Goal: Task Accomplishment & Management: Manage account settings

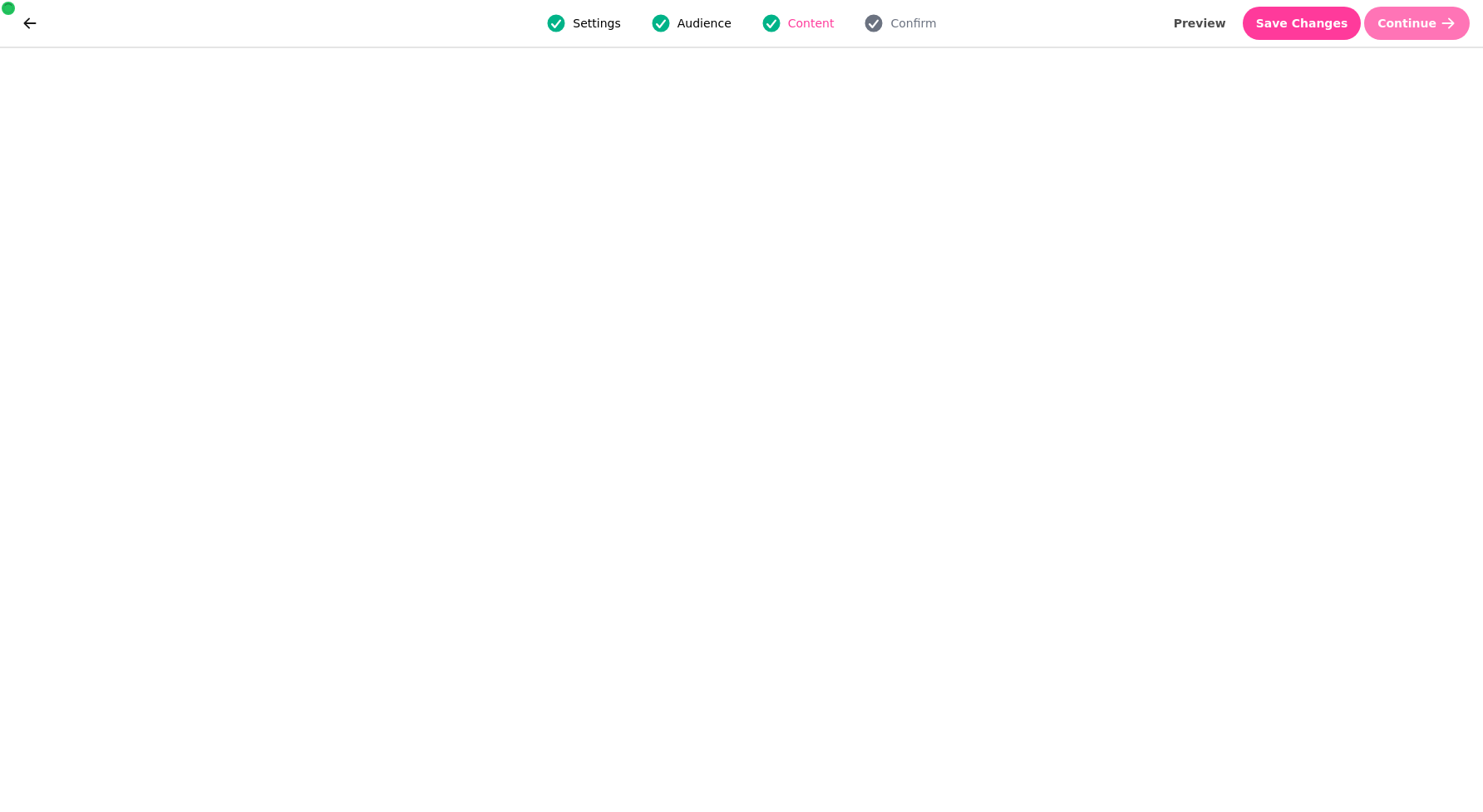
click at [1407, 24] on span "Continue" at bounding box center [1407, 23] width 59 height 12
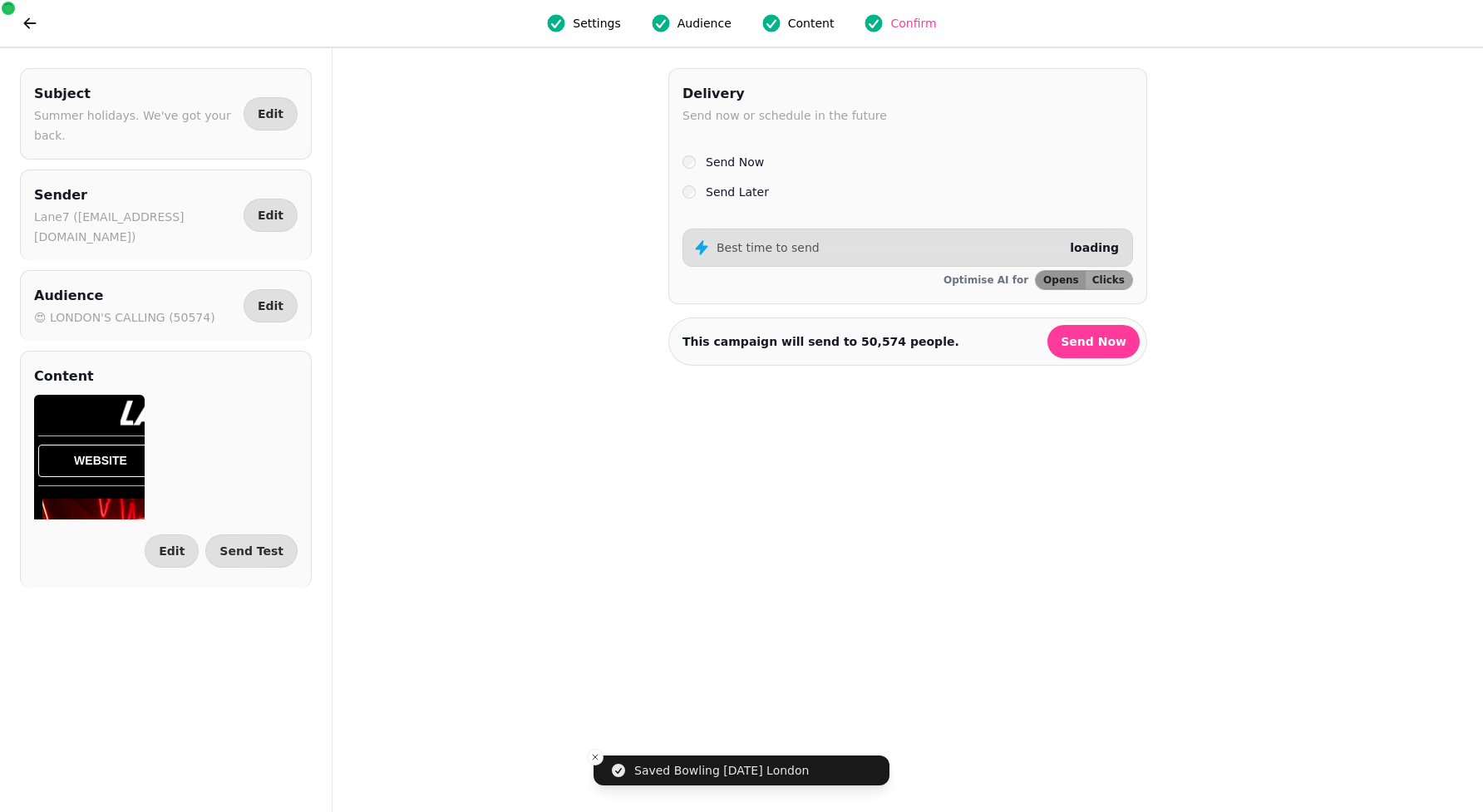
click at [749, 204] on div "Delivery Send now or schedule in the future Send Now Send Later Best time to se…" at bounding box center [907, 187] width 479 height 236
click at [759, 191] on label "Send Later" at bounding box center [737, 192] width 63 height 20
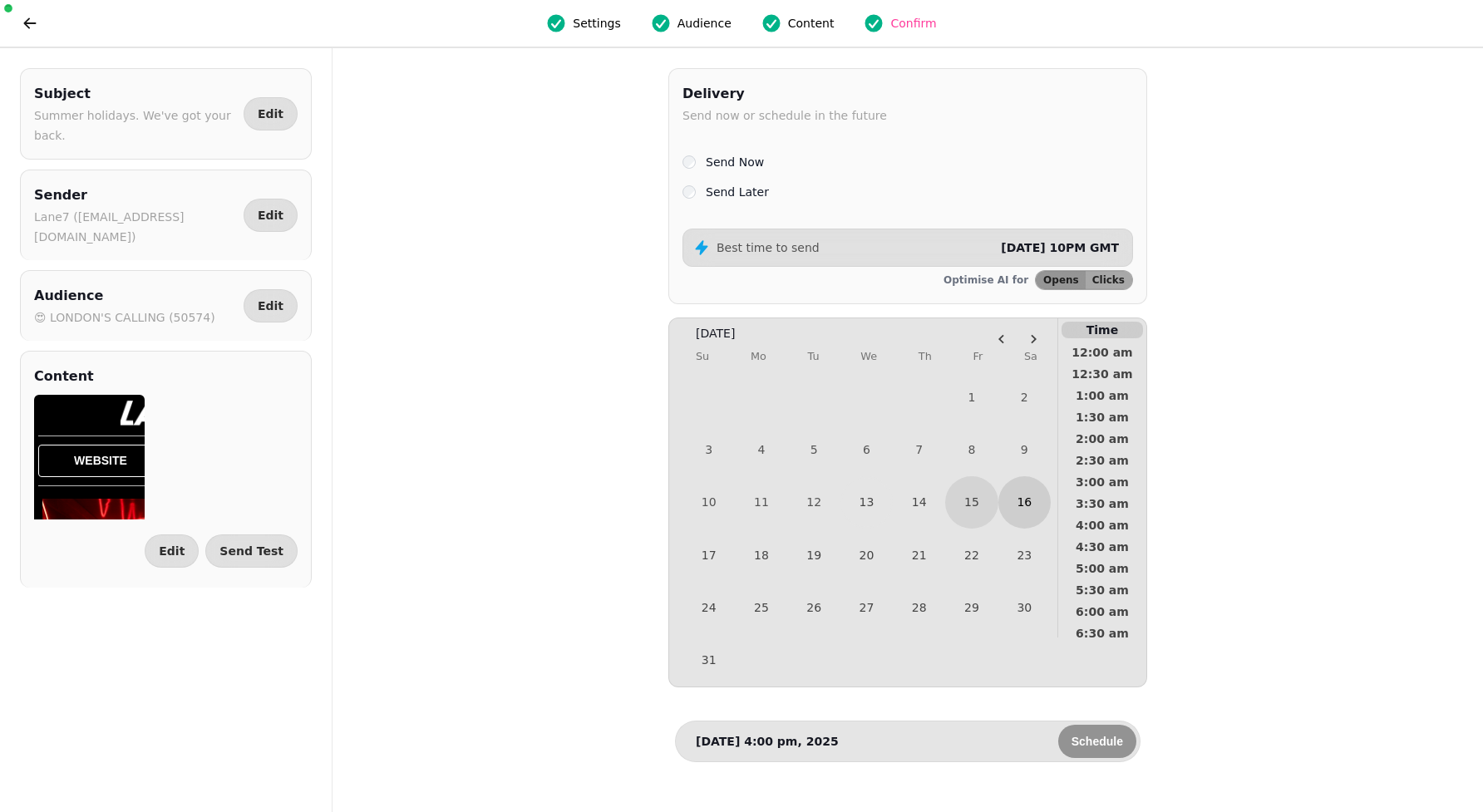
click at [1027, 504] on button "16" at bounding box center [1024, 502] width 52 height 52
click at [1025, 510] on button "16" at bounding box center [1024, 502] width 52 height 52
click at [1108, 461] on span "9:00 am" at bounding box center [1102, 466] width 61 height 12
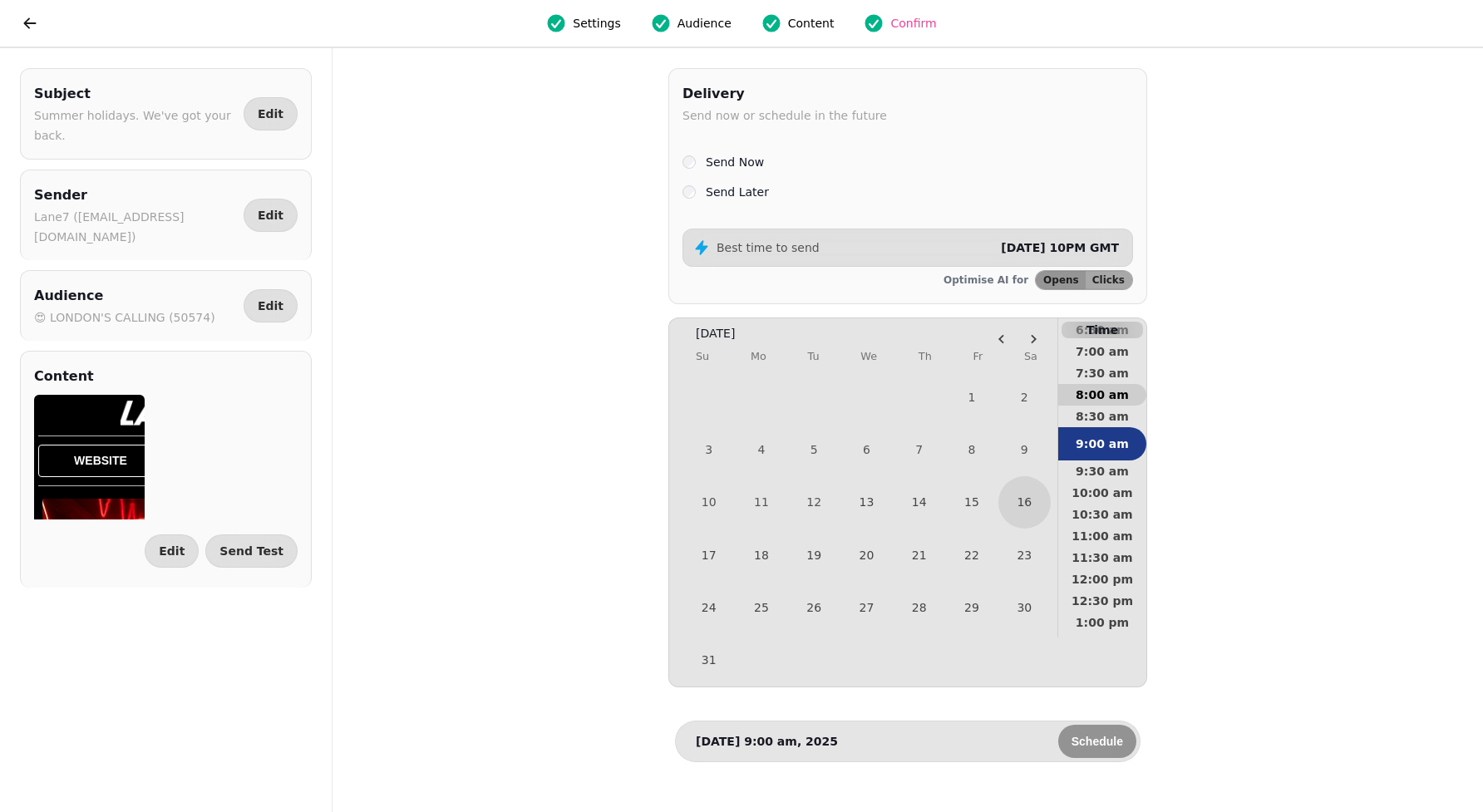
click at [1112, 392] on span "8:00 am" at bounding box center [1102, 394] width 61 height 12
click at [1122, 422] on span "8:30 am" at bounding box center [1102, 427] width 61 height 12
click at [1112, 752] on button "Schedule" at bounding box center [1097, 741] width 78 height 33
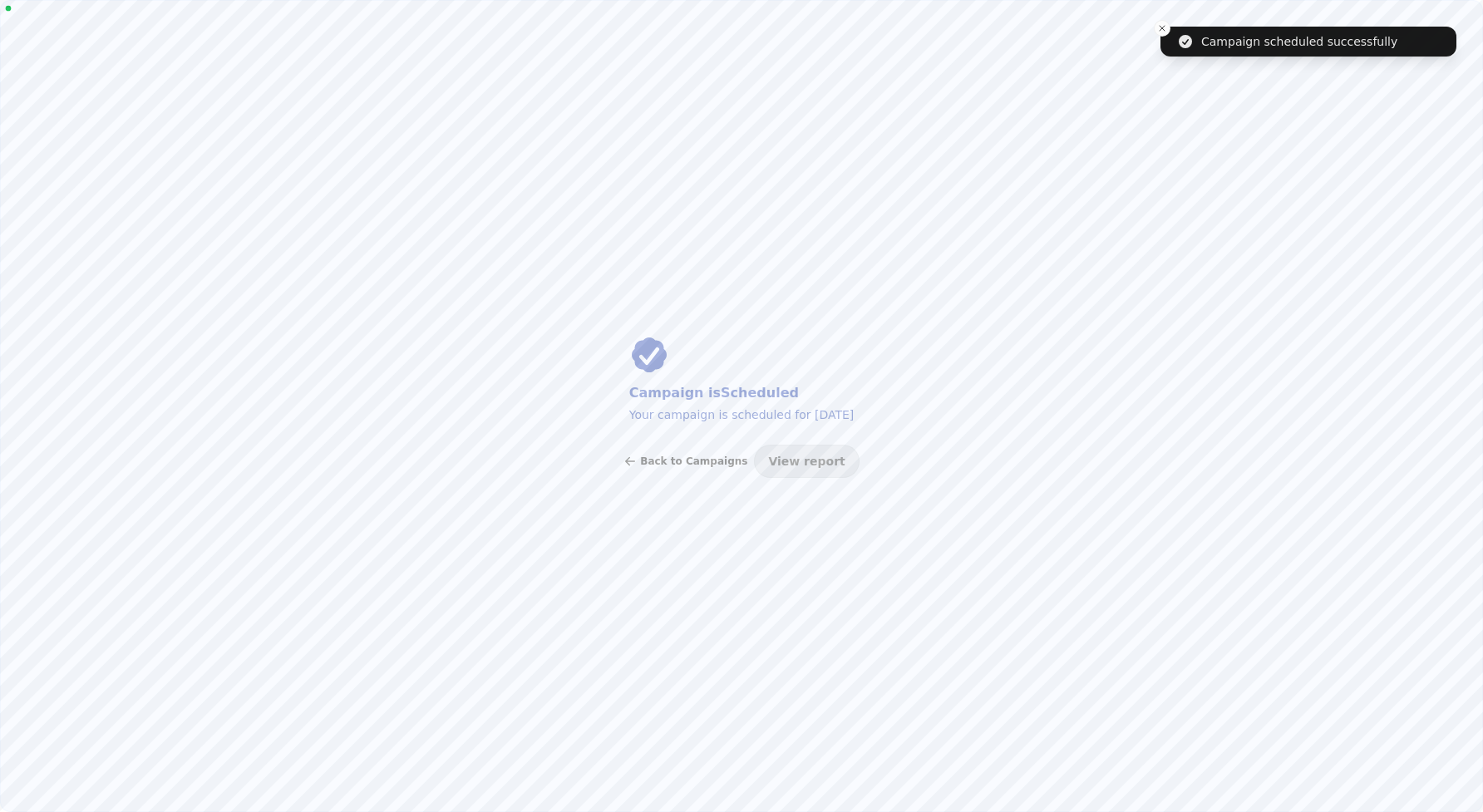
click at [687, 463] on span "Back to Campaigns" at bounding box center [693, 460] width 108 height 10
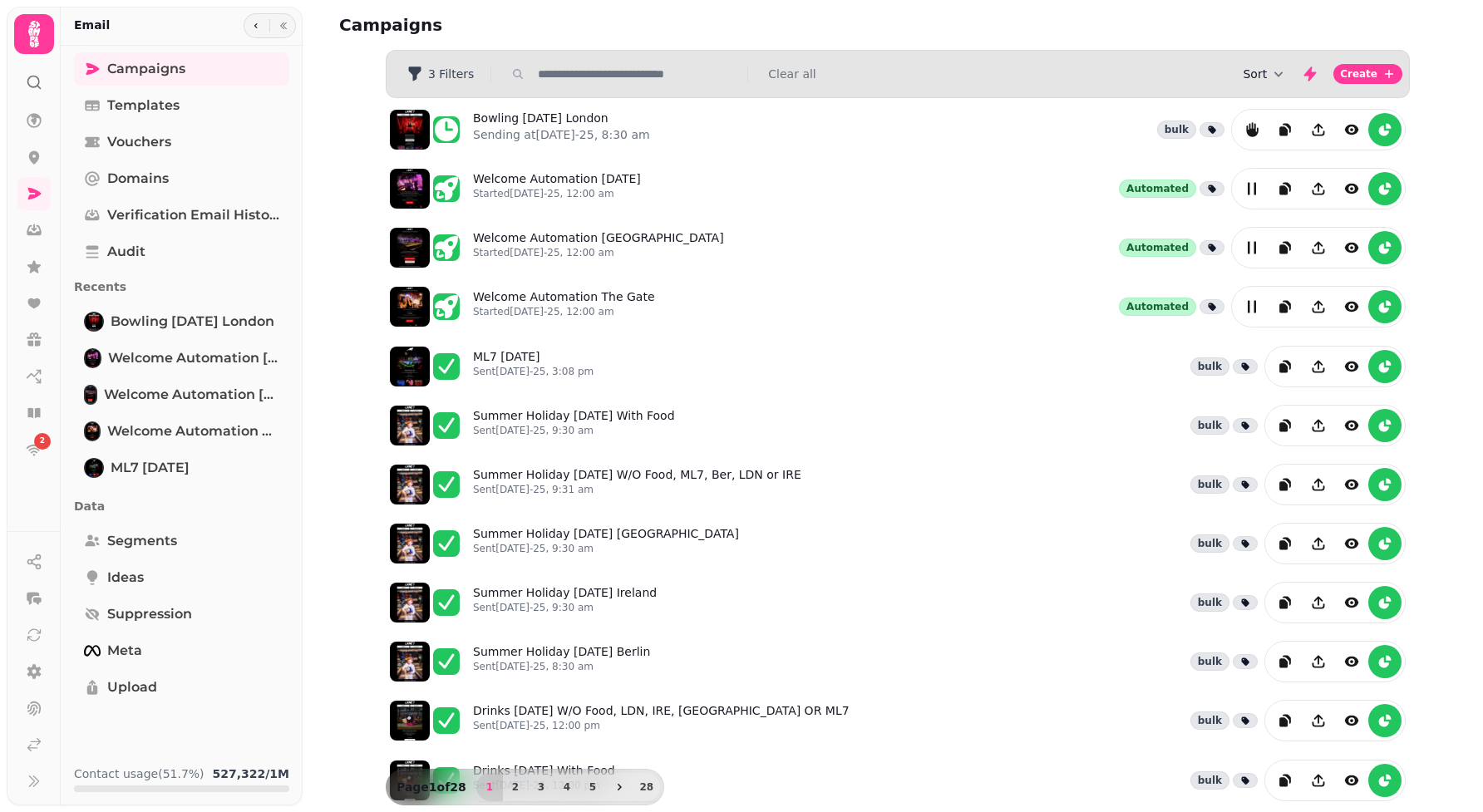
click at [1258, 67] on button "Sort" at bounding box center [1264, 74] width 44 height 17
click at [1262, 140] on span "Created At" at bounding box center [1249, 138] width 62 height 17
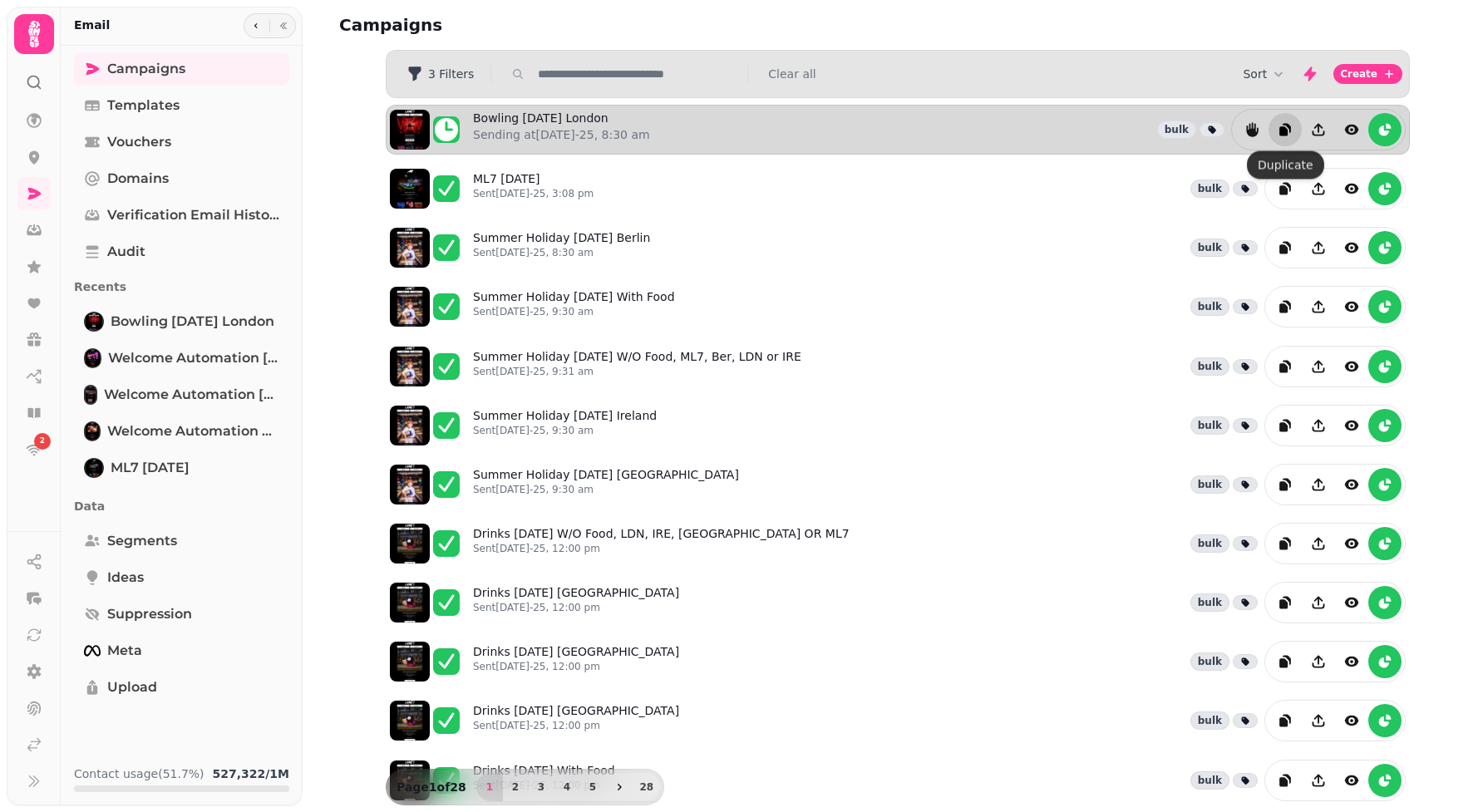
click at [1281, 122] on icon "duplicate" at bounding box center [1285, 130] width 17 height 17
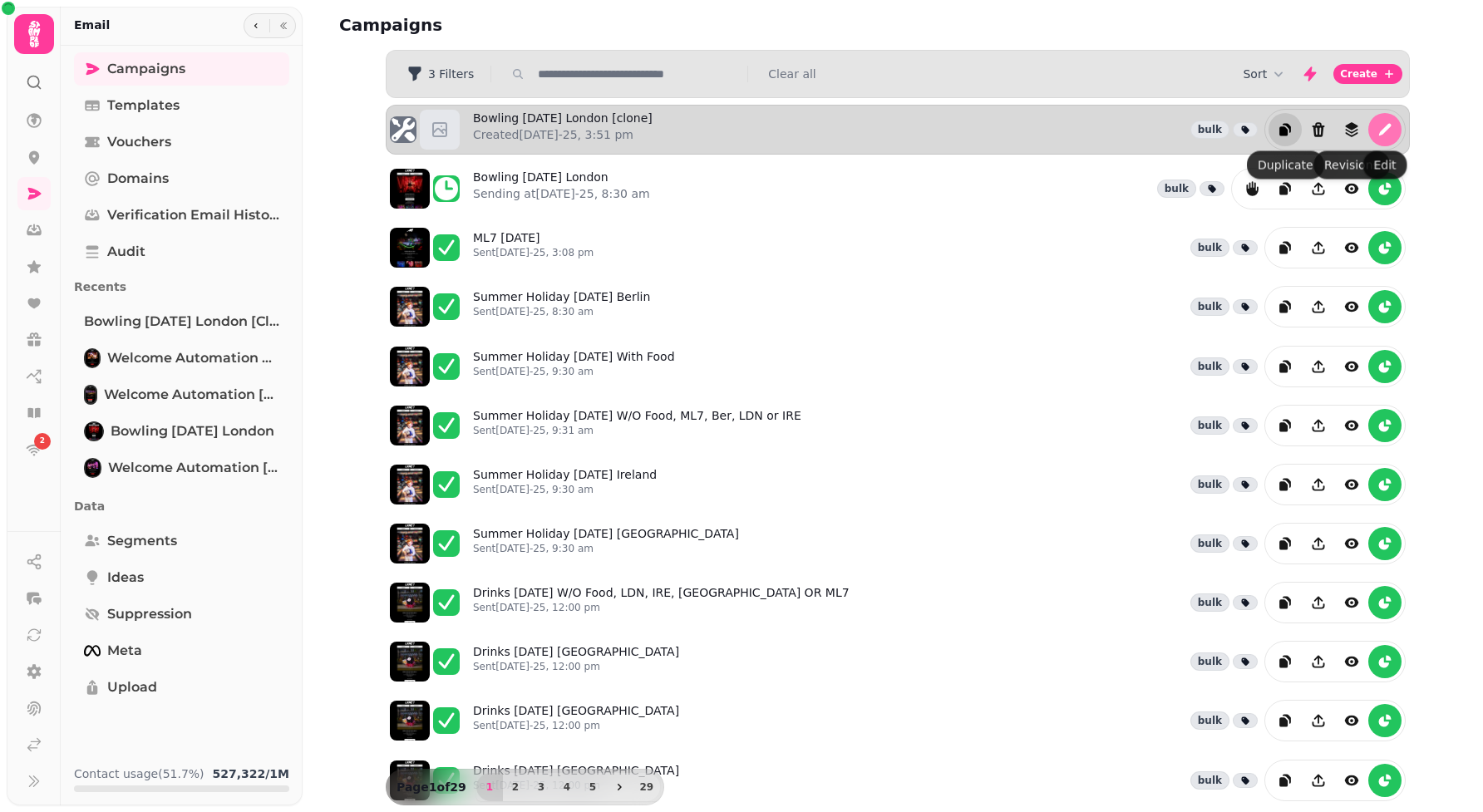
click at [1383, 128] on icon "edit" at bounding box center [1384, 130] width 17 height 17
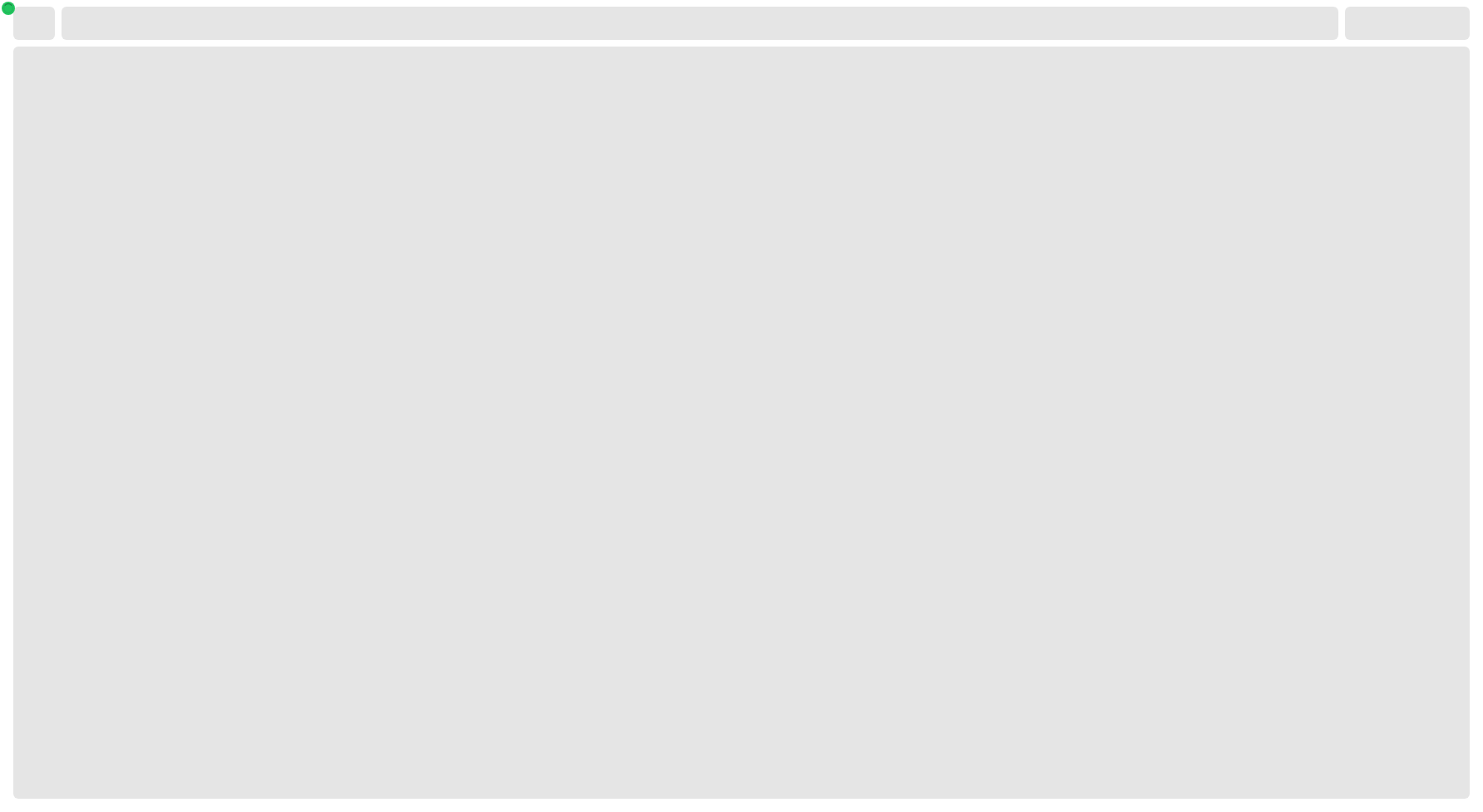
select select "**********"
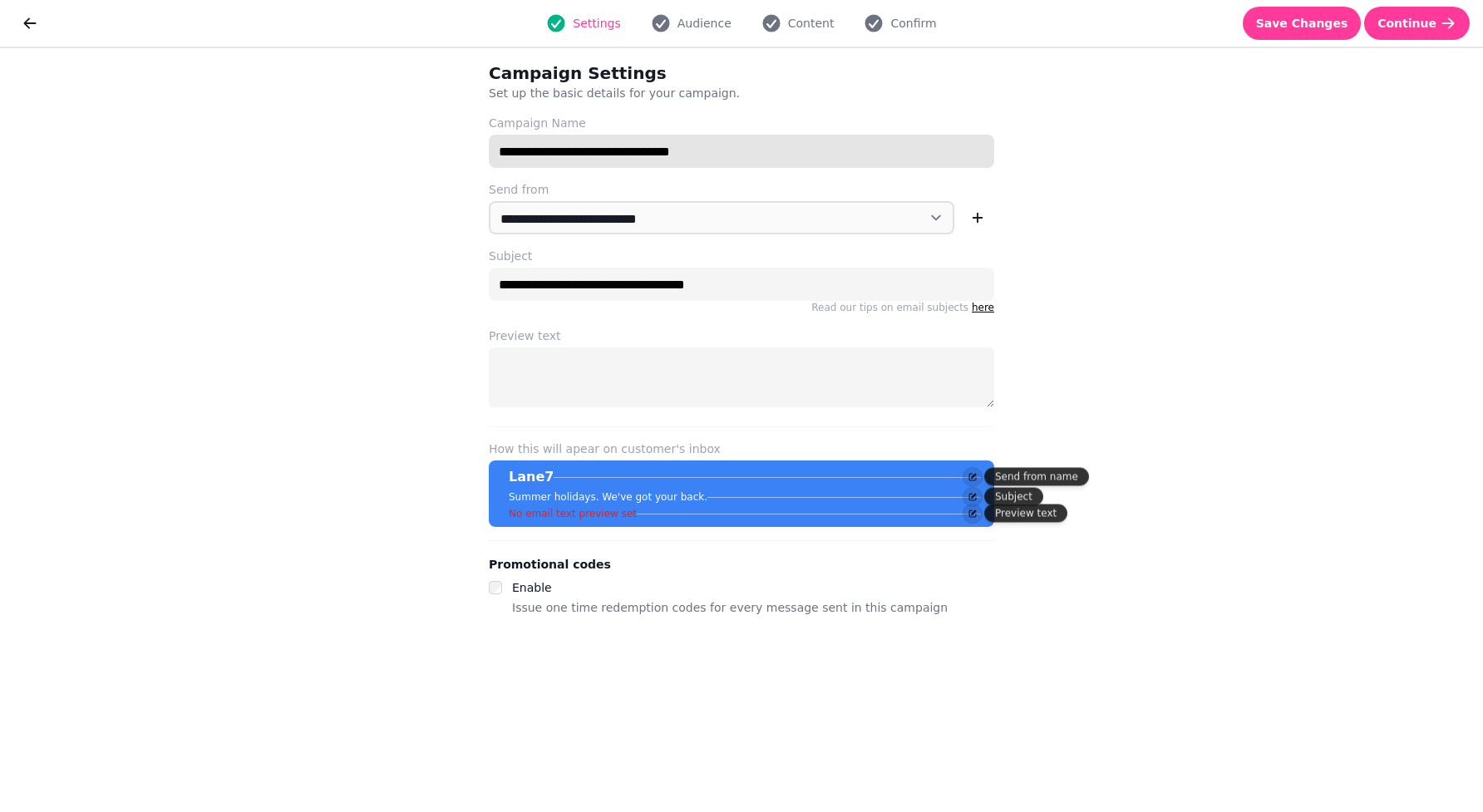
drag, startPoint x: 739, startPoint y: 151, endPoint x: 626, endPoint y: 150, distance: 113.0
drag, startPoint x: 801, startPoint y: 156, endPoint x: 672, endPoint y: 155, distance: 129.0
click at [672, 155] on input "**********" at bounding box center [741, 151] width 506 height 33
type input "**********"
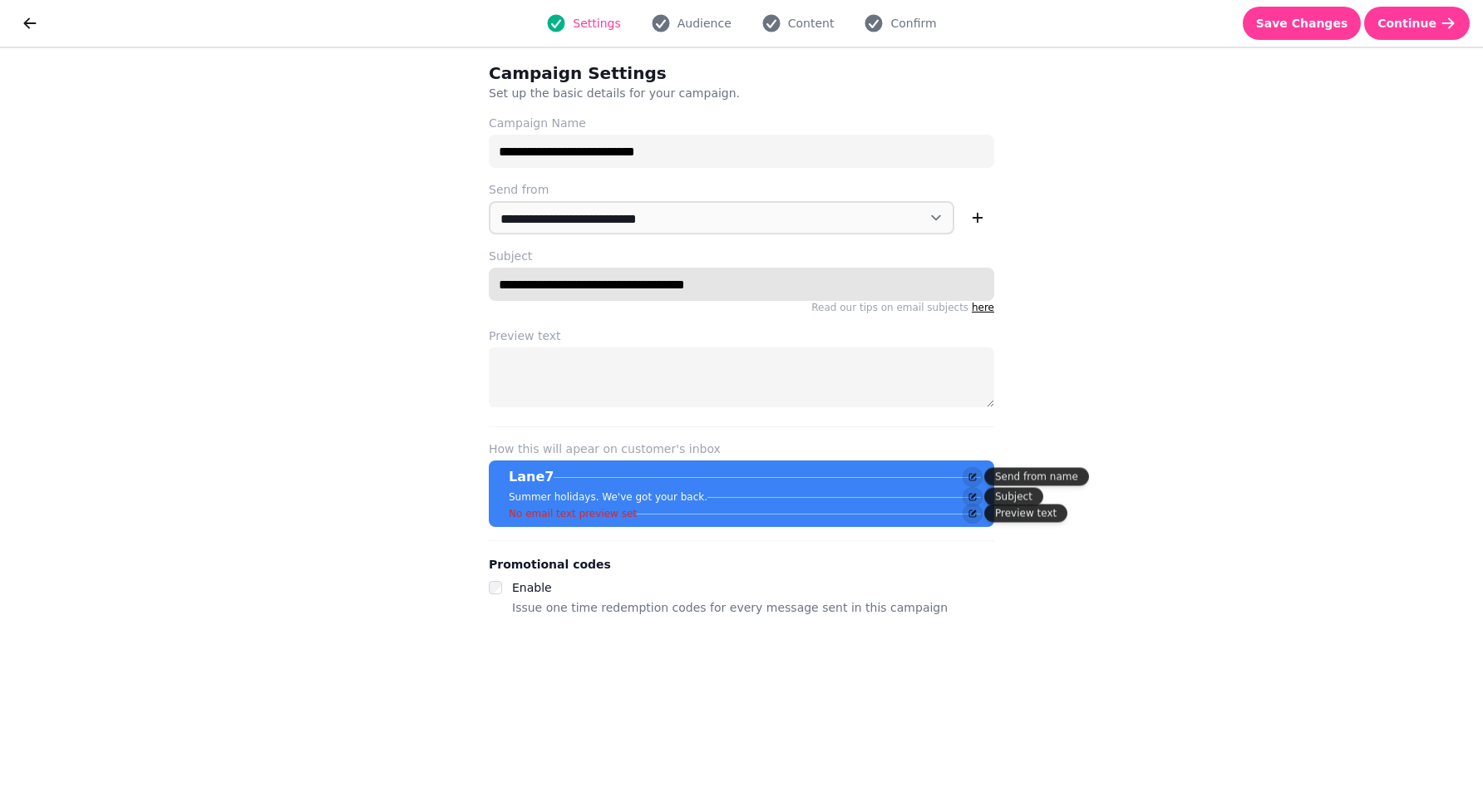
click at [666, 281] on input "**********" at bounding box center [741, 283] width 506 height 33
type input "**********"
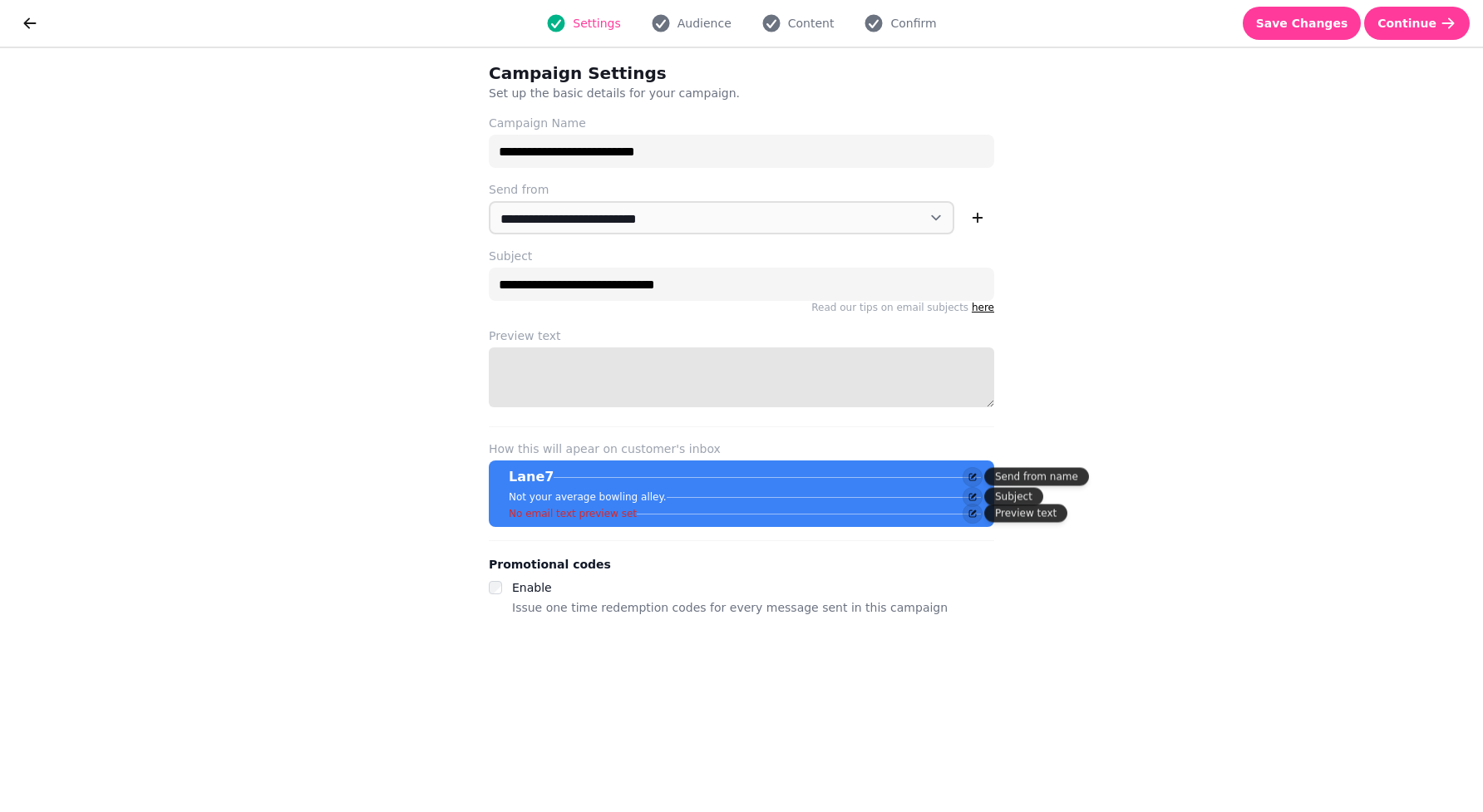
click at [610, 387] on textarea "Preview text" at bounding box center [741, 377] width 506 height 60
type textarea "**********"
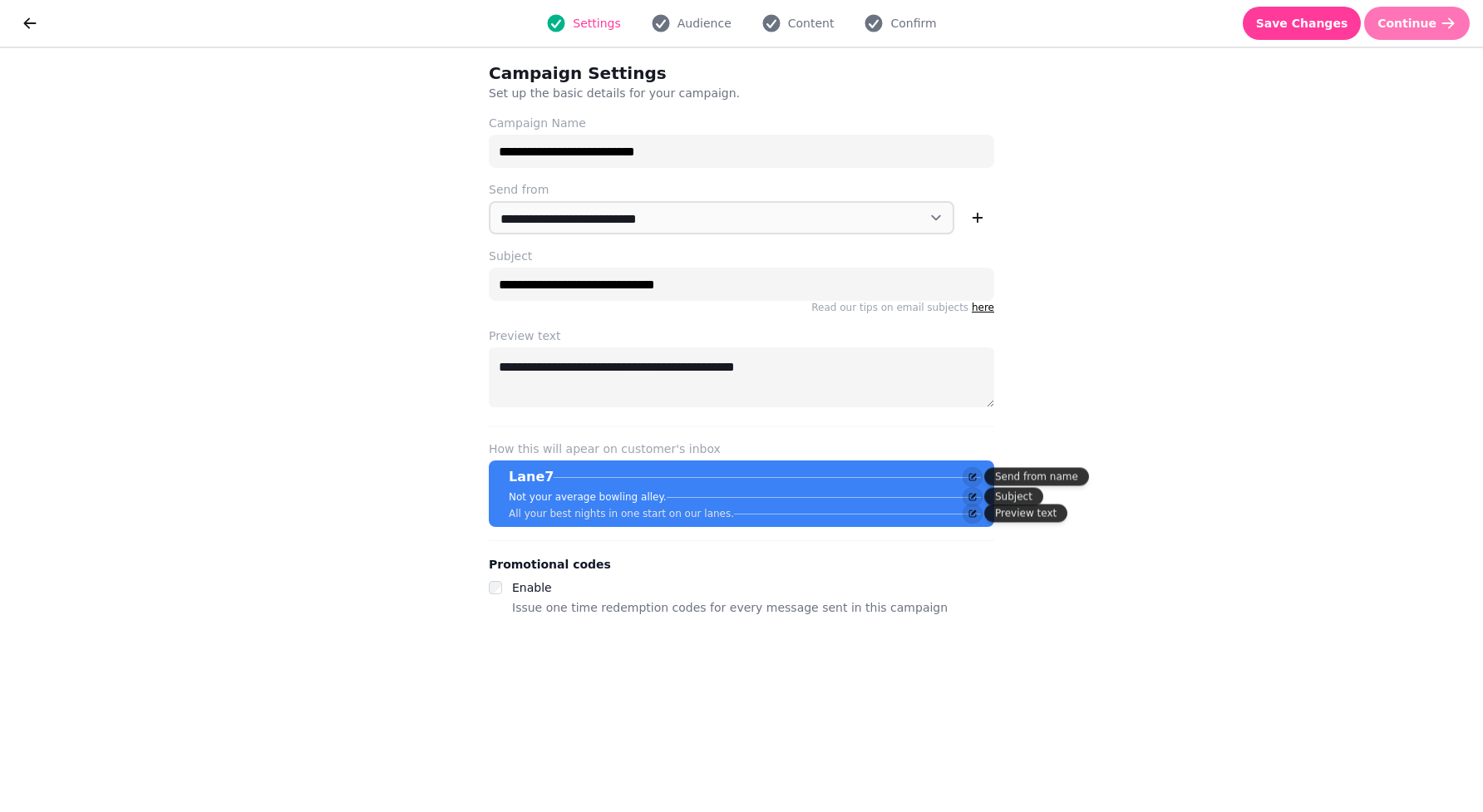
click at [1393, 32] on button "Continue" at bounding box center [1416, 22] width 106 height 33
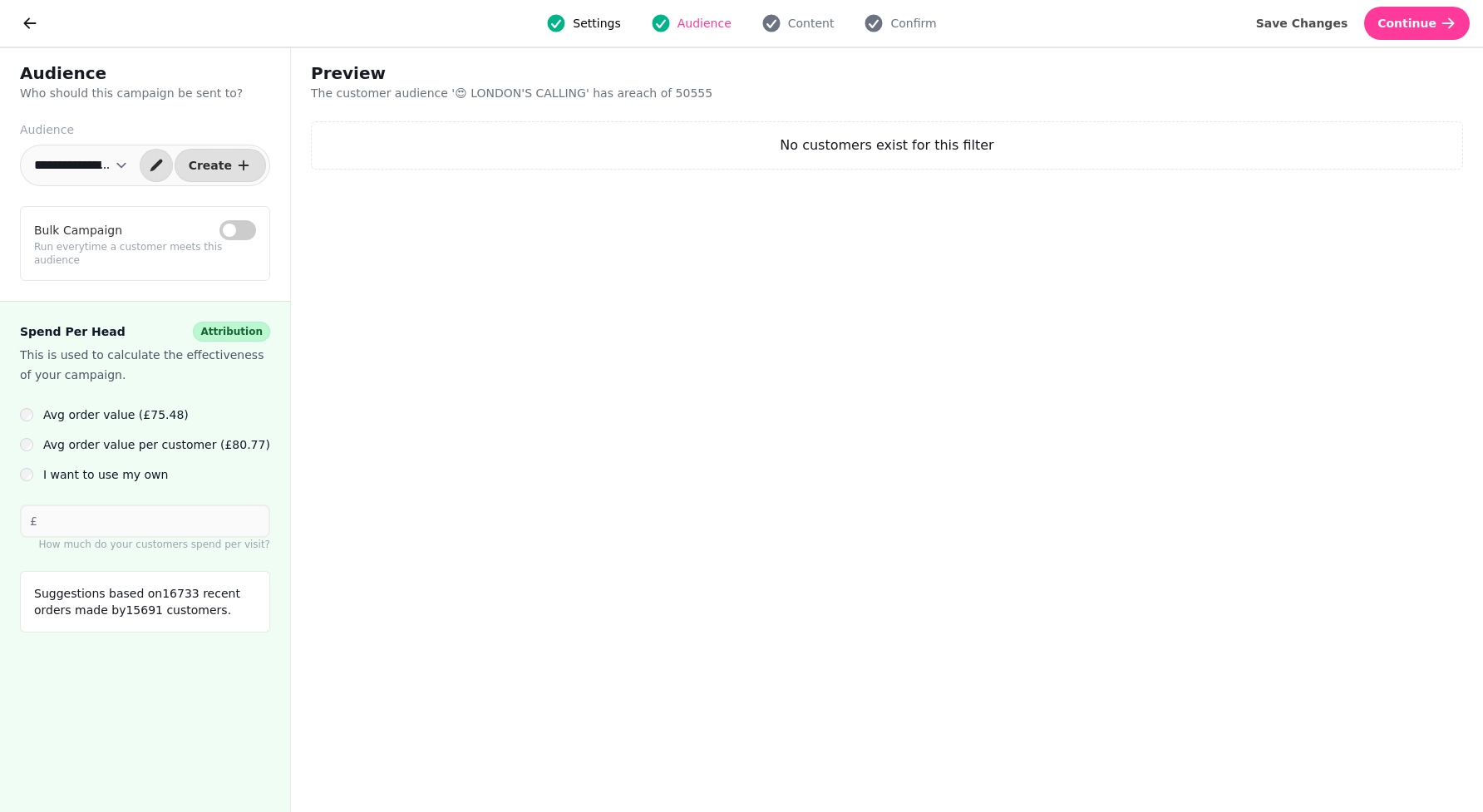
select select "**********"
click at [1417, 24] on span "Continue" at bounding box center [1407, 23] width 59 height 12
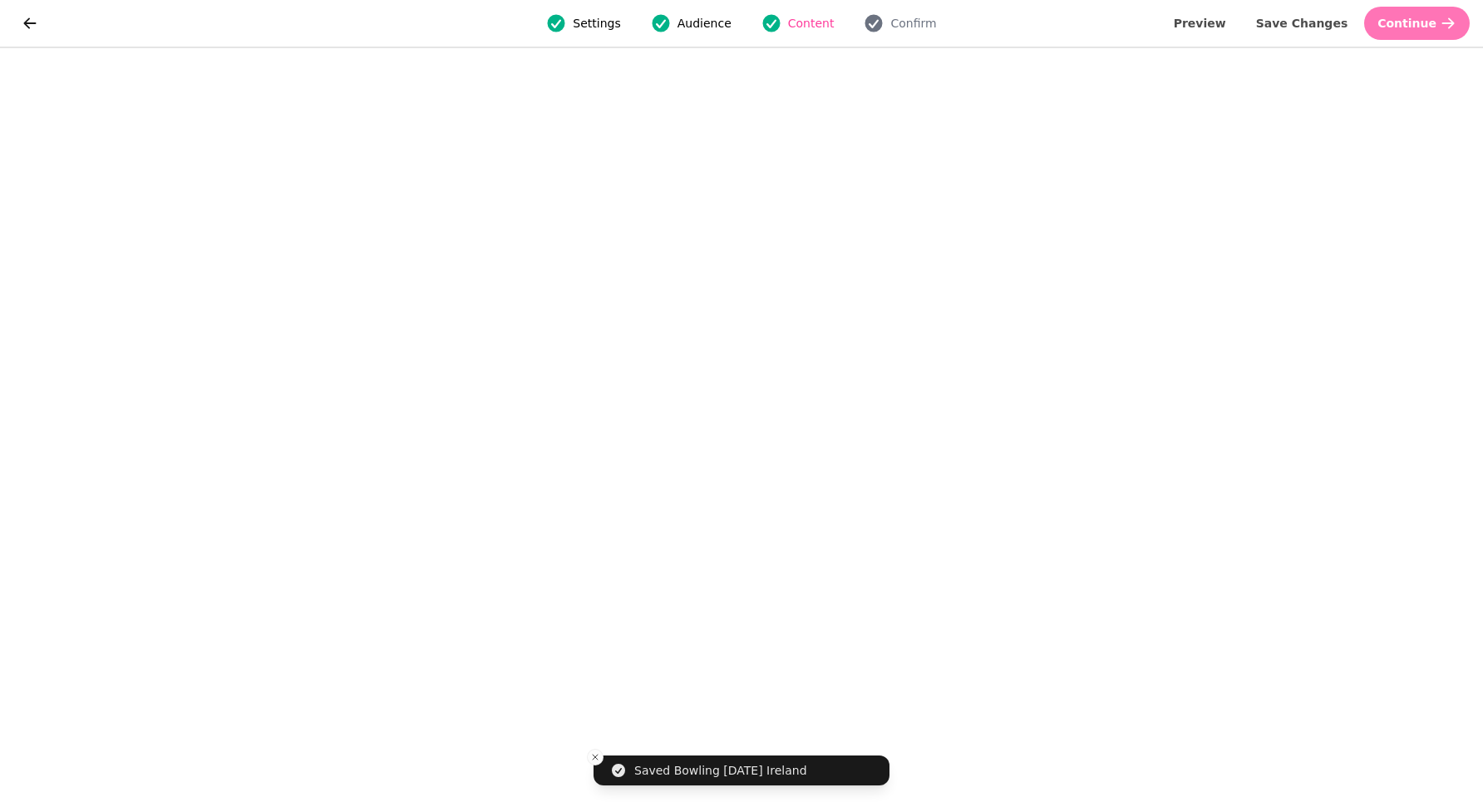
click at [1420, 20] on span "Continue" at bounding box center [1407, 23] width 59 height 12
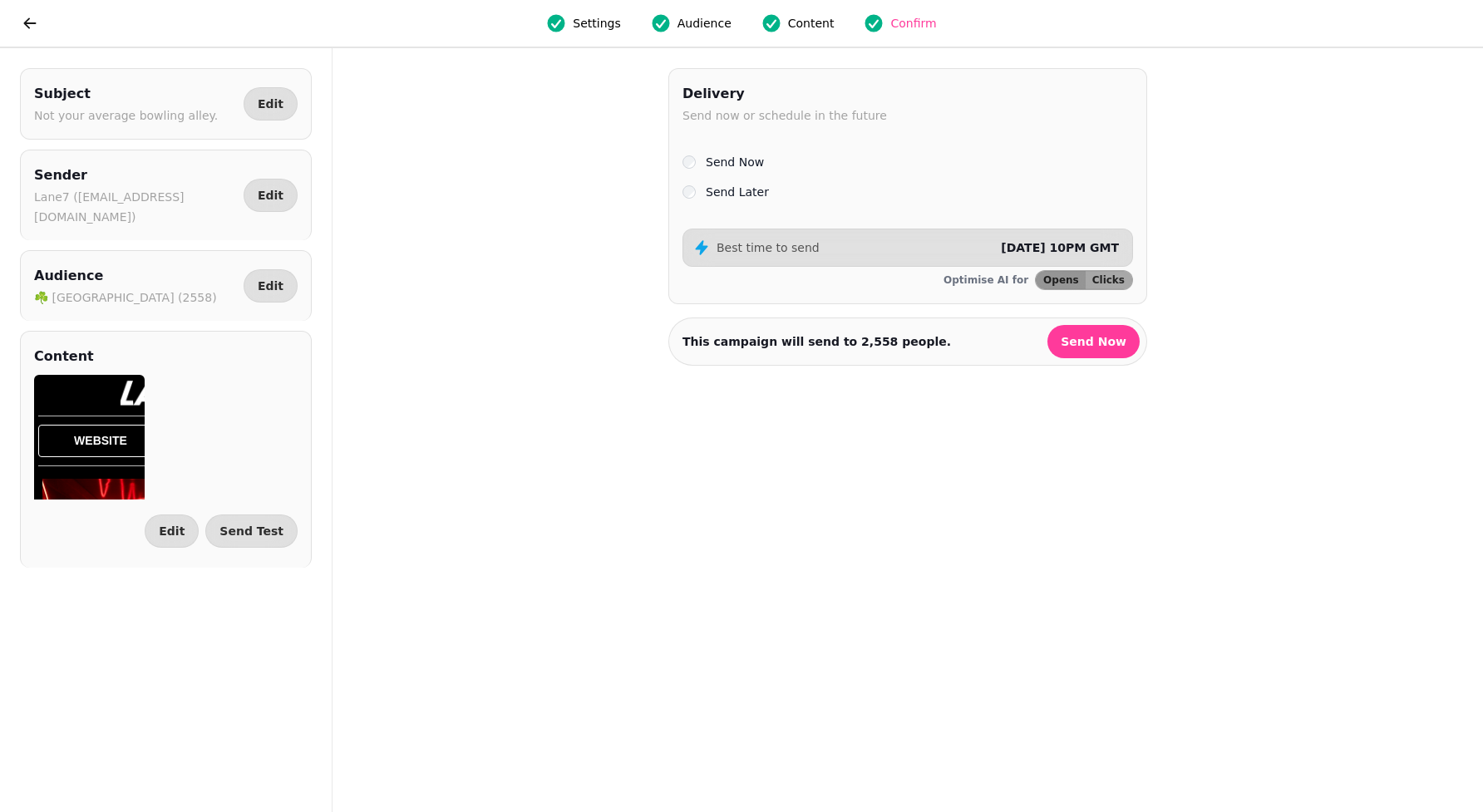
click at [766, 200] on label "Send Later" at bounding box center [737, 192] width 63 height 20
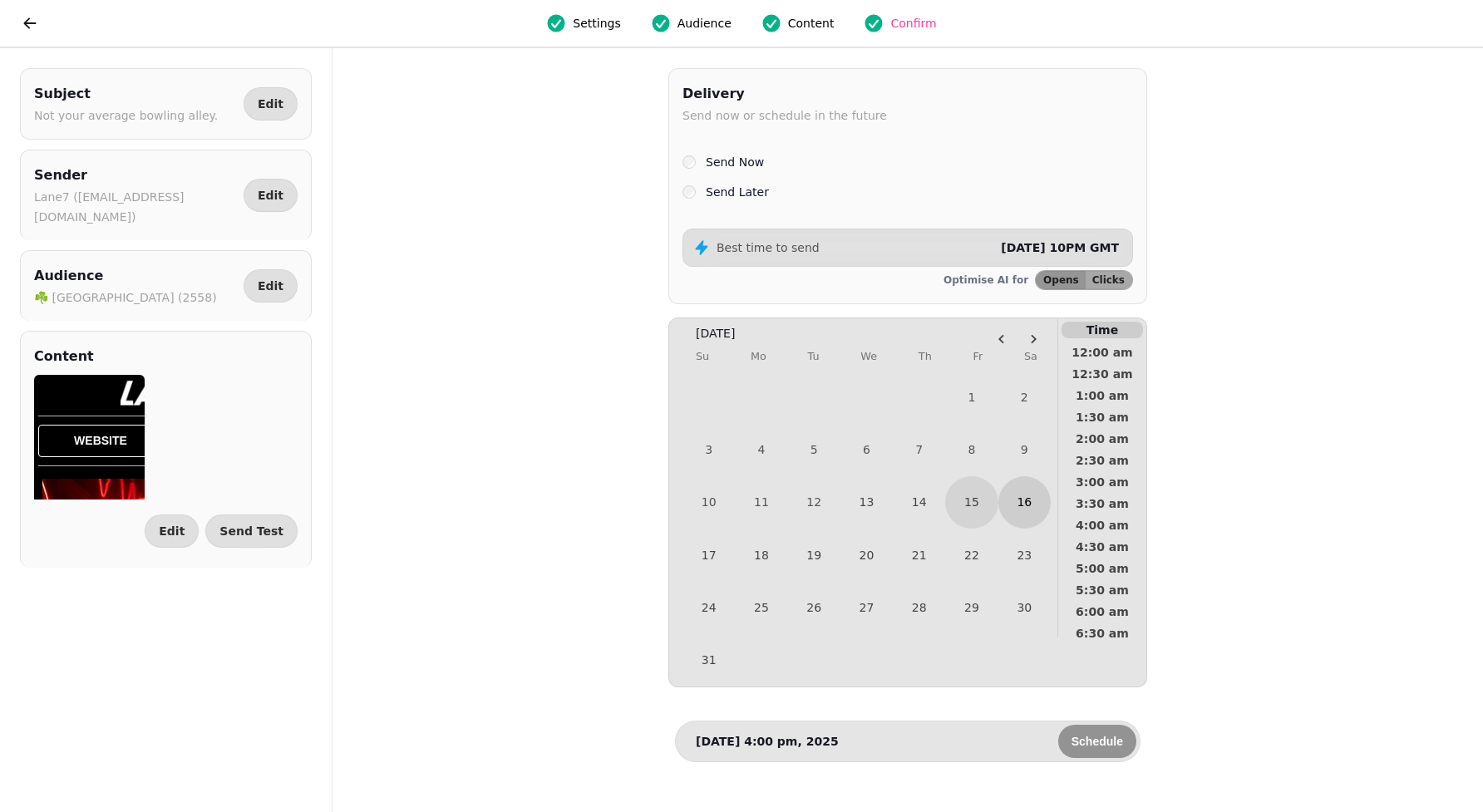
click at [1042, 510] on button "16" at bounding box center [1024, 502] width 52 height 52
click at [1104, 507] on span "8:00 am" at bounding box center [1102, 513] width 61 height 12
click at [1081, 747] on span "Schedule" at bounding box center [1097, 741] width 52 height 12
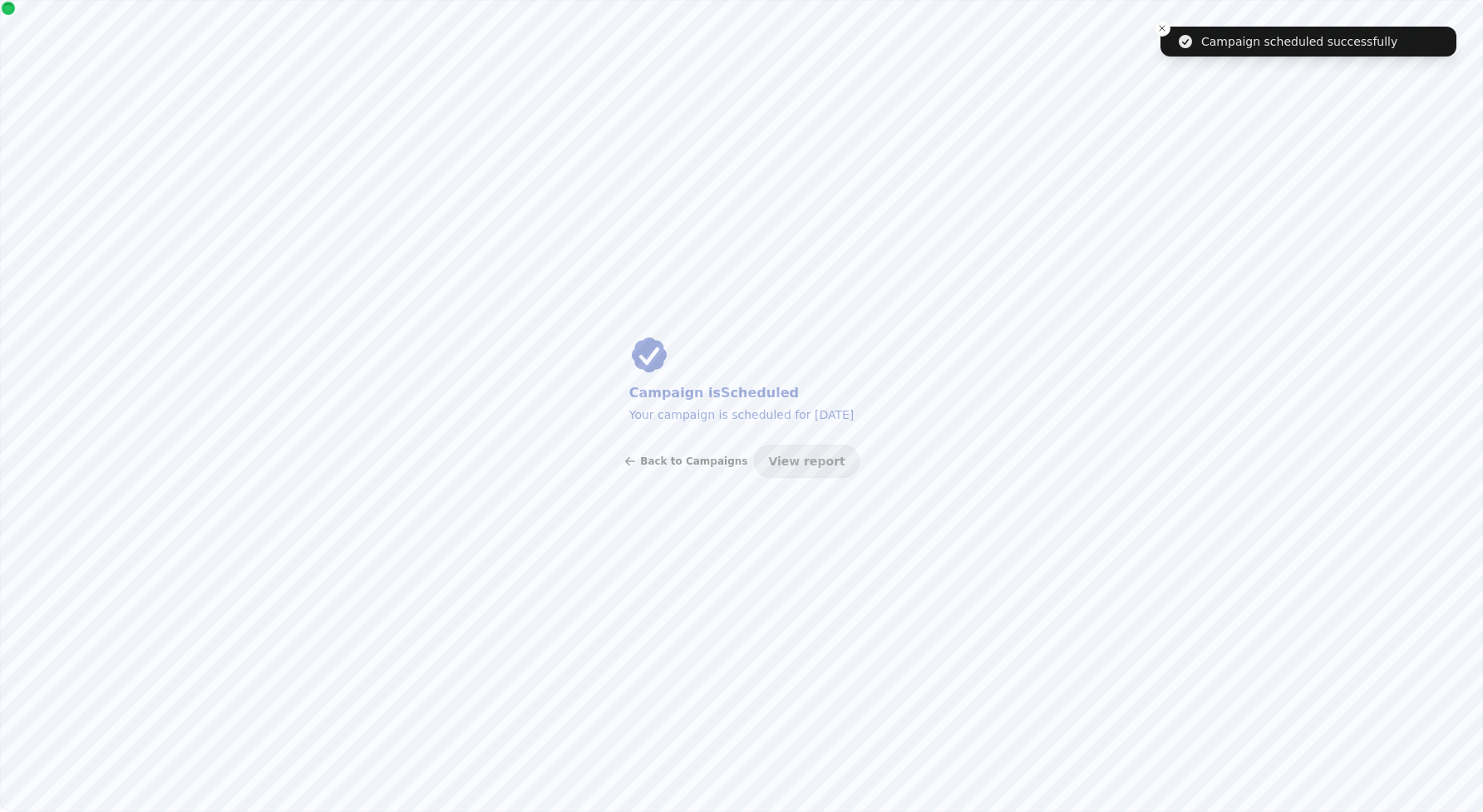
click at [701, 458] on span "Back to Campaigns" at bounding box center [693, 460] width 108 height 10
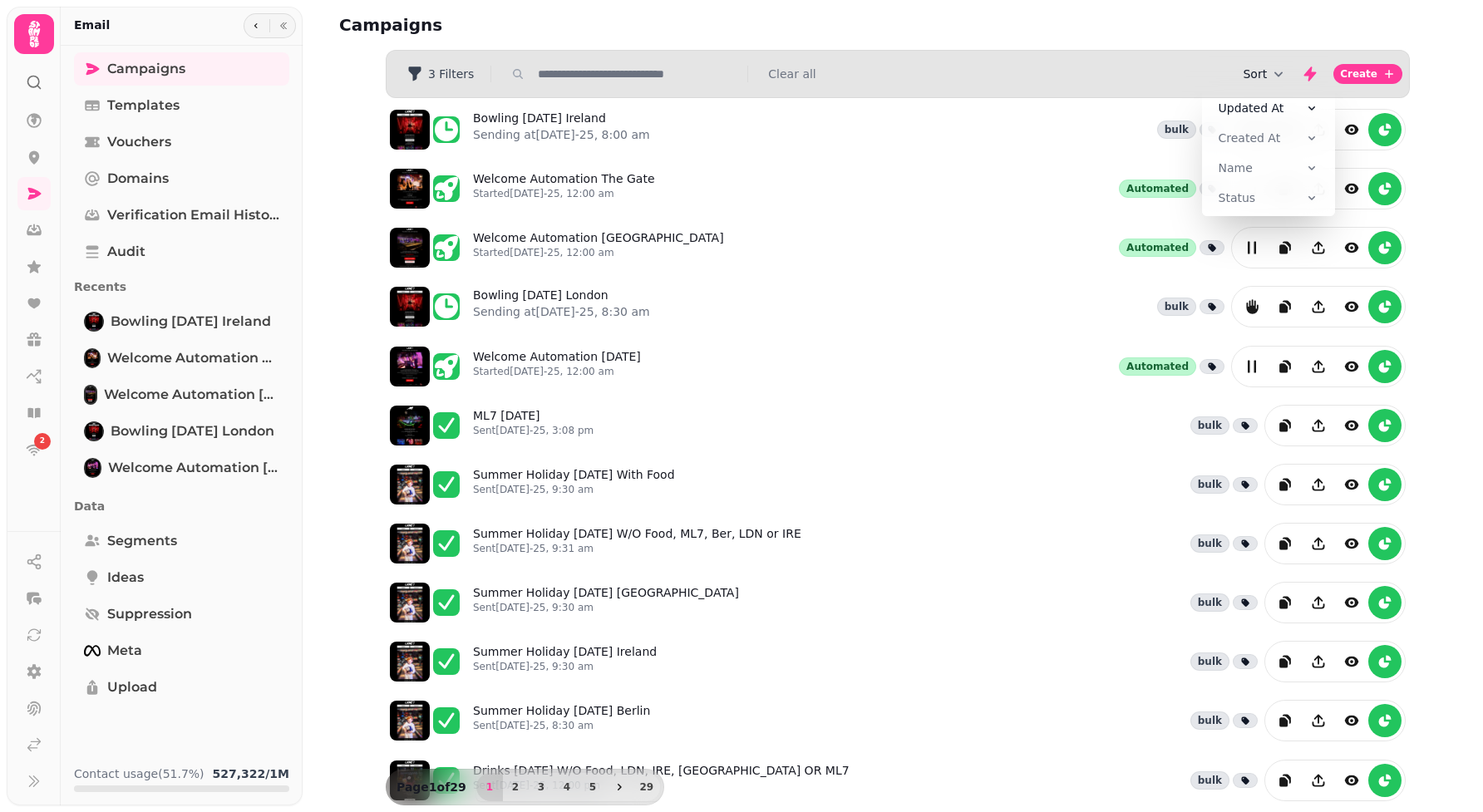
click at [1254, 70] on button "Sort" at bounding box center [1264, 74] width 44 height 17
click at [1239, 137] on span "Created At" at bounding box center [1249, 138] width 62 height 17
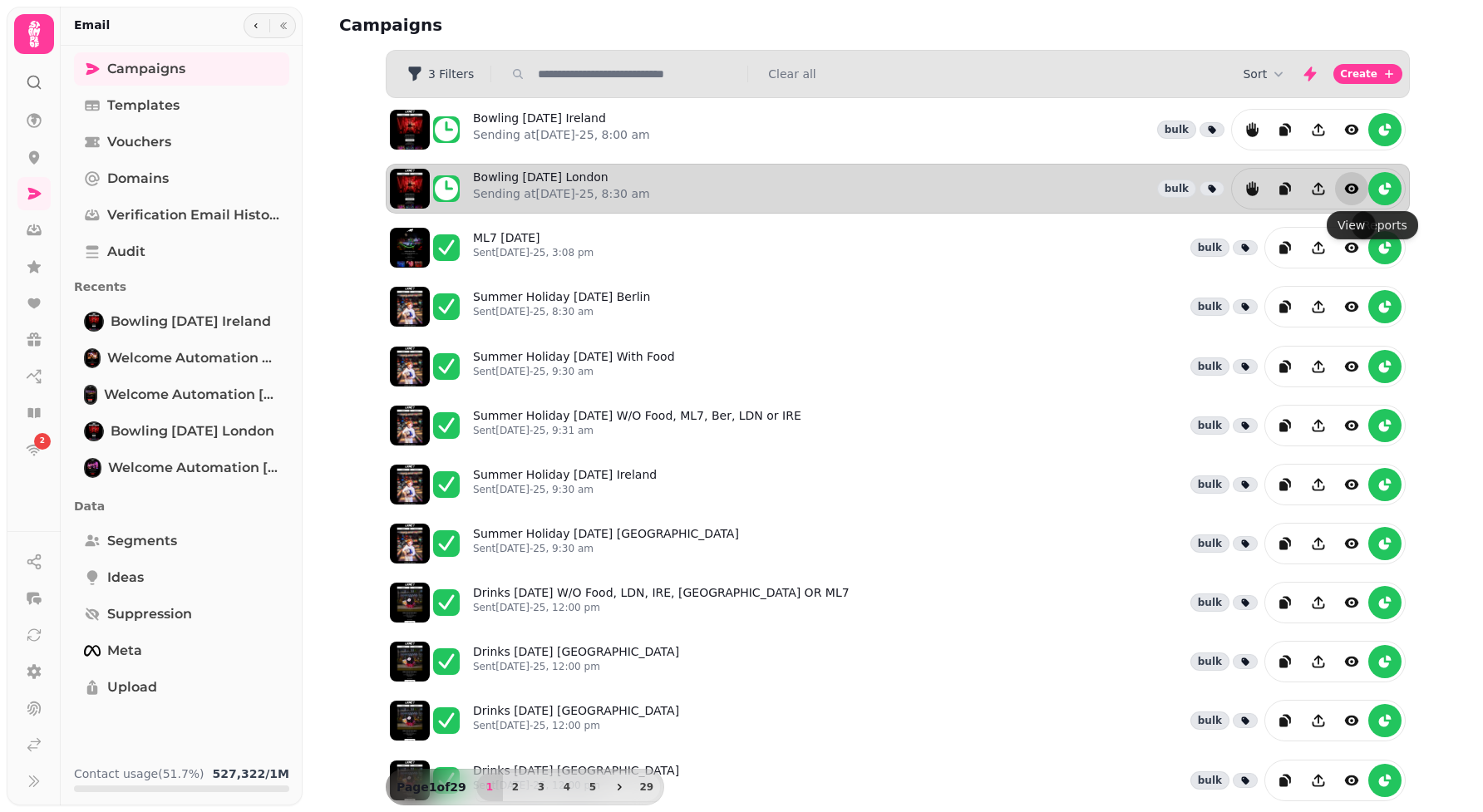
click at [1351, 194] on icon "view" at bounding box center [1351, 188] width 17 height 17
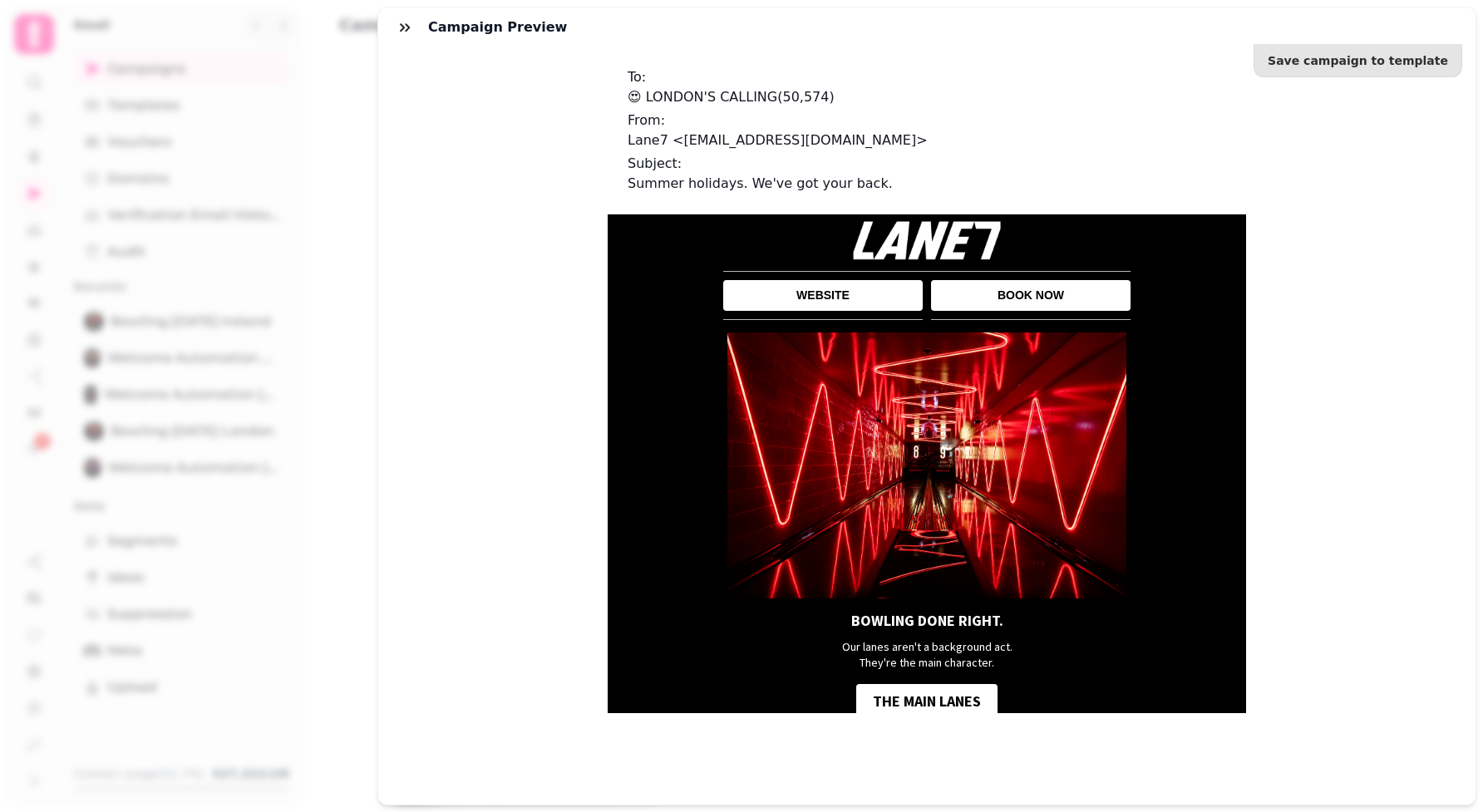
scroll to position [5, 0]
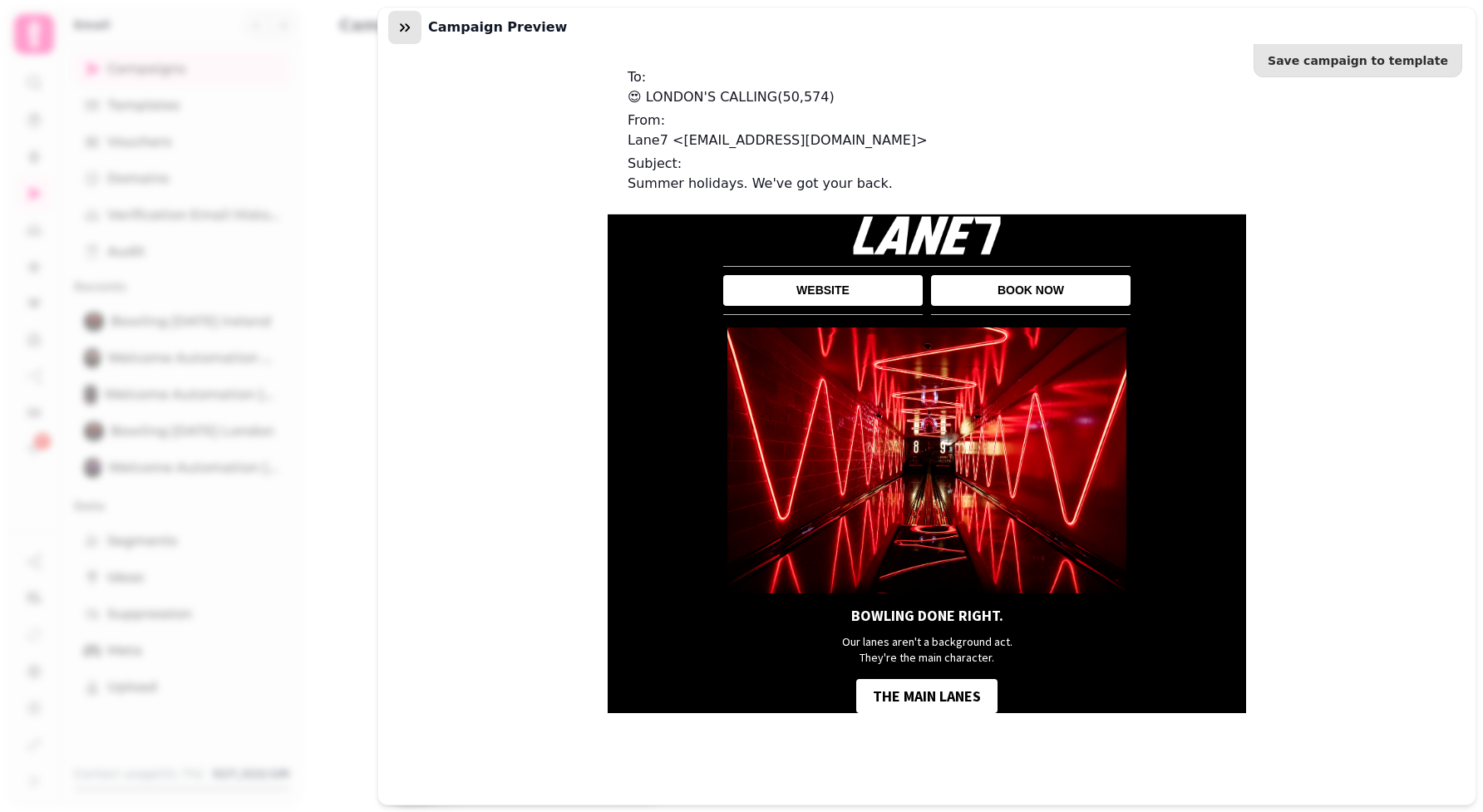
click at [404, 23] on icon "button" at bounding box center [404, 28] width 17 height 17
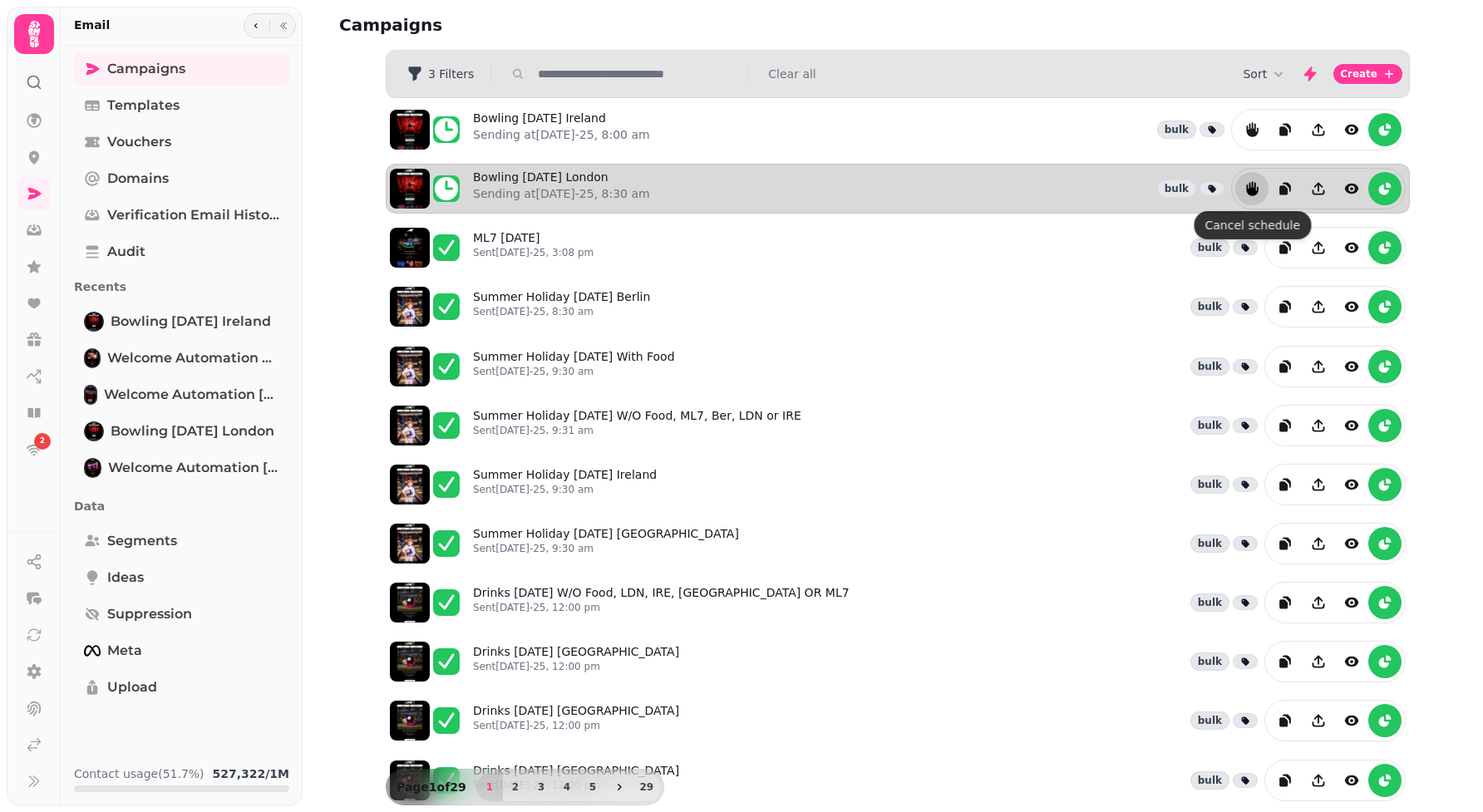
click at [1251, 194] on icon "reports" at bounding box center [1251, 188] width 12 height 15
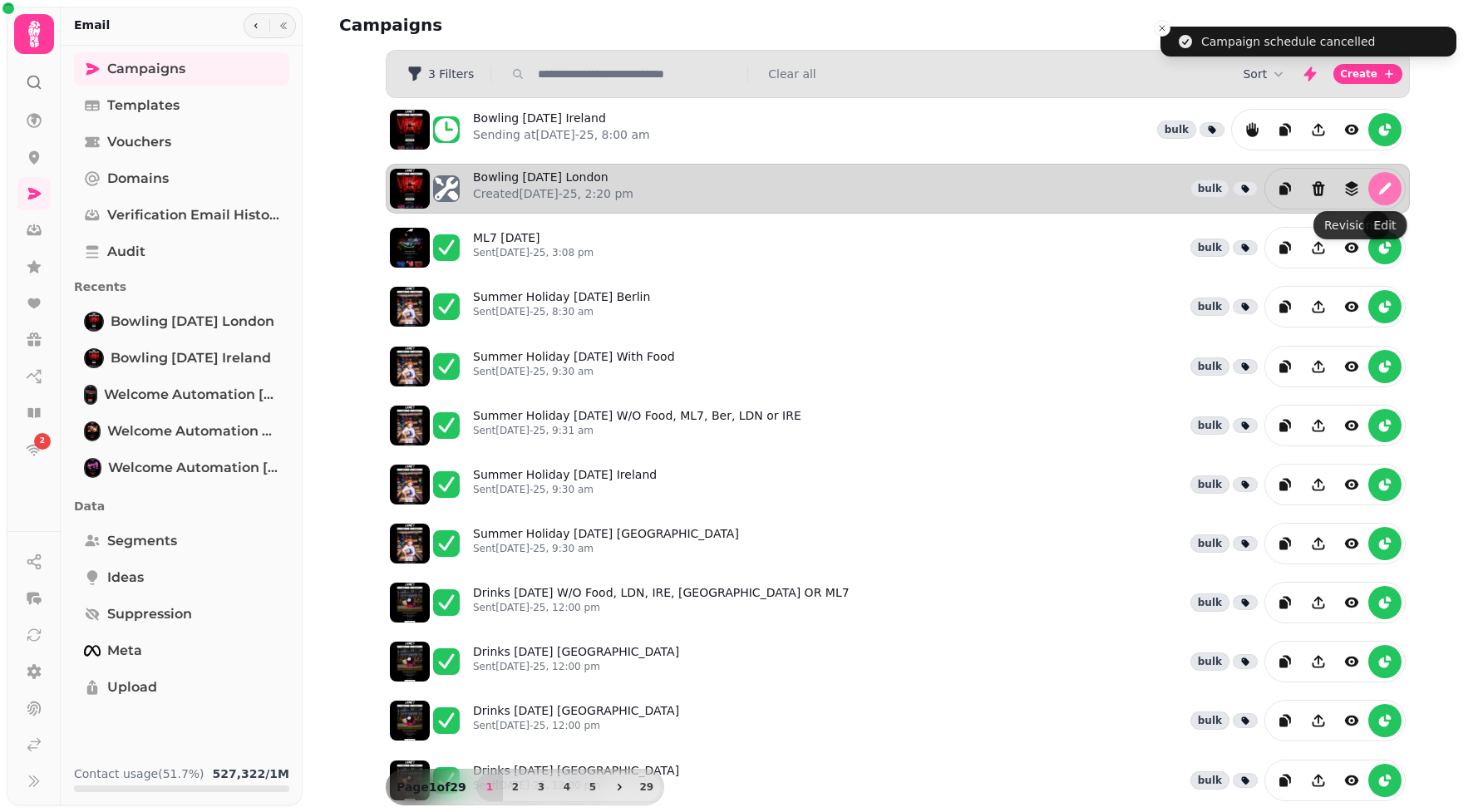
click at [1383, 187] on icon "edit" at bounding box center [1384, 188] width 17 height 17
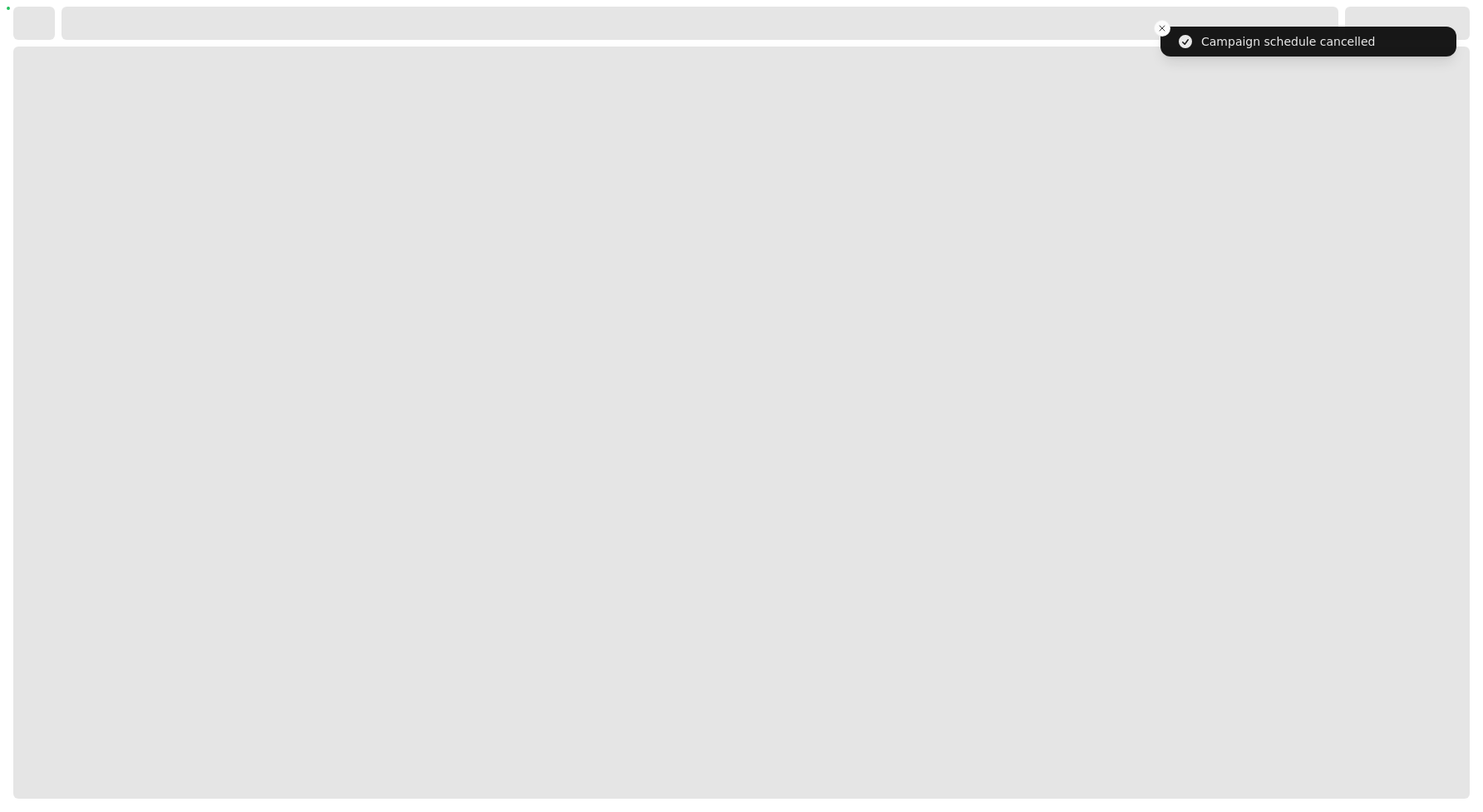
select select "**********"
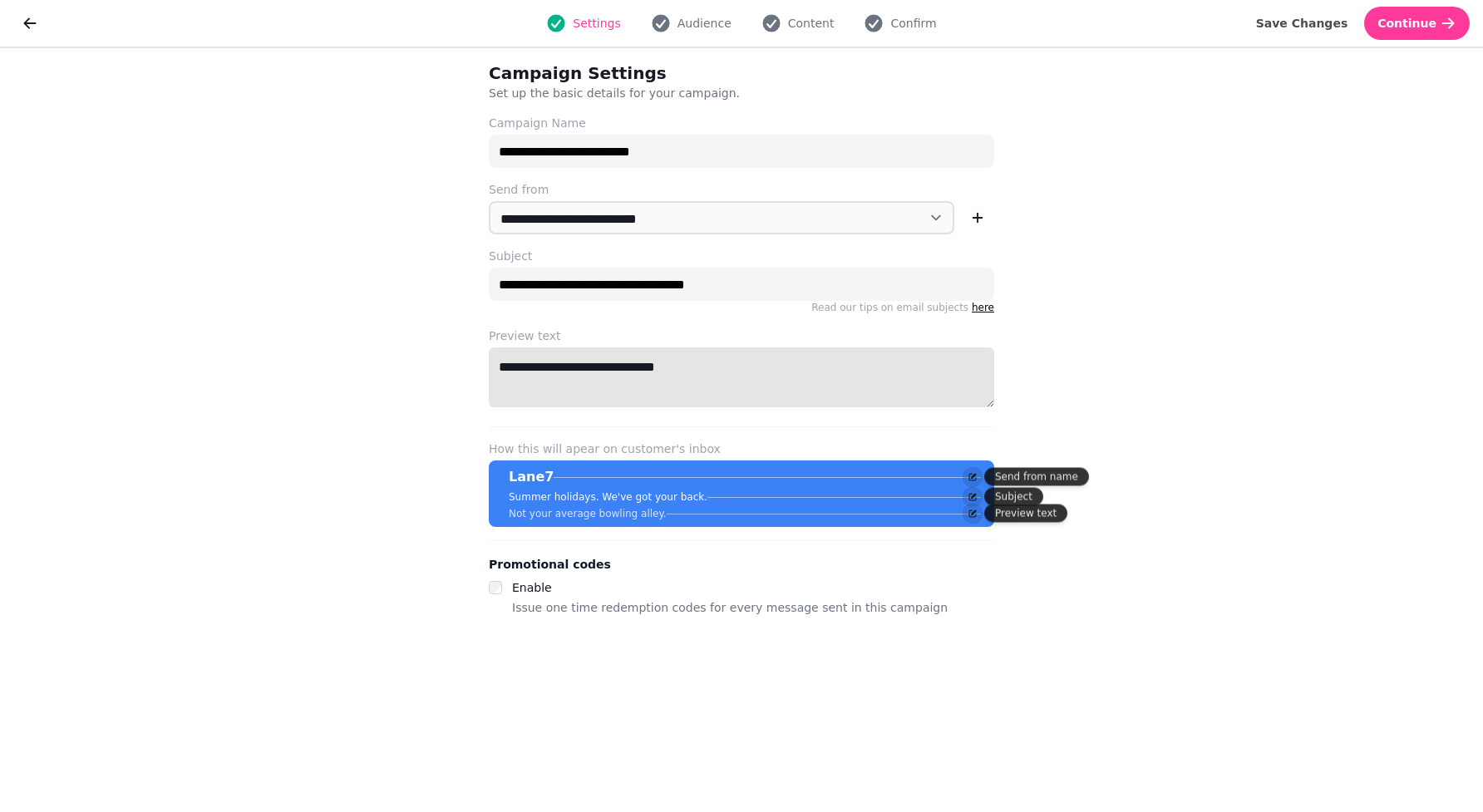
drag, startPoint x: 716, startPoint y: 367, endPoint x: 440, endPoint y: 370, distance: 276.0
click at [440, 370] on div "**********" at bounding box center [741, 430] width 1483 height 764
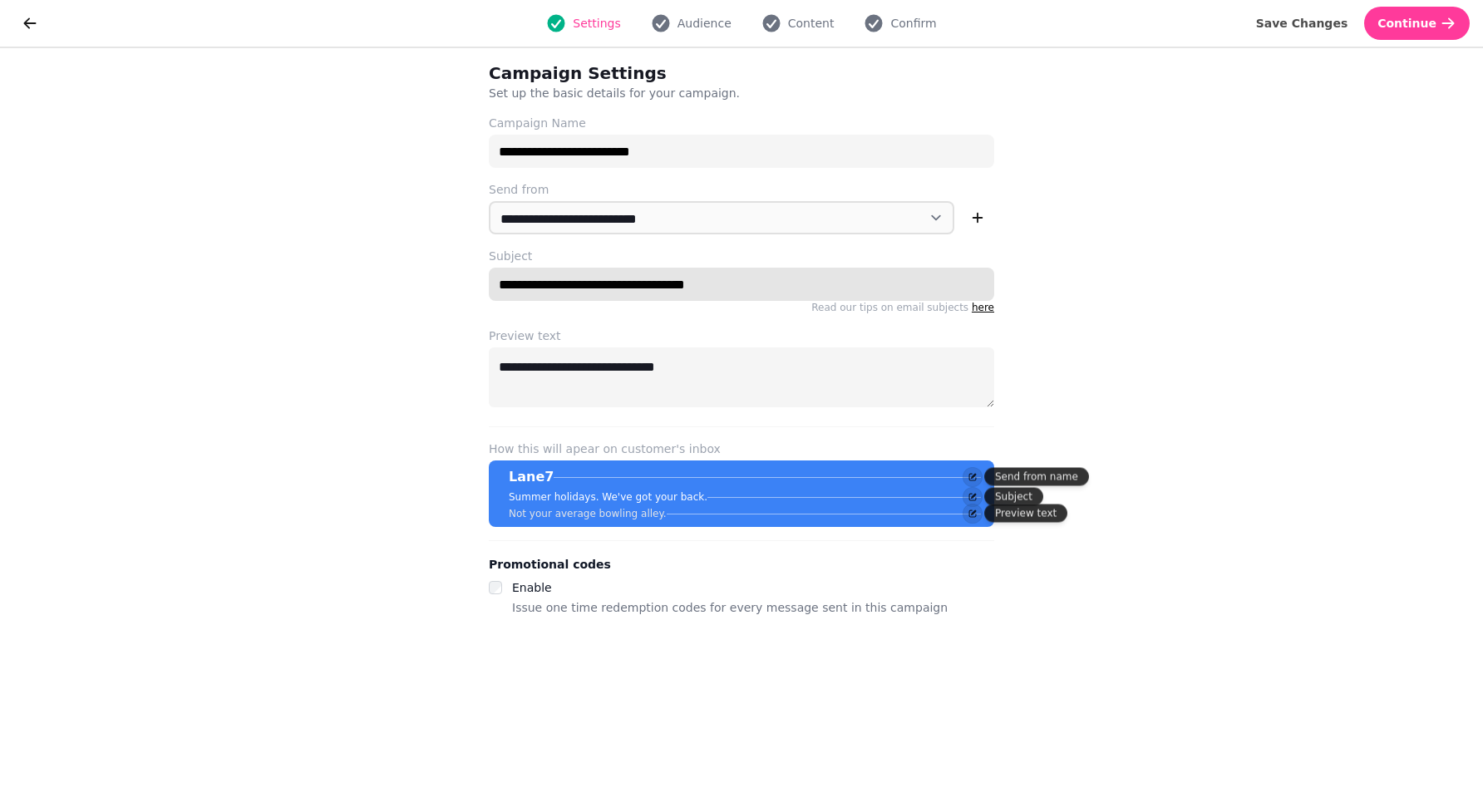
click at [645, 281] on input "**********" at bounding box center [741, 283] width 506 height 33
paste input "text"
type input "**********"
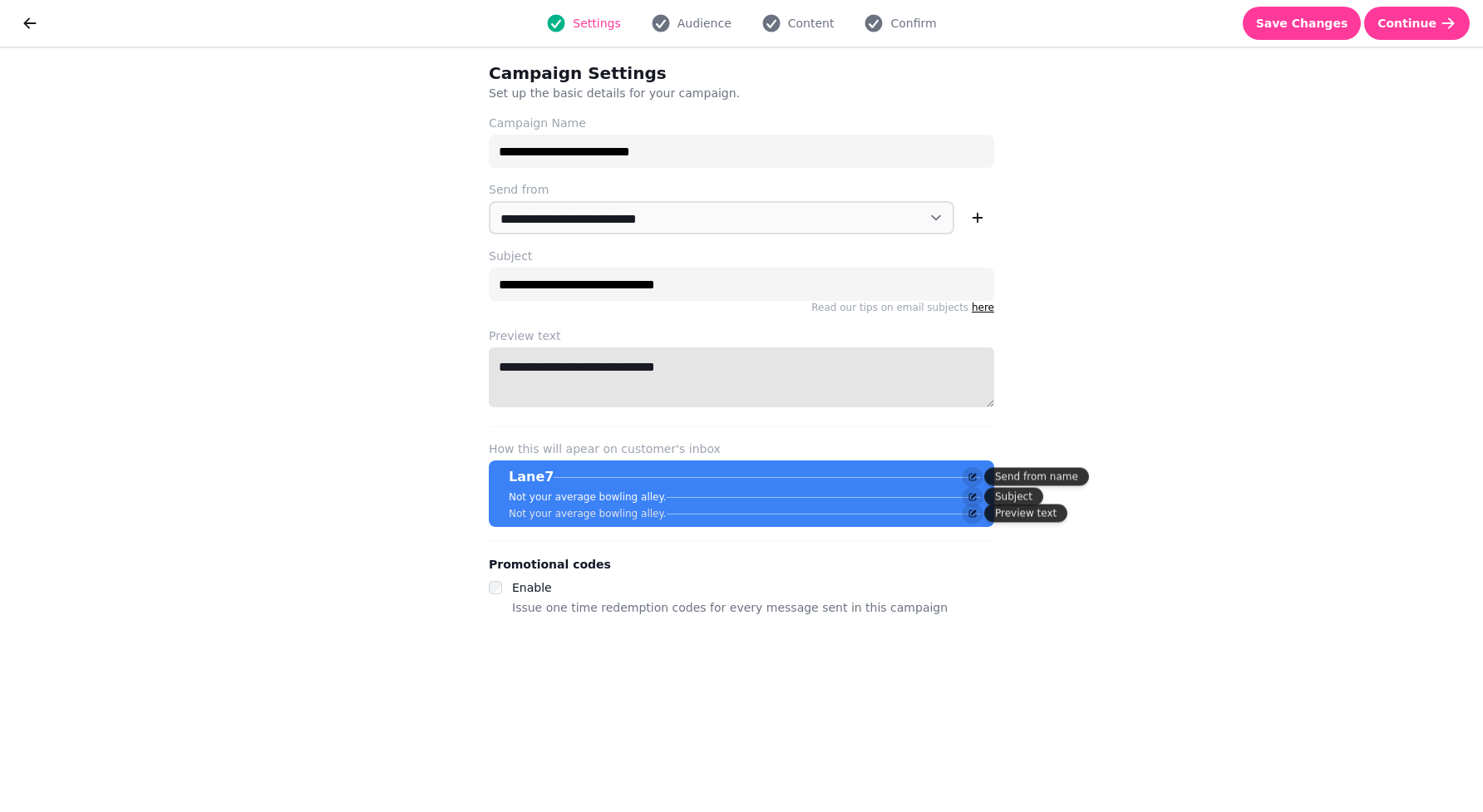
click at [607, 357] on textarea "**********" at bounding box center [741, 377] width 506 height 60
type textarea "**********"
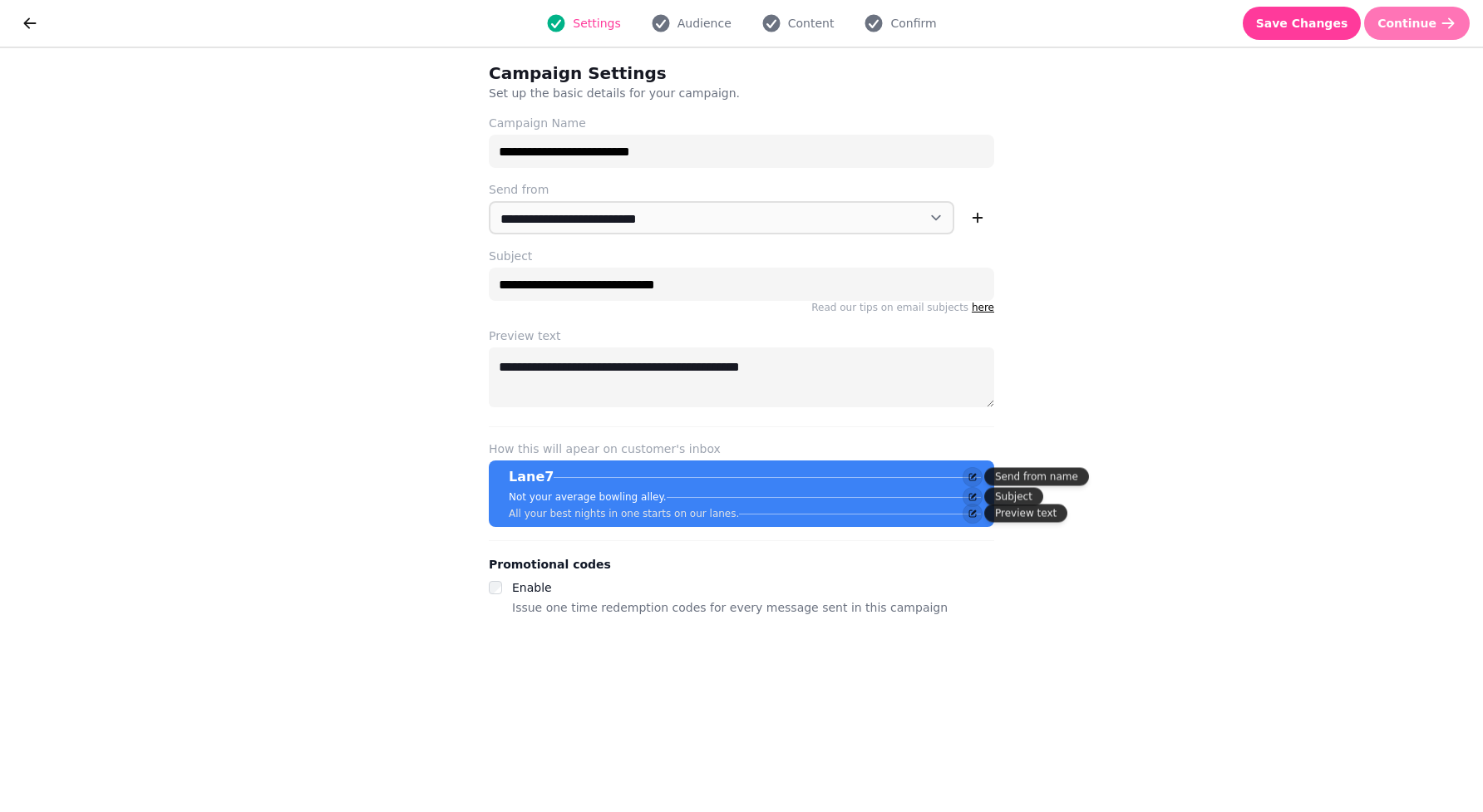
click at [1420, 20] on span "Continue" at bounding box center [1407, 23] width 59 height 12
select select "**********"
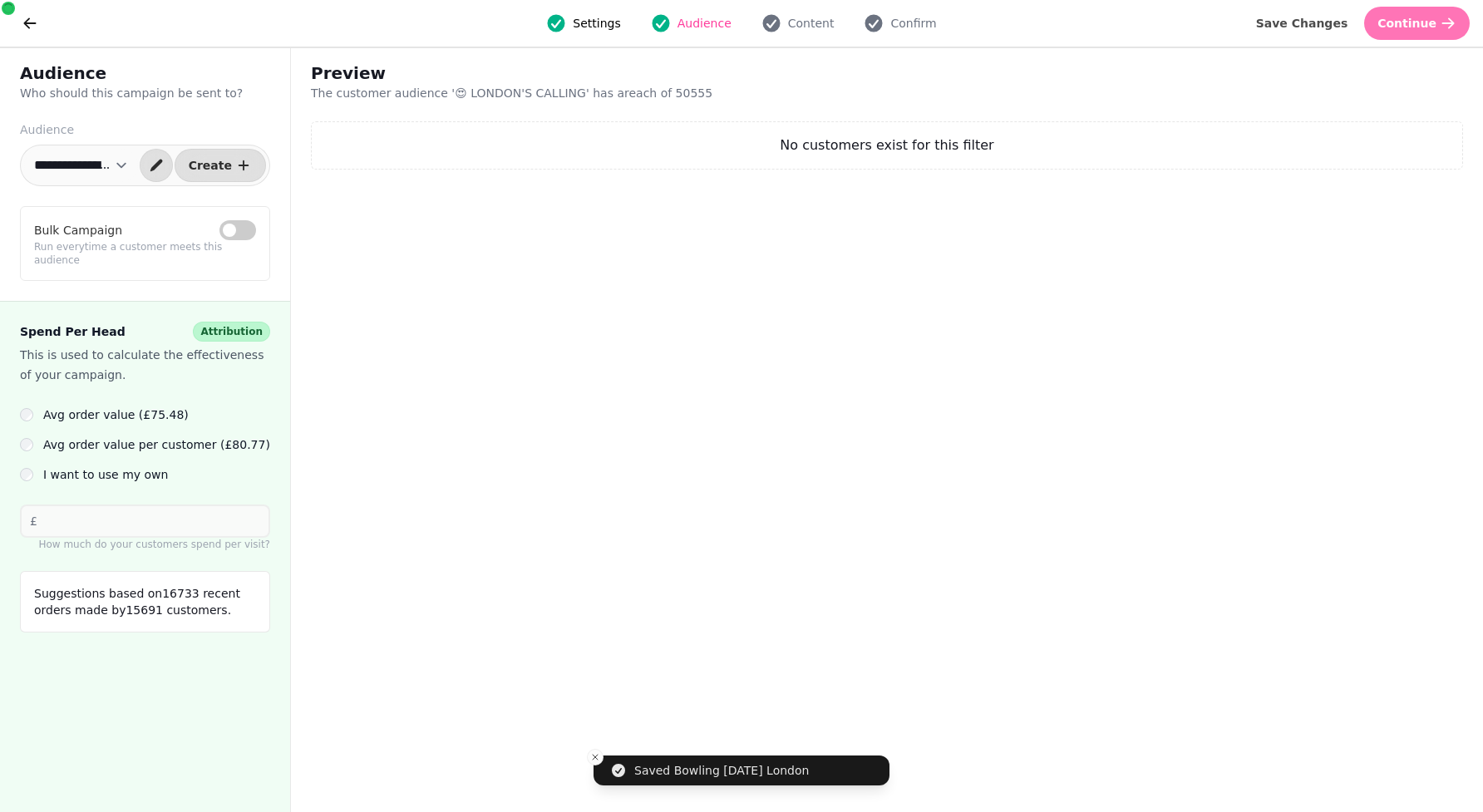
click at [1420, 20] on span "Continue" at bounding box center [1407, 23] width 59 height 12
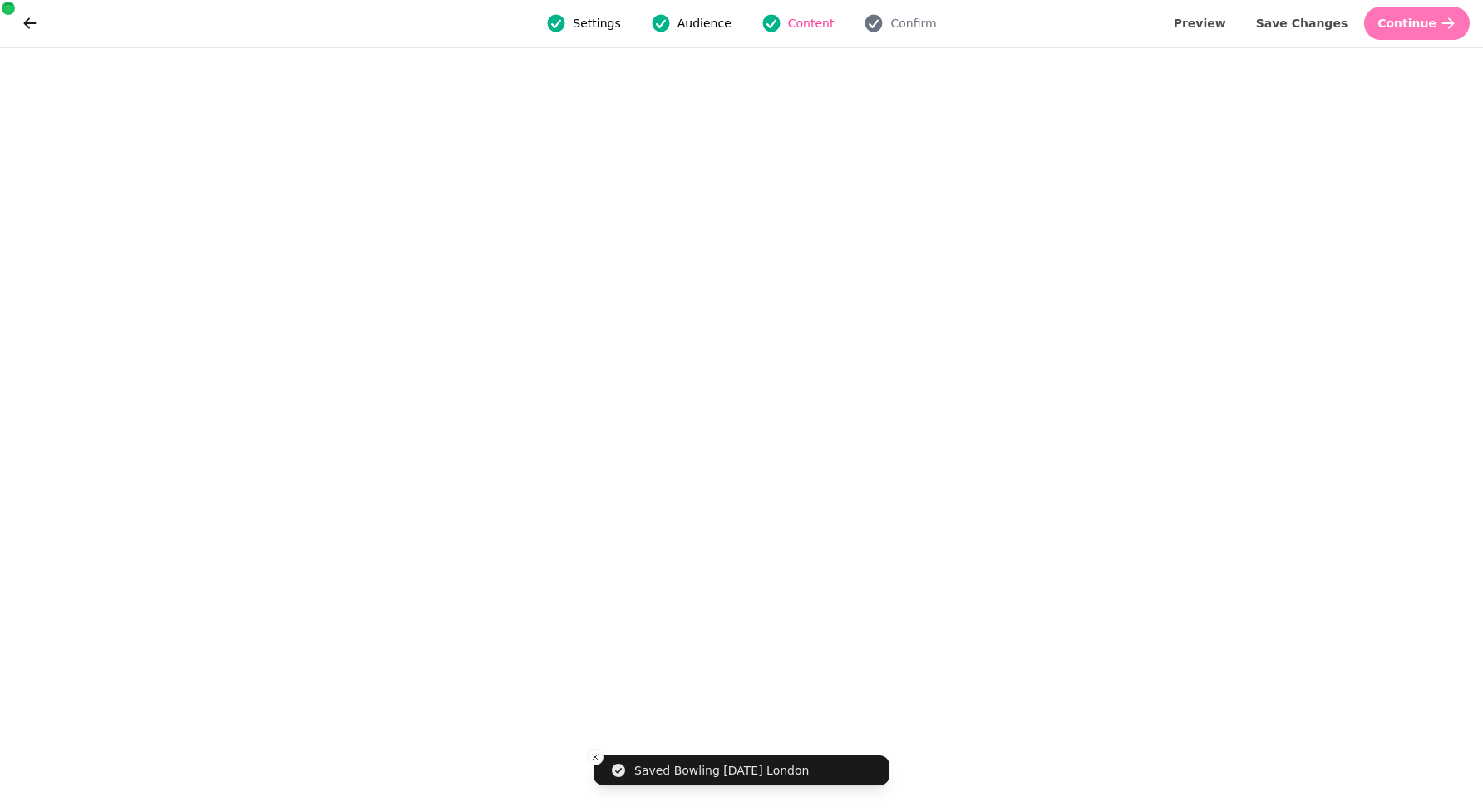
click at [1420, 20] on span "Continue" at bounding box center [1407, 23] width 59 height 12
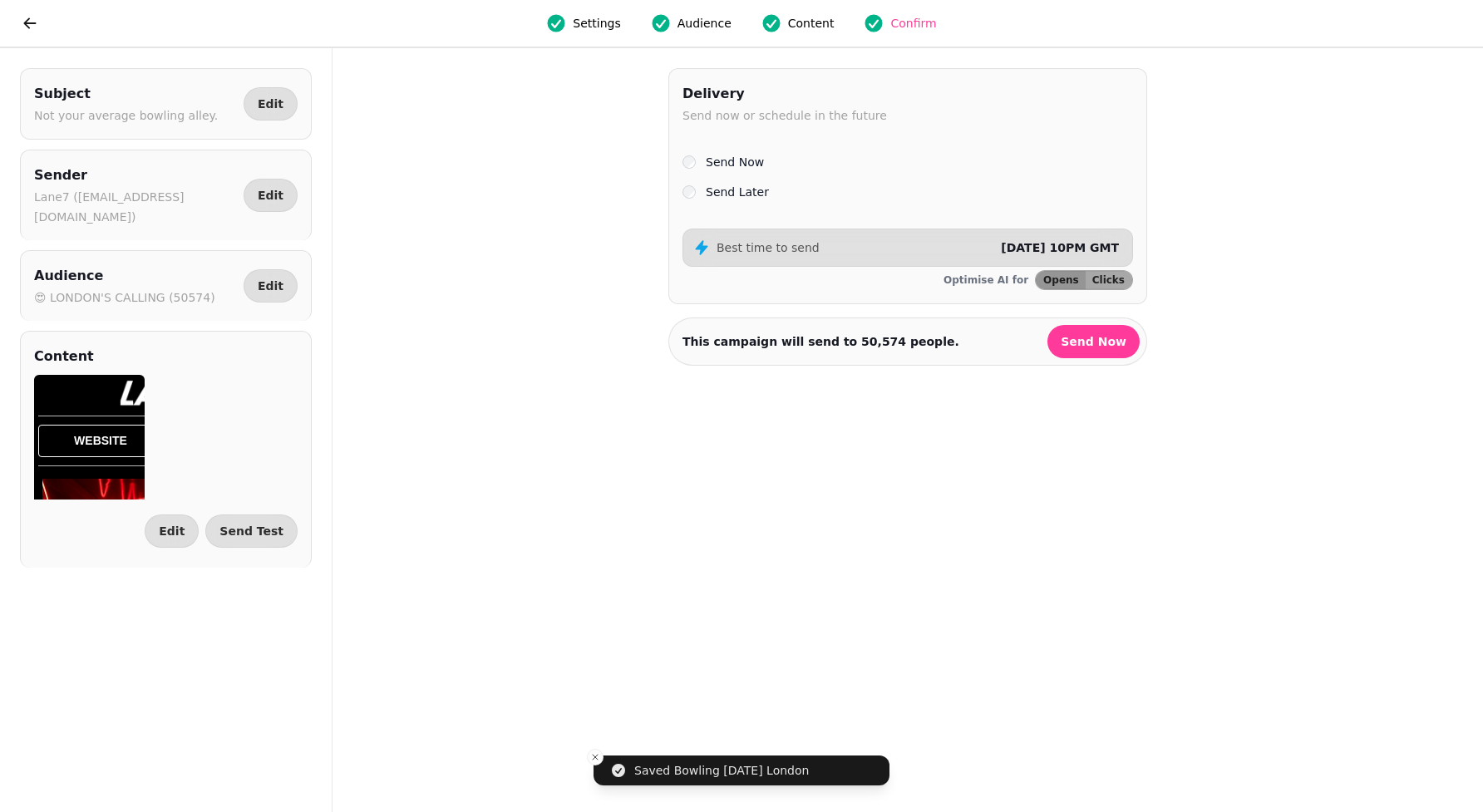
click at [726, 204] on div "Delivery Send now or schedule in the future Send Now Send Later Best time to se…" at bounding box center [907, 187] width 479 height 236
click at [738, 190] on label "Send Later" at bounding box center [737, 192] width 63 height 20
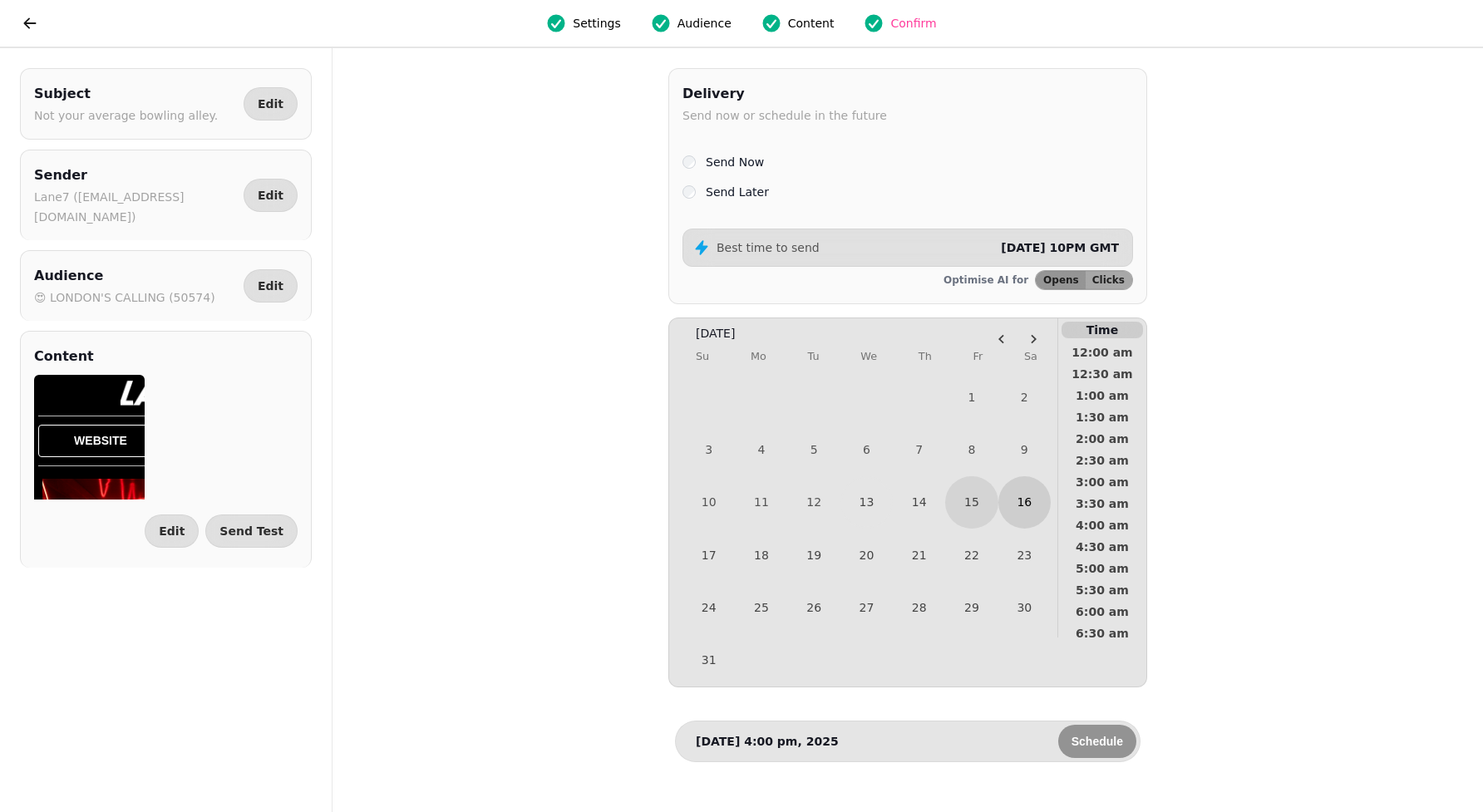
click at [1028, 516] on button "16" at bounding box center [1024, 502] width 52 height 52
click at [1104, 445] on span "8:00 am" at bounding box center [1102, 450] width 61 height 12
click at [1104, 466] on span "8:30 am" at bounding box center [1102, 472] width 61 height 12
click at [1090, 745] on span "Schedule" at bounding box center [1097, 741] width 52 height 12
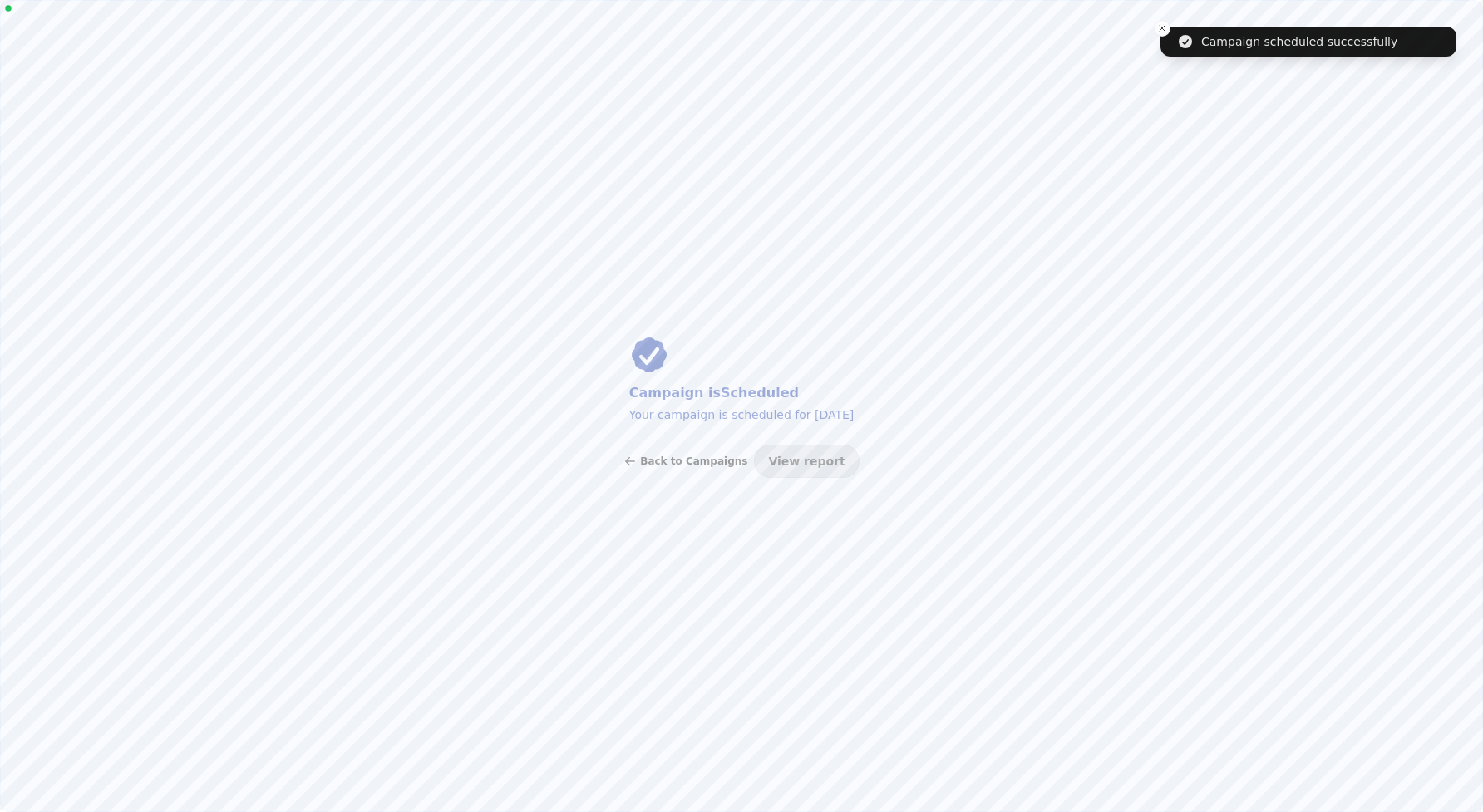
click at [701, 456] on span "Back to Campaigns" at bounding box center [693, 460] width 108 height 10
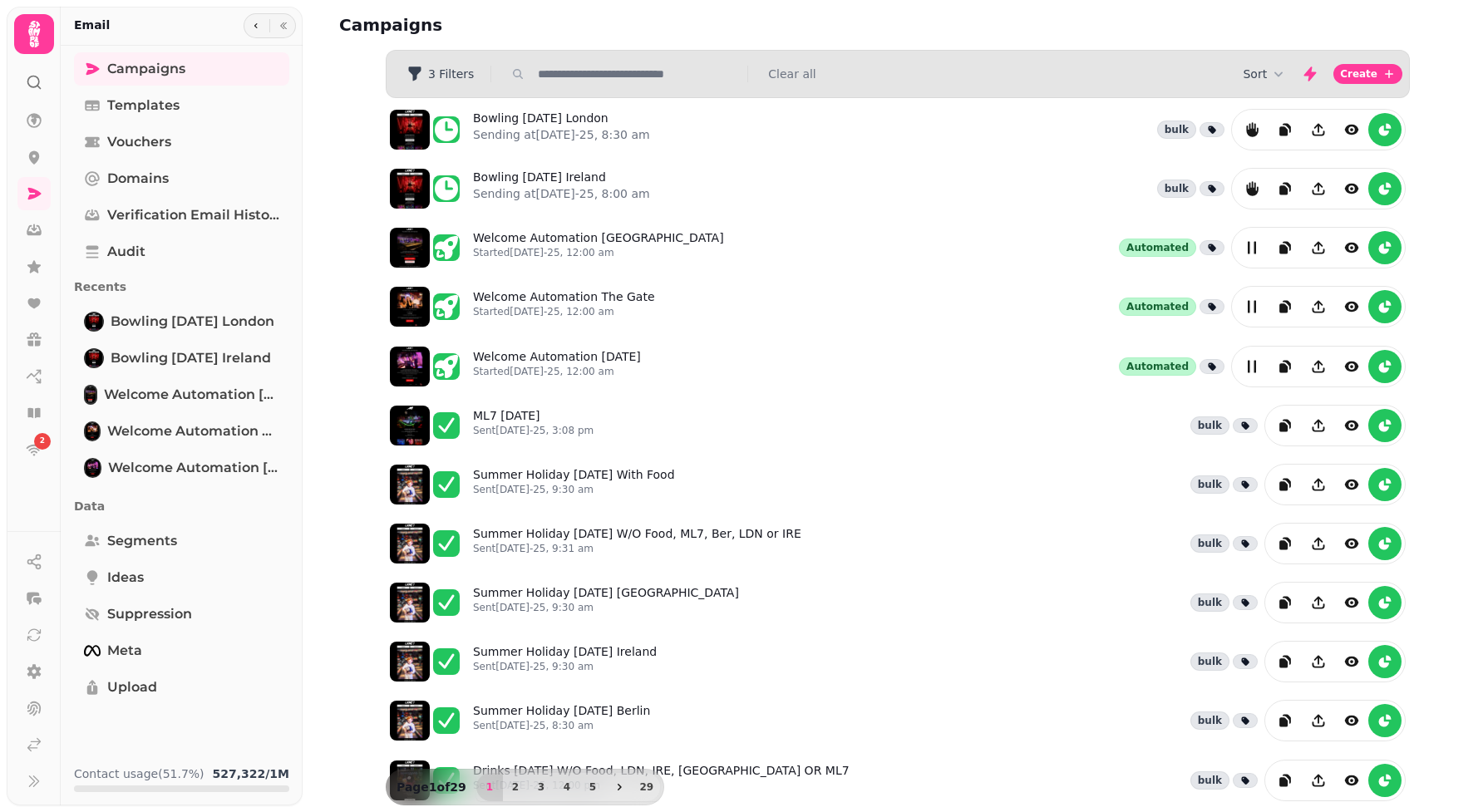
click at [1260, 64] on div "Sort Create" at bounding box center [1322, 74] width 160 height 33
click at [1257, 84] on div "Sort Create" at bounding box center [1322, 74] width 160 height 33
click at [1264, 73] on button "Sort" at bounding box center [1264, 74] width 44 height 17
click at [1264, 127] on button "Created At" at bounding box center [1268, 138] width 126 height 30
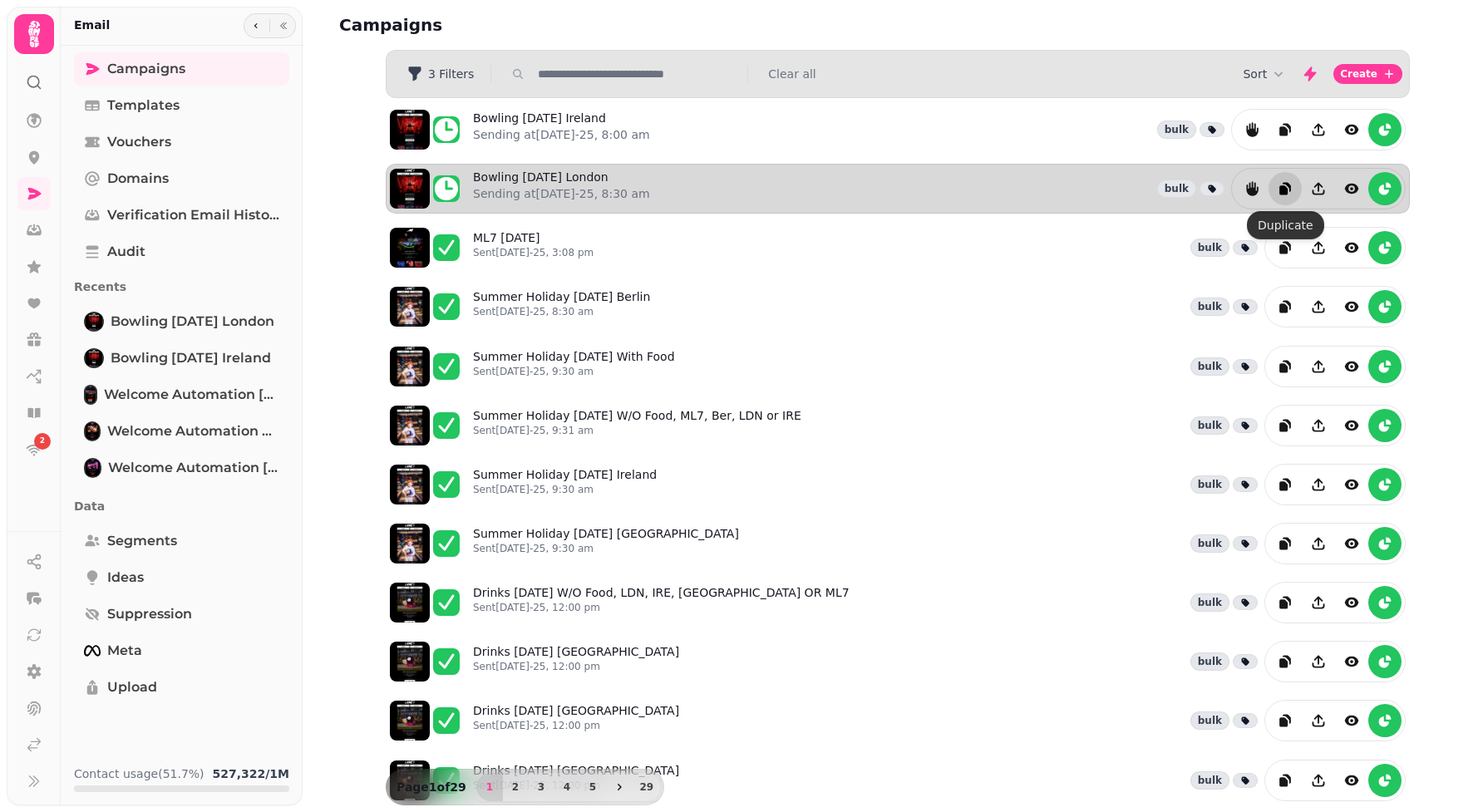
click at [1277, 196] on icon "duplicate" at bounding box center [1285, 188] width 17 height 17
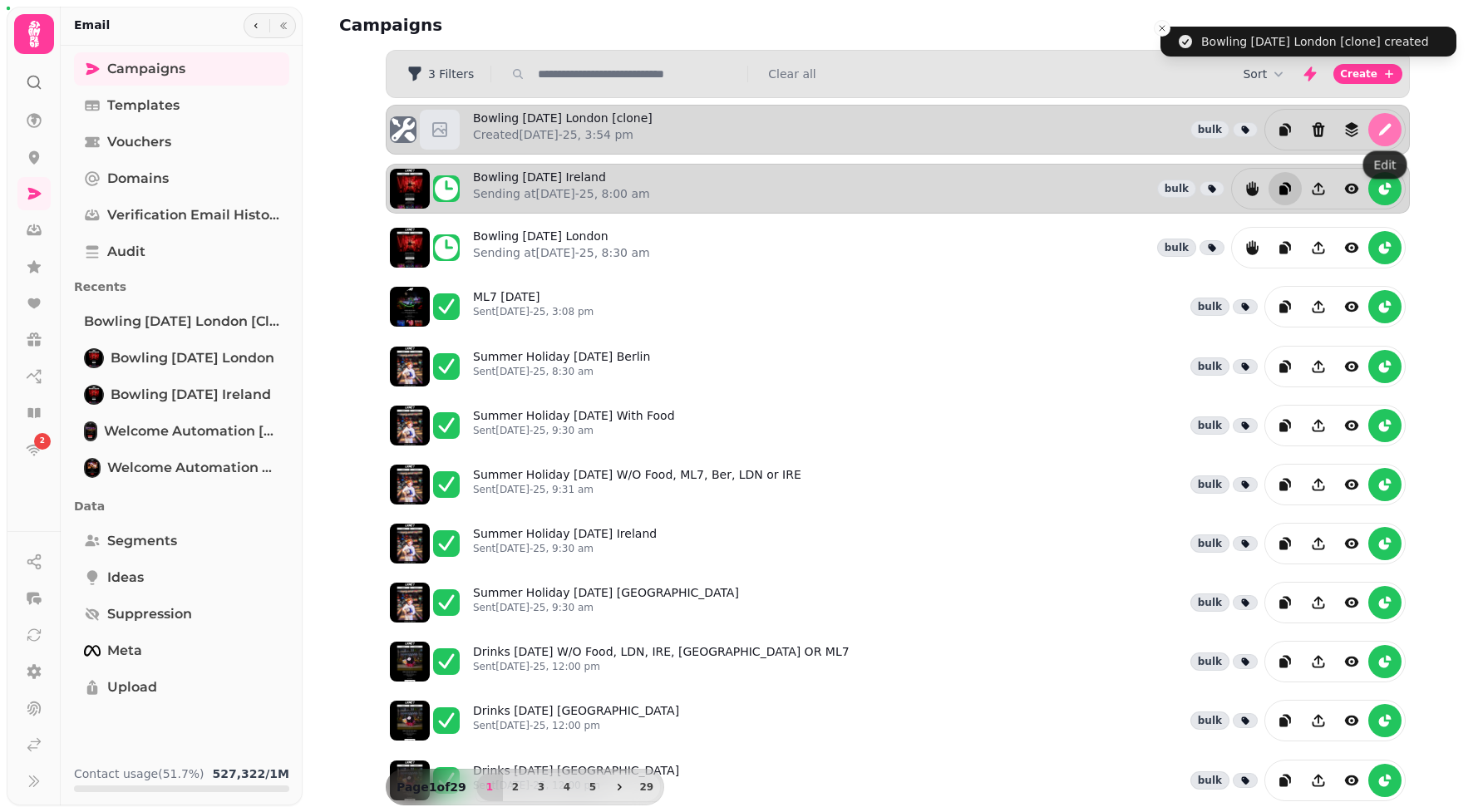
click at [1388, 121] on button "edit" at bounding box center [1383, 129] width 33 height 33
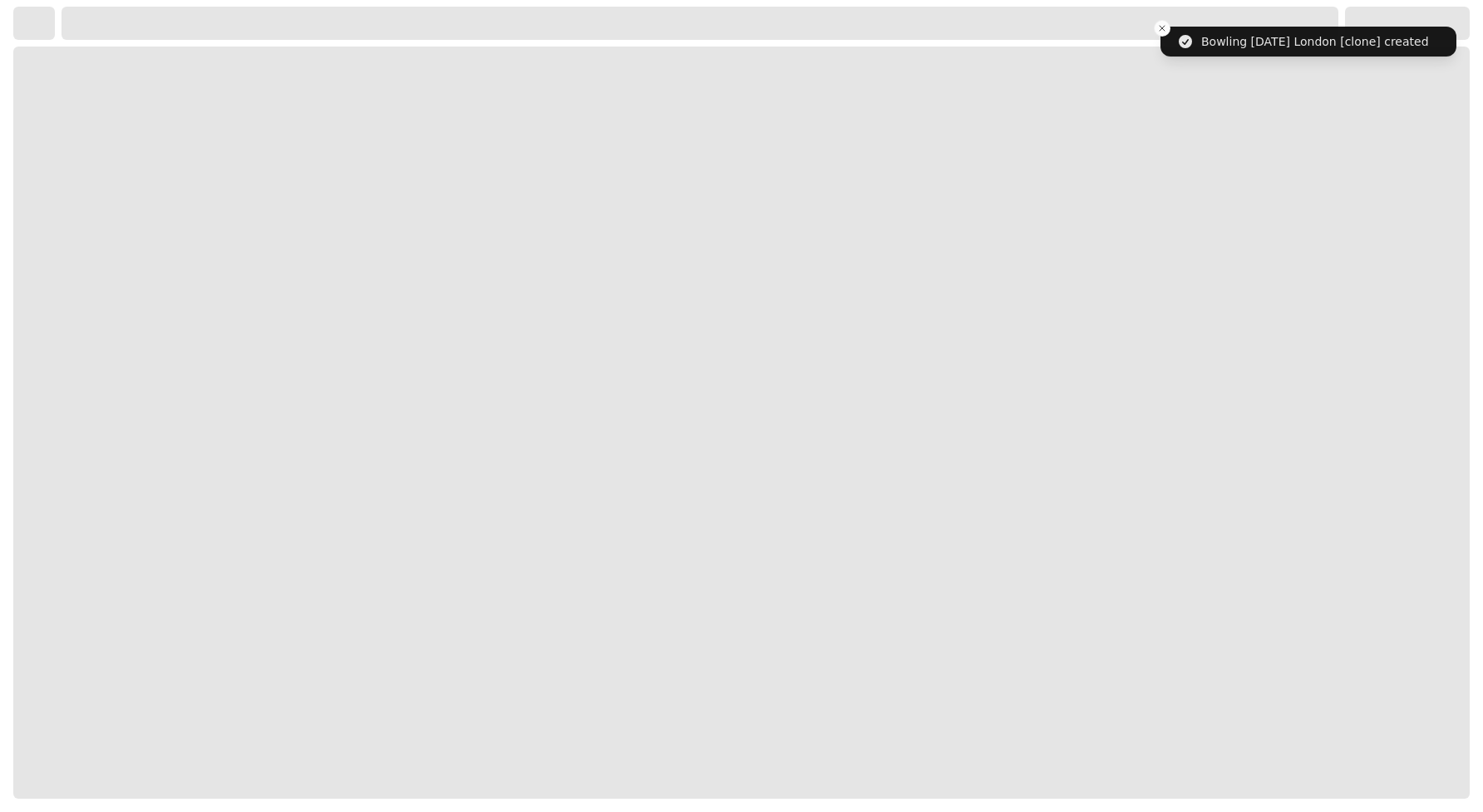
select select "**********"
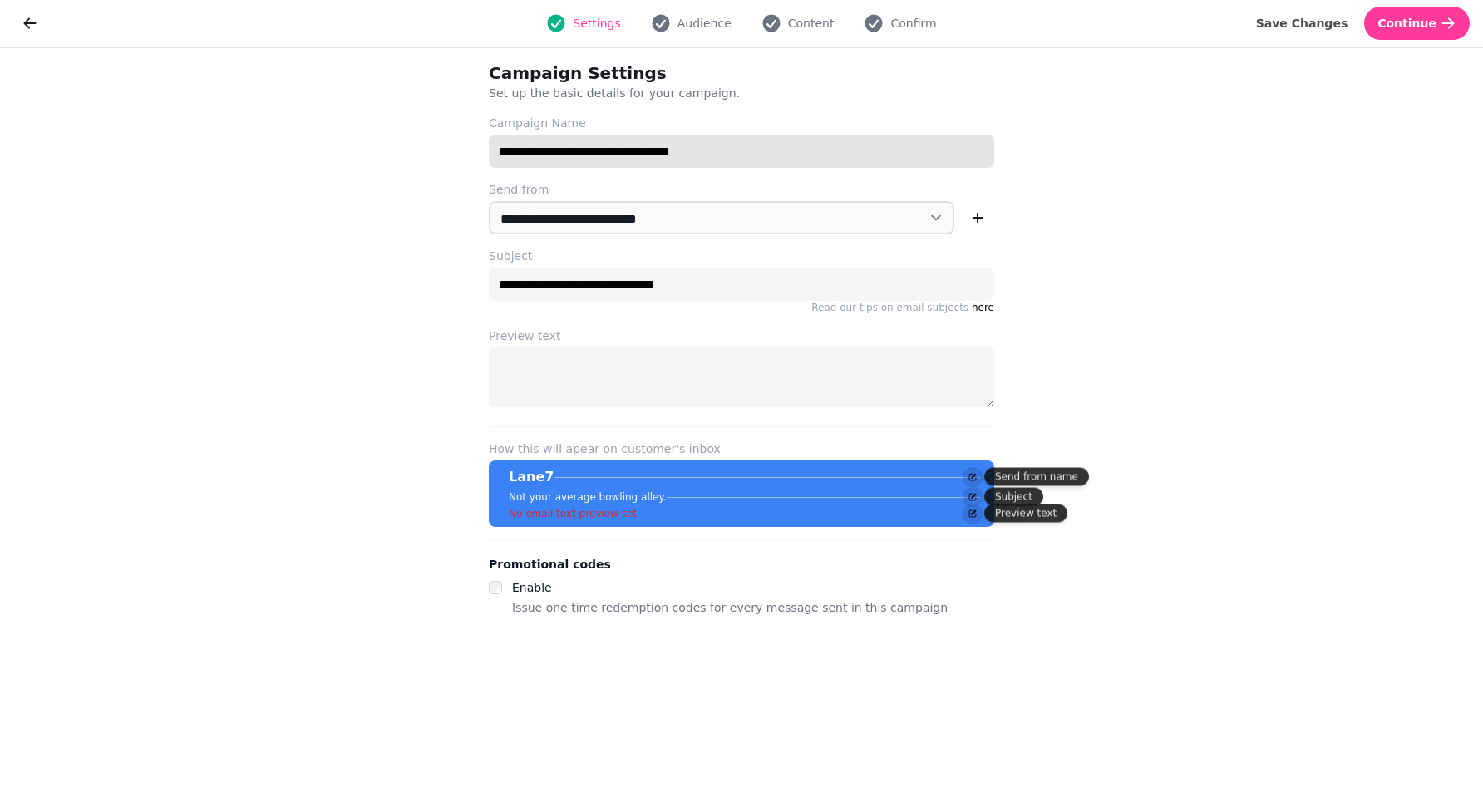
drag, startPoint x: 754, startPoint y: 147, endPoint x: 636, endPoint y: 153, distance: 118.2
type input "**********"
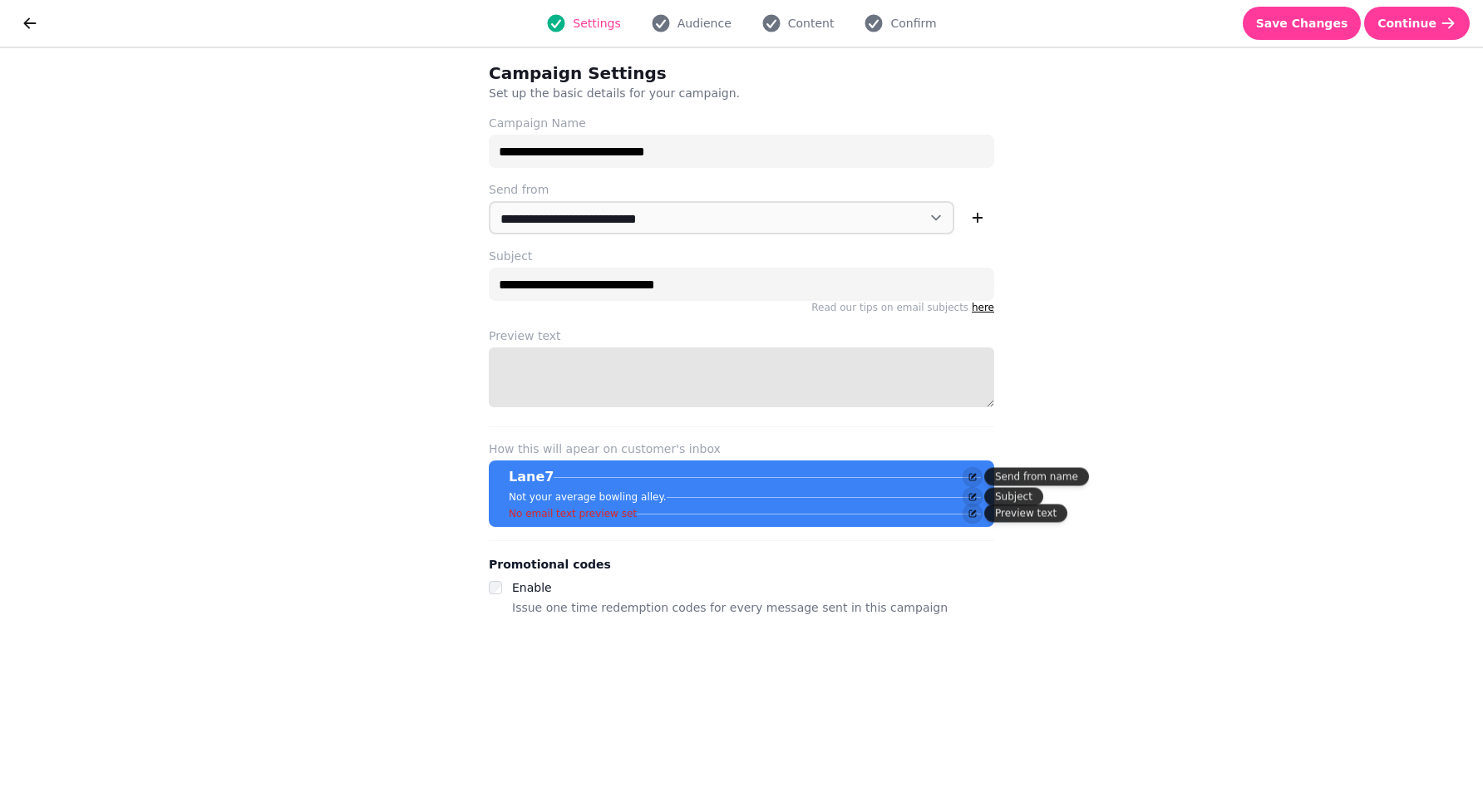
click at [660, 369] on textarea "Preview text" at bounding box center [741, 377] width 506 height 60
type textarea "**********"
click at [718, 24] on span "Audience" at bounding box center [704, 23] width 54 height 17
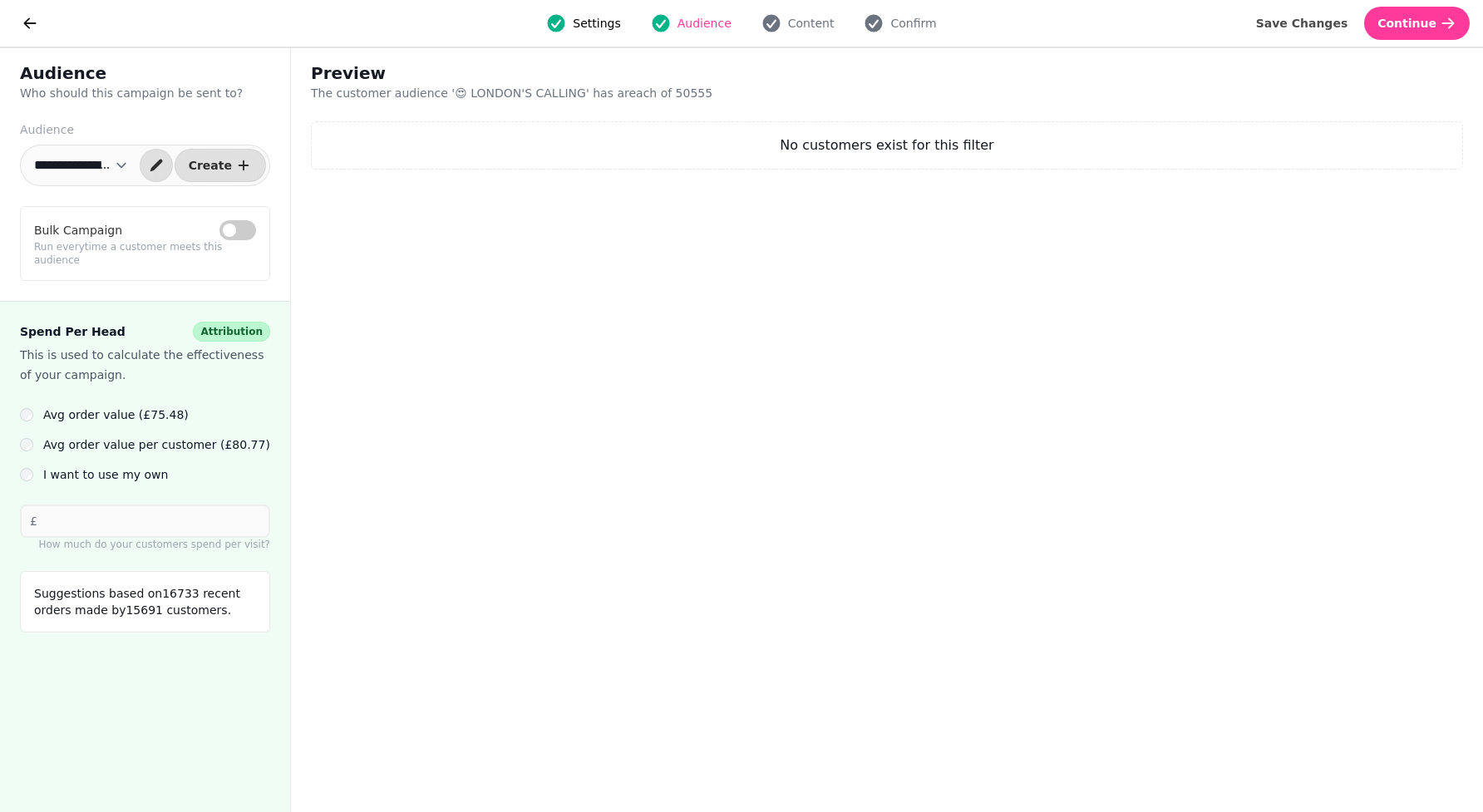
select select "**********"
click at [1423, 34] on button "Continue" at bounding box center [1416, 22] width 106 height 33
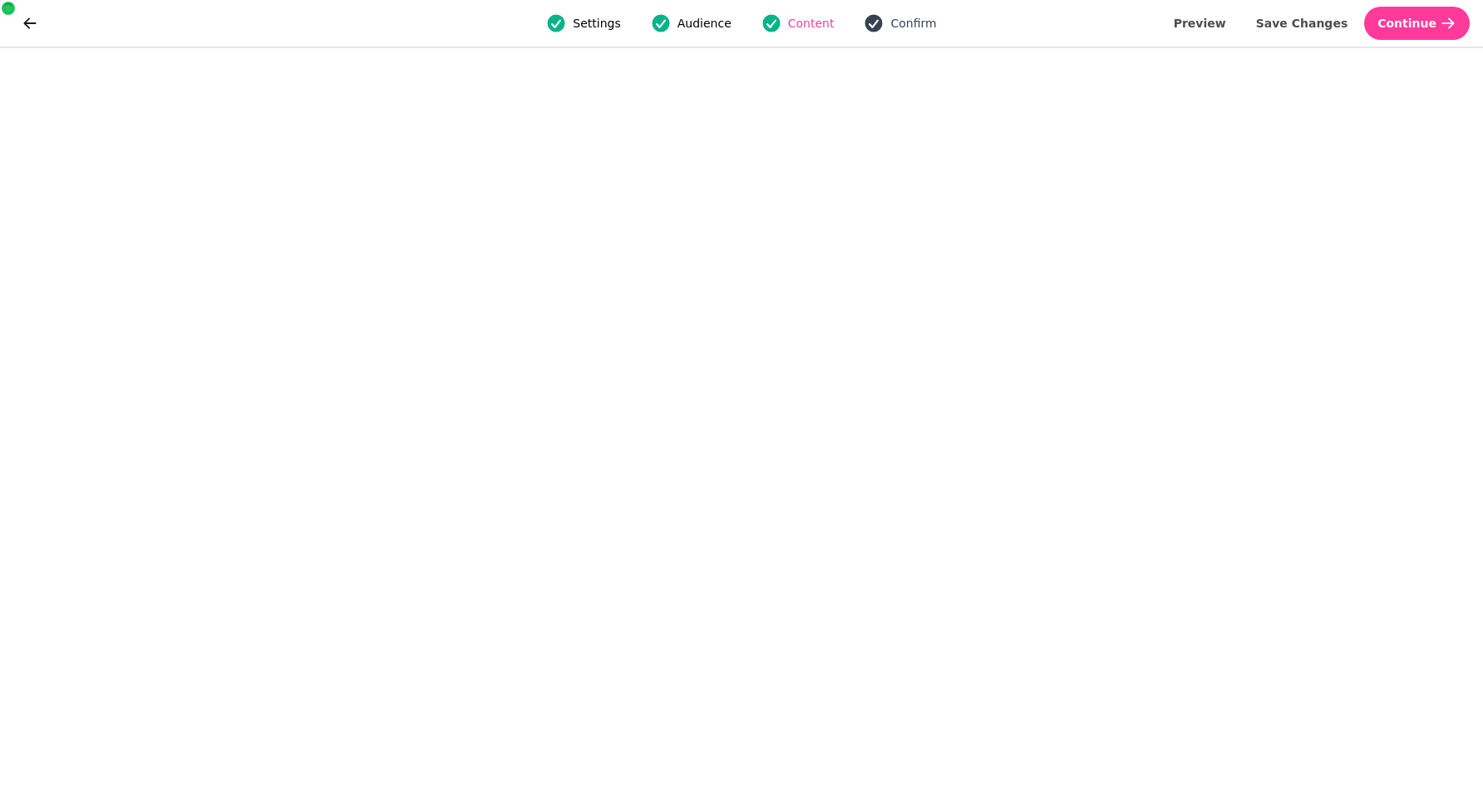
click at [895, 28] on span "Confirm" at bounding box center [913, 23] width 45 height 17
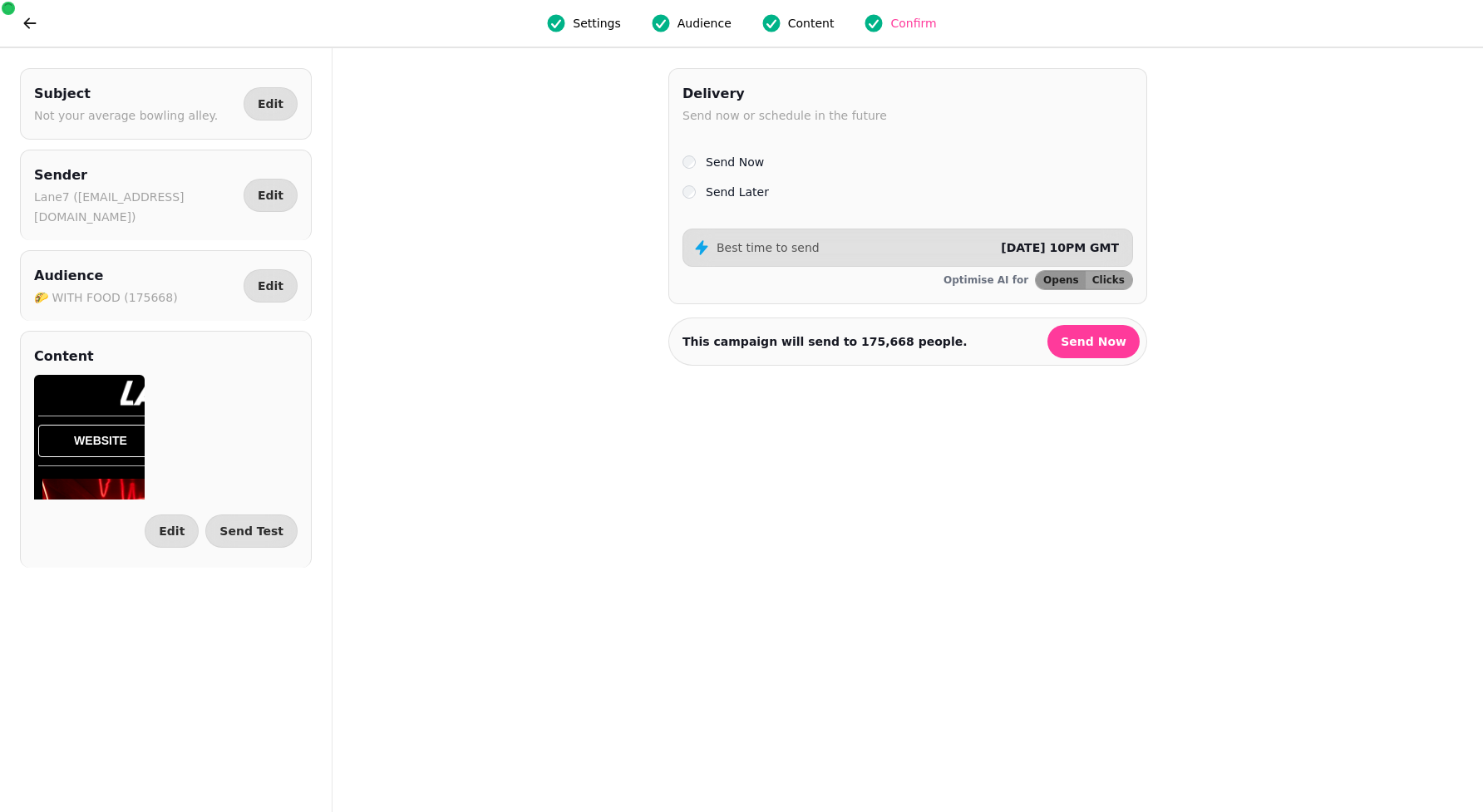
click at [731, 195] on label "Send Later" at bounding box center [737, 192] width 63 height 20
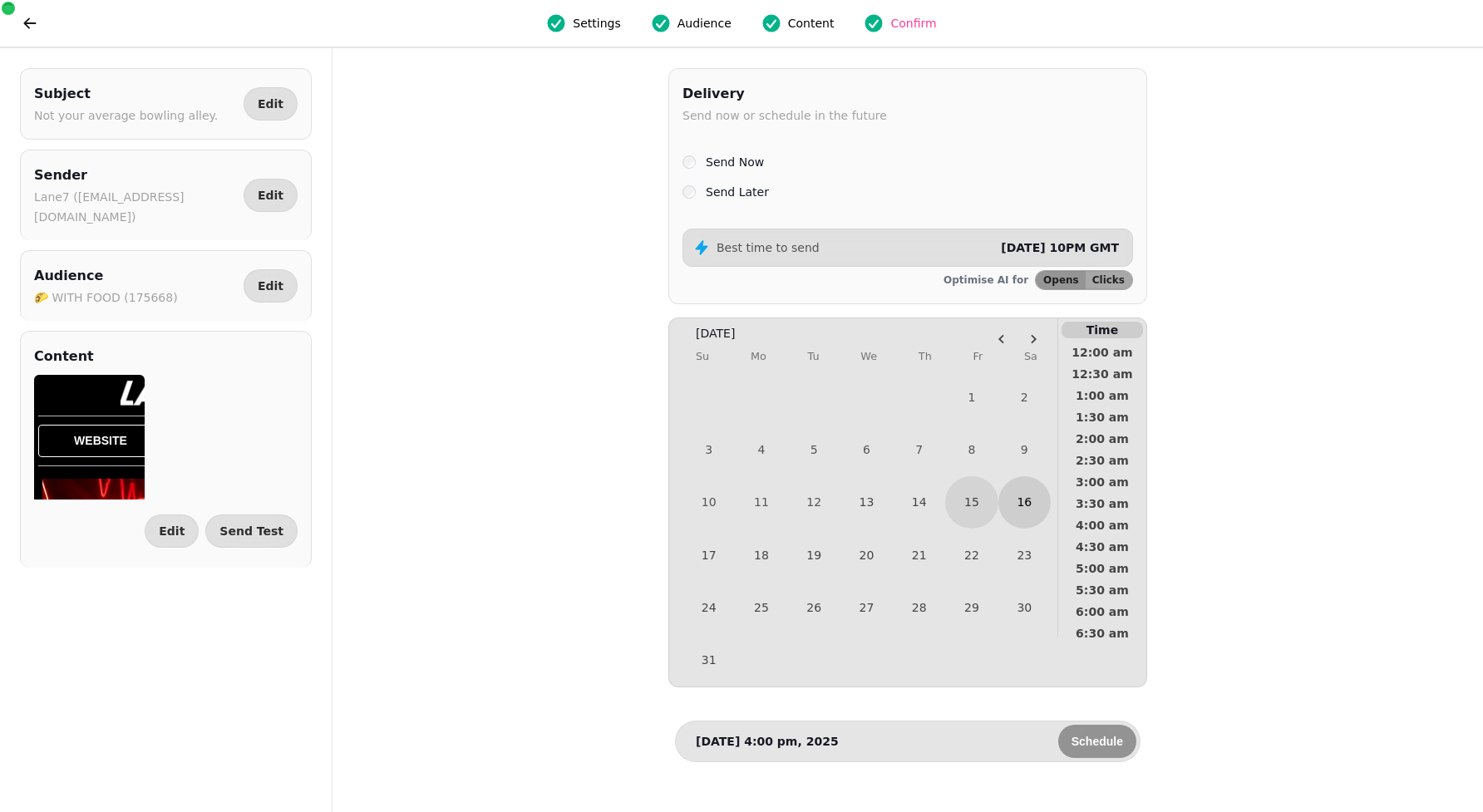
click at [1029, 503] on button "16" at bounding box center [1024, 502] width 52 height 52
click at [1118, 456] on span "8:30 am" at bounding box center [1102, 461] width 61 height 12
click at [1082, 752] on button "Schedule" at bounding box center [1097, 741] width 78 height 33
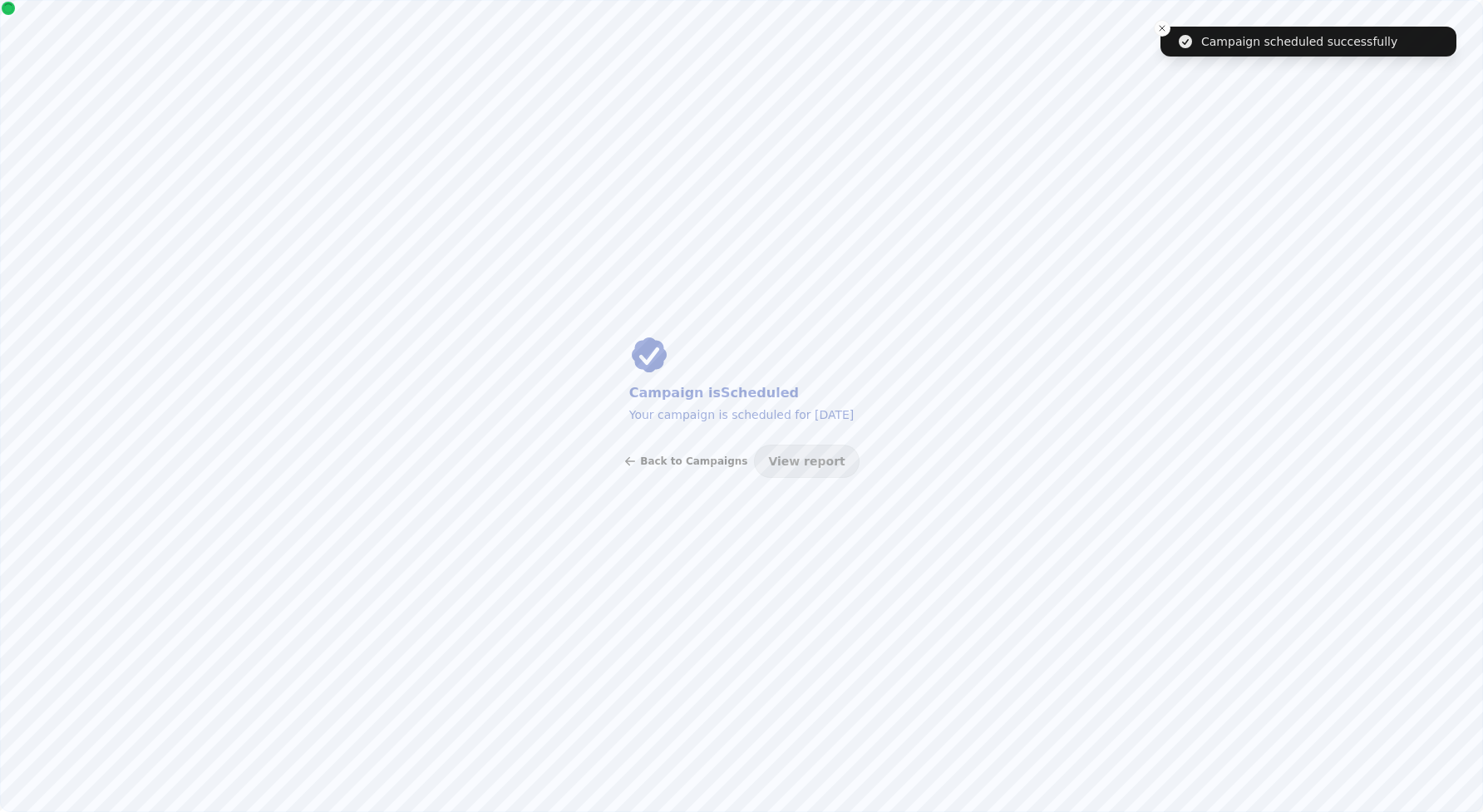
click at [669, 470] on button "Back to Campaigns" at bounding box center [684, 460] width 124 height 33
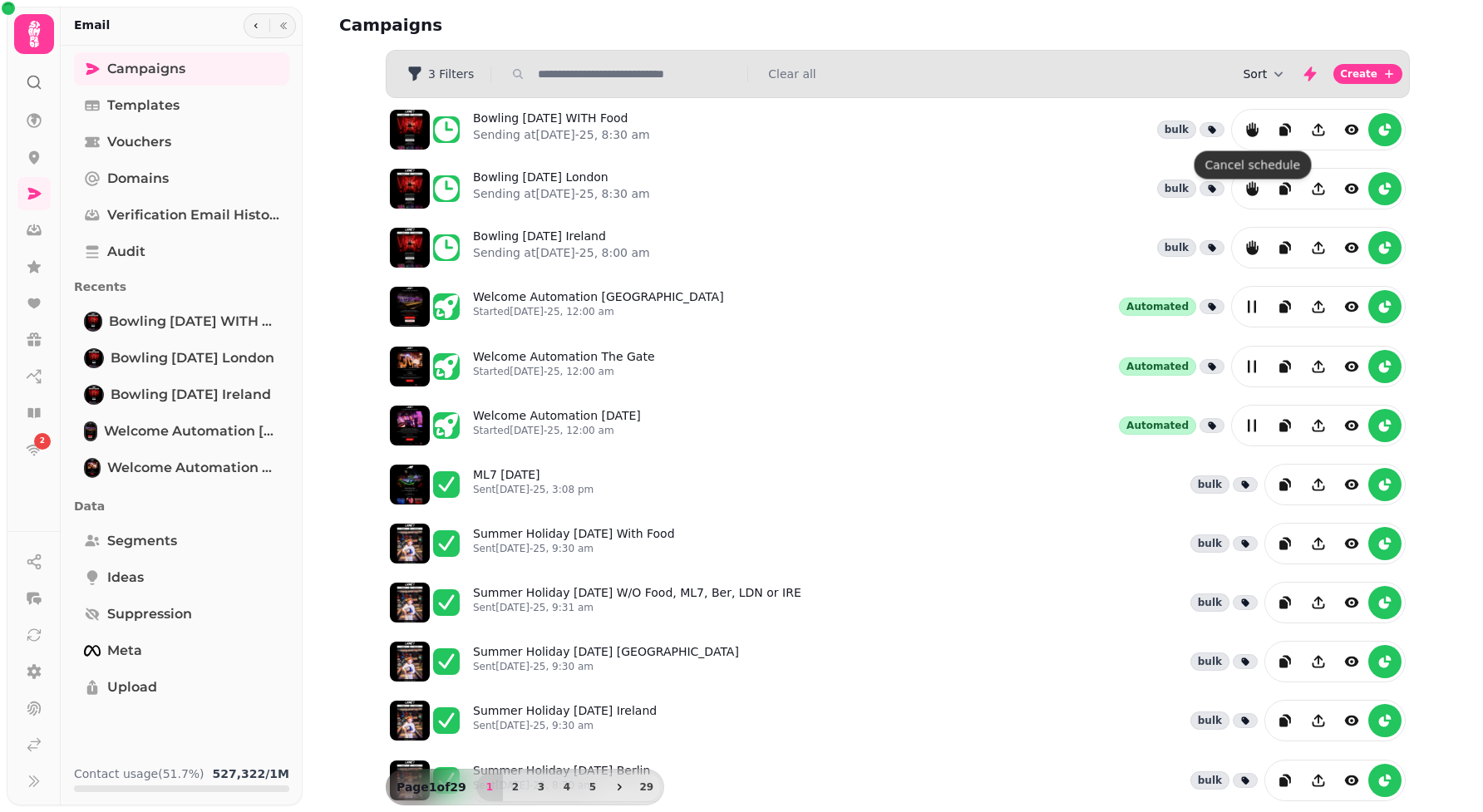
click at [1261, 77] on button "Sort" at bounding box center [1264, 74] width 44 height 17
click at [1280, 127] on button "Created At" at bounding box center [1268, 138] width 126 height 30
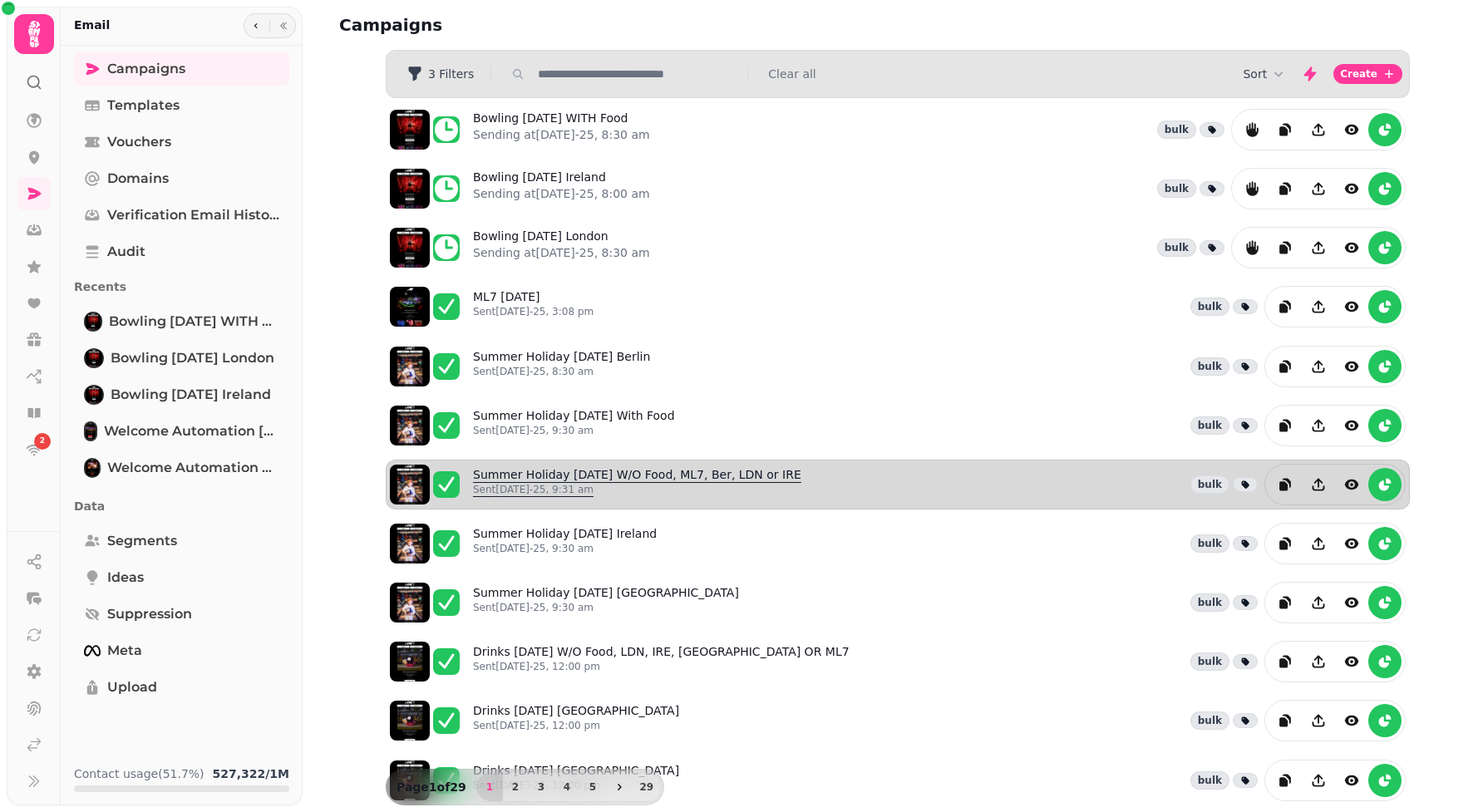
drag, startPoint x: 841, startPoint y: 483, endPoint x: 642, endPoint y: 480, distance: 199.0
click at [642, 480] on div "Summer Holiday [DATE] W/O Food, ML7, Ber, LDN or IRE Sent [DATE]-25, 9:31 am bu…" at bounding box center [938, 484] width 932 height 42
copy link "W/O Food, ML7, Ber, LDN or IRE"
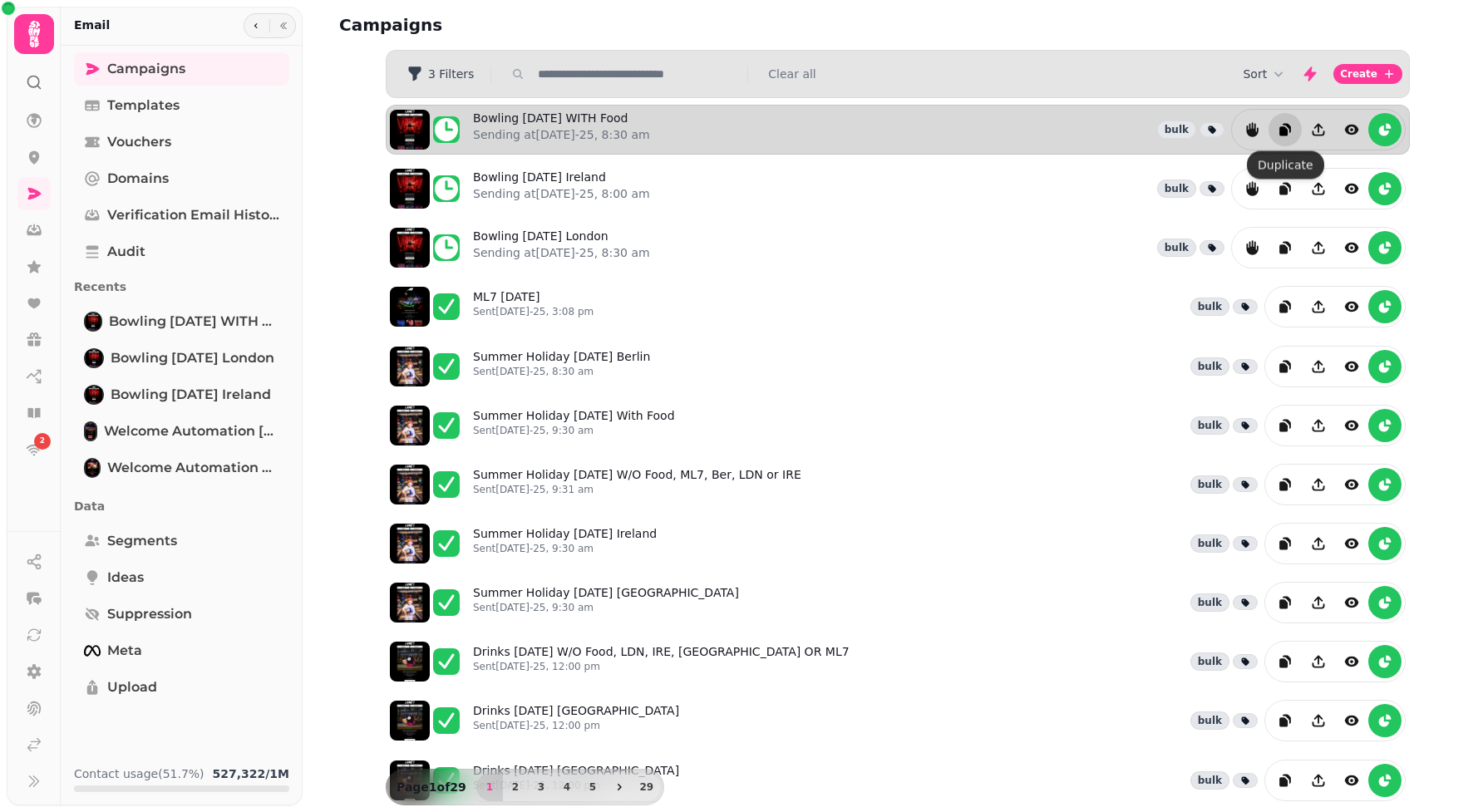
click at [1283, 122] on icon "duplicate" at bounding box center [1285, 130] width 17 height 17
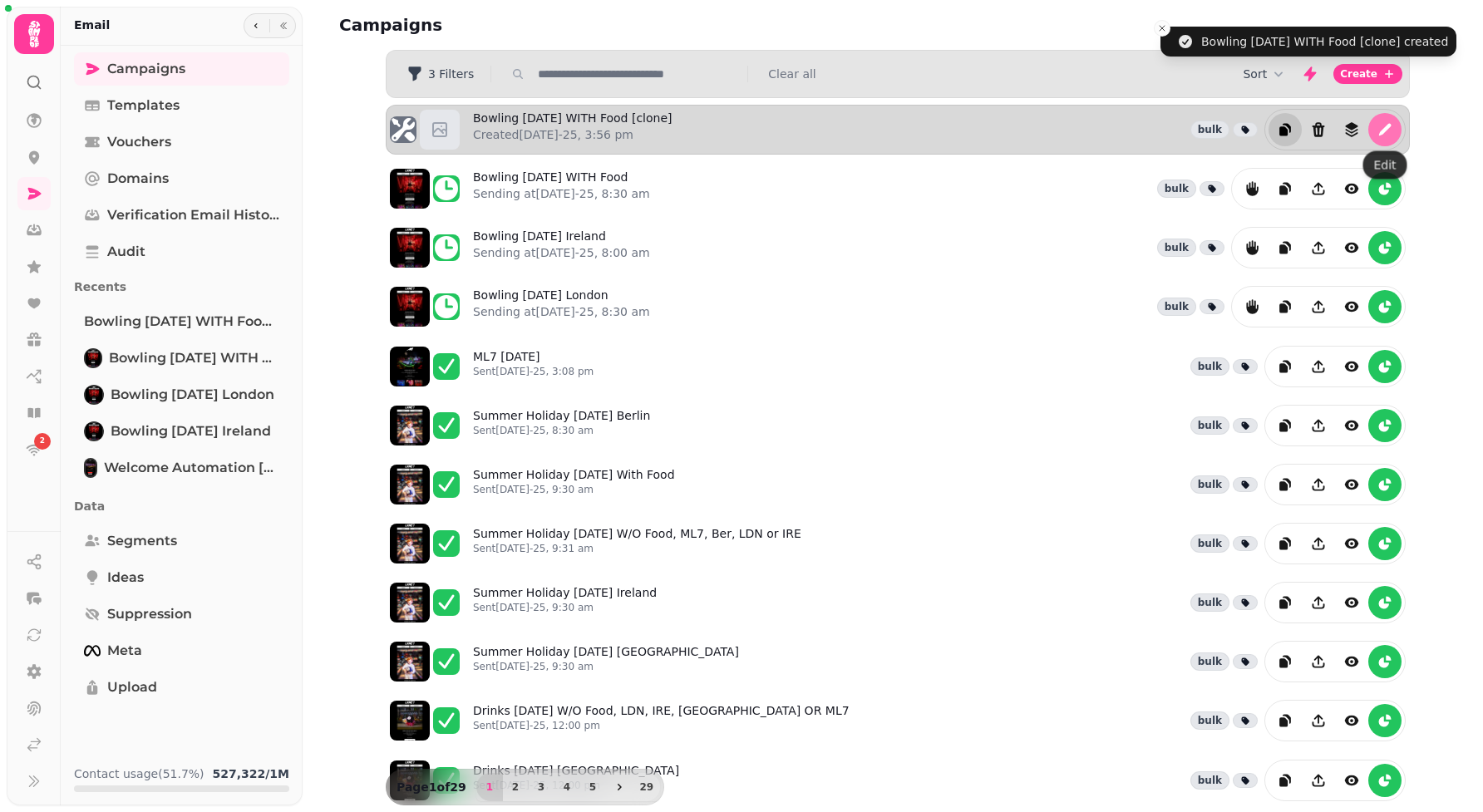
click at [1396, 131] on button "edit" at bounding box center [1383, 129] width 33 height 33
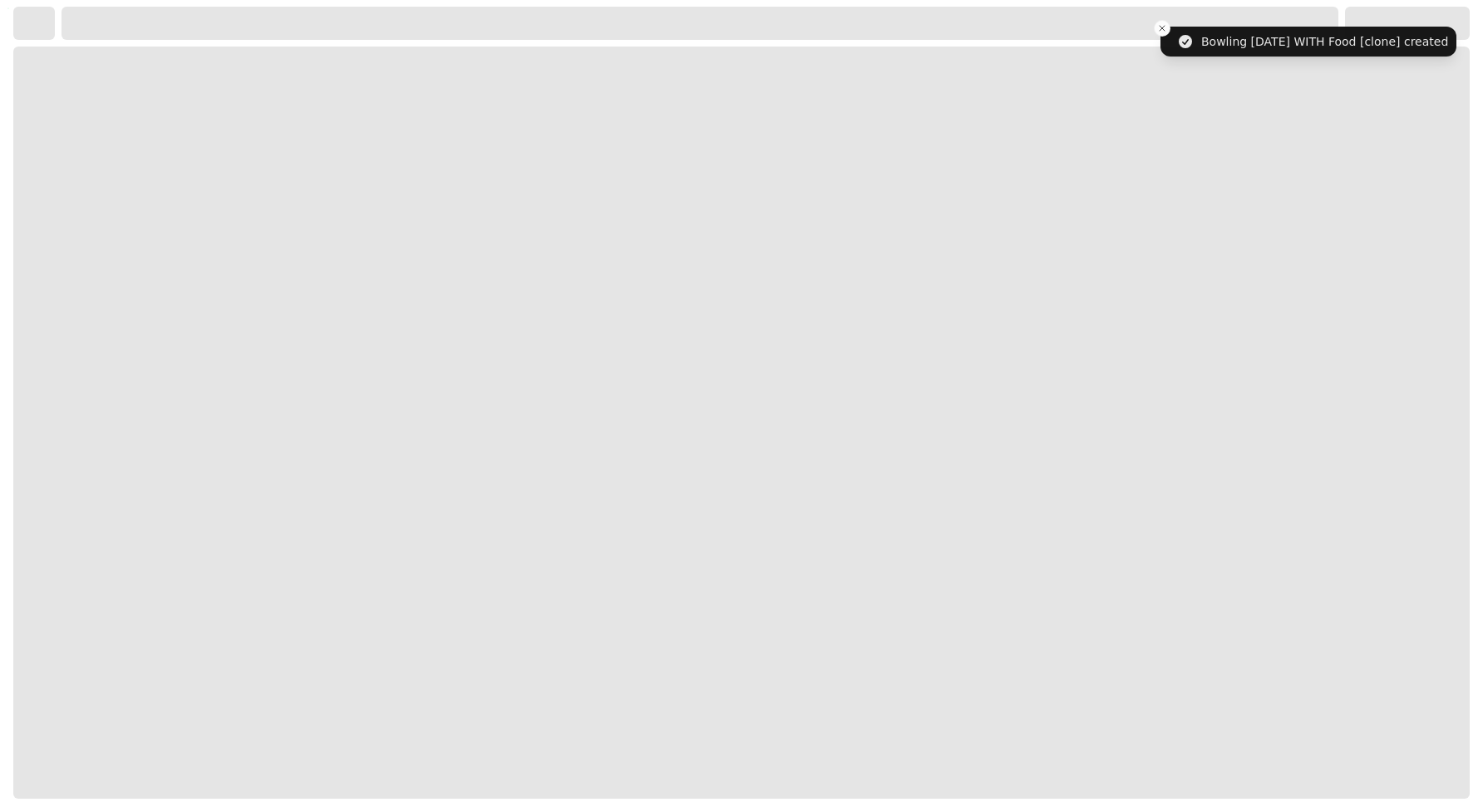
select select "**********"
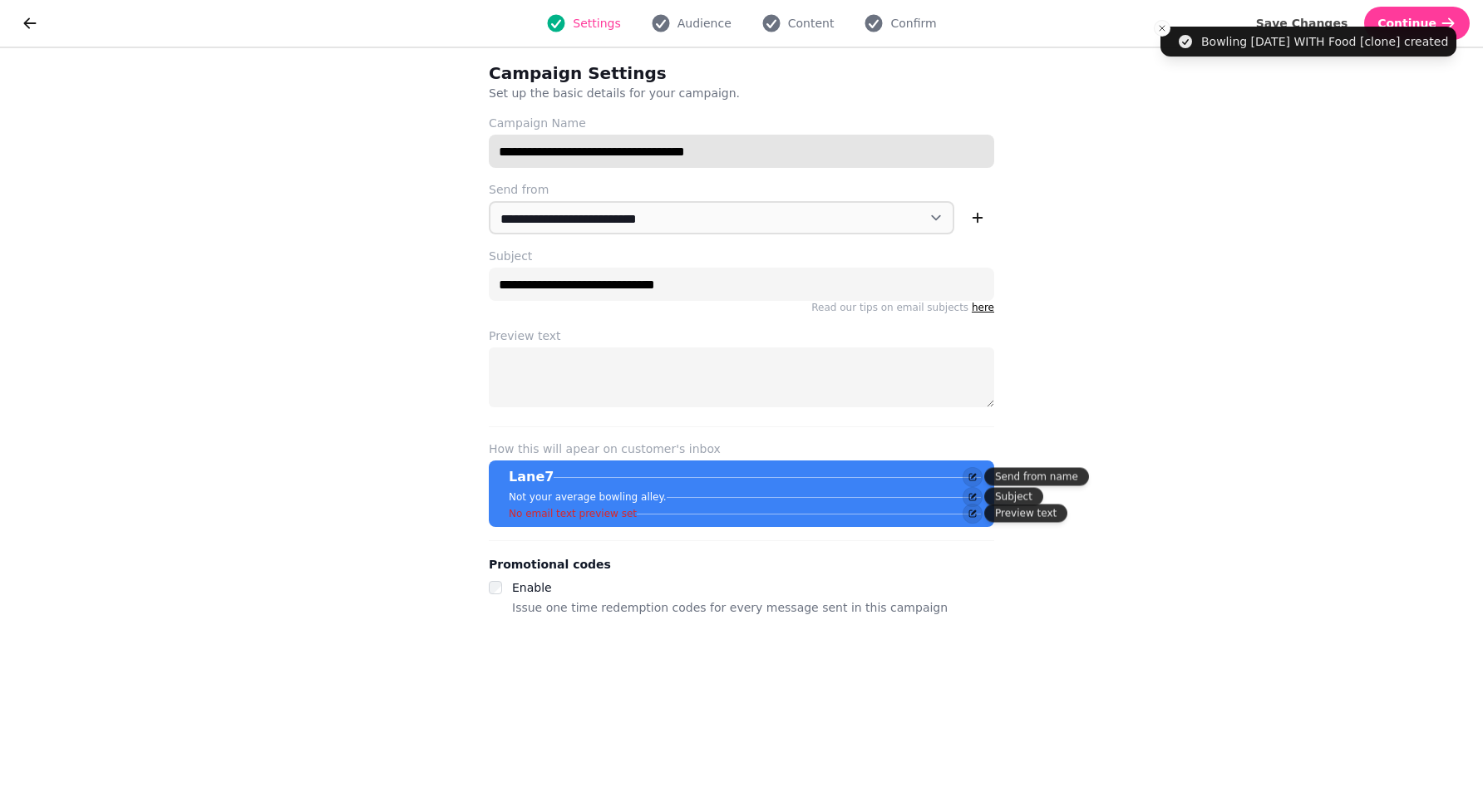
drag, startPoint x: 766, startPoint y: 157, endPoint x: 634, endPoint y: 143, distance: 132.7
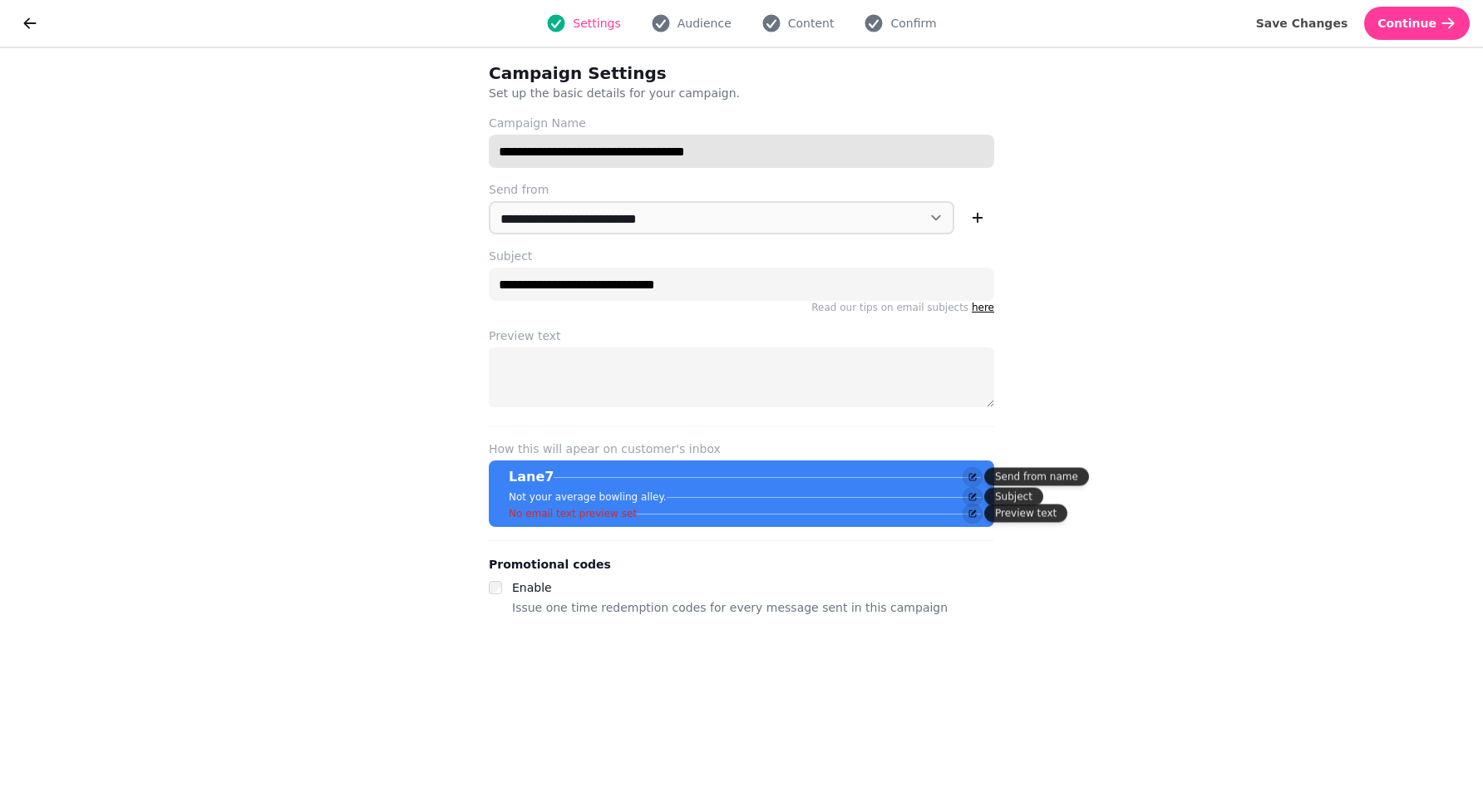
paste input "**********"
type input "**********"
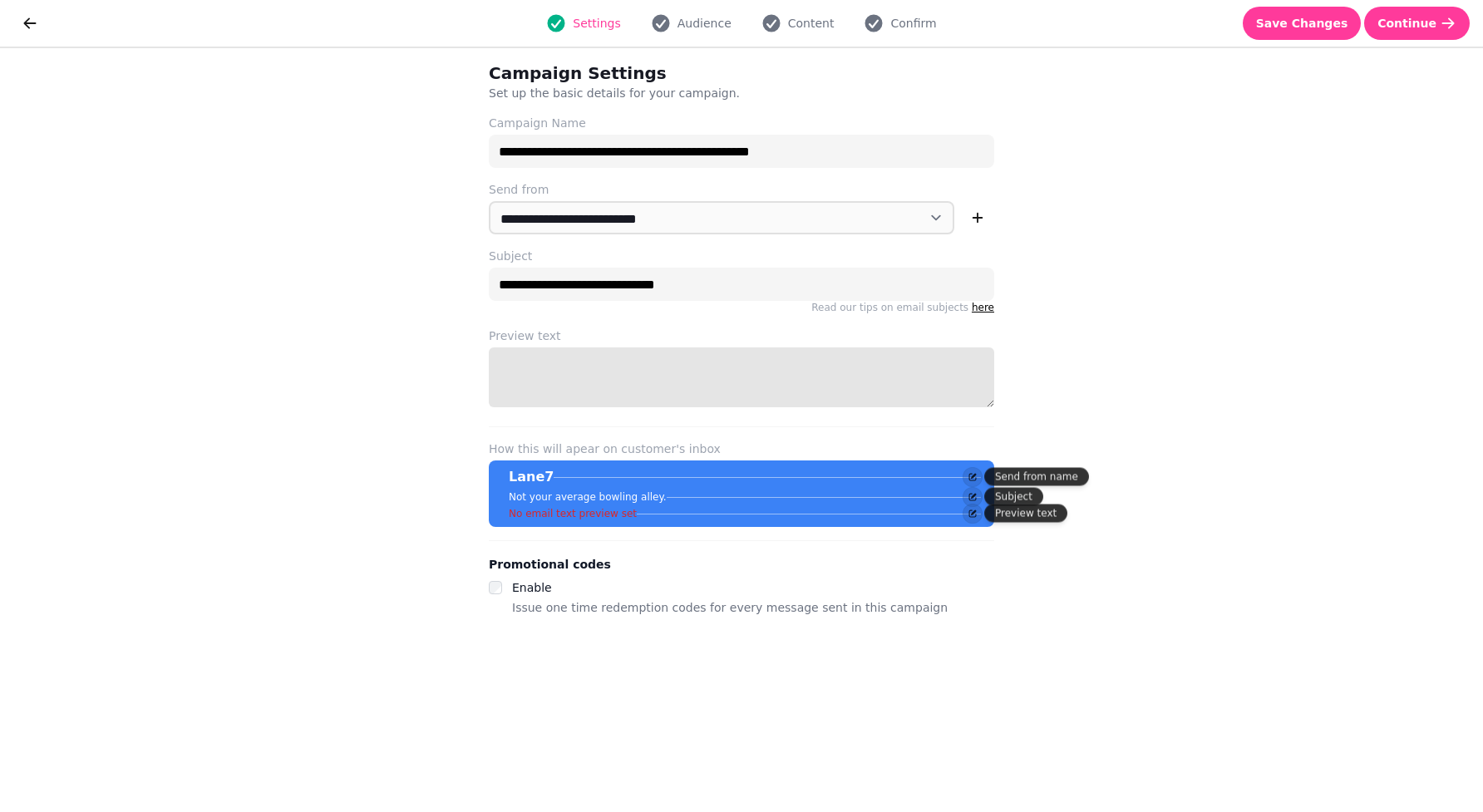
click at [573, 376] on textarea "Preview text" at bounding box center [741, 377] width 506 height 60
type textarea "**********"
click at [678, 13] on button "Audience" at bounding box center [690, 23] width 100 height 20
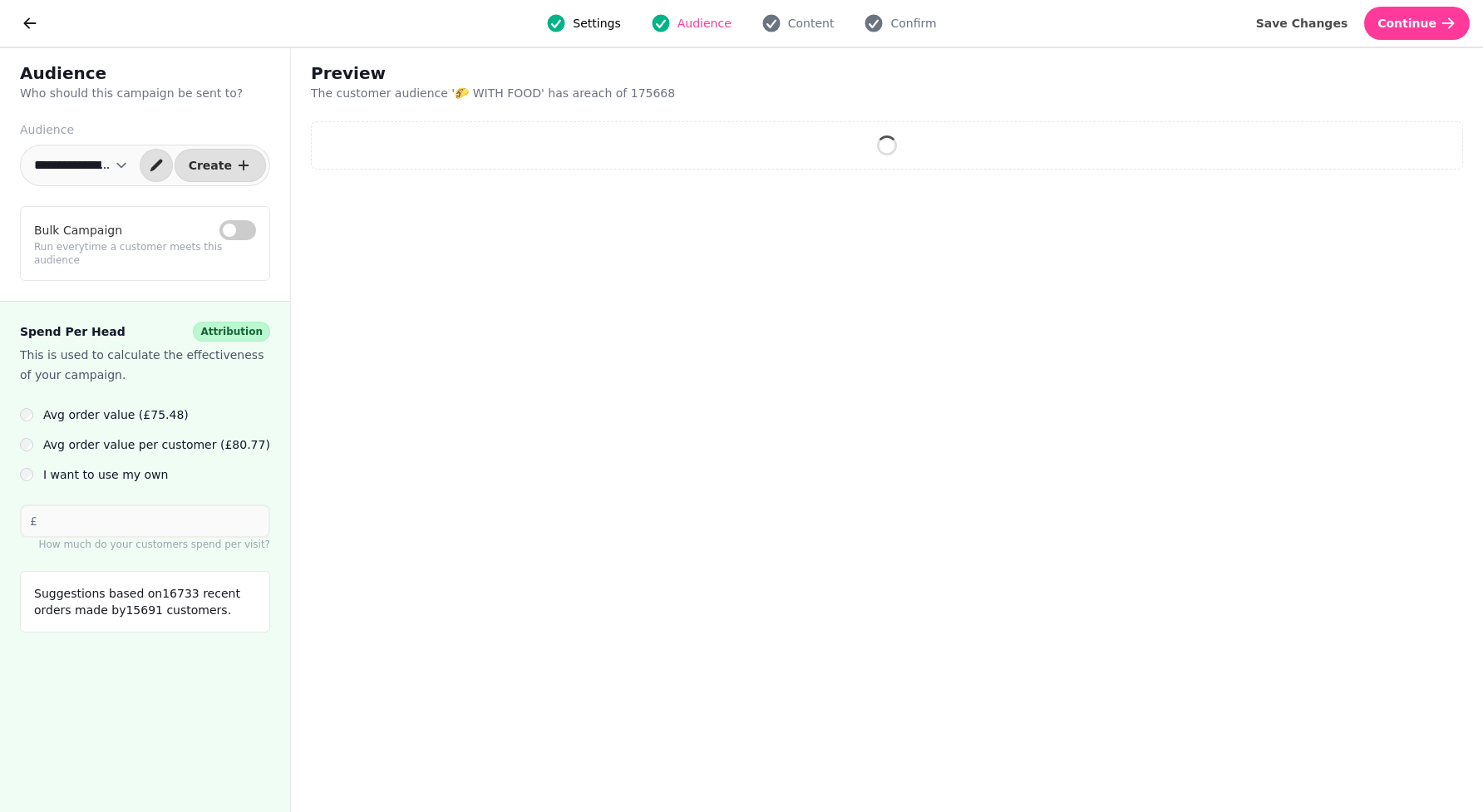
select select "**********"
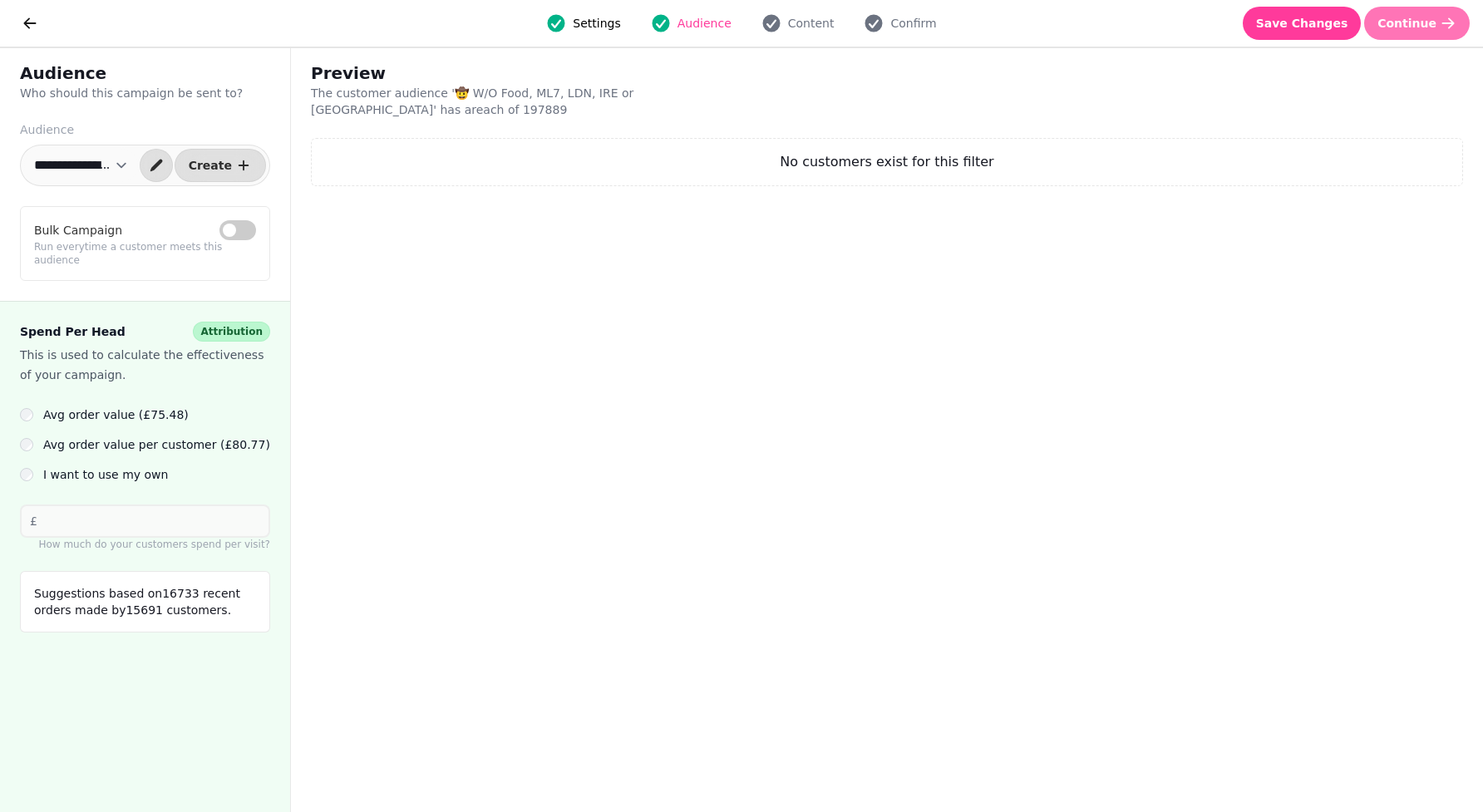
click at [1439, 32] on button "Continue" at bounding box center [1416, 22] width 106 height 33
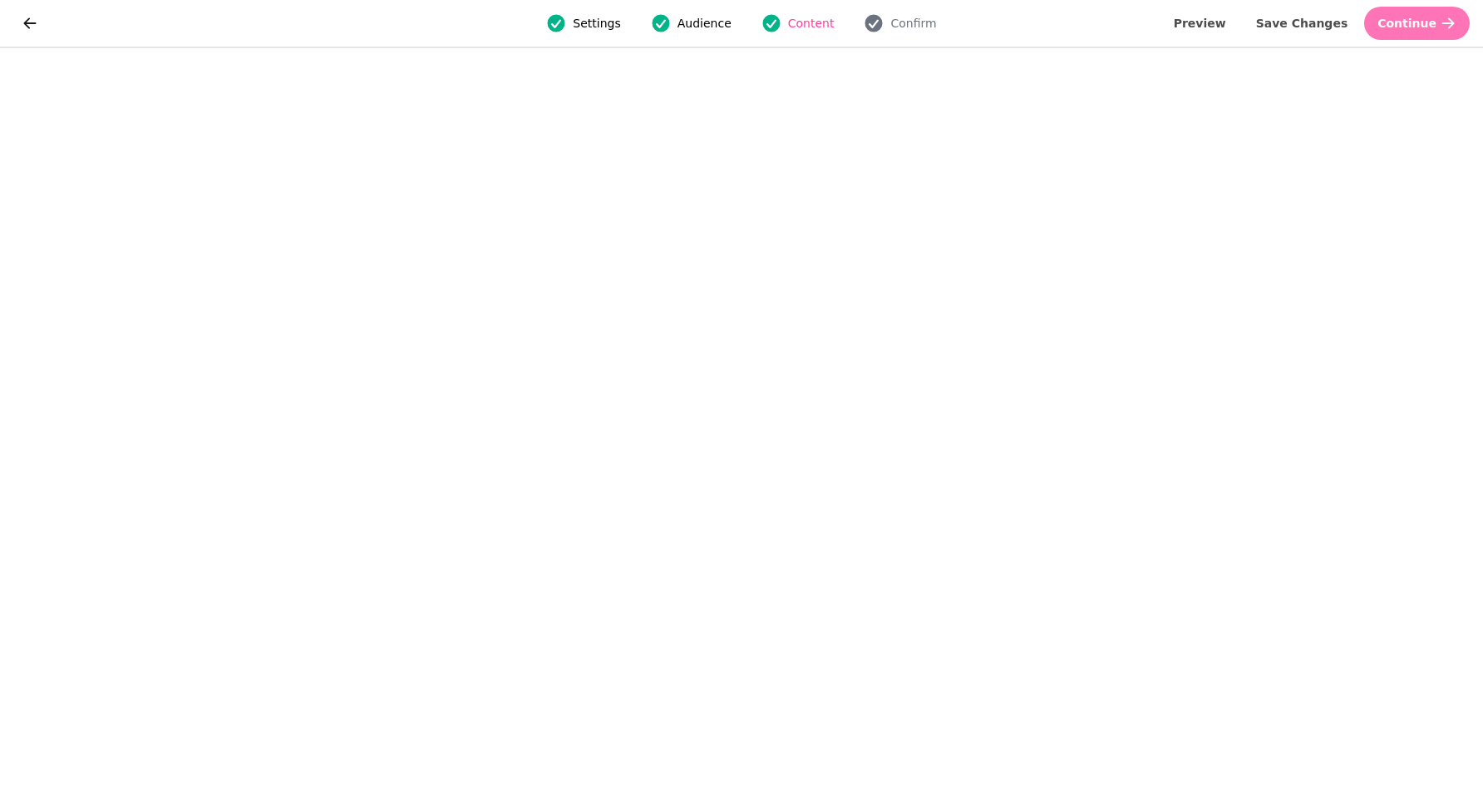
click at [1387, 21] on span "Continue" at bounding box center [1407, 23] width 59 height 12
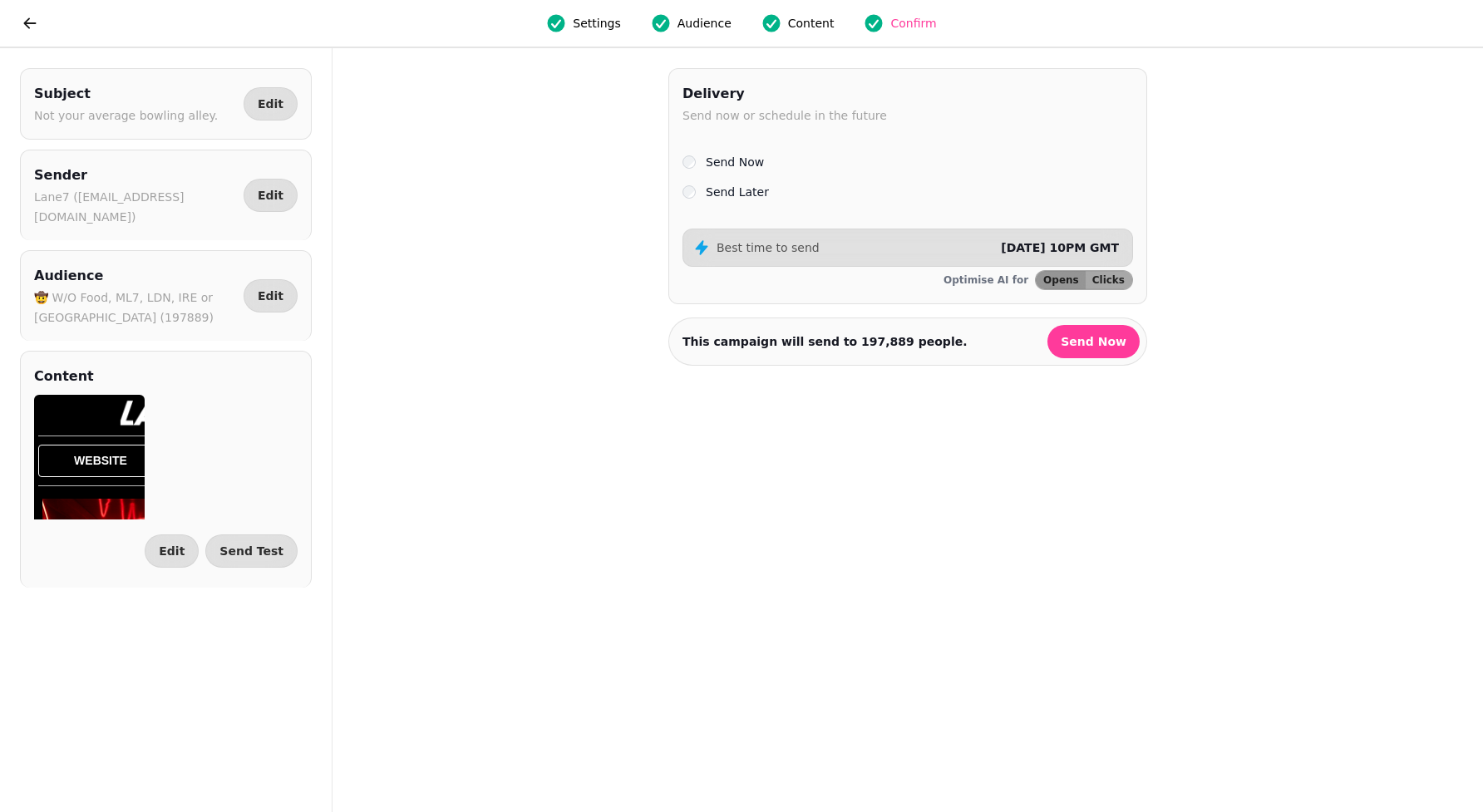
click at [759, 195] on label "Send Later" at bounding box center [737, 192] width 63 height 20
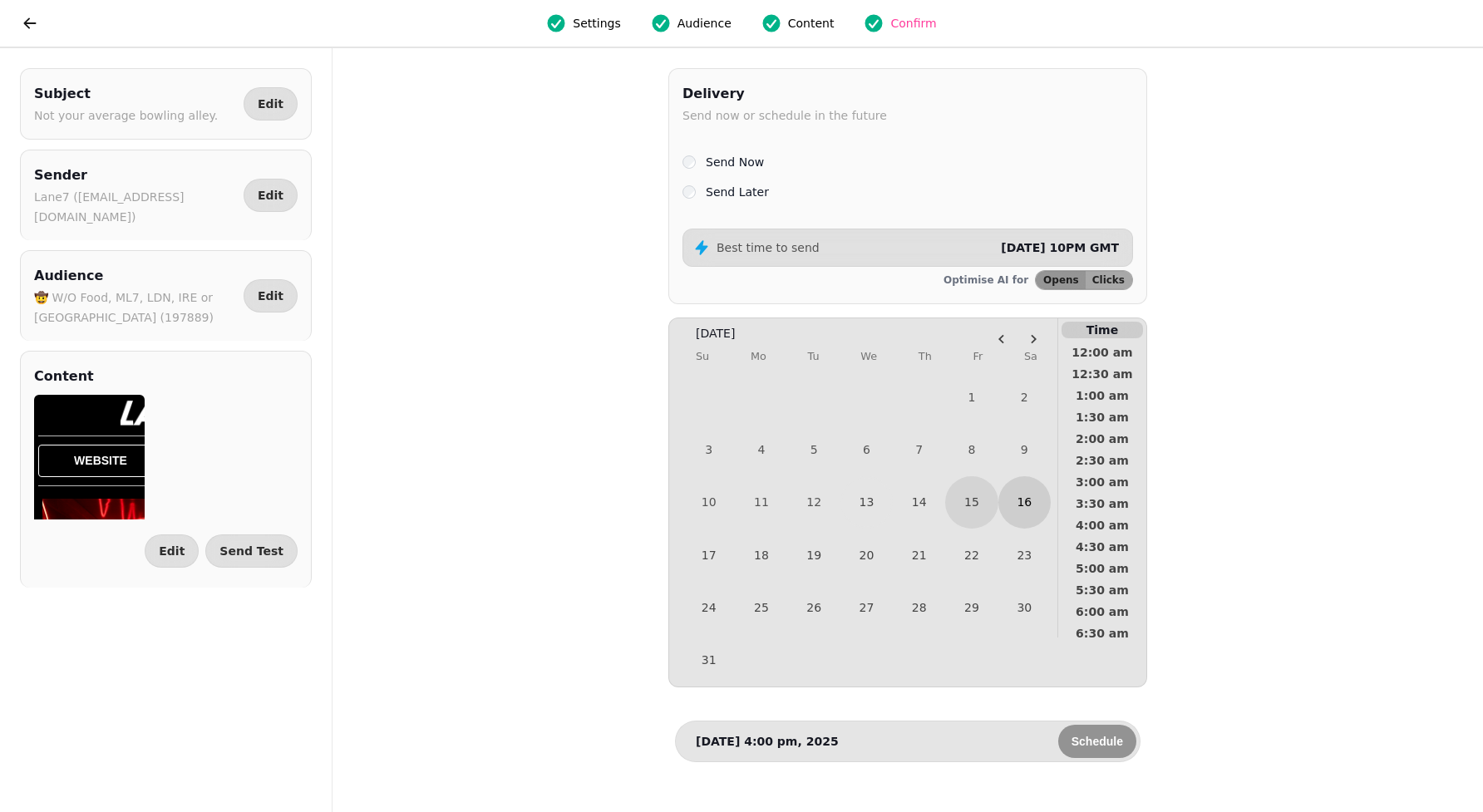
click at [1037, 506] on button "16" at bounding box center [1024, 502] width 52 height 52
click at [1120, 503] on span "8:30 am" at bounding box center [1102, 508] width 61 height 12
click at [1104, 739] on span "Schedule" at bounding box center [1097, 741] width 52 height 12
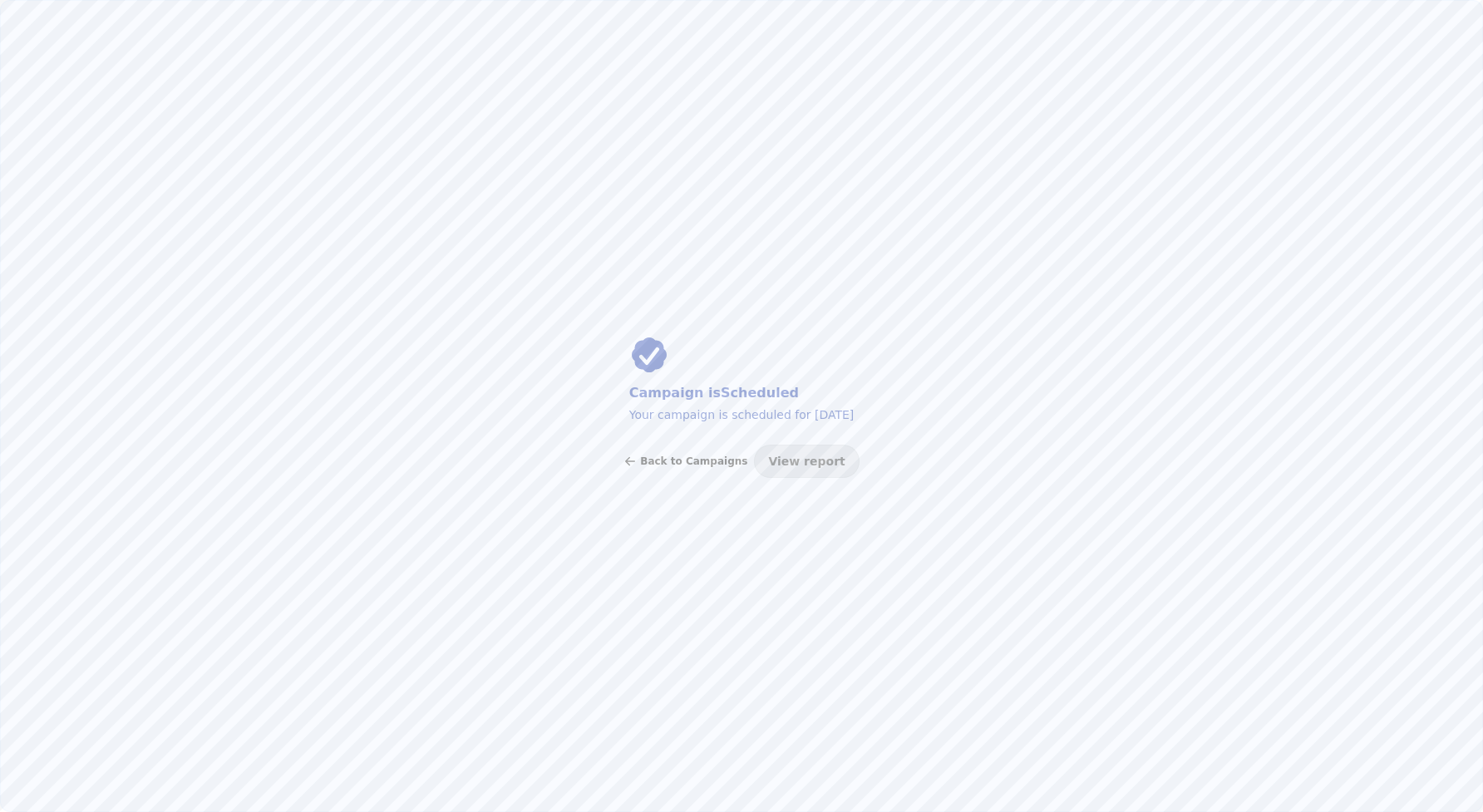
click at [705, 456] on span "Back to Campaigns" at bounding box center [693, 460] width 108 height 10
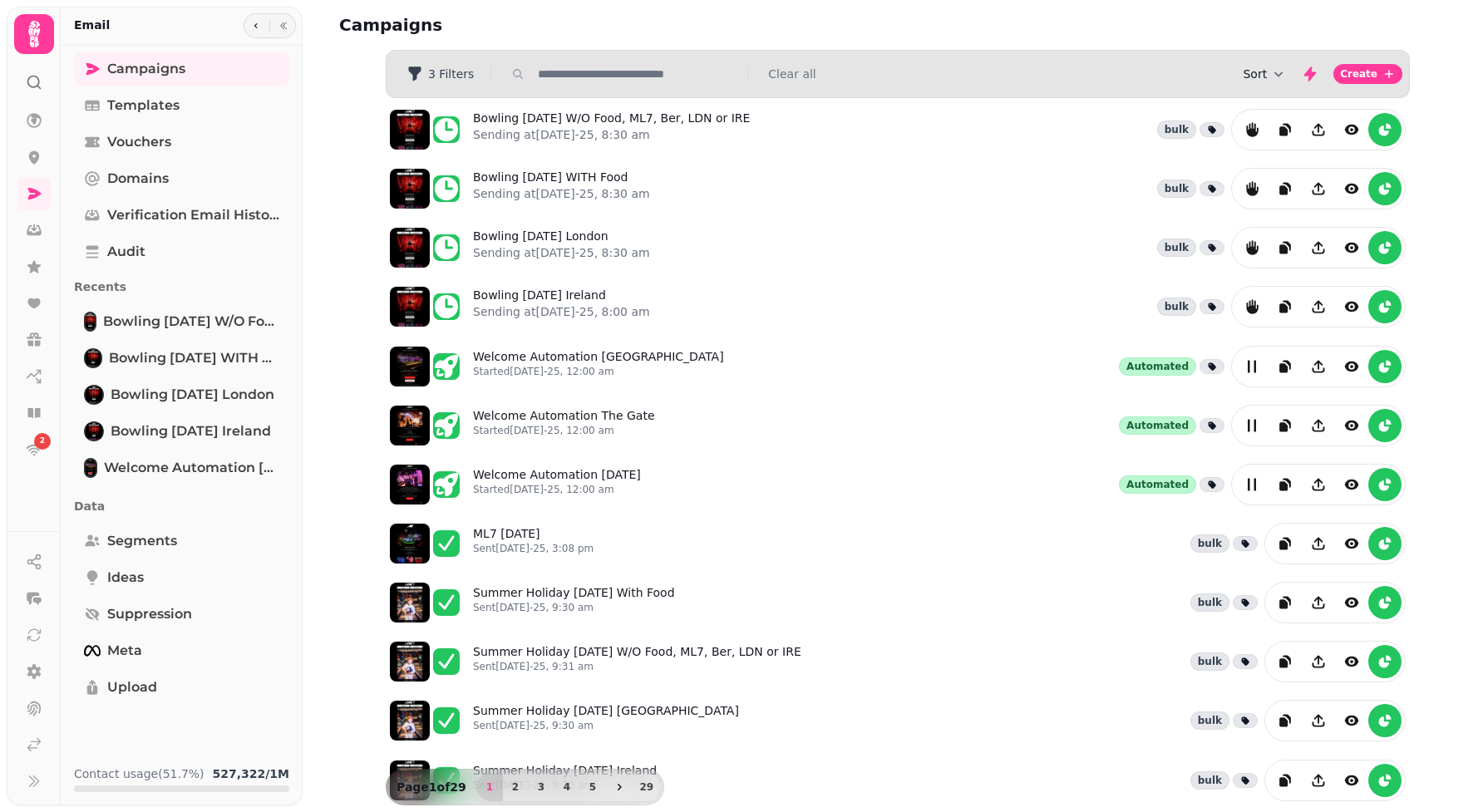
click at [1271, 68] on button "Sort" at bounding box center [1264, 74] width 44 height 17
click at [1268, 133] on span "Created At" at bounding box center [1249, 138] width 62 height 17
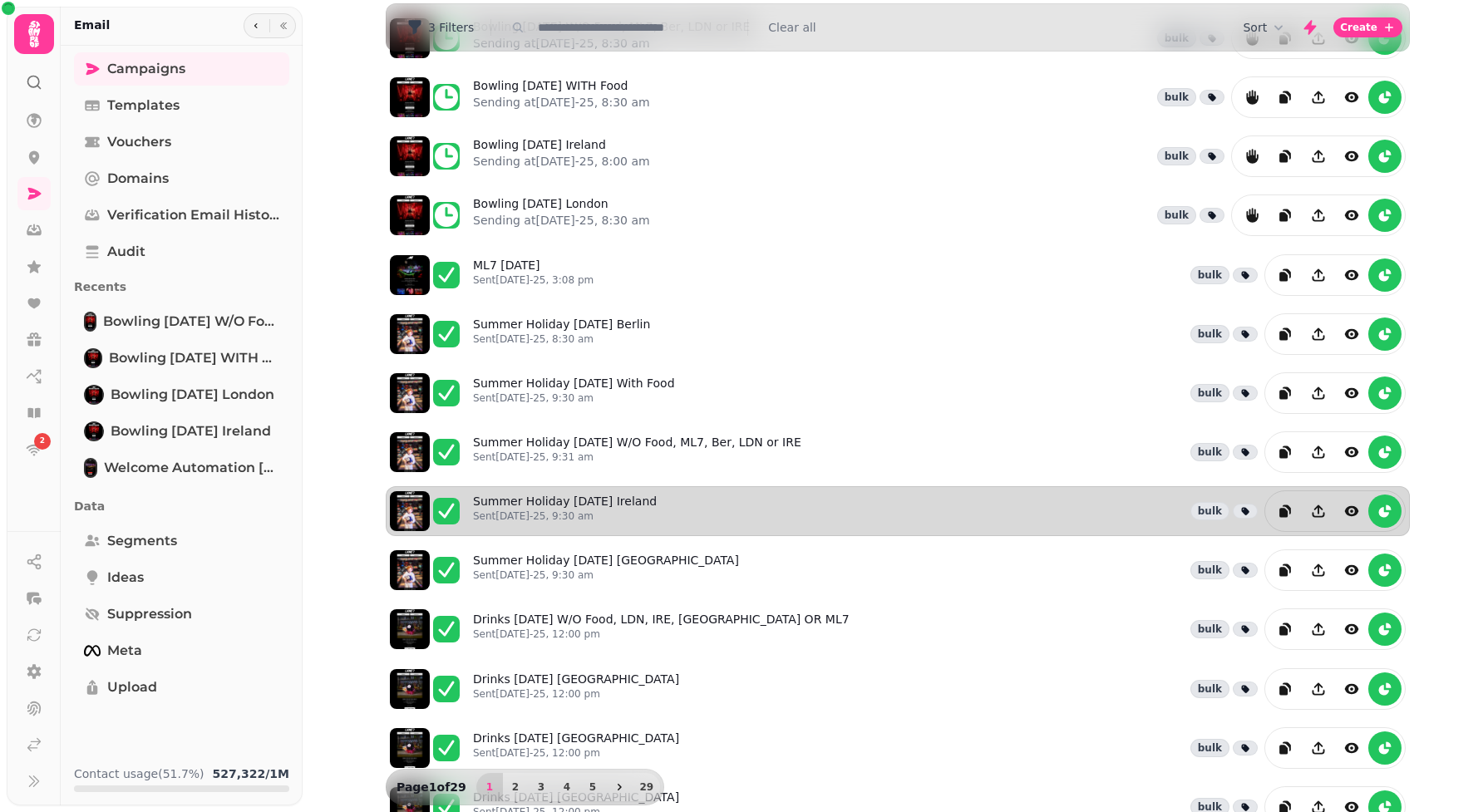
scroll to position [101, 0]
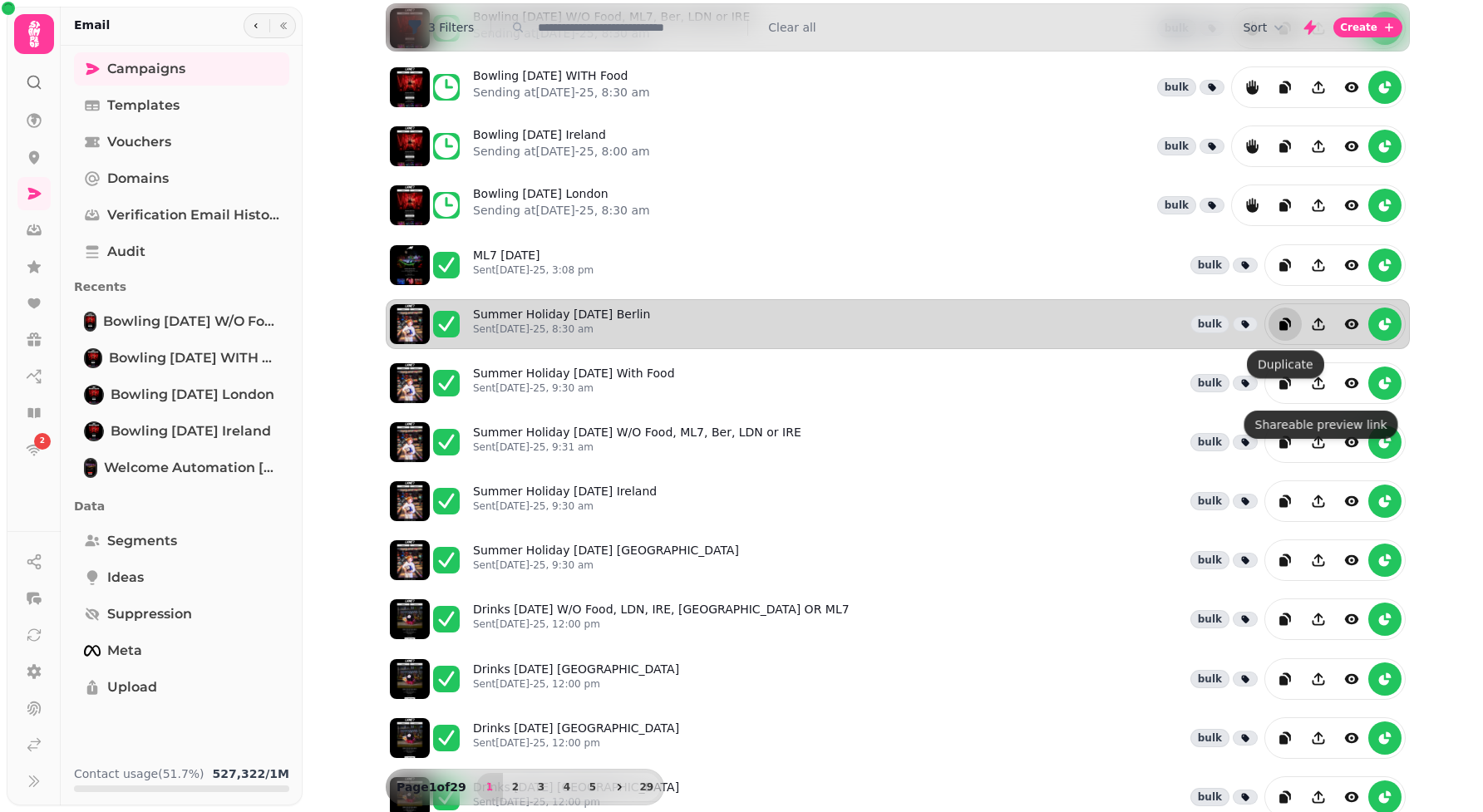
click at [1285, 329] on icon "duplicate" at bounding box center [1282, 325] width 8 height 9
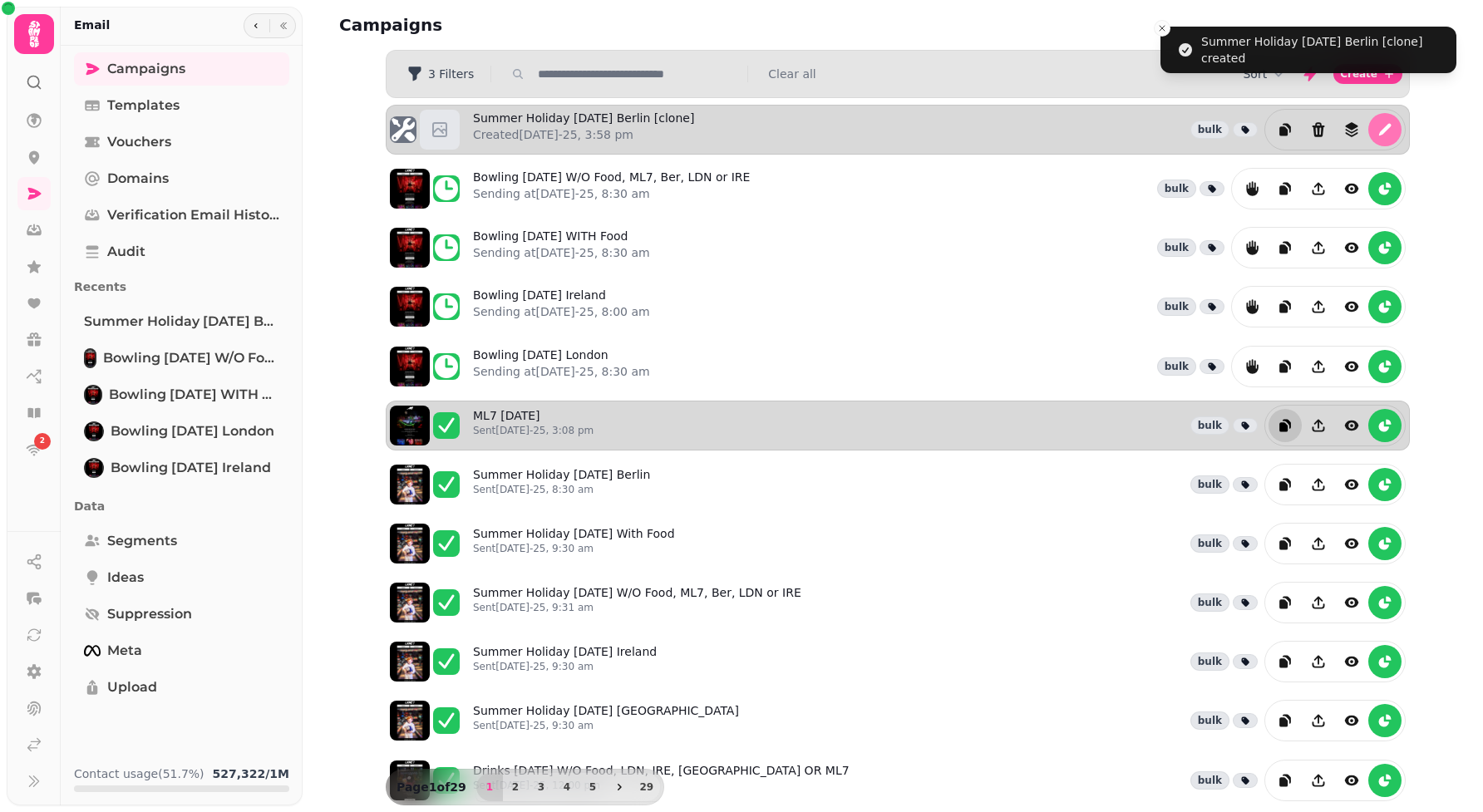
scroll to position [0, 0]
click at [1383, 130] on icon "edit" at bounding box center [1384, 130] width 17 height 17
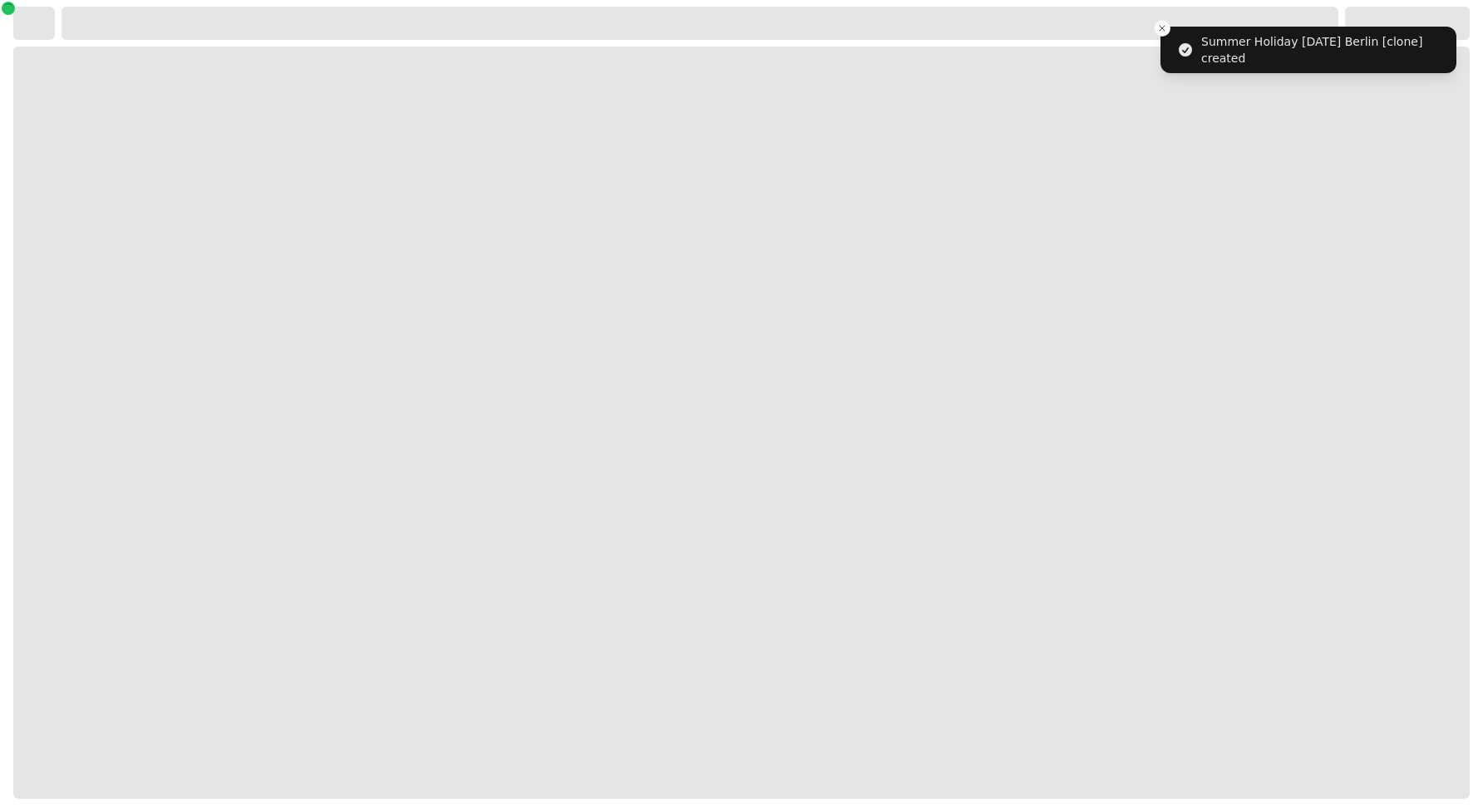
select select "**********"
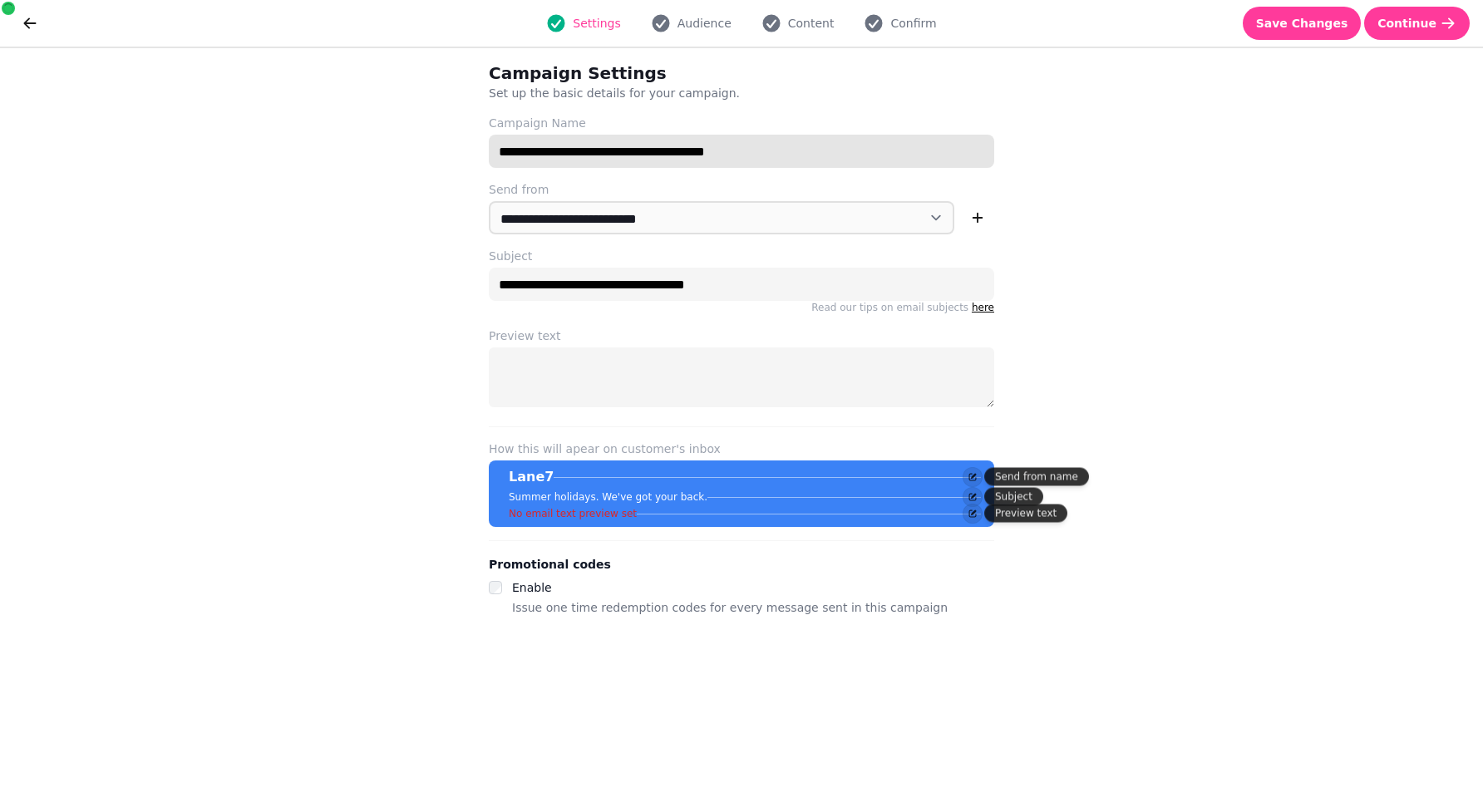
click at [633, 154] on input "**********" at bounding box center [741, 151] width 506 height 33
type input "**********"
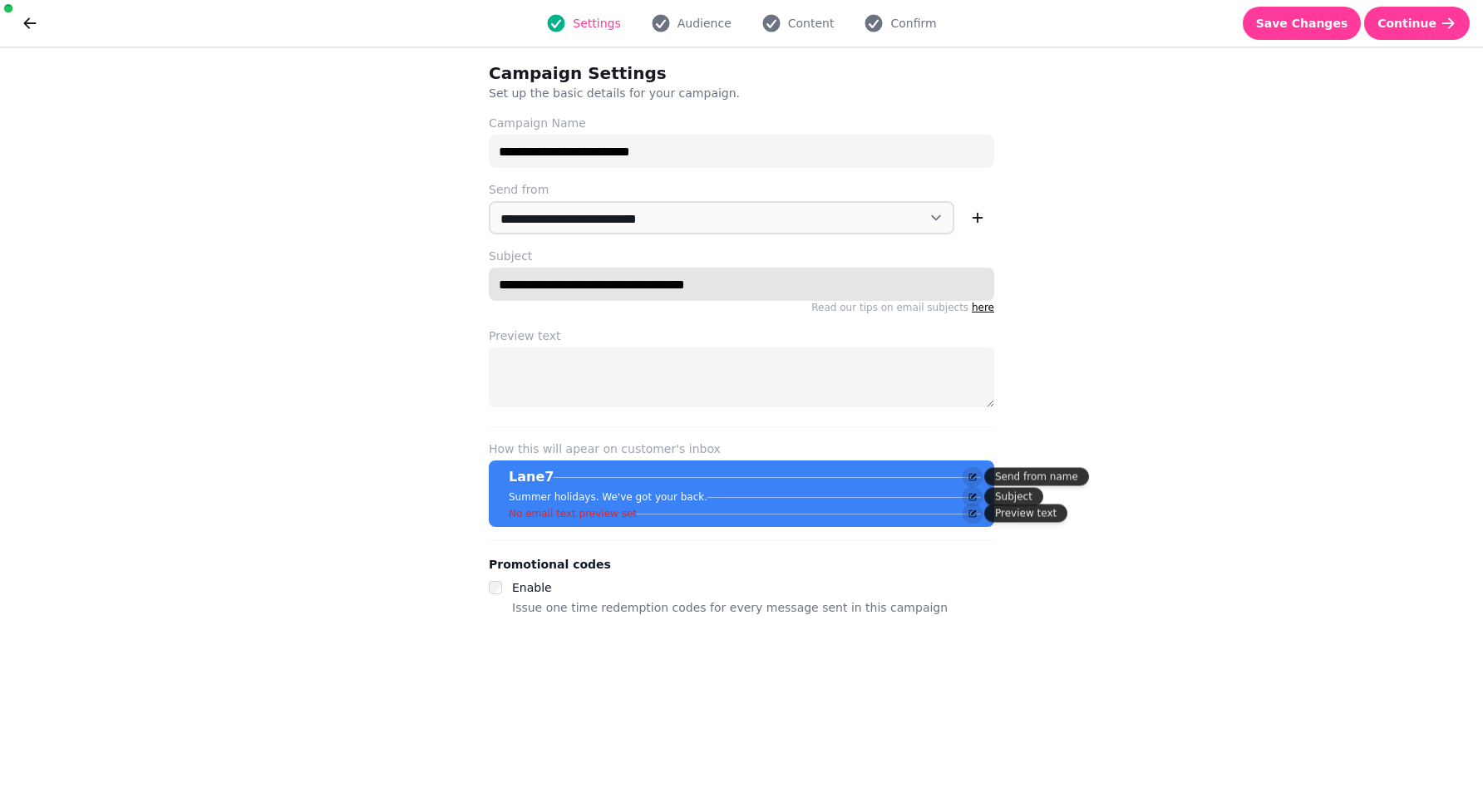
click at [638, 267] on input "**********" at bounding box center [741, 283] width 506 height 33
type input "**********"
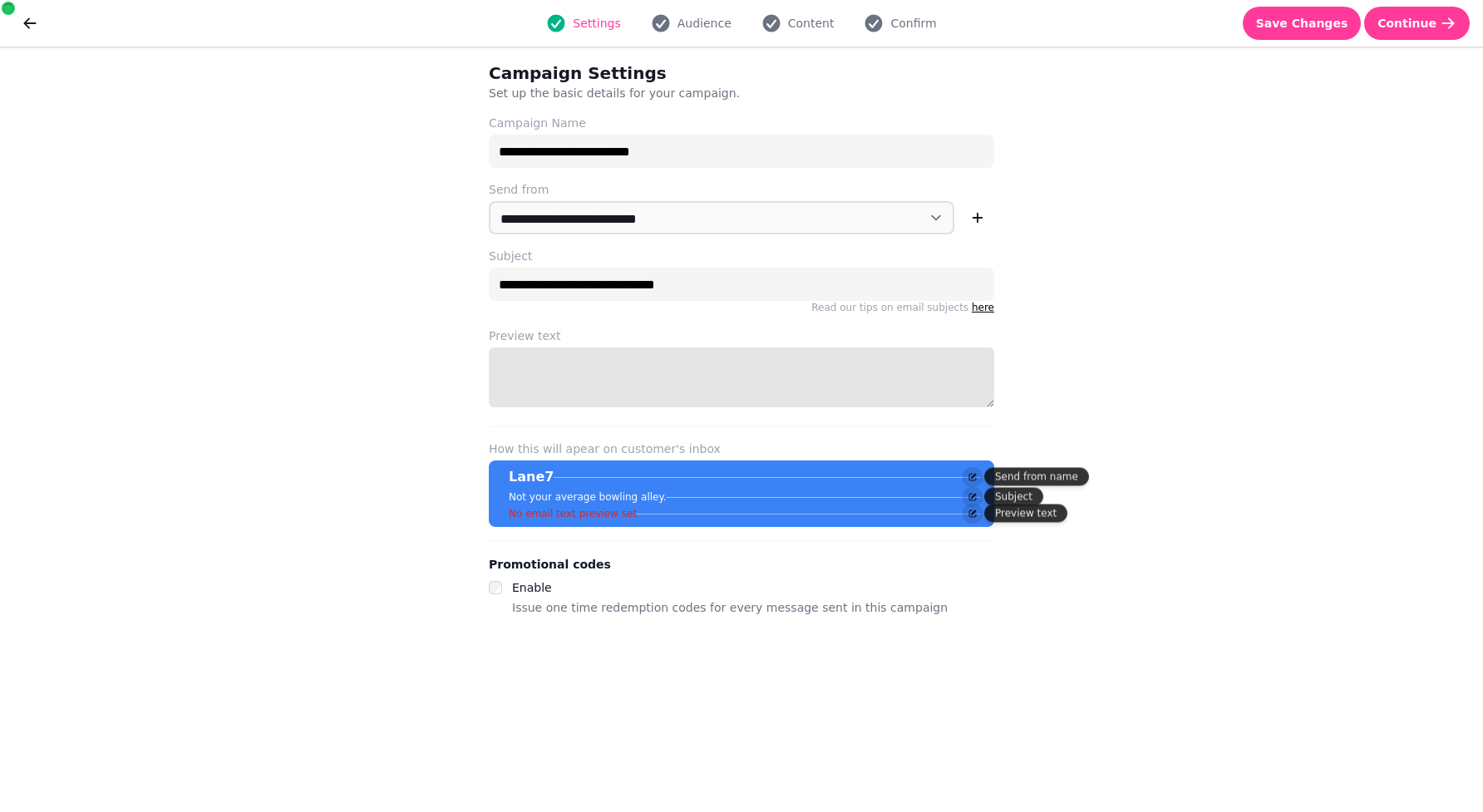
click at [647, 384] on textarea "Preview text" at bounding box center [741, 377] width 506 height 60
click at [697, 369] on textarea "**********" at bounding box center [741, 377] width 506 height 60
type textarea "**********"
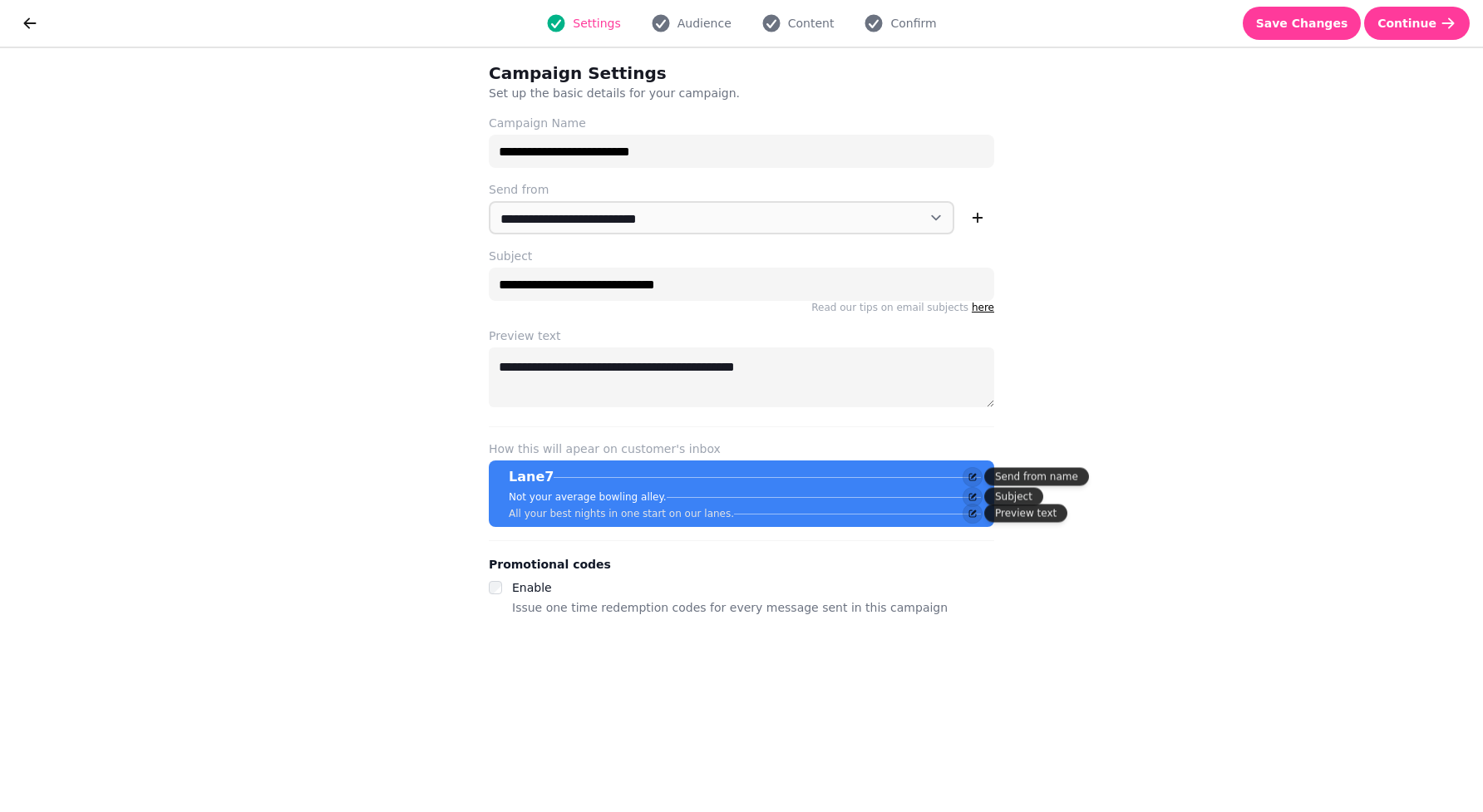
click at [1182, 324] on div "**********" at bounding box center [741, 430] width 1483 height 764
click at [710, 18] on span "Audience" at bounding box center [704, 23] width 54 height 17
select select "**********"
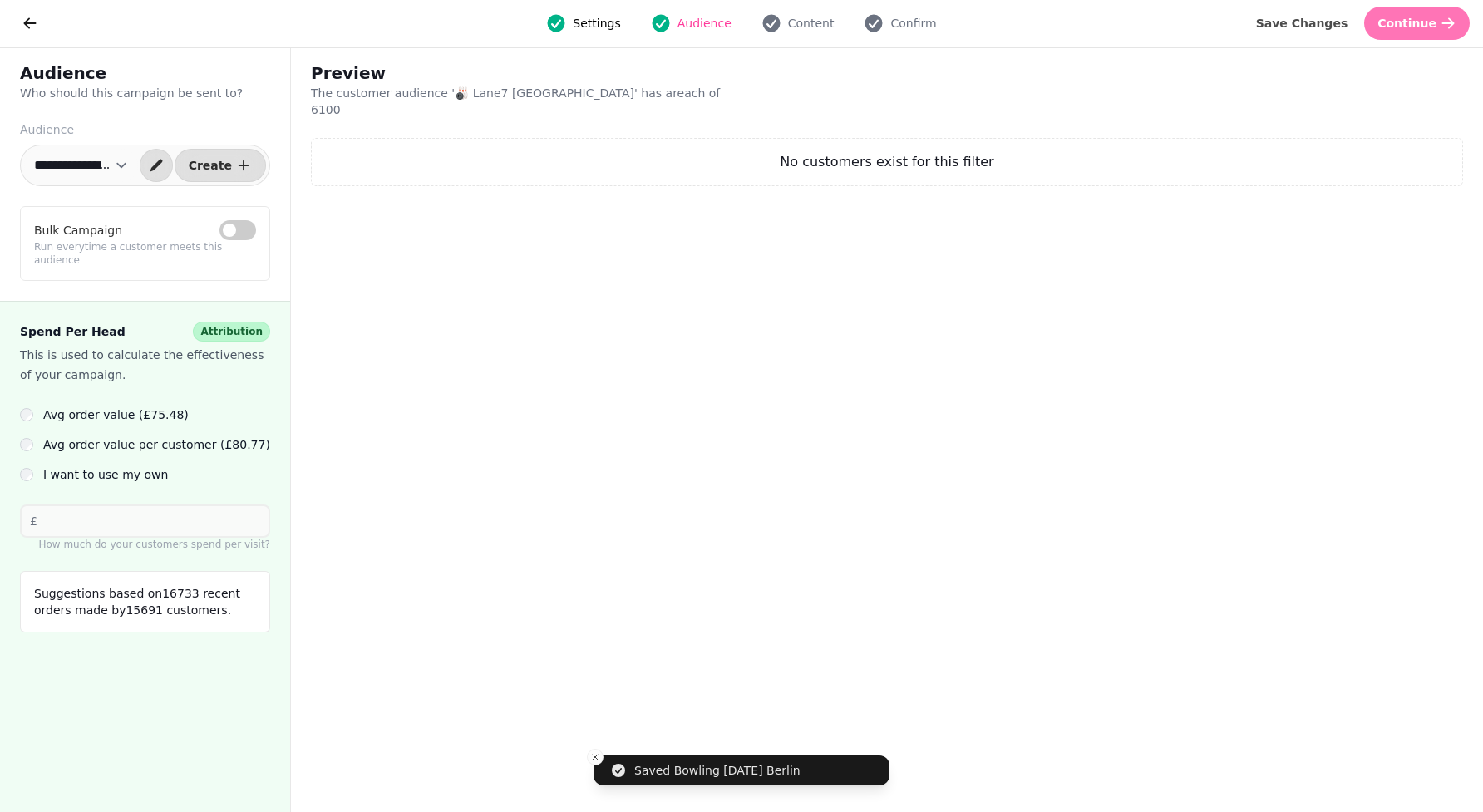
click at [1441, 15] on icon "button" at bounding box center [1447, 23] width 17 height 17
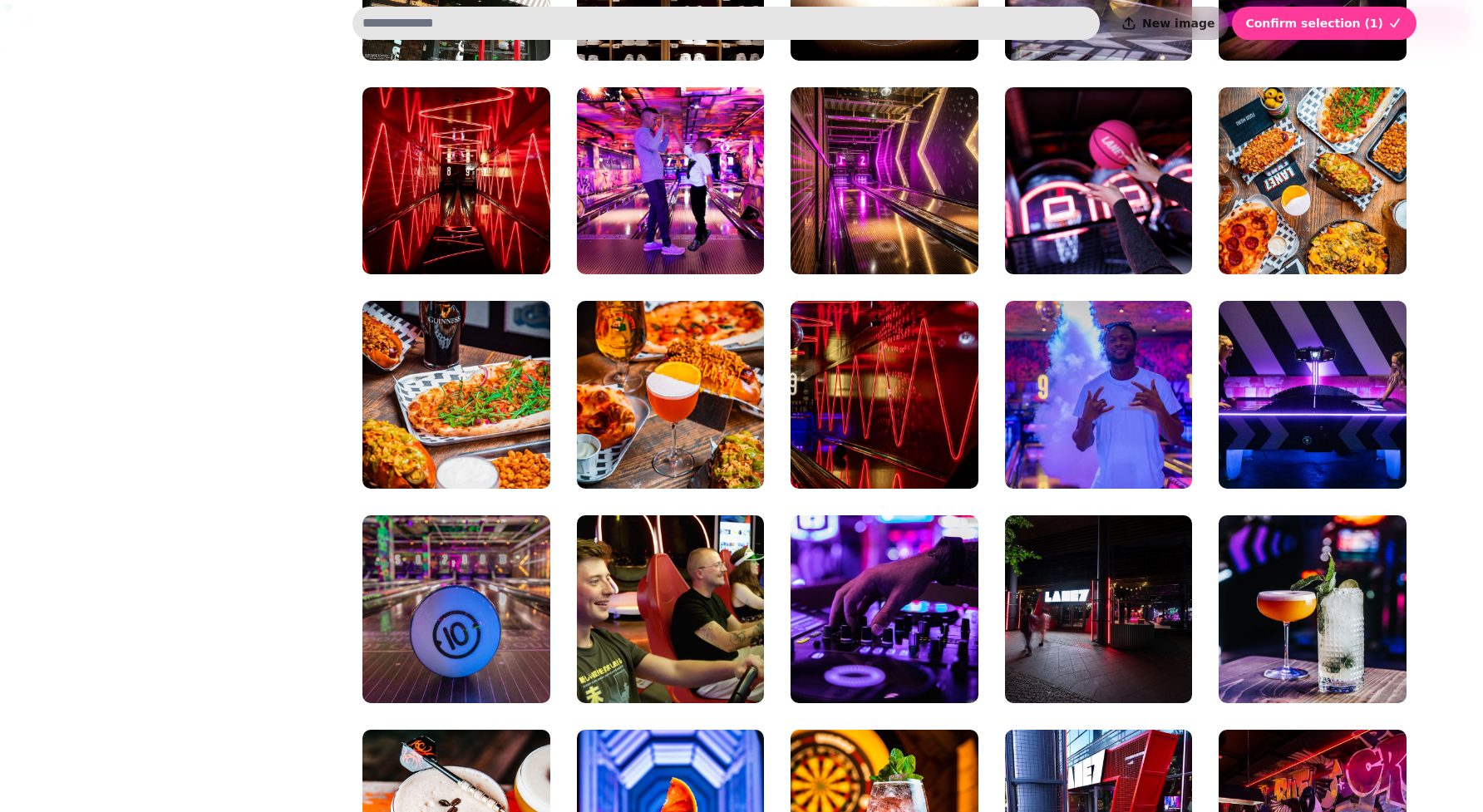
scroll to position [678, 0]
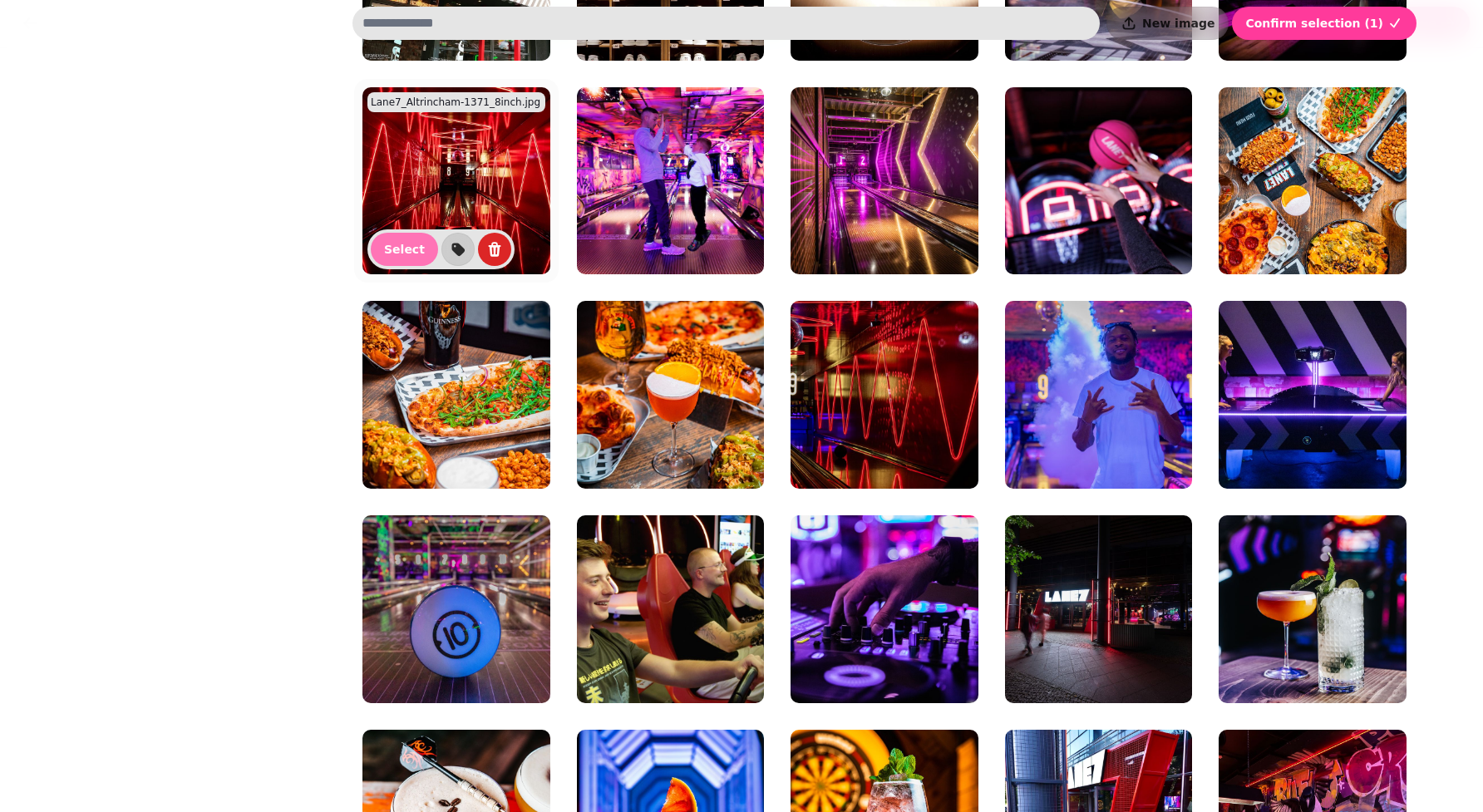
click at [426, 253] on button "Select" at bounding box center [404, 249] width 68 height 33
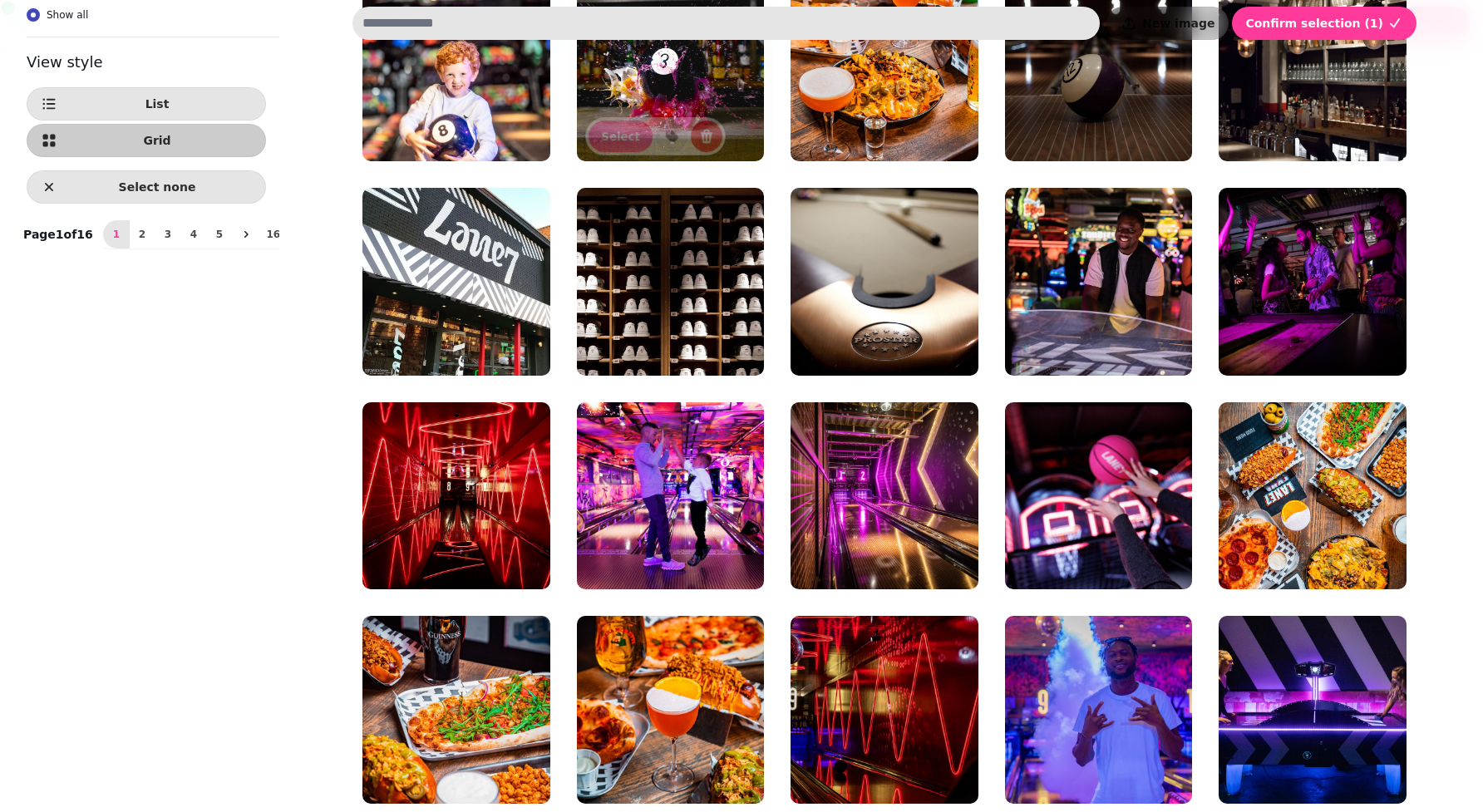
scroll to position [364, 0]
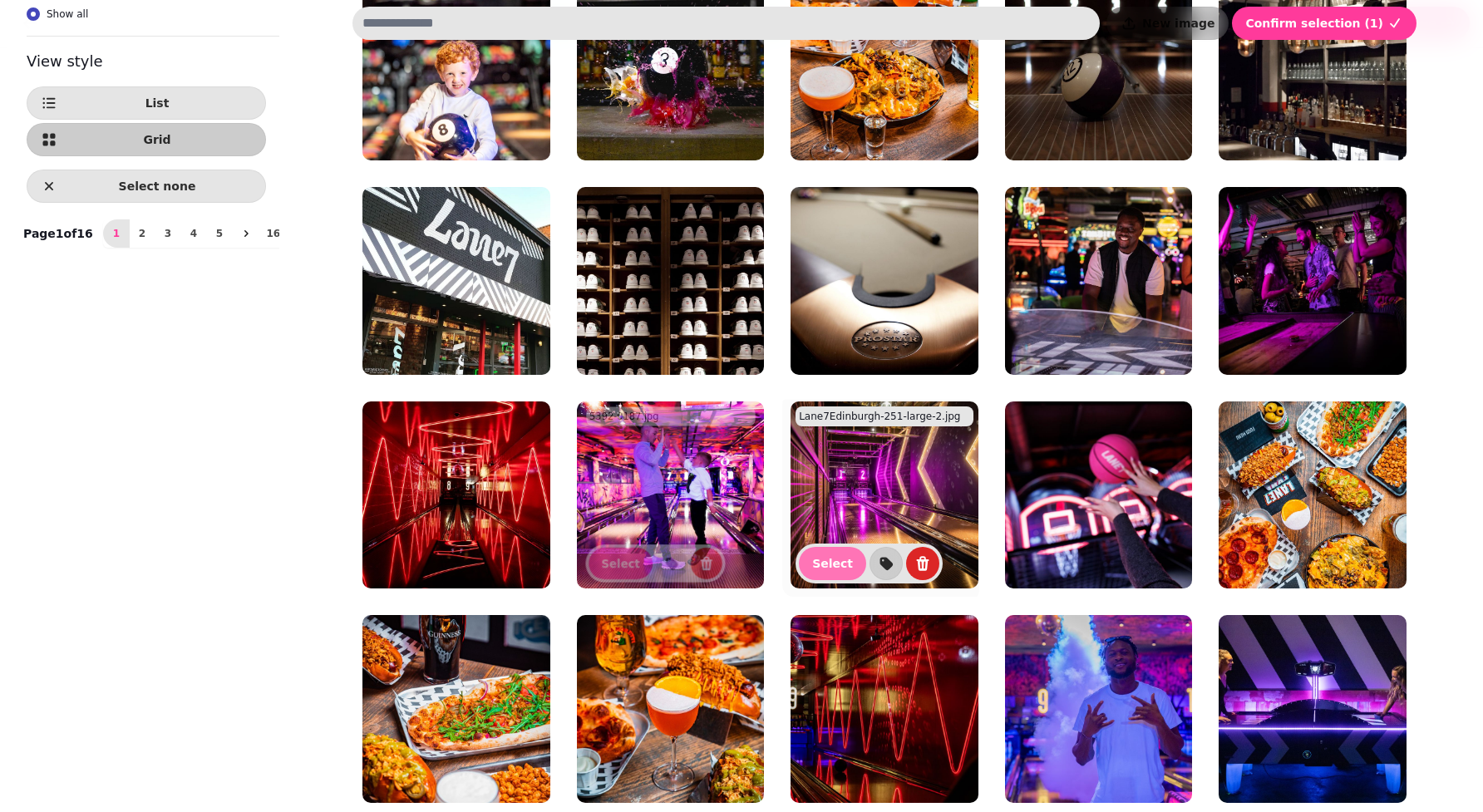
click at [842, 550] on button "Select" at bounding box center [833, 562] width 68 height 33
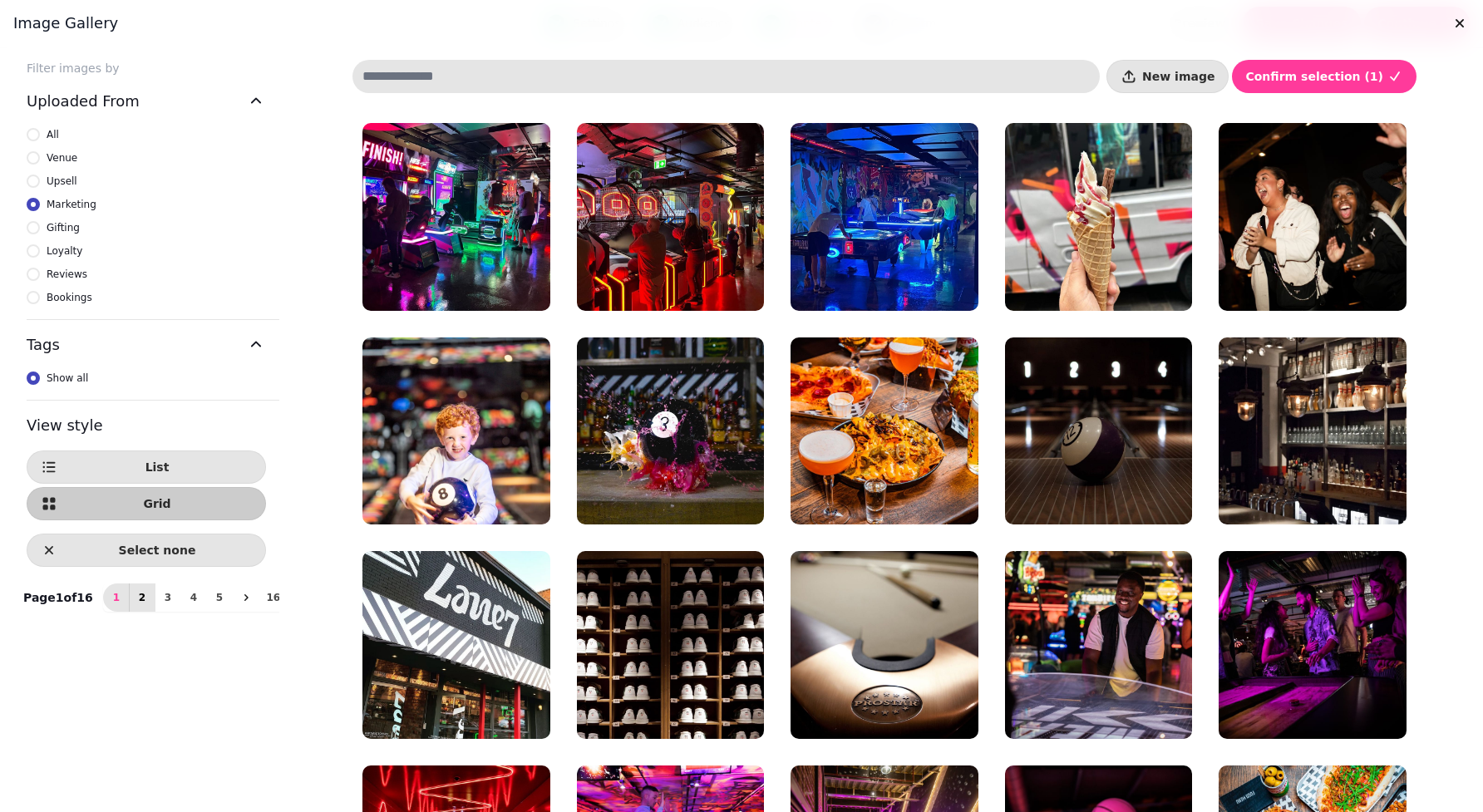
scroll to position [0, 0]
click at [135, 597] on span "2" at bounding box center [141, 597] width 13 height 10
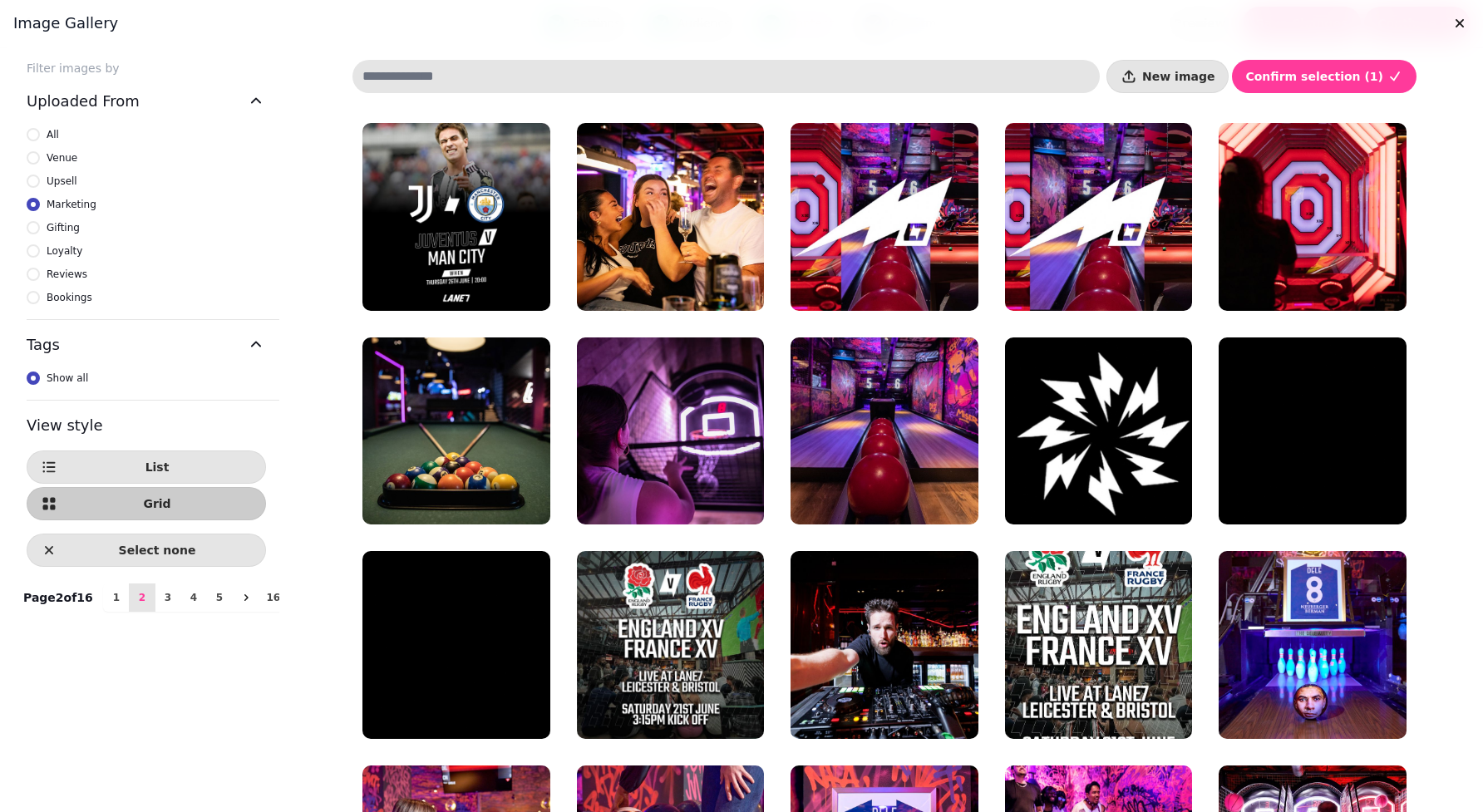
click at [53, 134] on span "All" at bounding box center [52, 134] width 12 height 17
click at [161, 600] on span "3" at bounding box center [167, 597] width 13 height 10
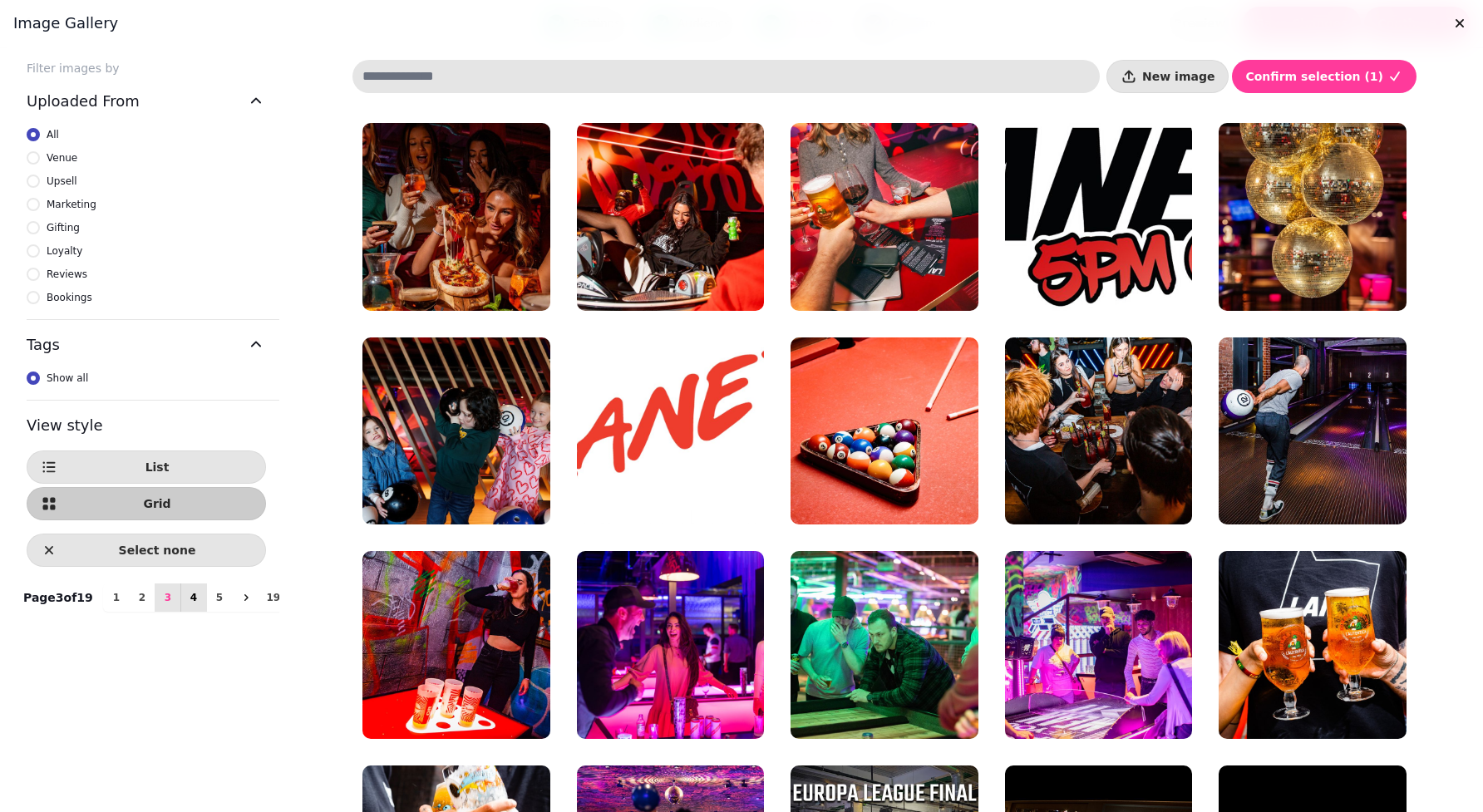
click at [187, 597] on span "4" at bounding box center [193, 597] width 13 height 10
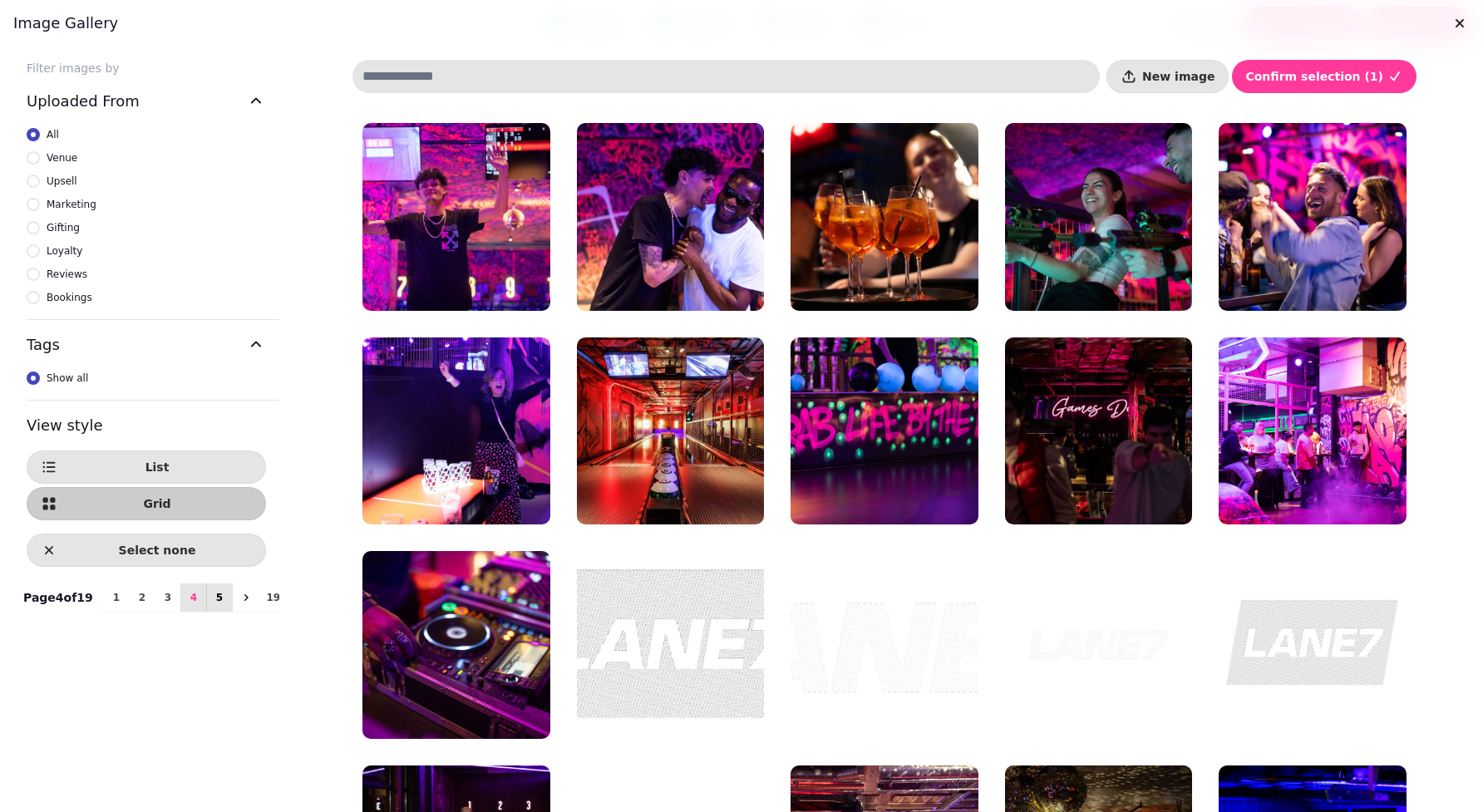
click at [212, 599] on span "5" at bounding box center [219, 597] width 13 height 10
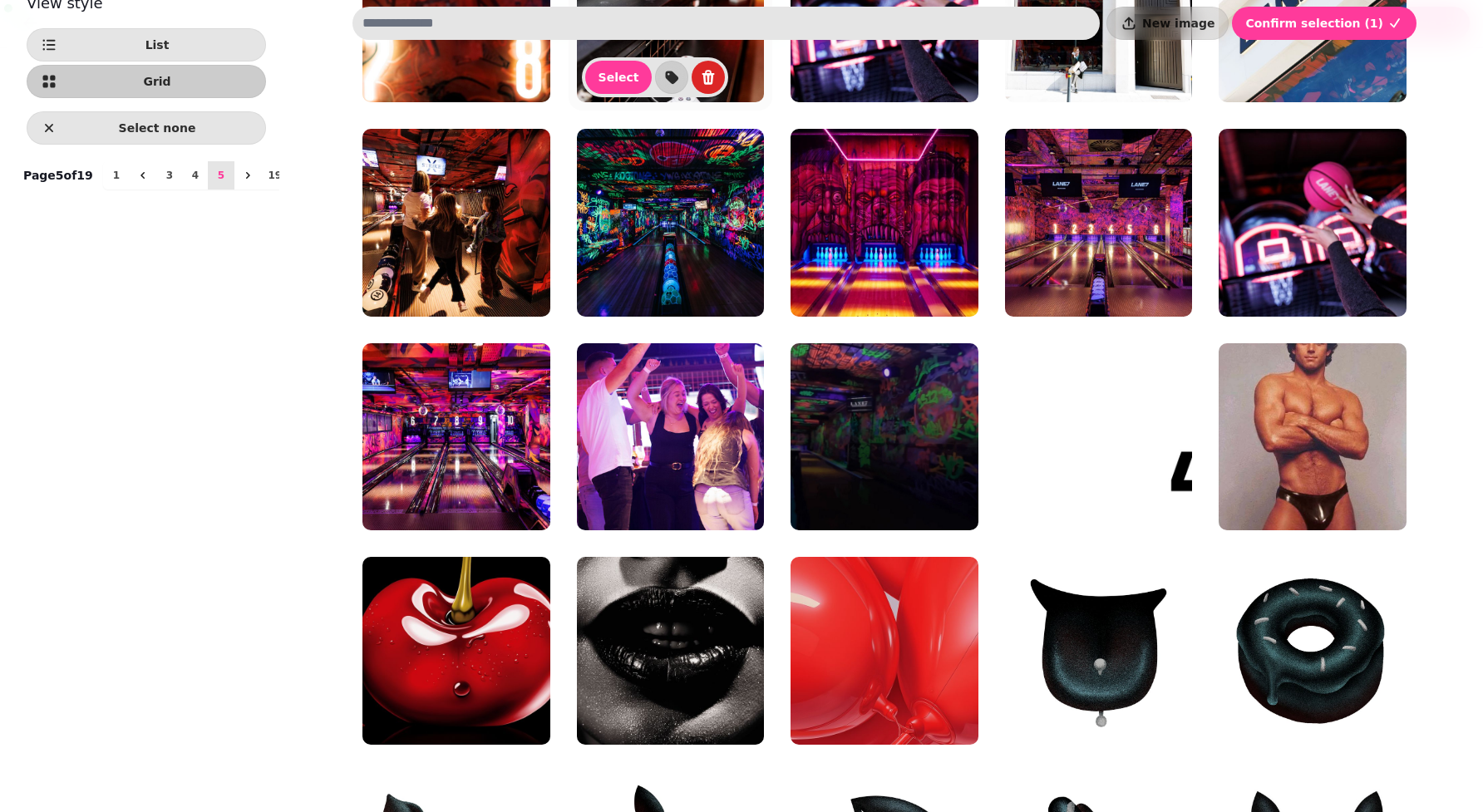
scroll to position [420, 0]
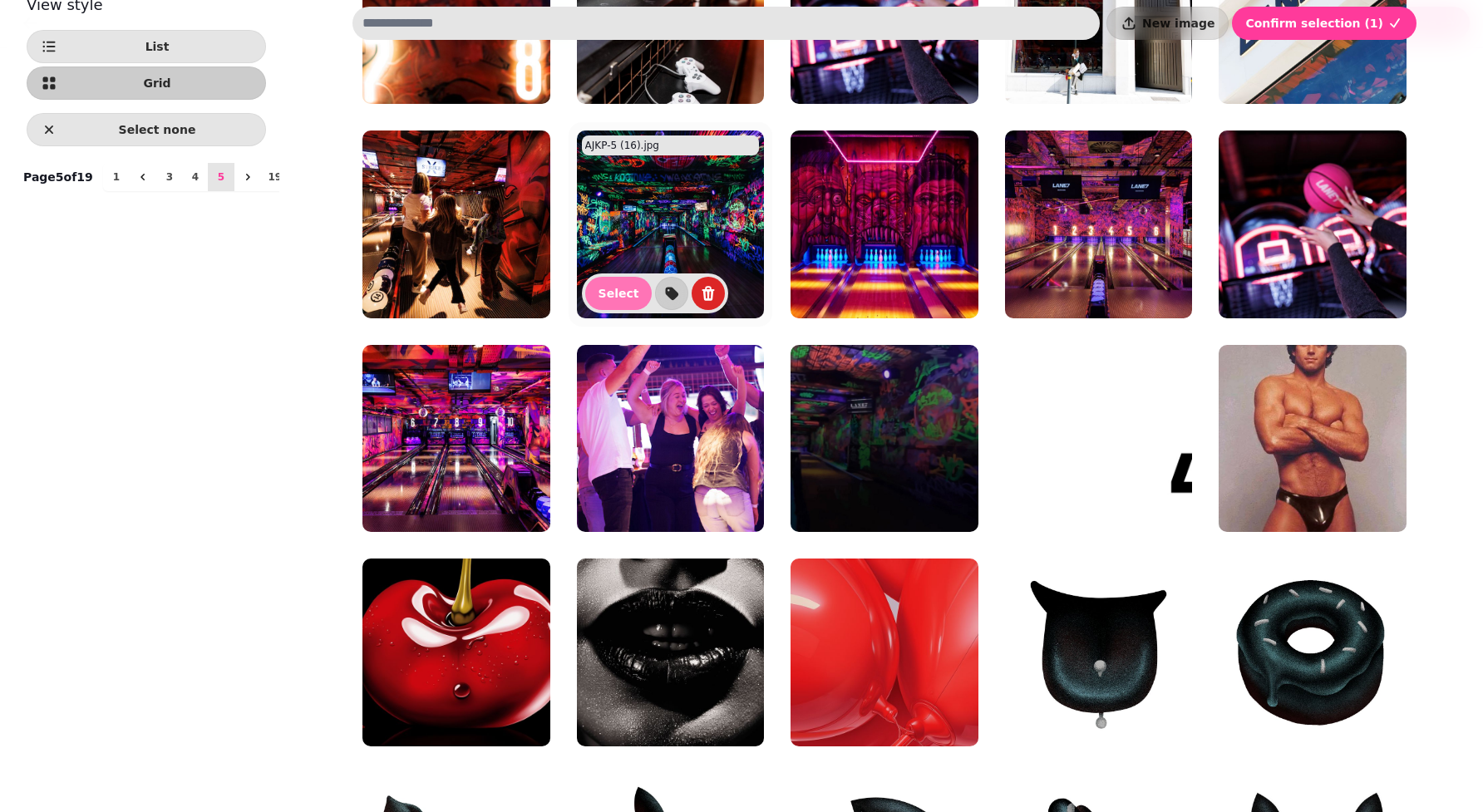
click at [605, 297] on span "Select" at bounding box center [618, 293] width 41 height 12
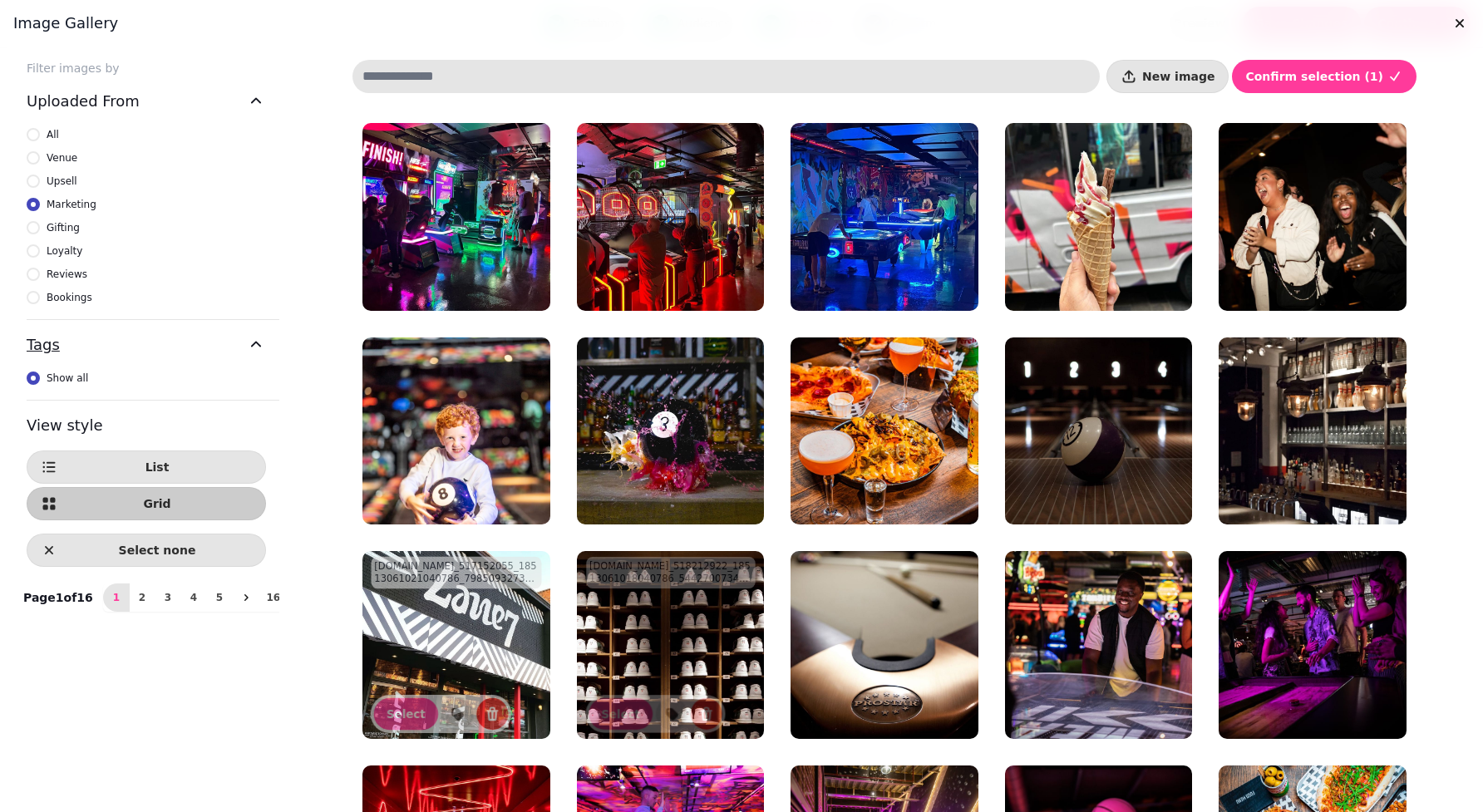
scroll to position [0, 0]
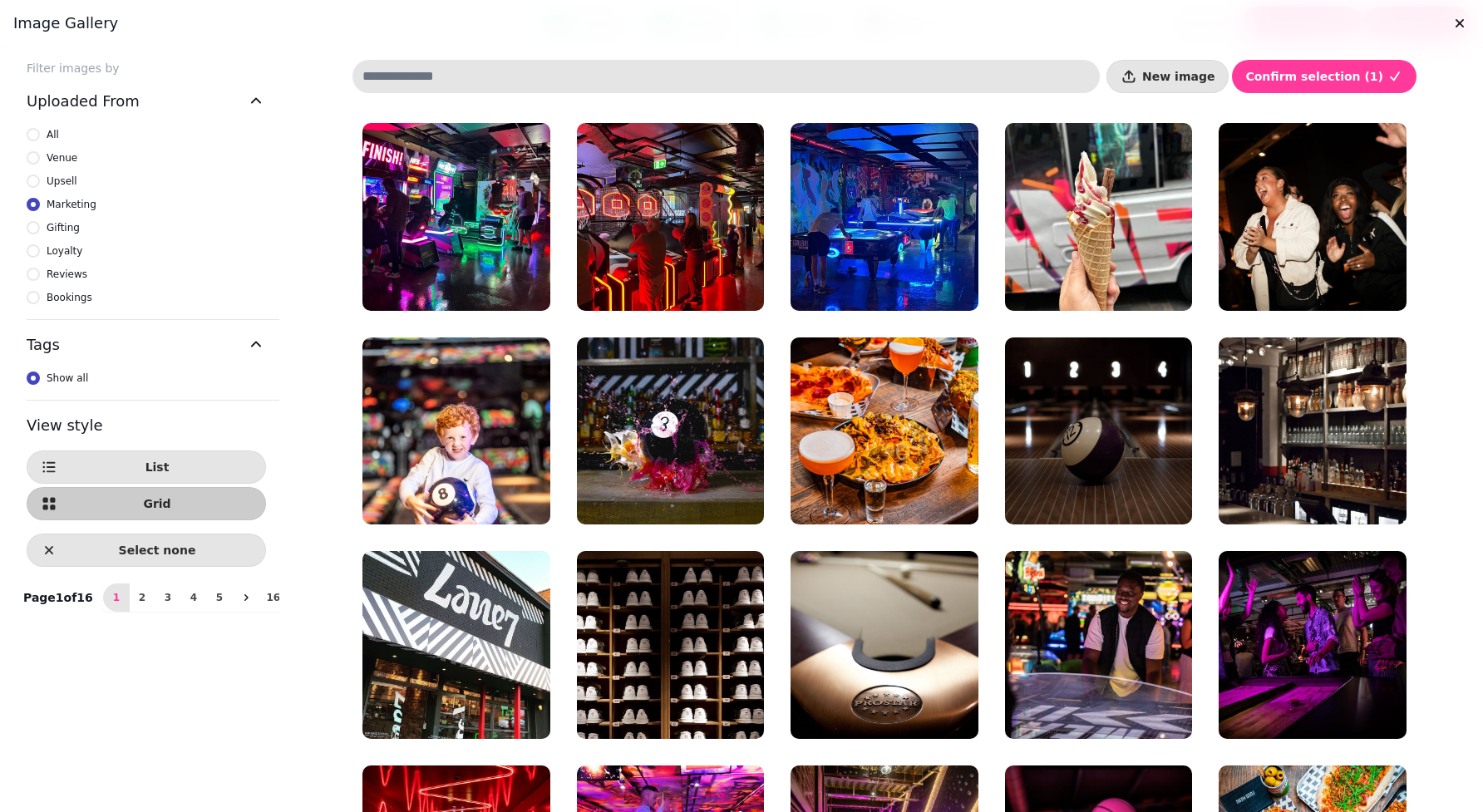
click at [48, 135] on span "All" at bounding box center [52, 134] width 12 height 17
click at [124, 585] on div "Page 1 of 19 1 2 3 4 5 19" at bounding box center [156, 597] width 287 height 35
click at [135, 601] on span "2" at bounding box center [141, 597] width 13 height 10
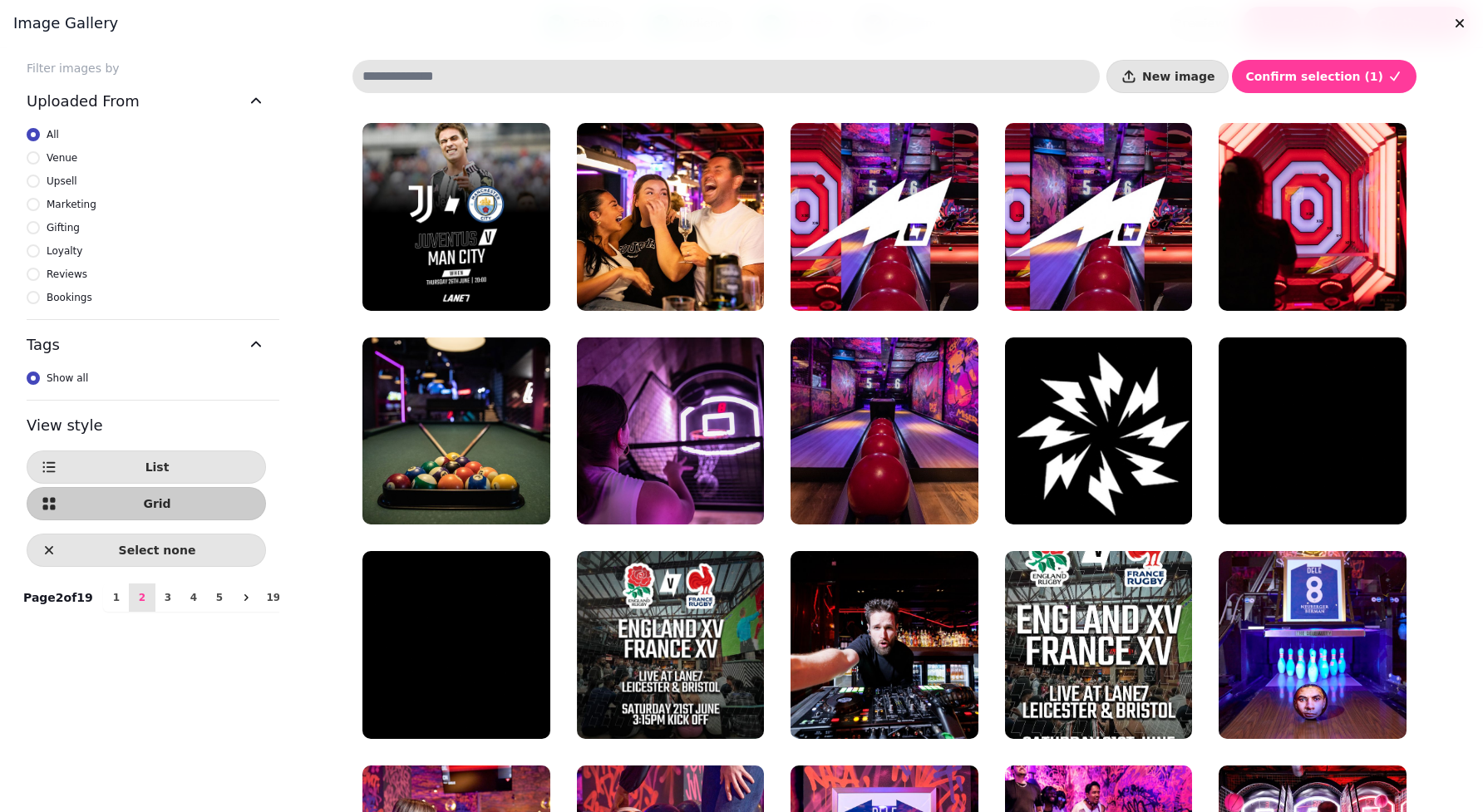
click at [191, 615] on div "Page 2 of 19 1 2 3 4 5 19" at bounding box center [156, 597] width 287 height 35
click at [212, 602] on span "5" at bounding box center [219, 597] width 13 height 10
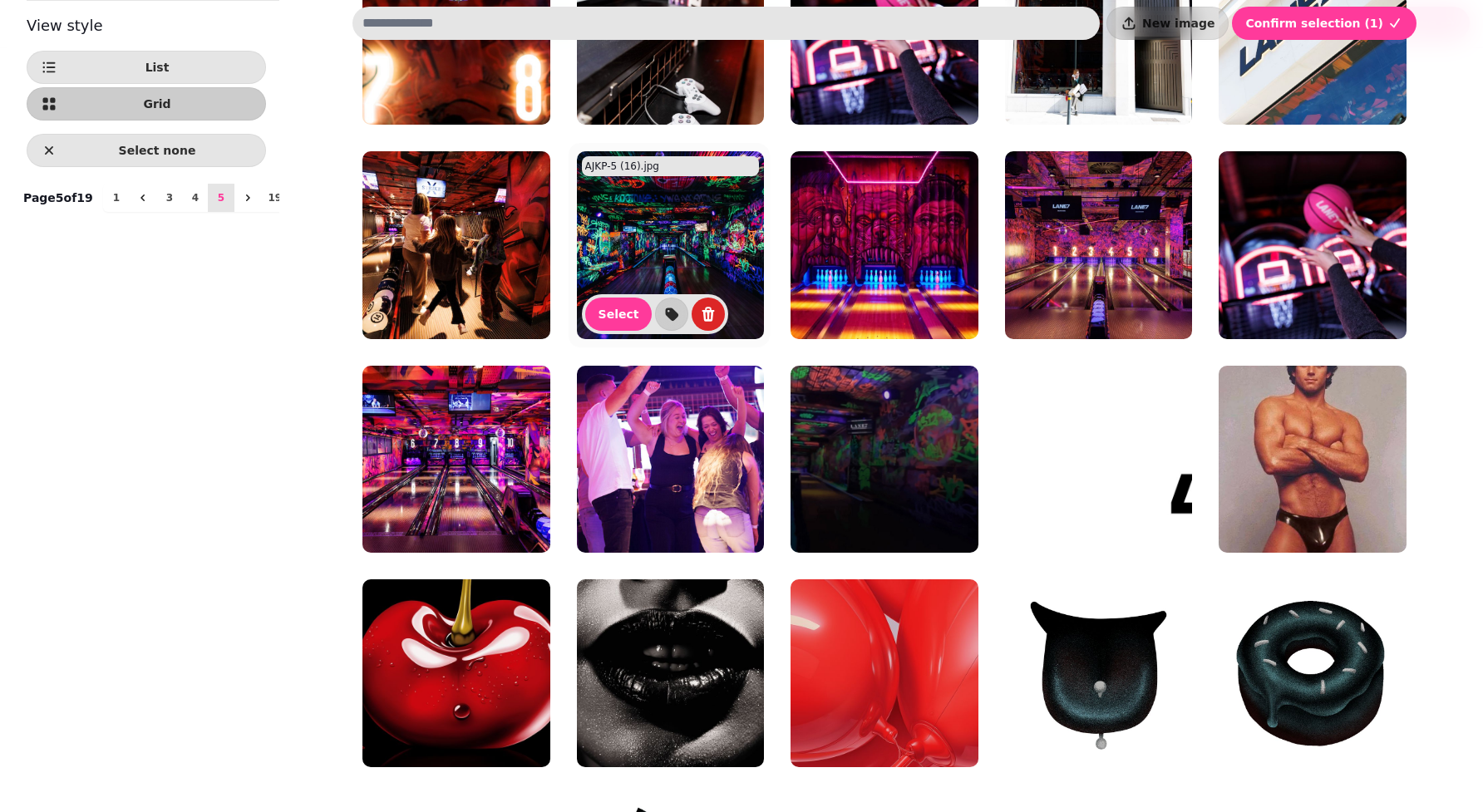
scroll to position [410, 0]
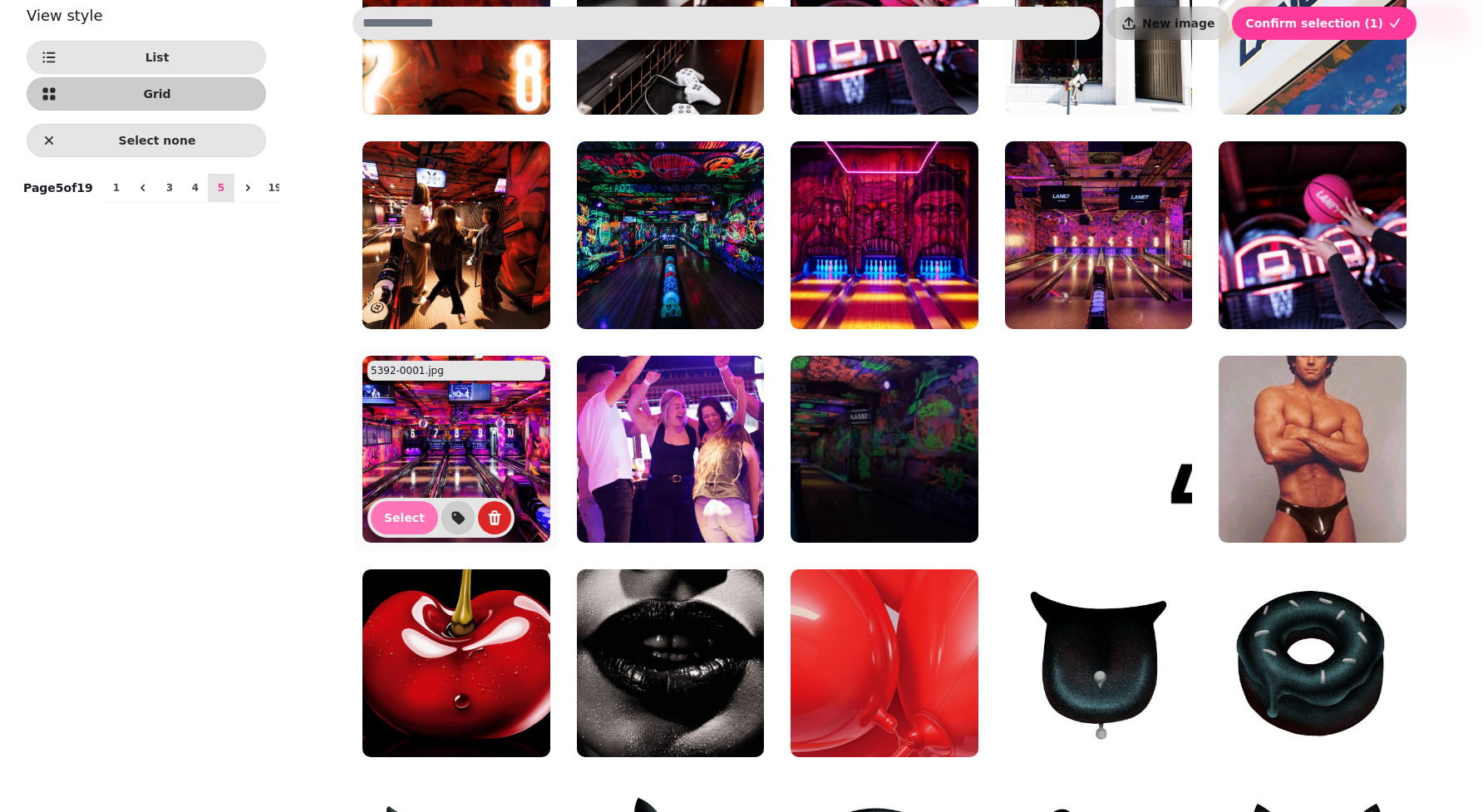
click at [404, 504] on button "Select" at bounding box center [404, 517] width 68 height 33
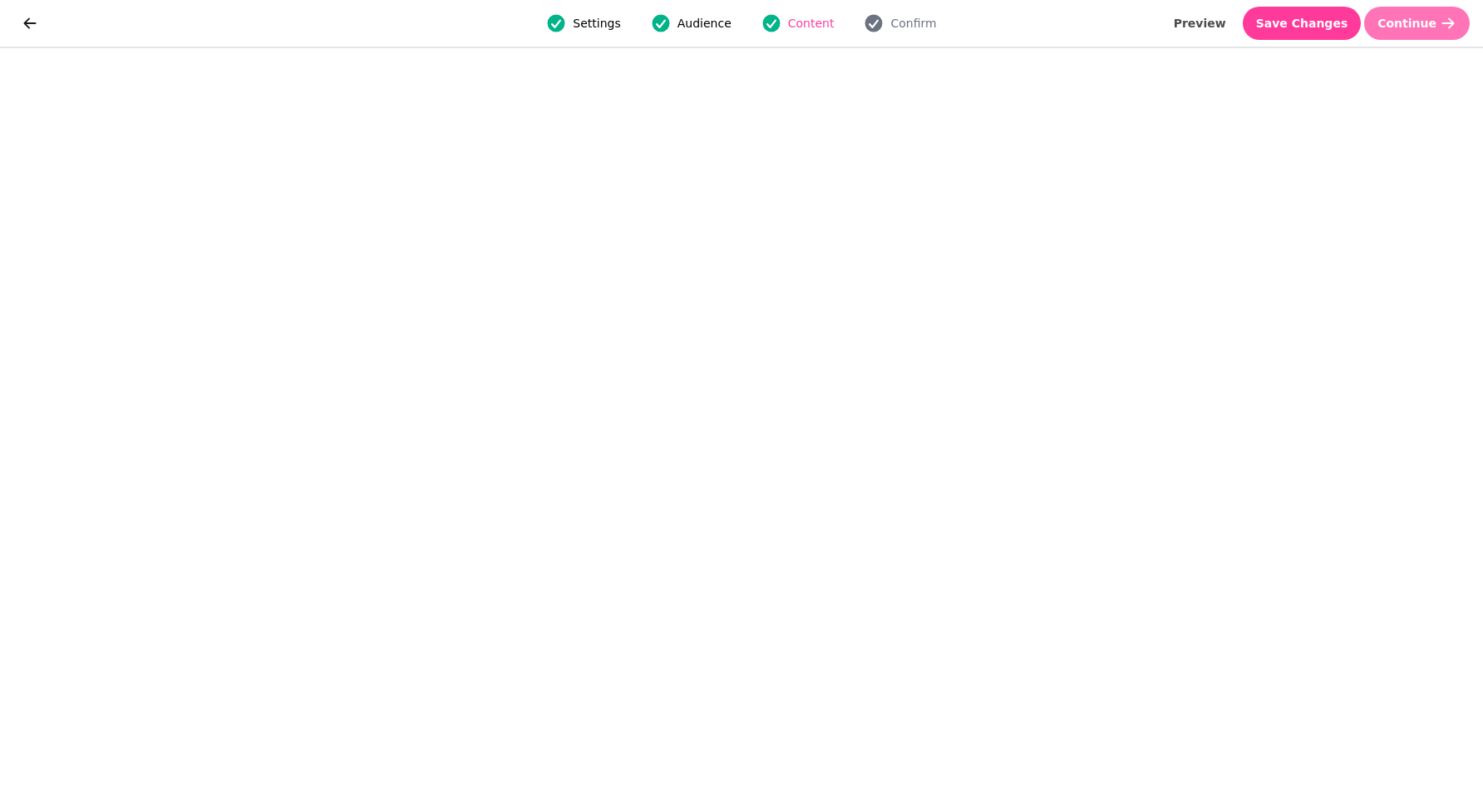
click at [1393, 25] on span "Continue" at bounding box center [1407, 23] width 59 height 12
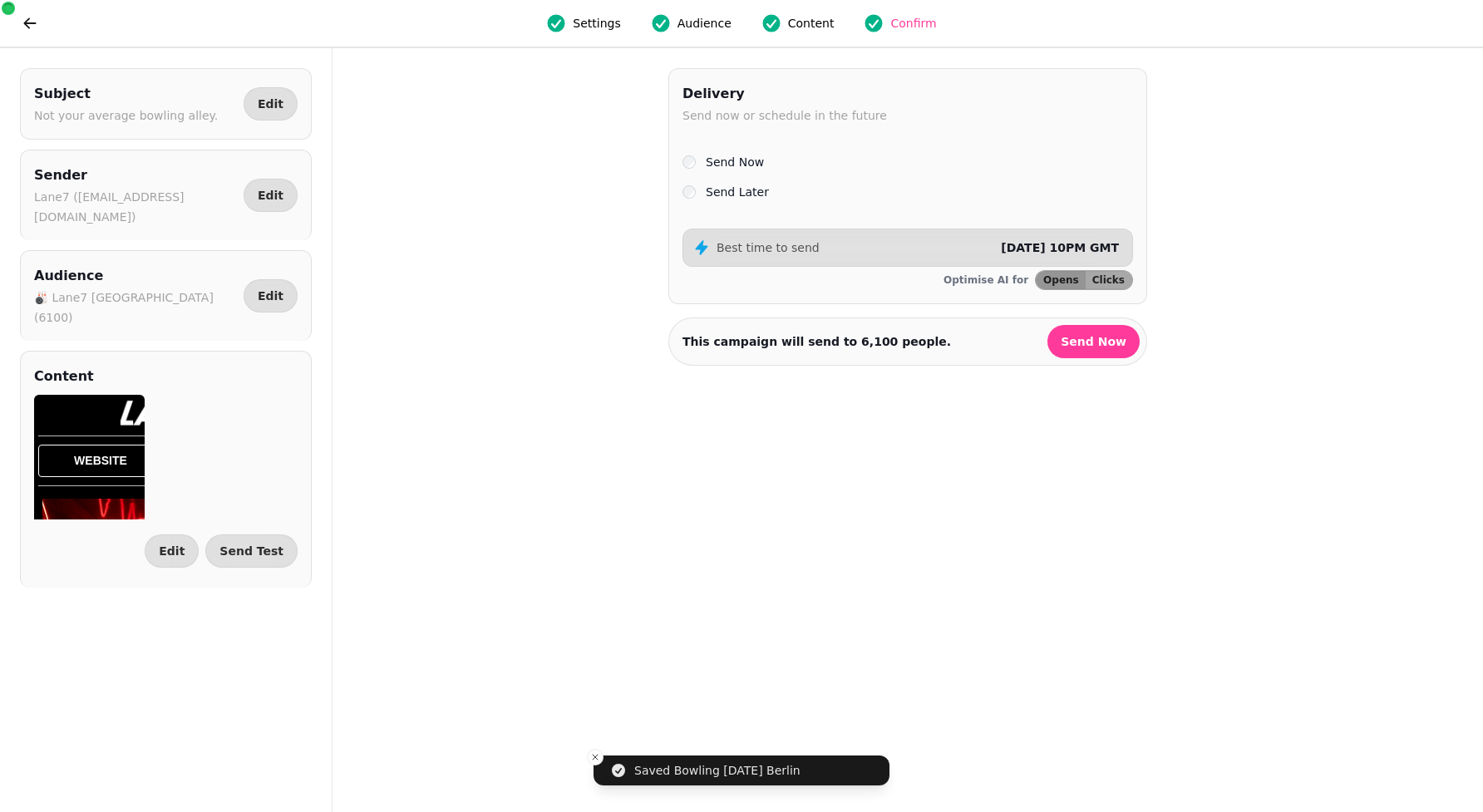
click at [723, 187] on label "Send Later" at bounding box center [737, 192] width 63 height 20
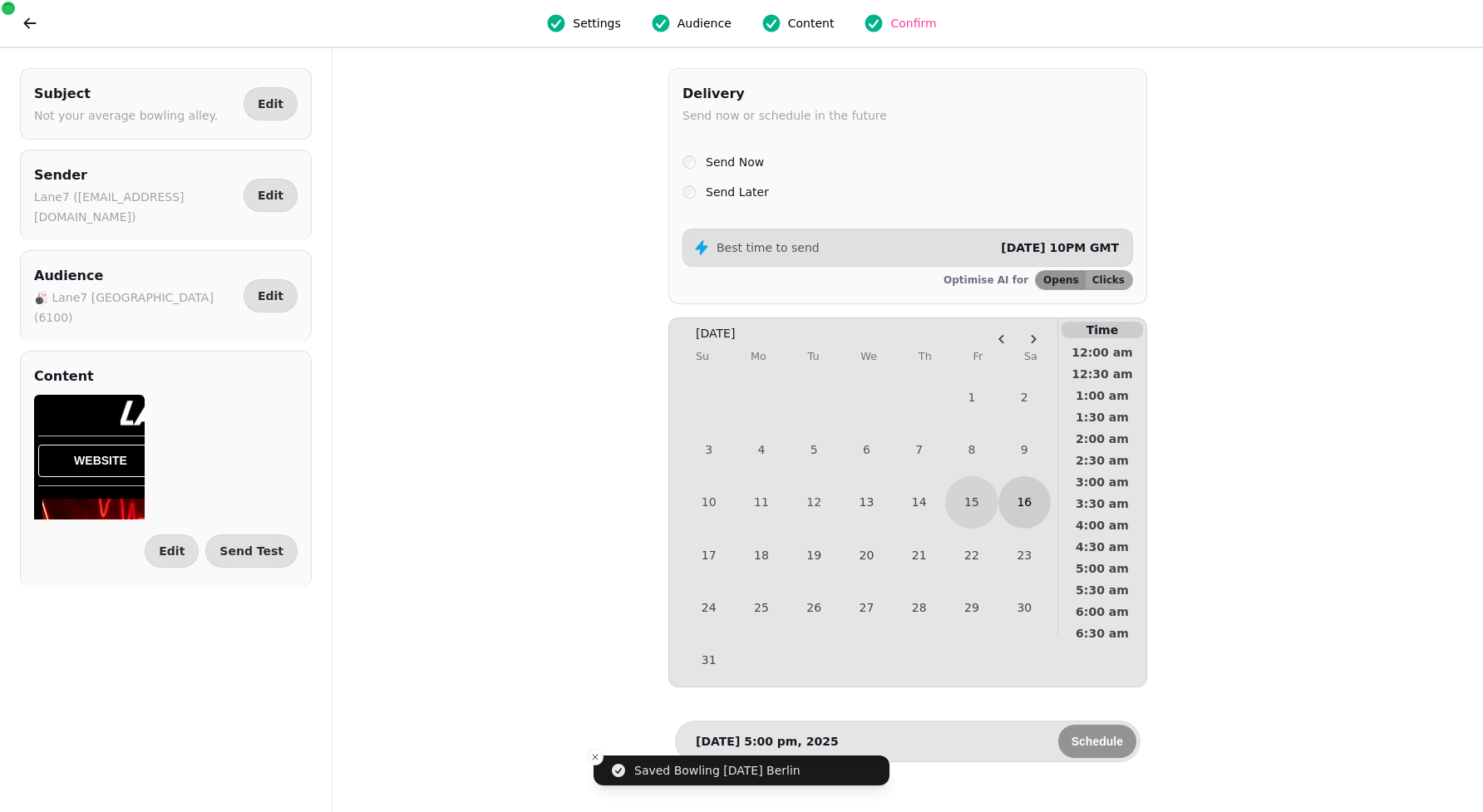
click at [1024, 487] on button "16" at bounding box center [1024, 502] width 52 height 52
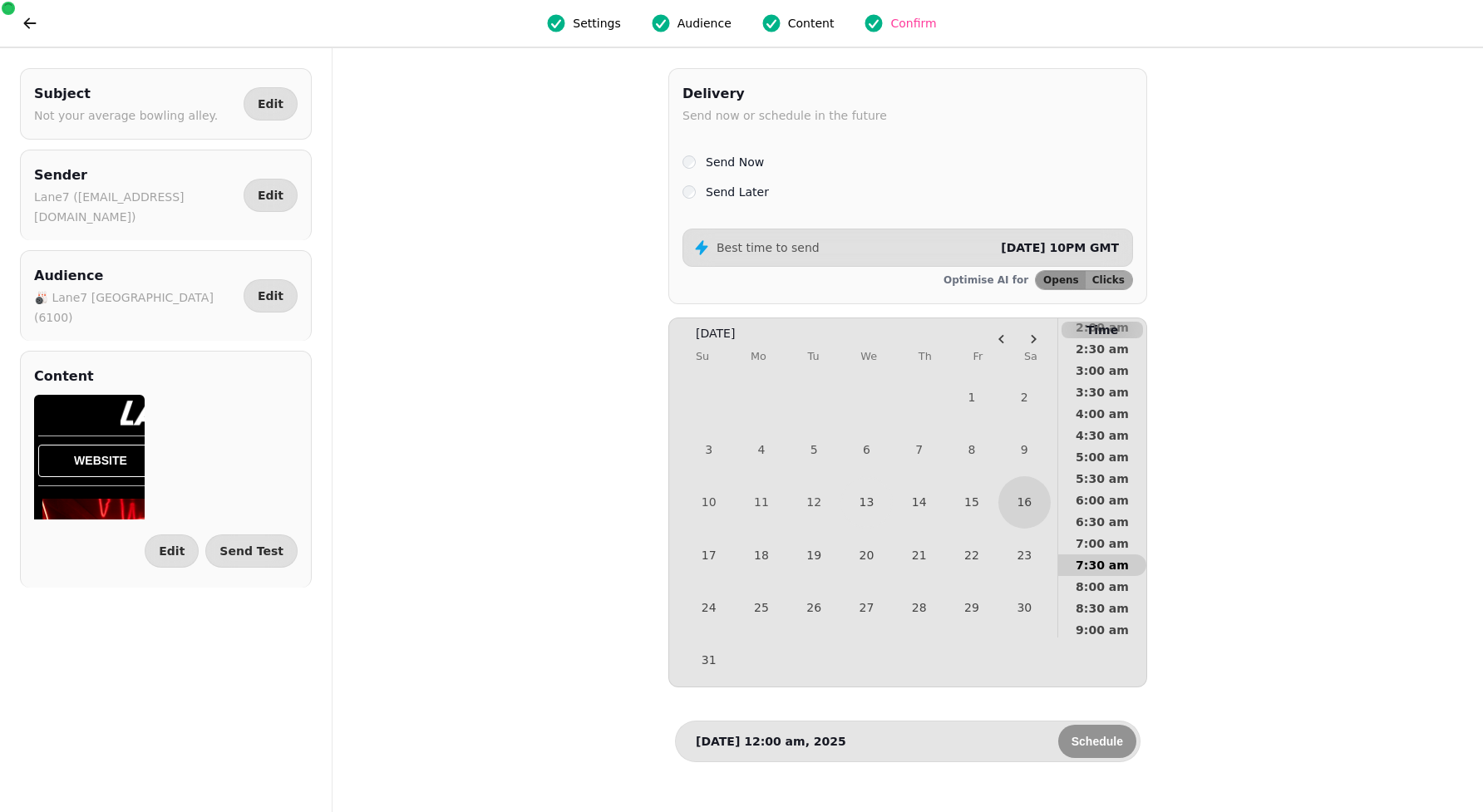
click at [1096, 559] on span "7:30 am" at bounding box center [1102, 564] width 61 height 12
click at [1096, 741] on span "Schedule" at bounding box center [1097, 741] width 52 height 12
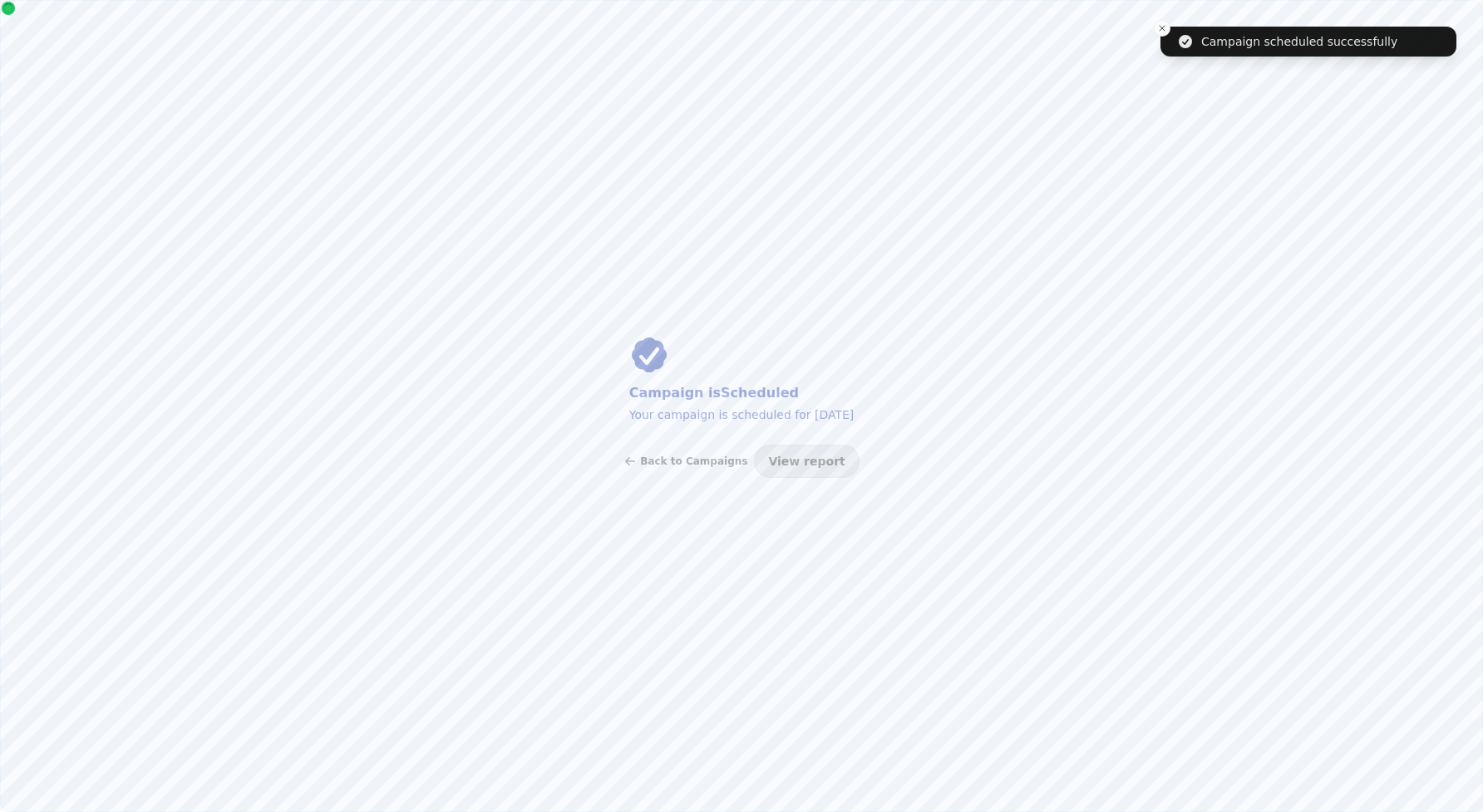
click at [642, 436] on div "Campaign is Scheduled Your campaign is scheduled for [DATE] Back to Campaigns V…" at bounding box center [741, 406] width 1483 height 812
click at [655, 456] on span "Back to Campaigns" at bounding box center [693, 460] width 108 height 10
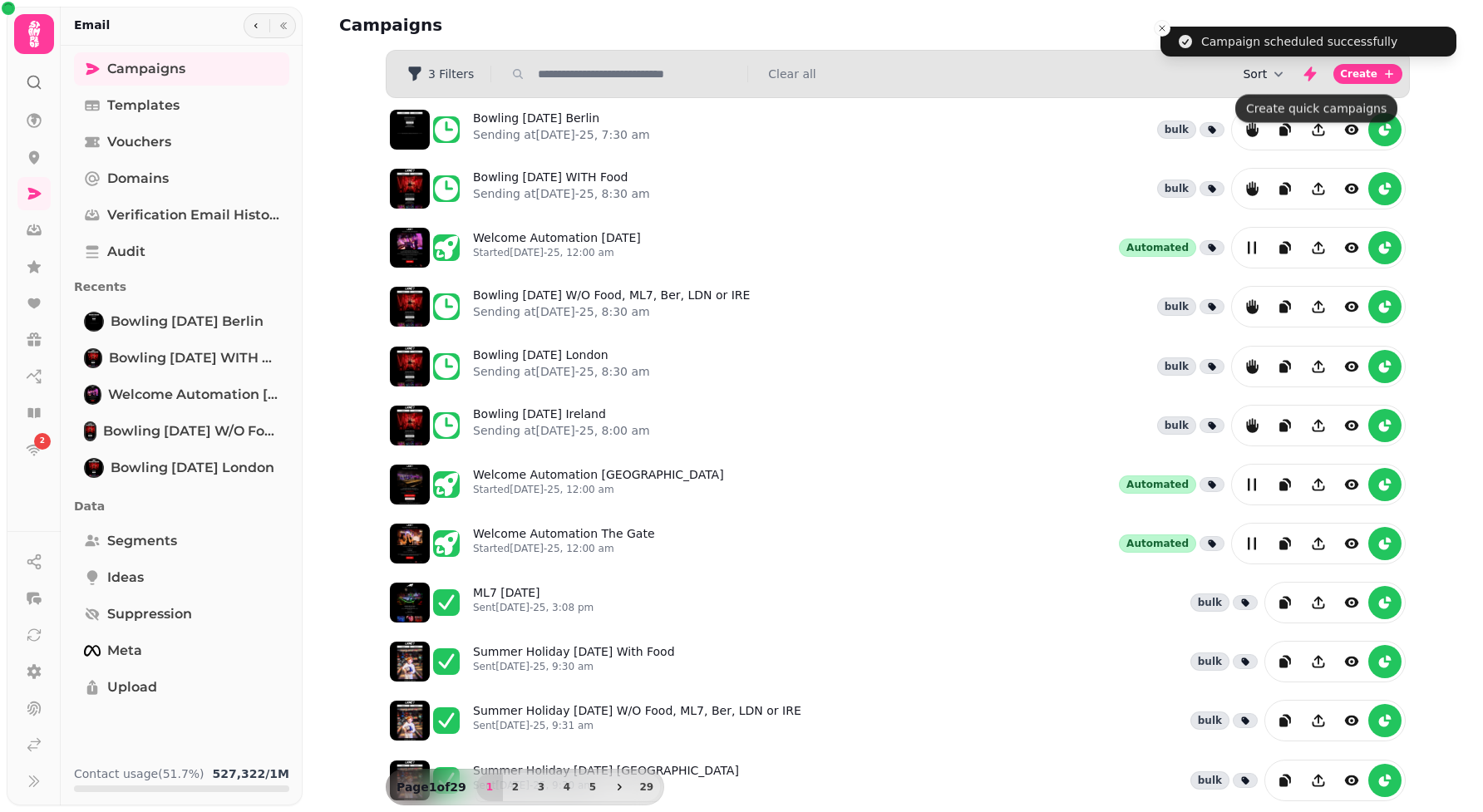
click at [1262, 70] on button "Sort" at bounding box center [1264, 74] width 44 height 17
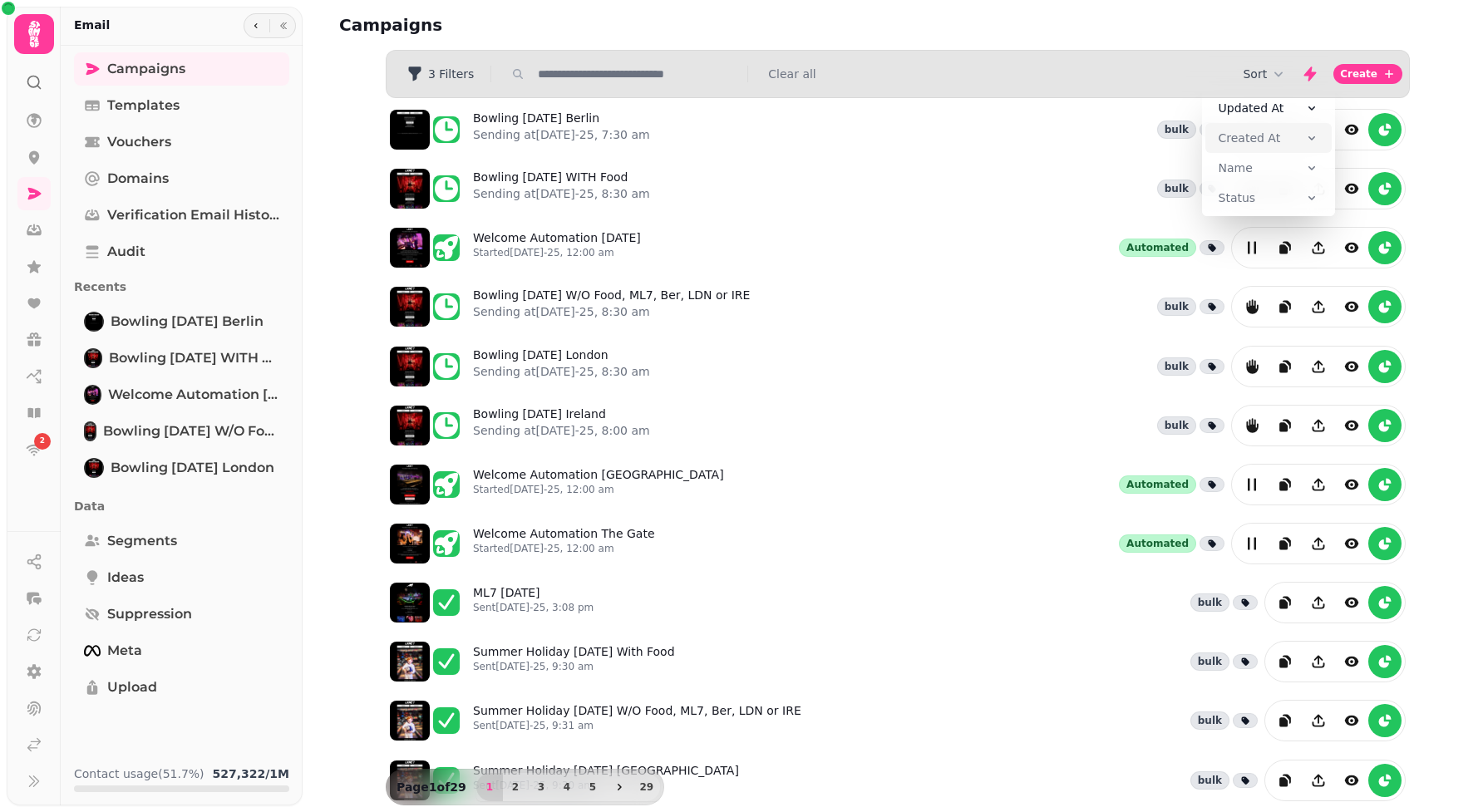
click at [1262, 143] on span "Created At" at bounding box center [1249, 138] width 62 height 17
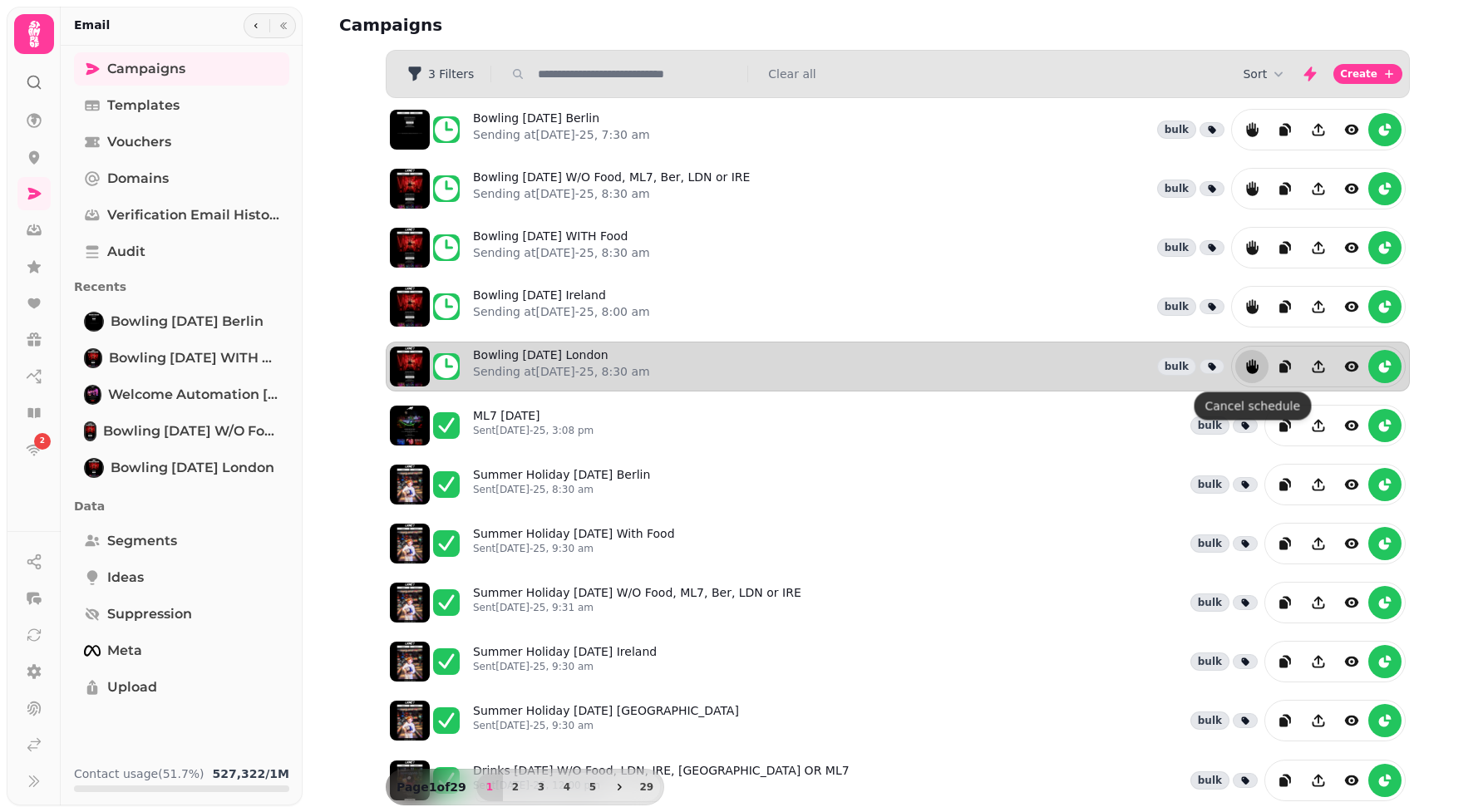
click at [1251, 374] on icon "reports" at bounding box center [1251, 366] width 12 height 15
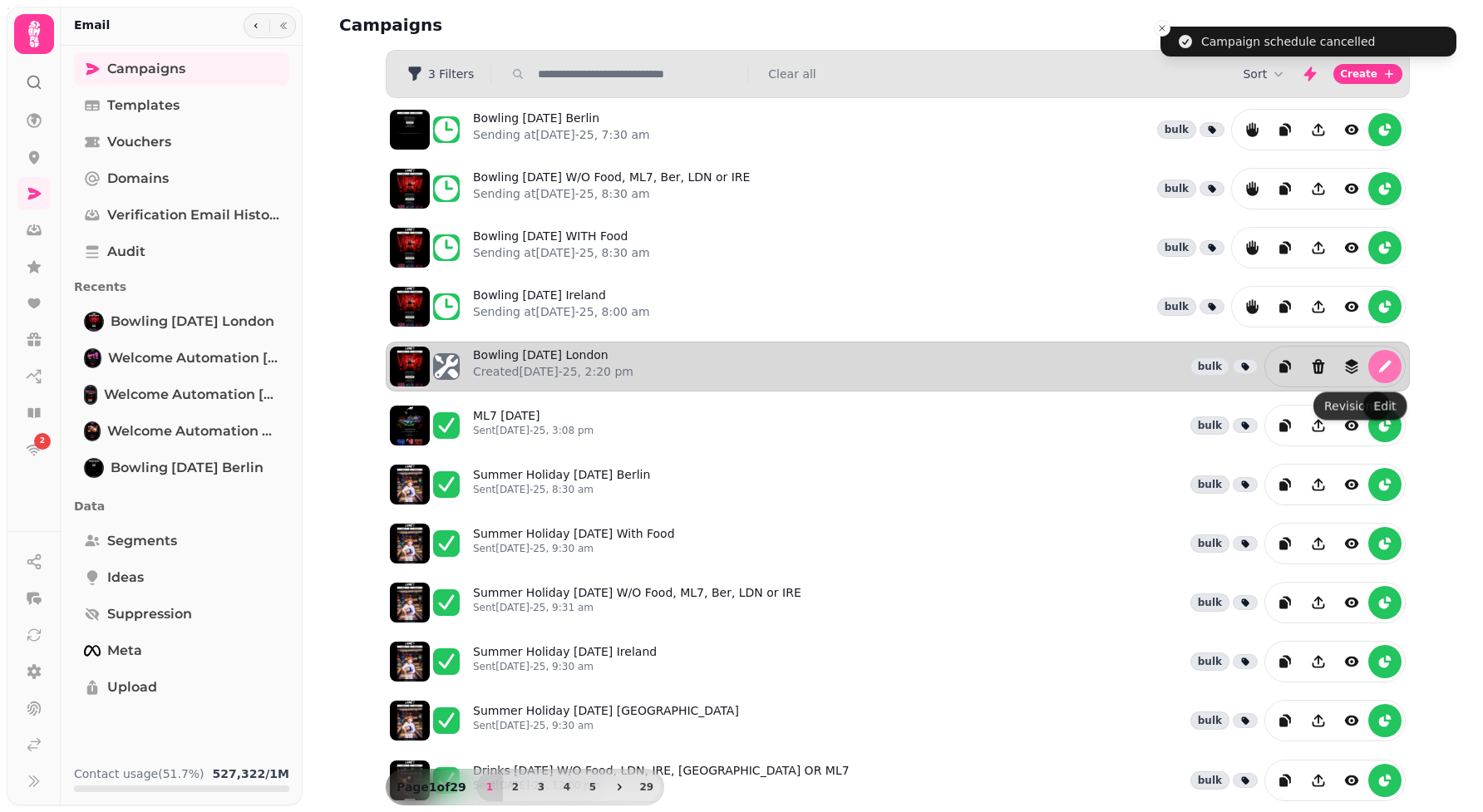
click at [1383, 372] on icon "edit" at bounding box center [1385, 366] width 12 height 12
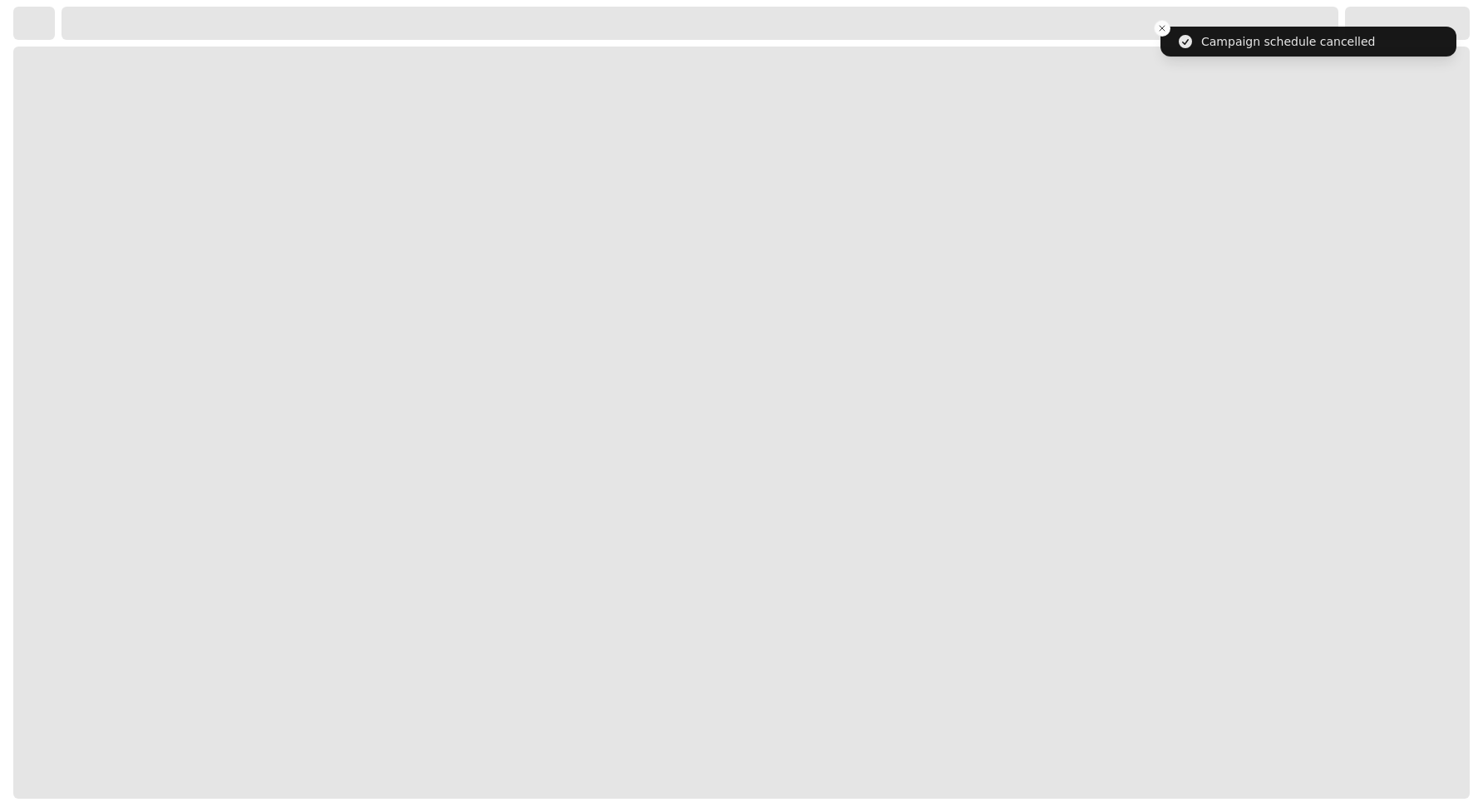
select select "**********"
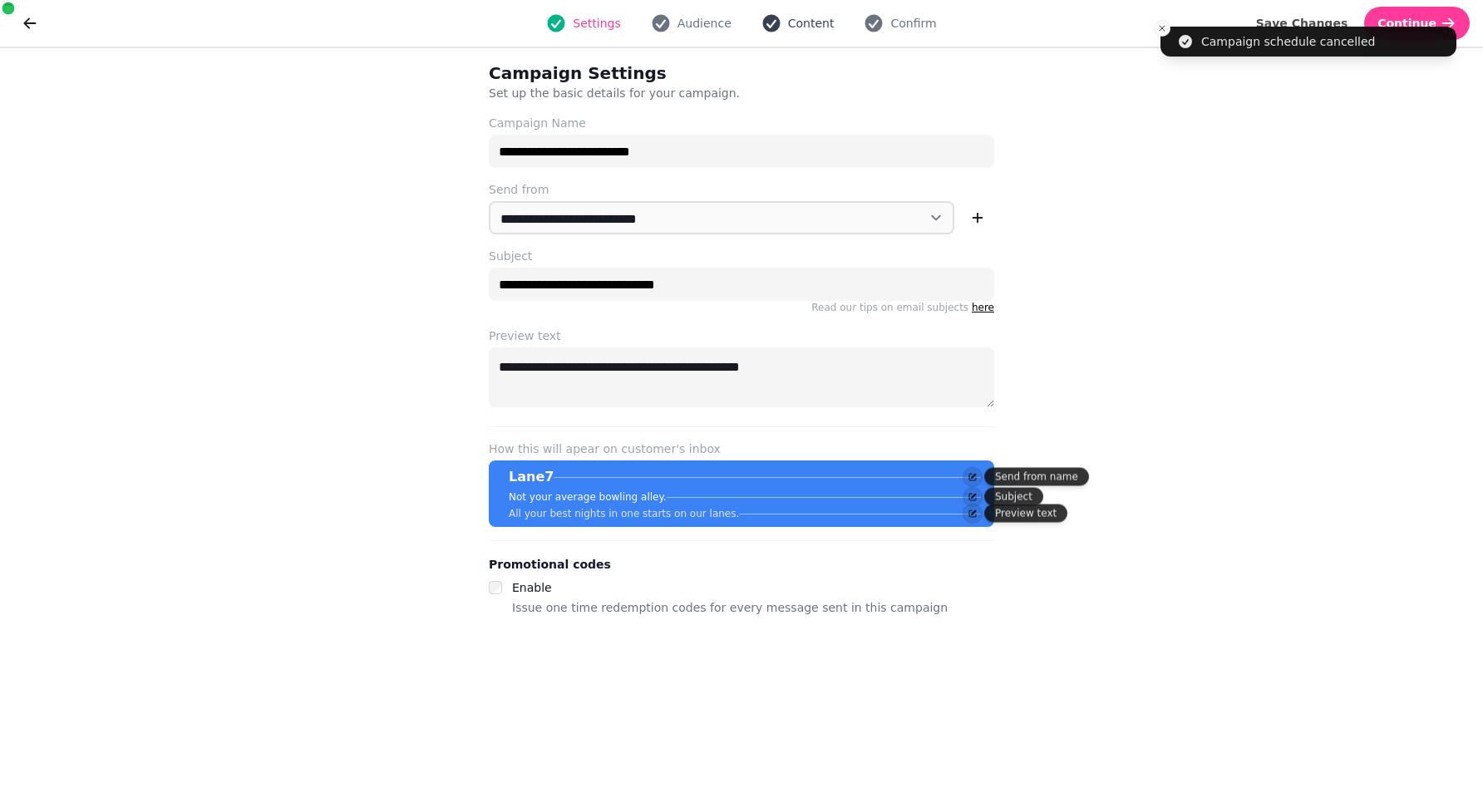
click at [781, 28] on button "Content" at bounding box center [797, 23] width 93 height 20
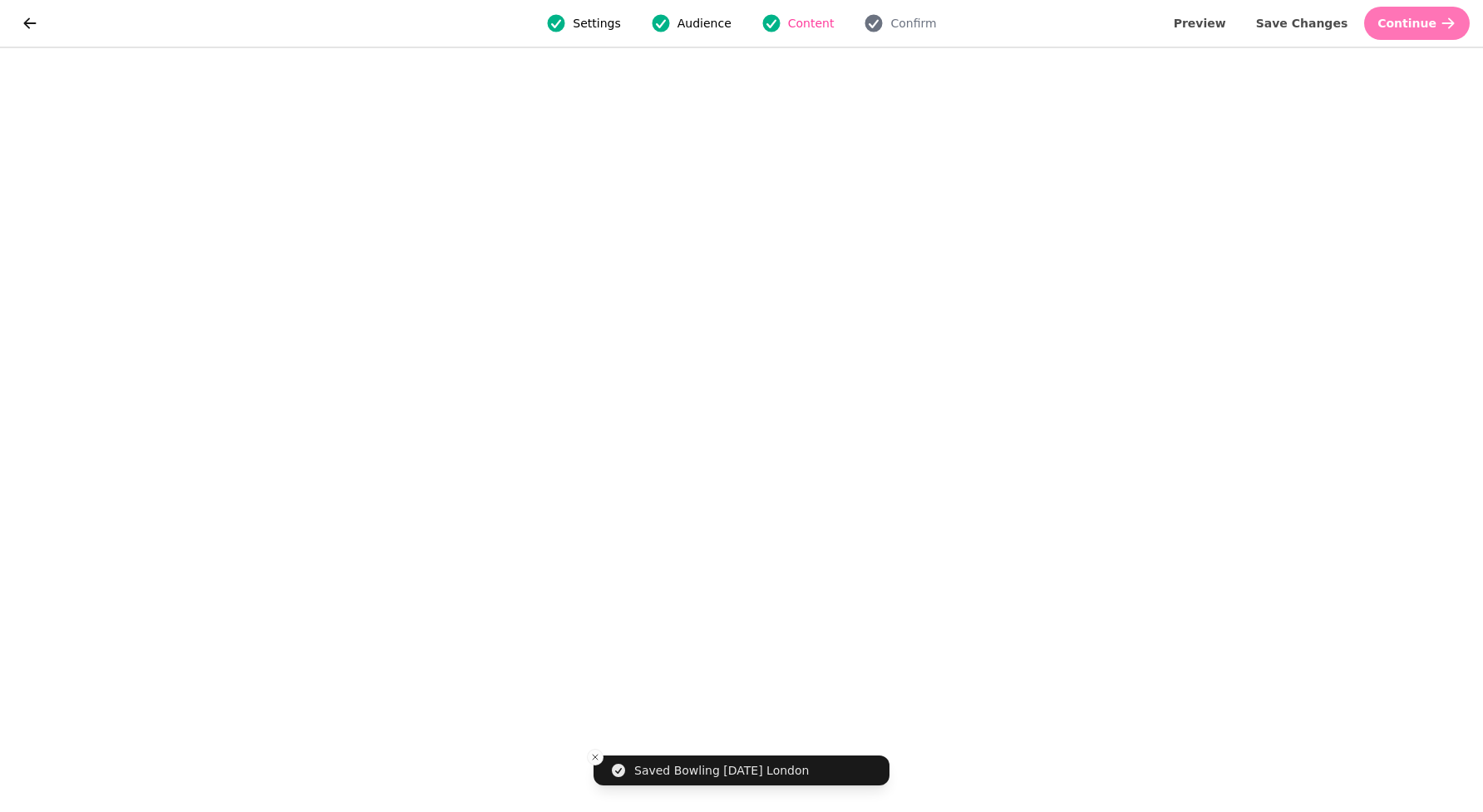
click at [1407, 31] on button "Continue" at bounding box center [1416, 22] width 106 height 33
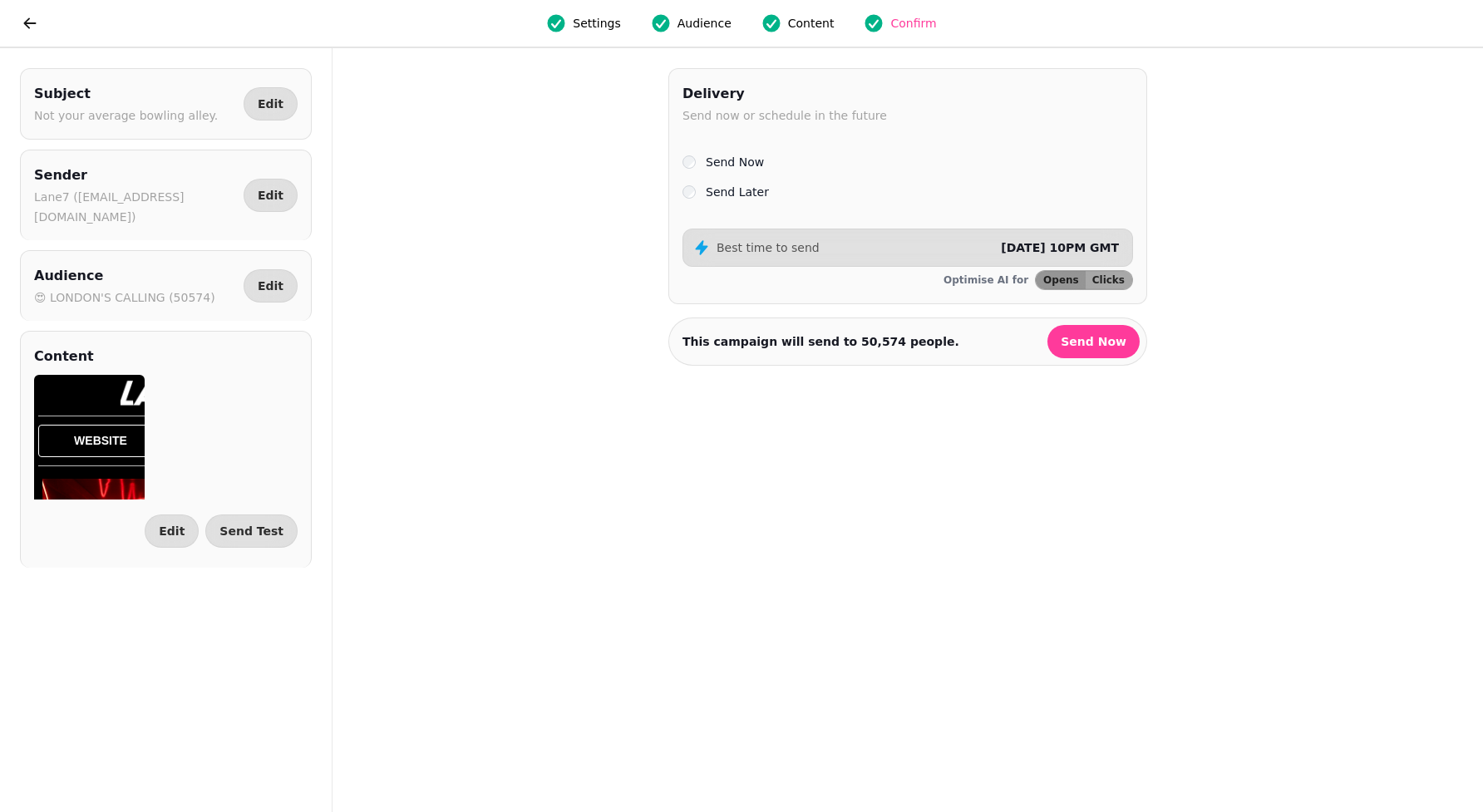
click at [701, 182] on div "Send Later" at bounding box center [907, 192] width 450 height 20
click at [706, 193] on label "Send Later" at bounding box center [737, 192] width 63 height 20
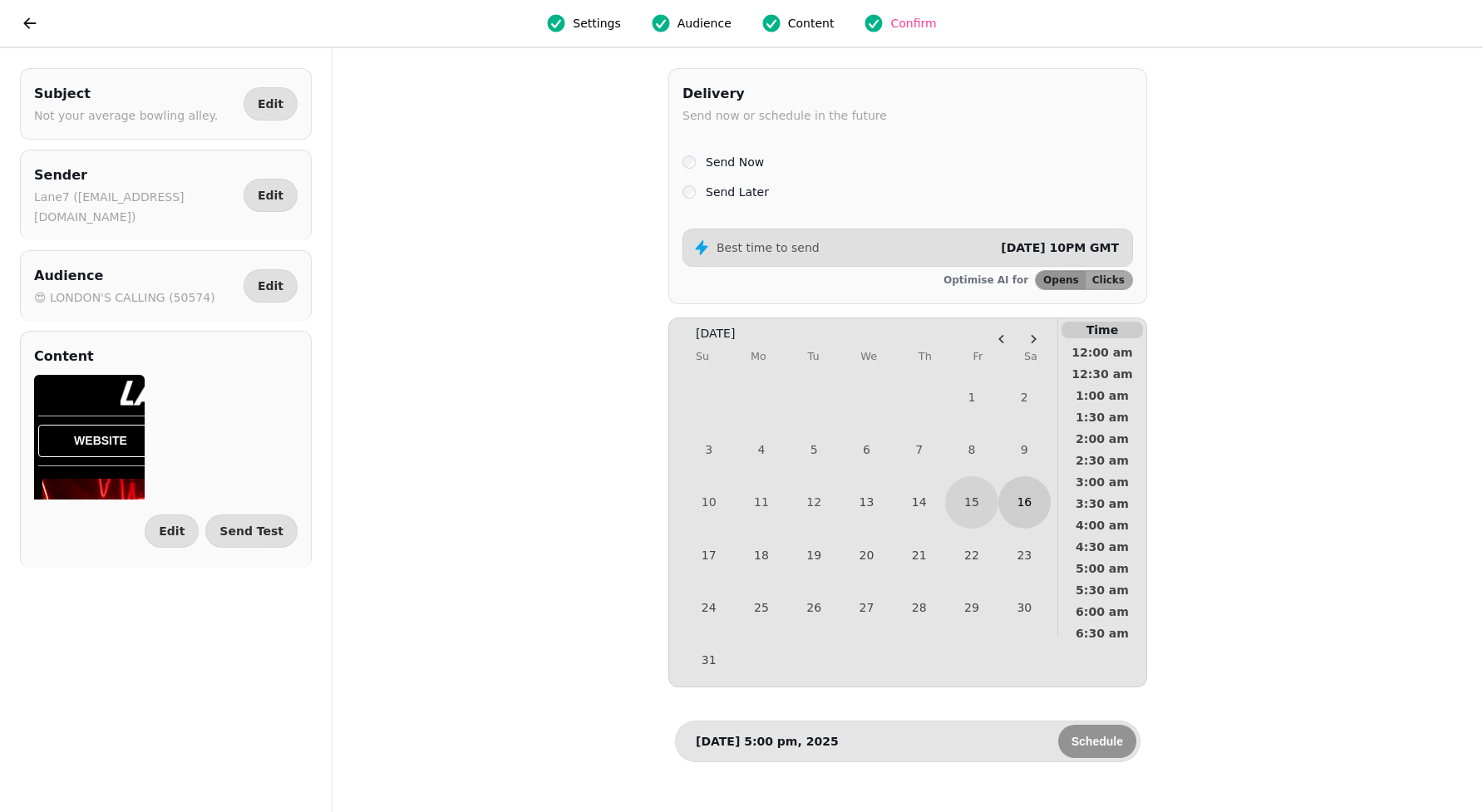
click at [1028, 504] on button "16" at bounding box center [1024, 502] width 52 height 52
click at [1111, 545] on span "9:30 am" at bounding box center [1102, 550] width 61 height 12
click at [1109, 490] on span "8:30 am" at bounding box center [1102, 495] width 61 height 12
click at [1101, 746] on span "Schedule" at bounding box center [1097, 741] width 52 height 12
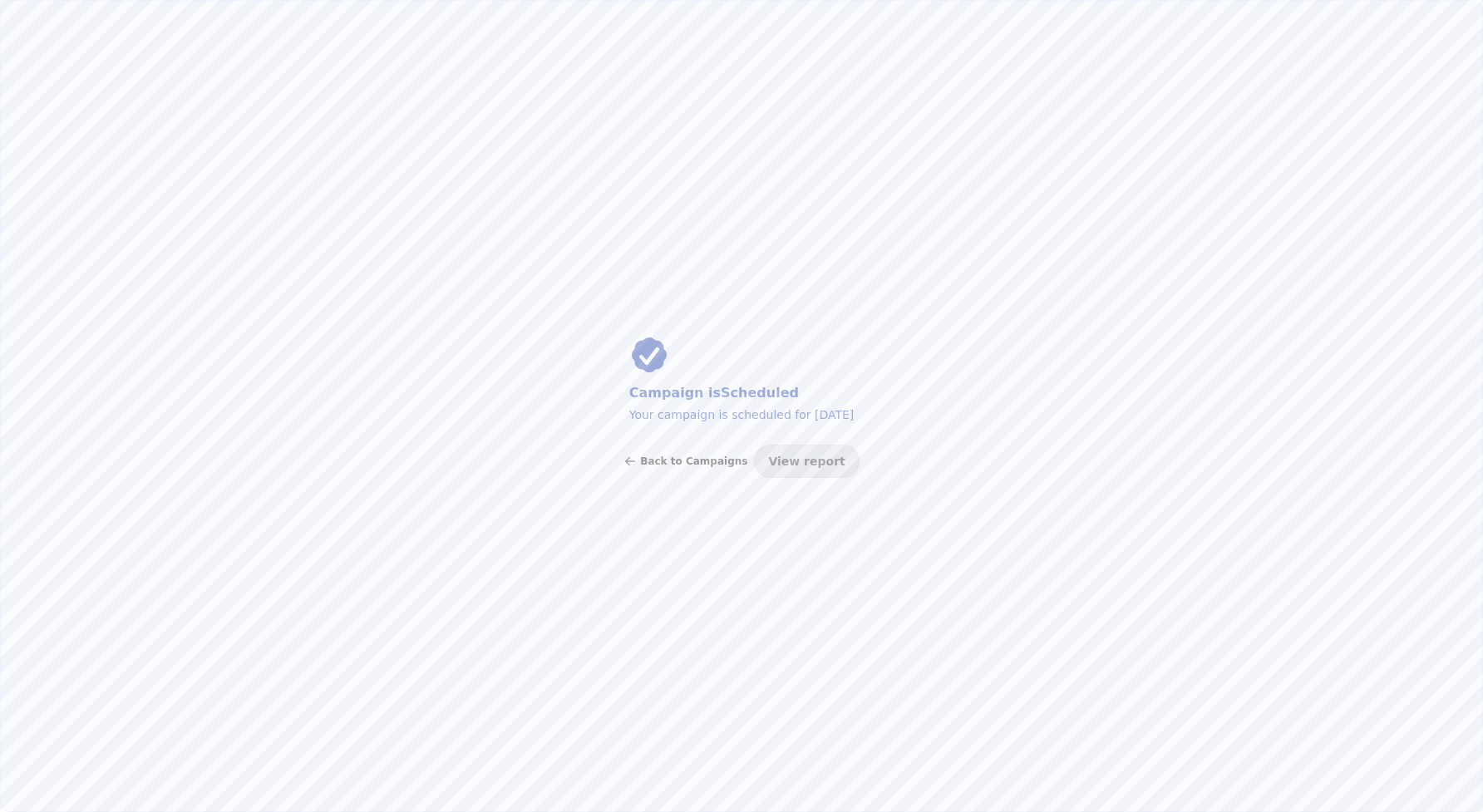
click at [680, 456] on span "Back to Campaigns" at bounding box center [693, 460] width 108 height 10
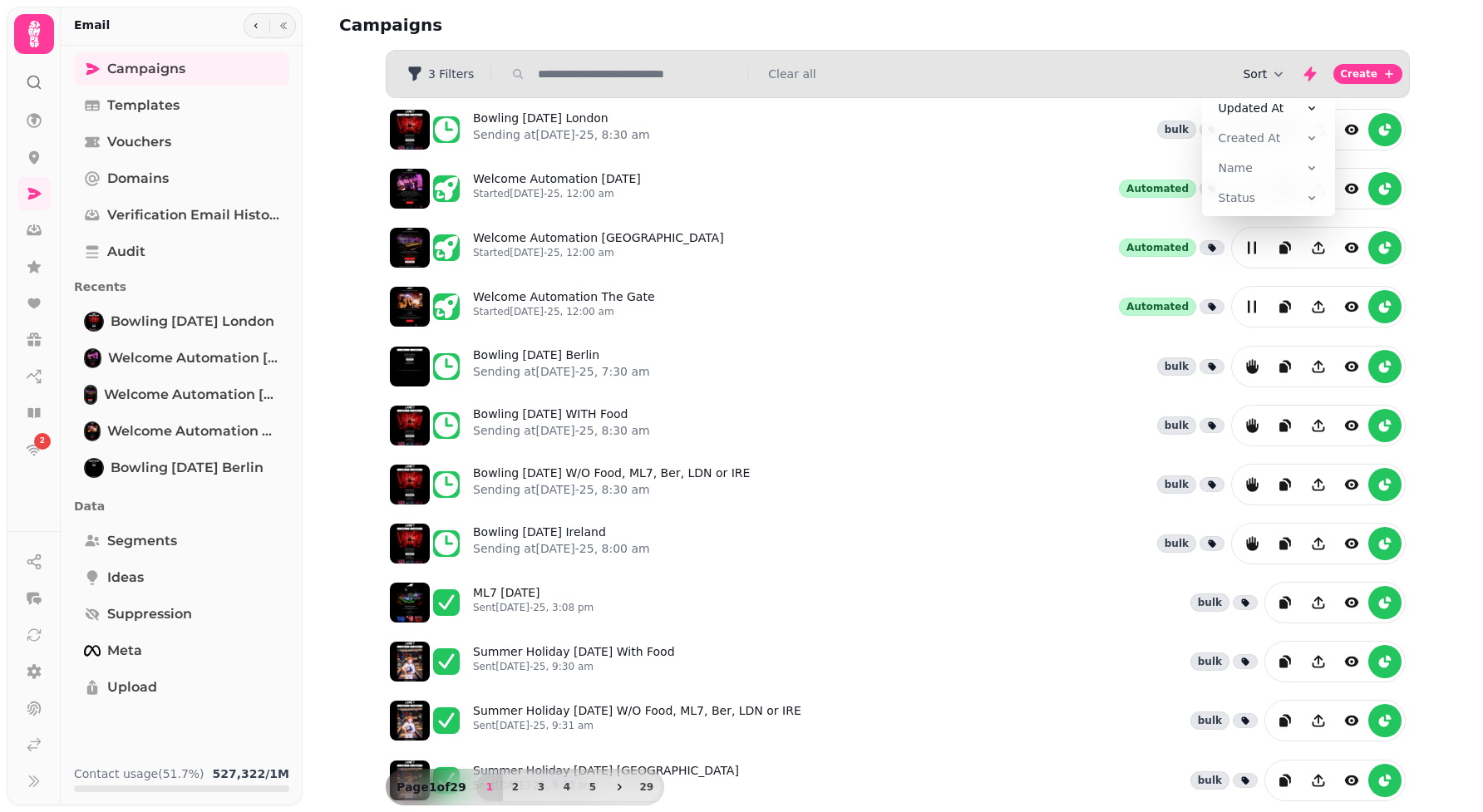
click at [1274, 80] on icon "button" at bounding box center [1278, 74] width 17 height 17
click at [1256, 134] on span "Created At" at bounding box center [1249, 138] width 62 height 17
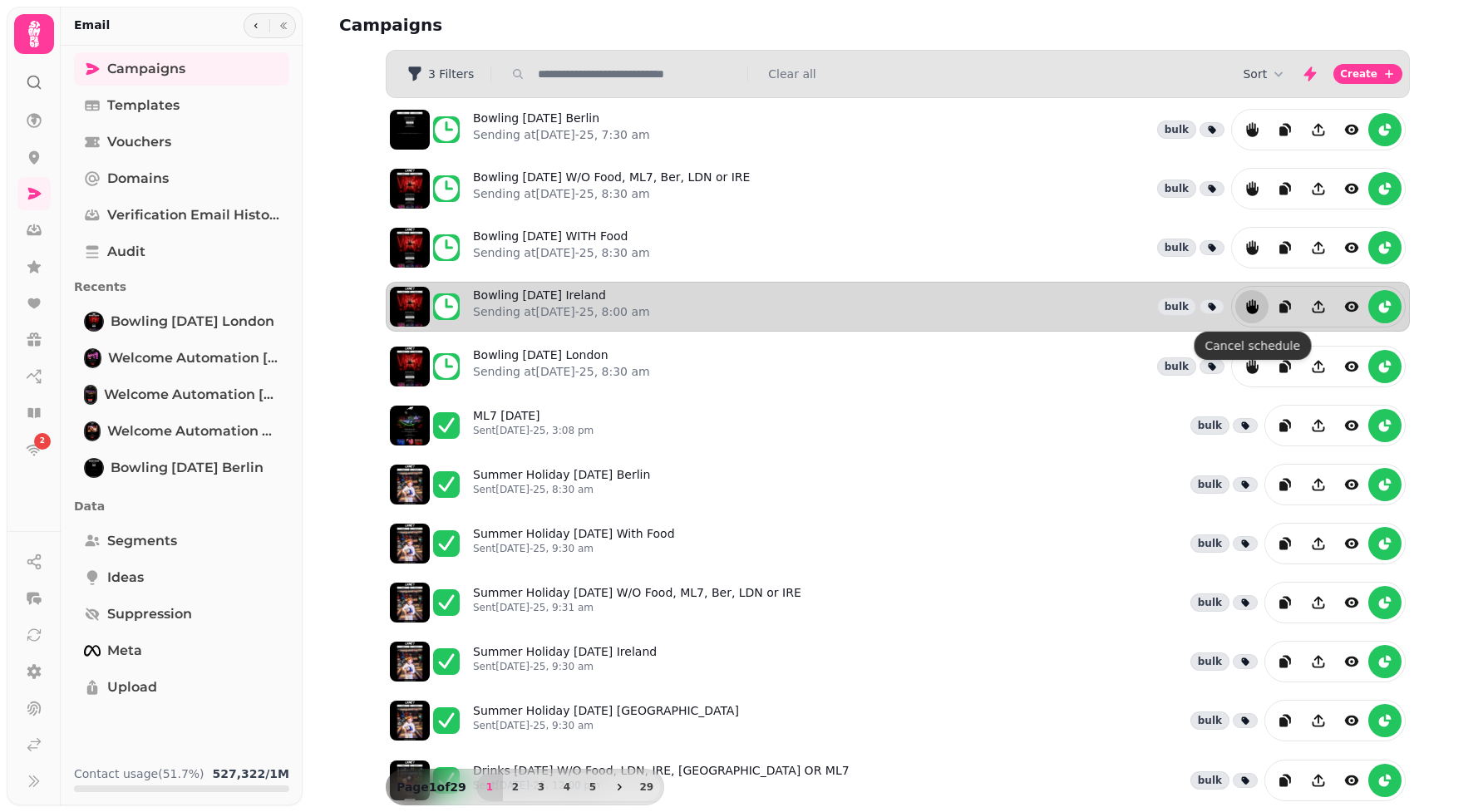
click at [1261, 304] on button "reports" at bounding box center [1251, 306] width 33 height 33
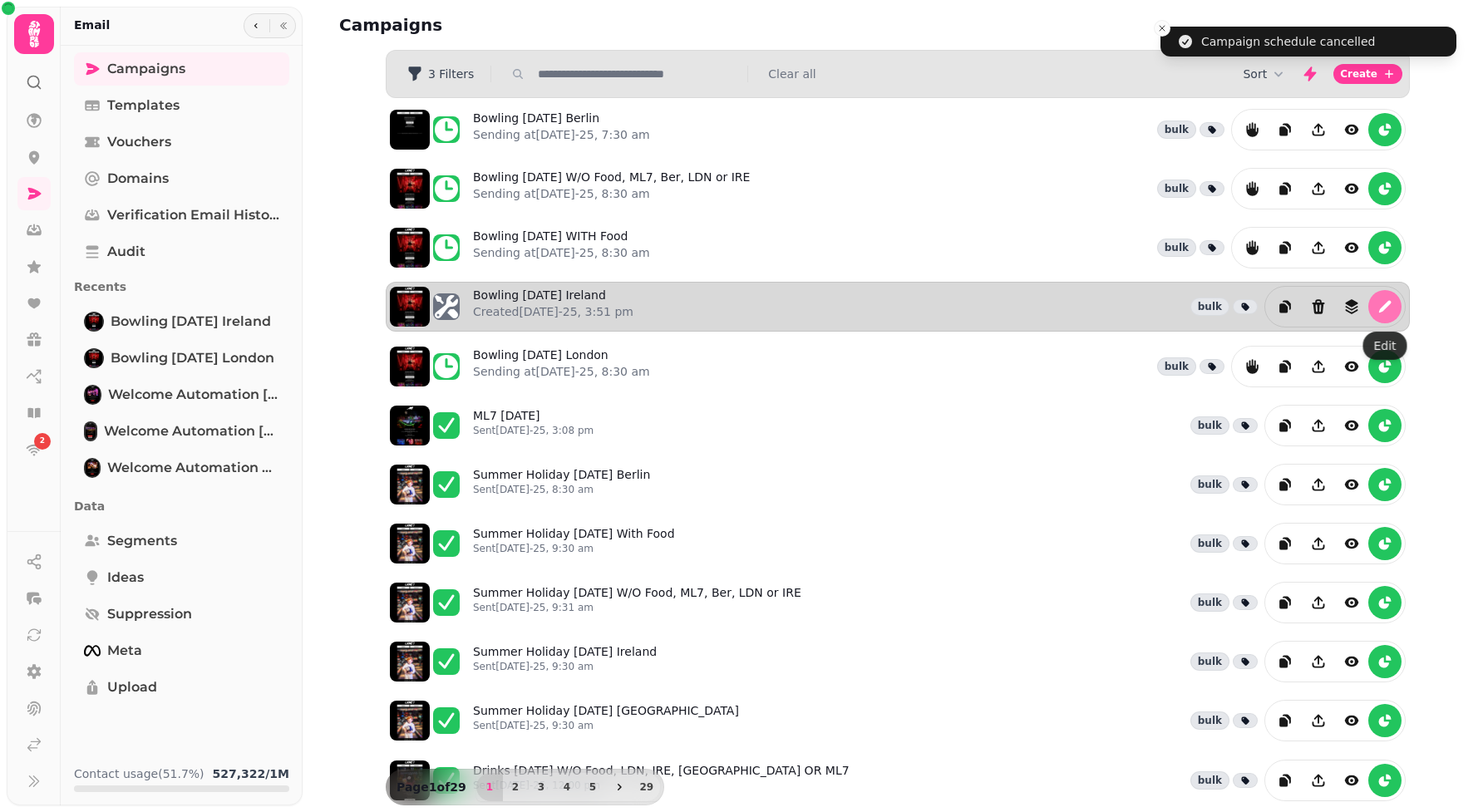
click at [1388, 301] on button "edit" at bounding box center [1383, 306] width 33 height 33
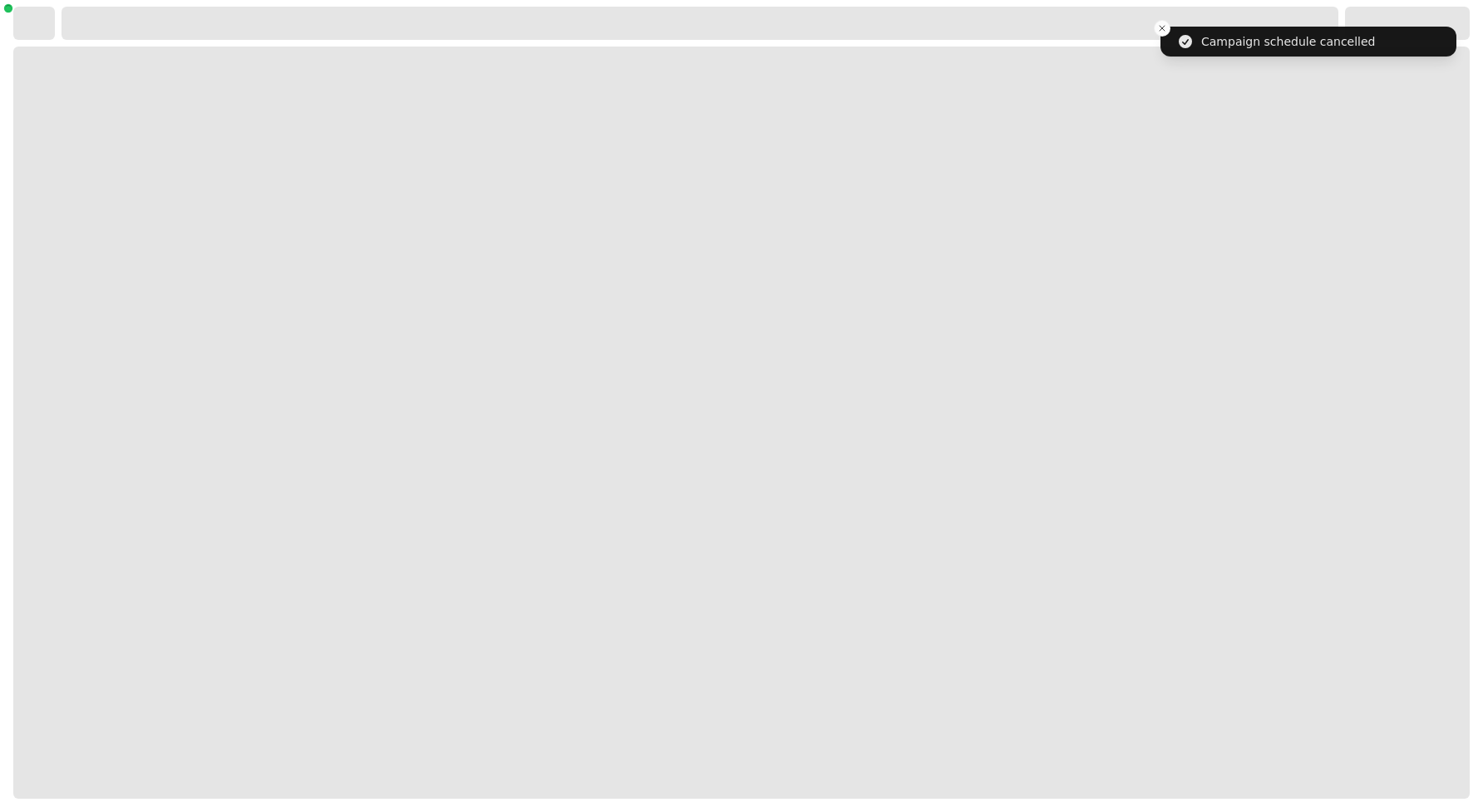
select select "**********"
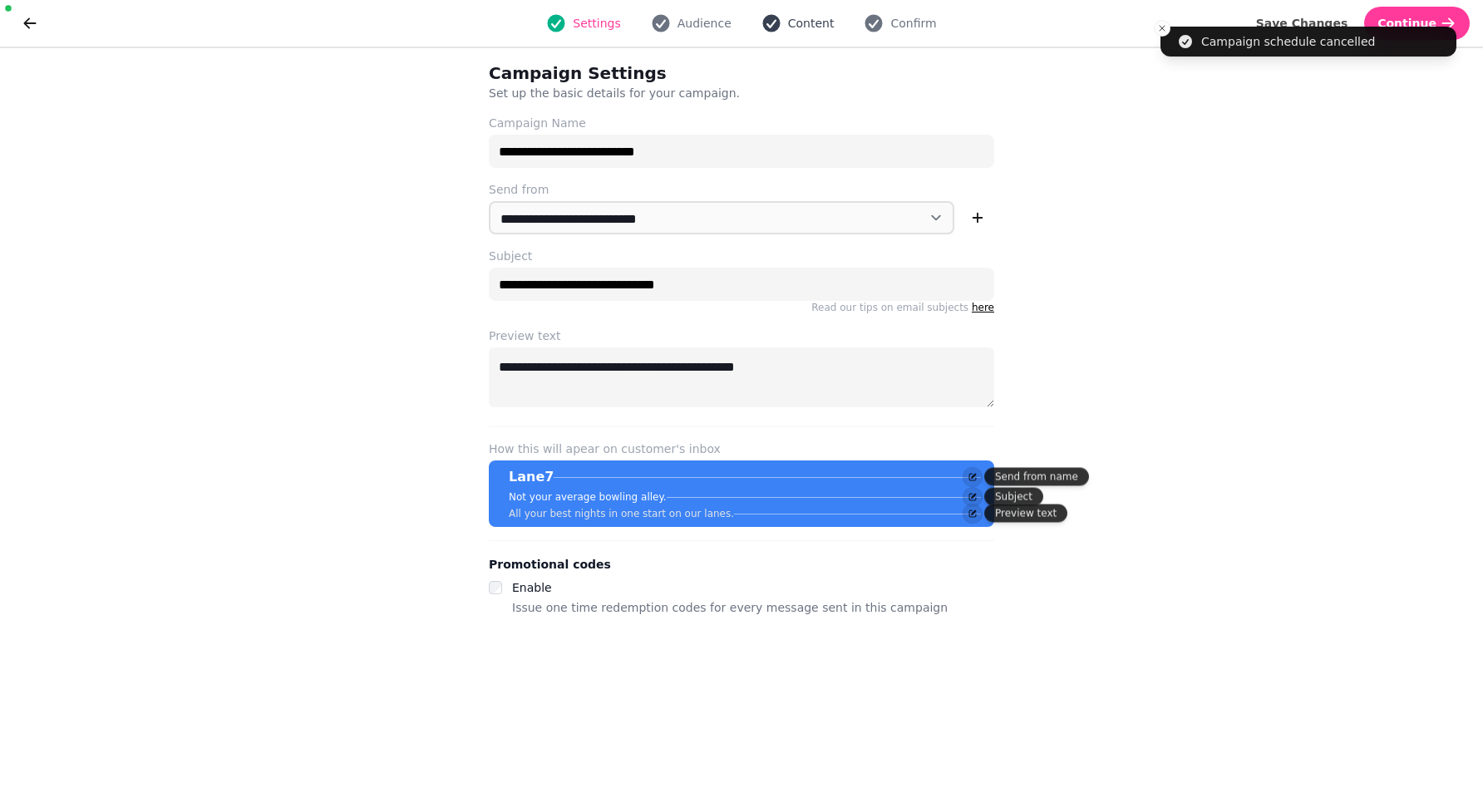
click at [782, 25] on button "Content" at bounding box center [797, 23] width 93 height 20
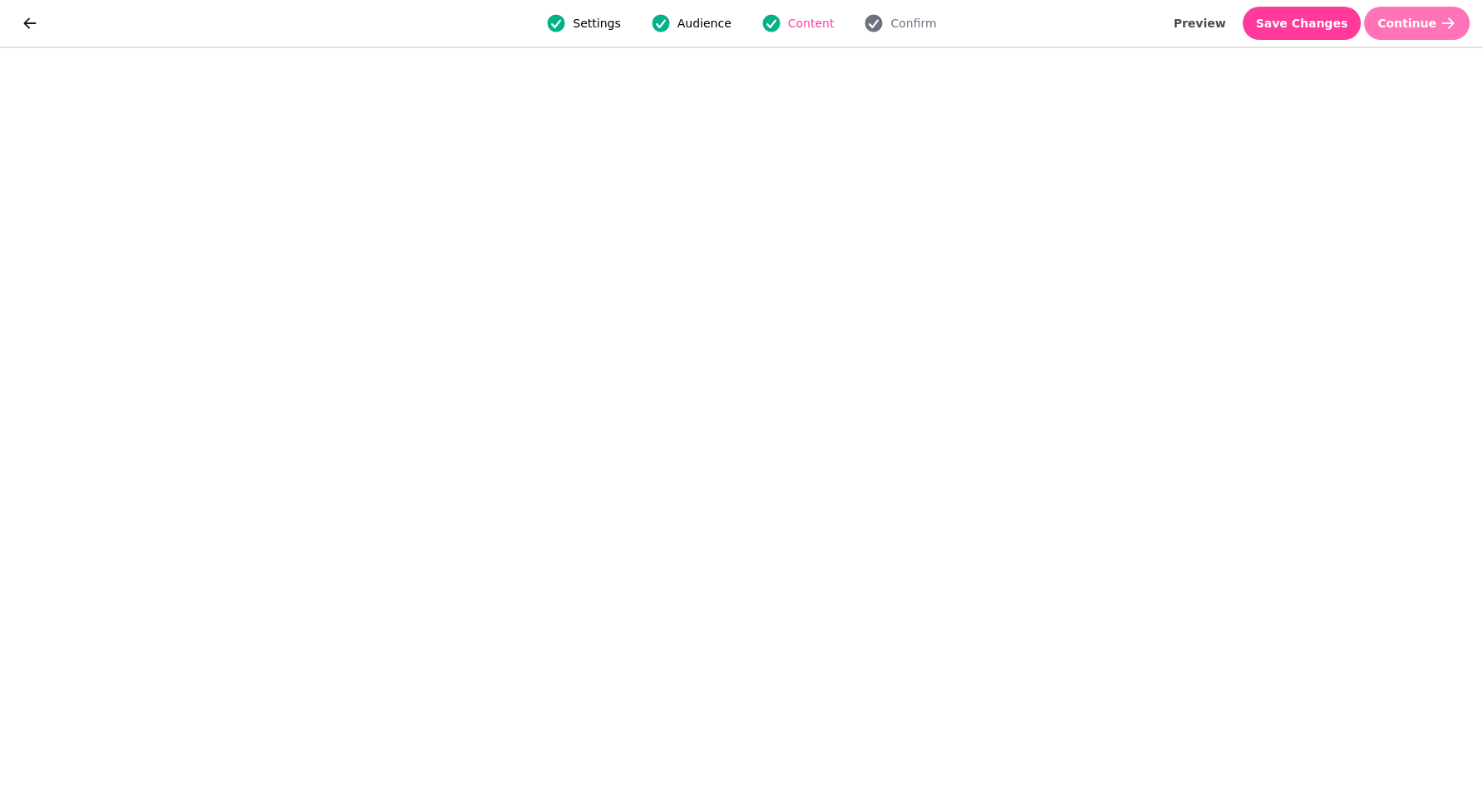
click at [1394, 27] on span "Continue" at bounding box center [1407, 23] width 59 height 12
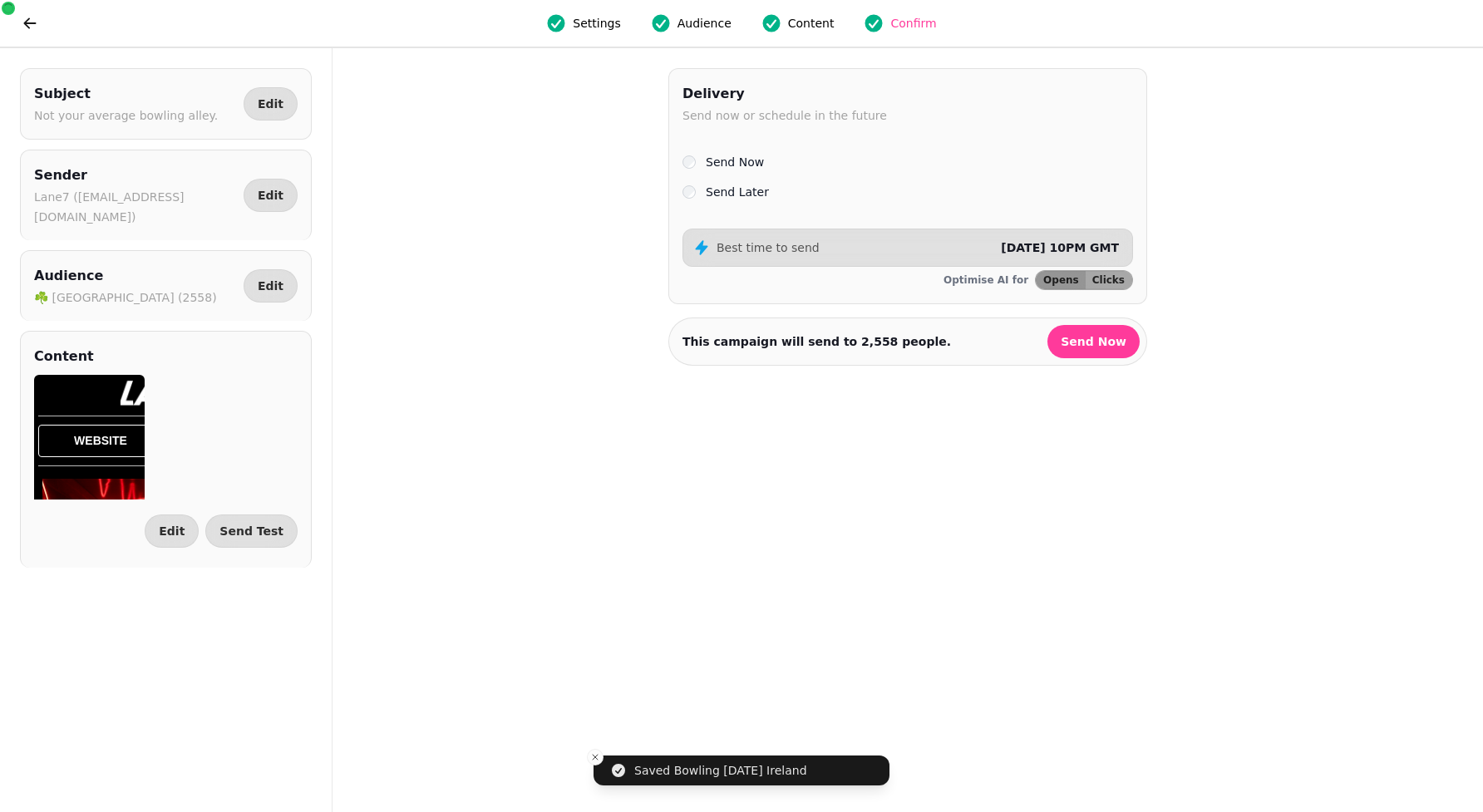
click at [720, 196] on label "Send Later" at bounding box center [737, 192] width 63 height 20
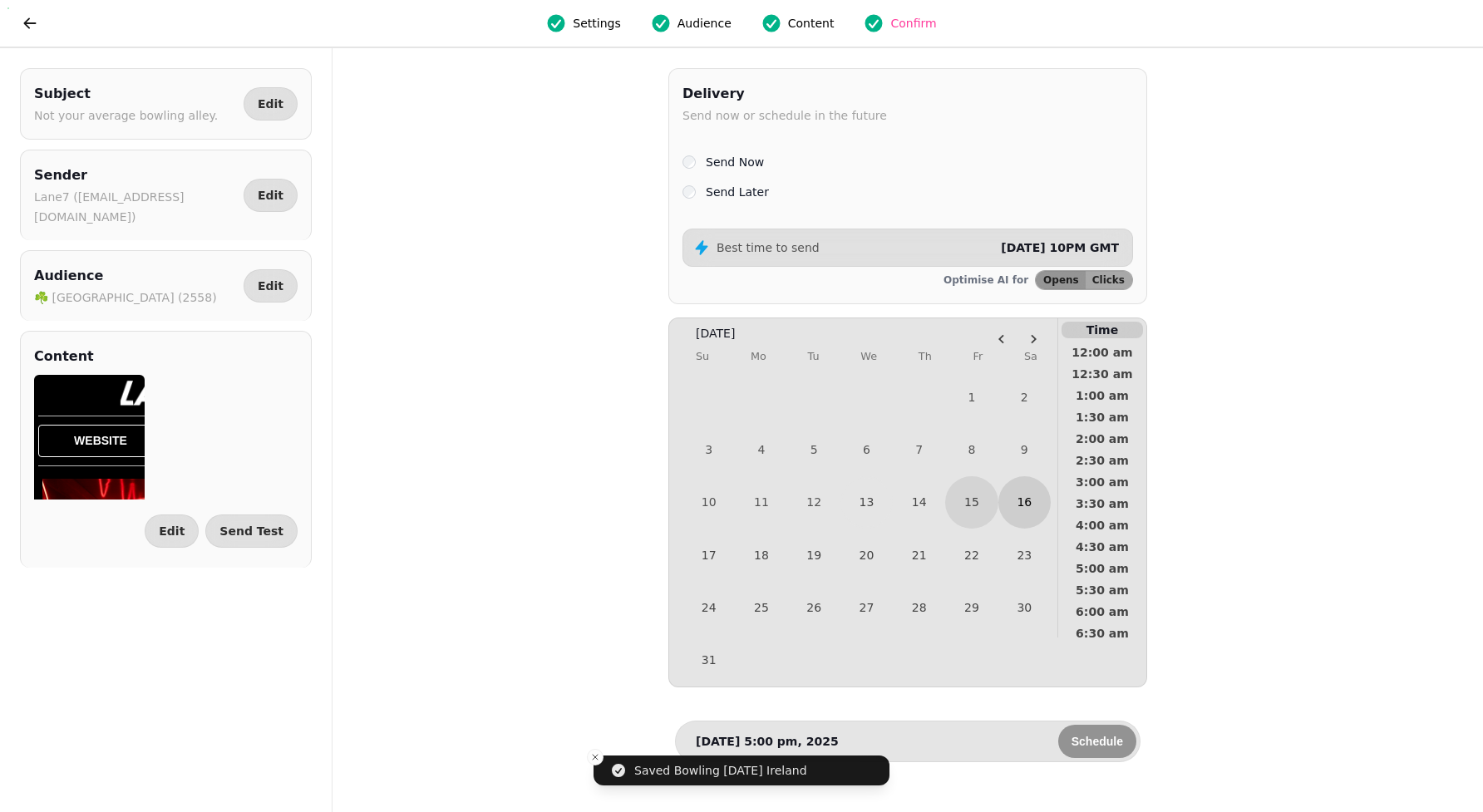
click at [1029, 502] on button "16" at bounding box center [1024, 502] width 52 height 52
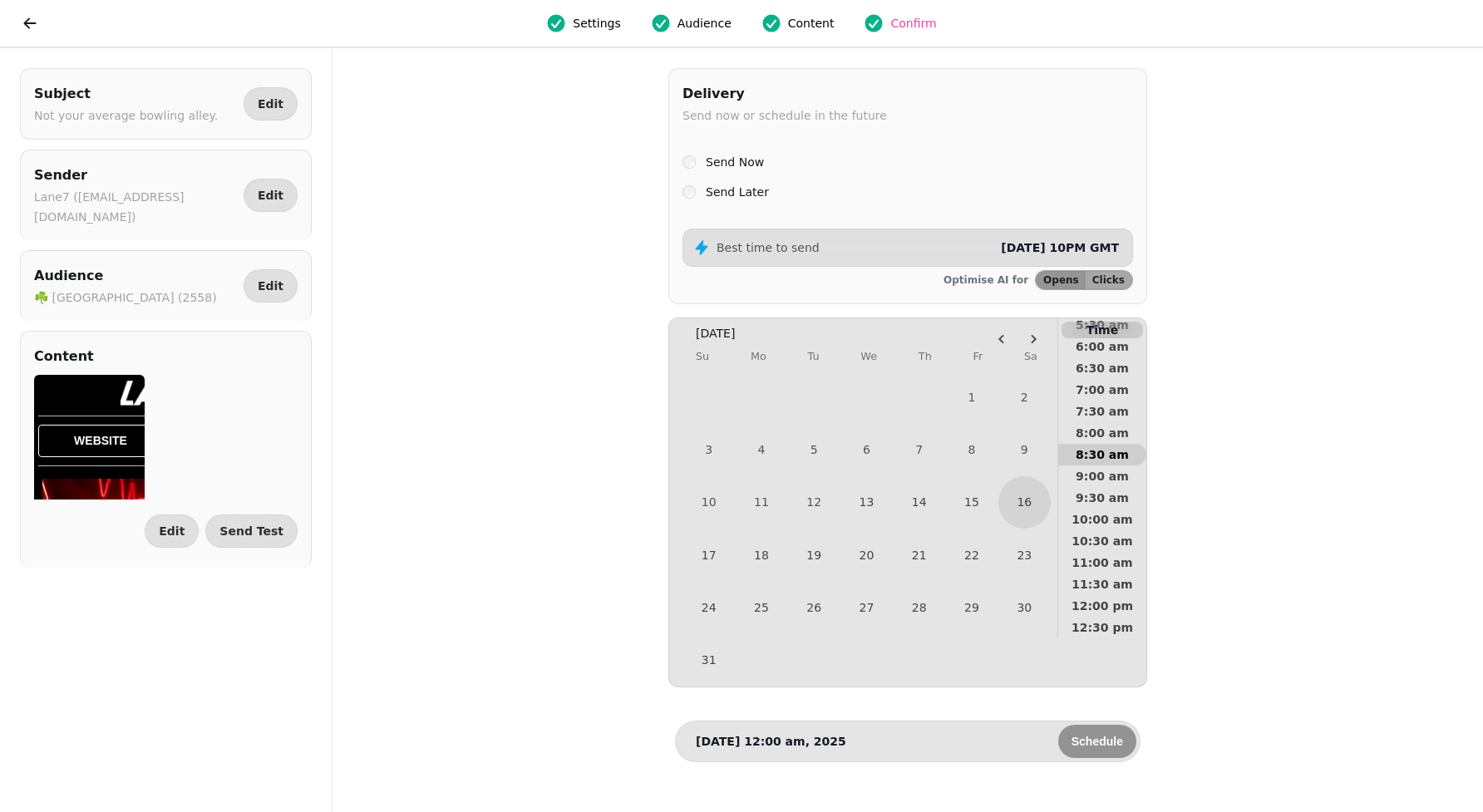
click at [1105, 452] on span "8:30 am" at bounding box center [1102, 454] width 61 height 12
click at [1112, 762] on div "[DATE] 8:30 am, 2025 Schedule" at bounding box center [907, 741] width 466 height 42
click at [1102, 747] on span "Schedule" at bounding box center [1097, 741] width 52 height 12
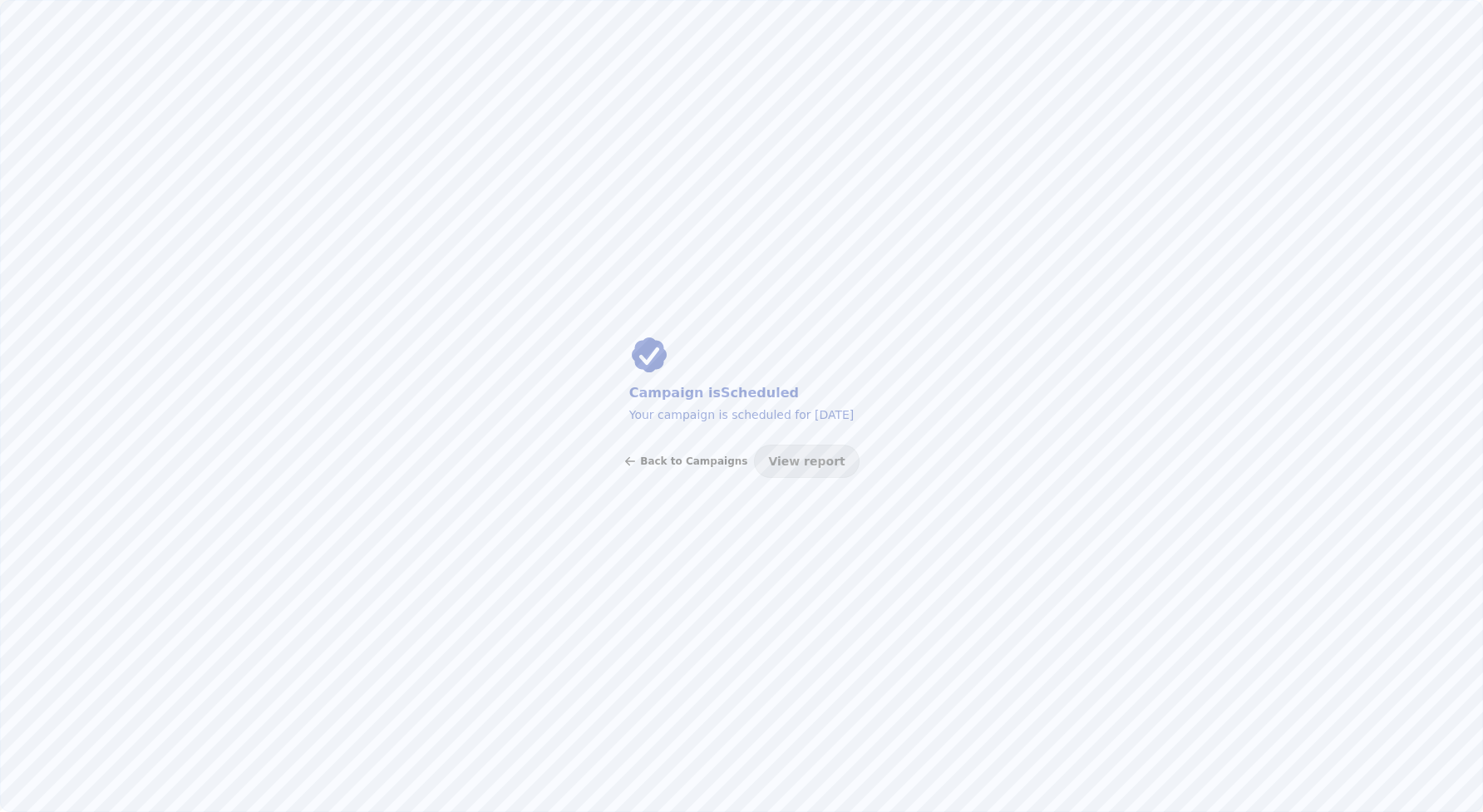
click at [666, 456] on span "Back to Campaigns" at bounding box center [693, 460] width 108 height 10
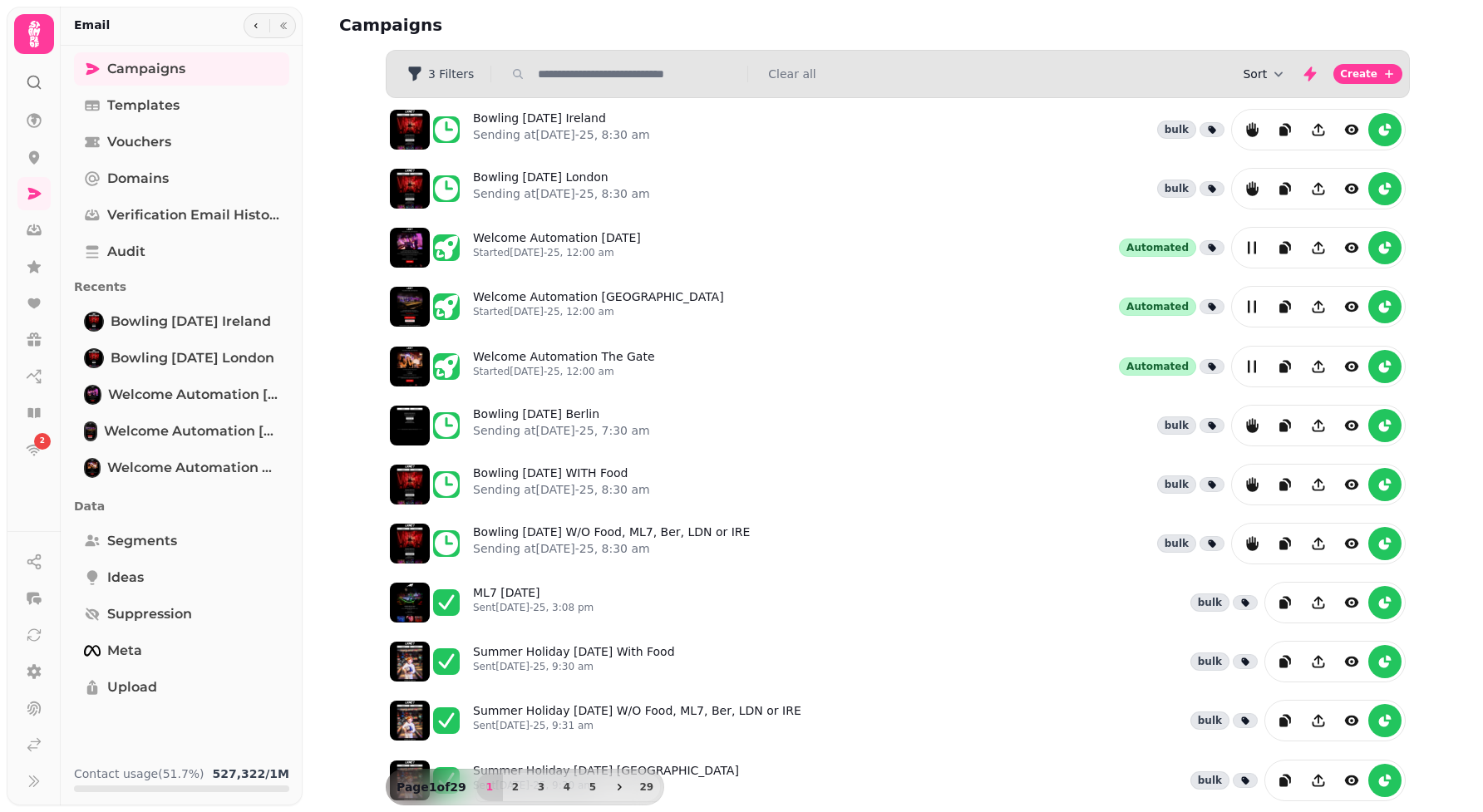
click at [1274, 73] on icon "button" at bounding box center [1278, 74] width 17 height 17
click at [1290, 130] on button "Created At" at bounding box center [1268, 138] width 126 height 30
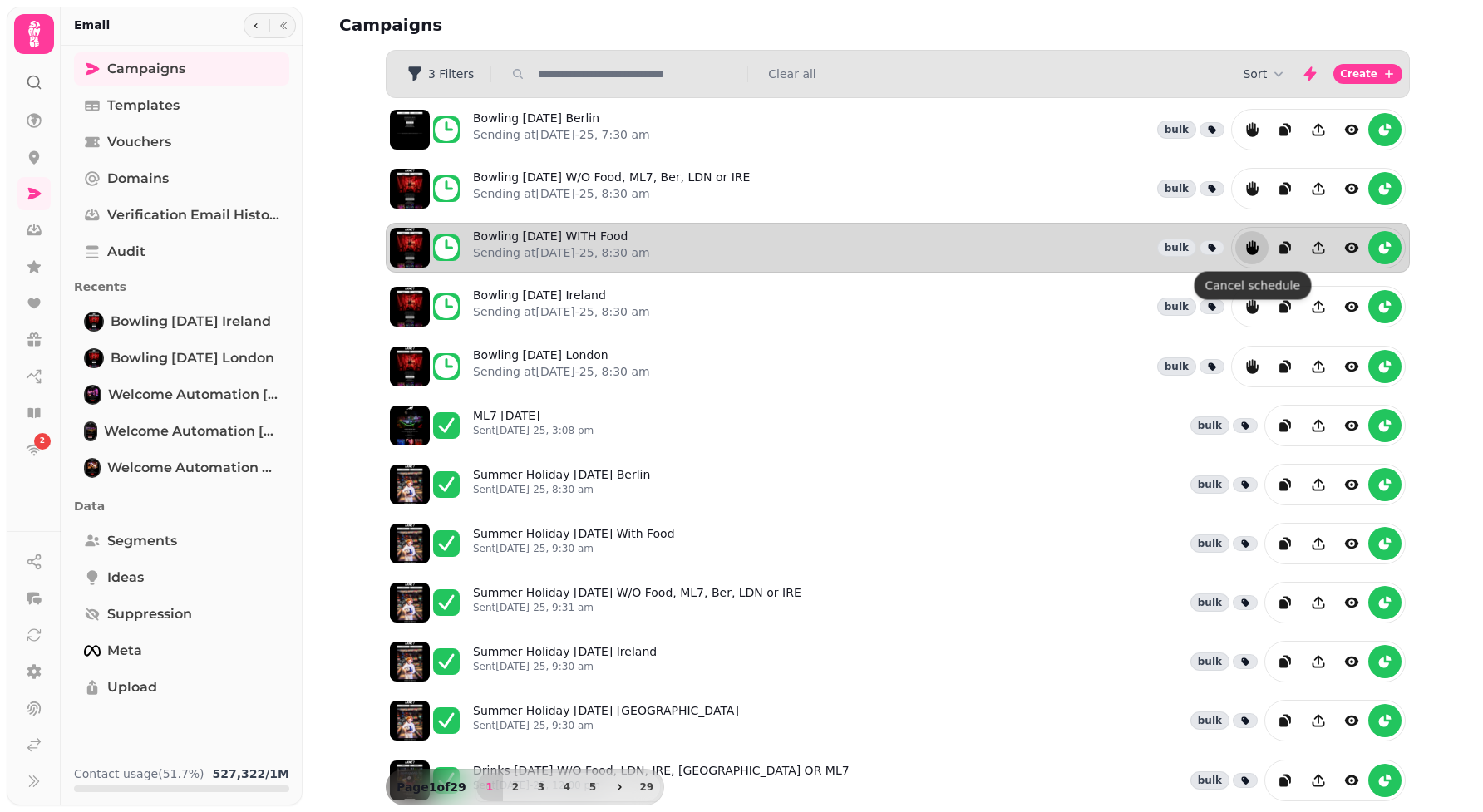
click at [1244, 248] on icon "reports" at bounding box center [1251, 247] width 17 height 17
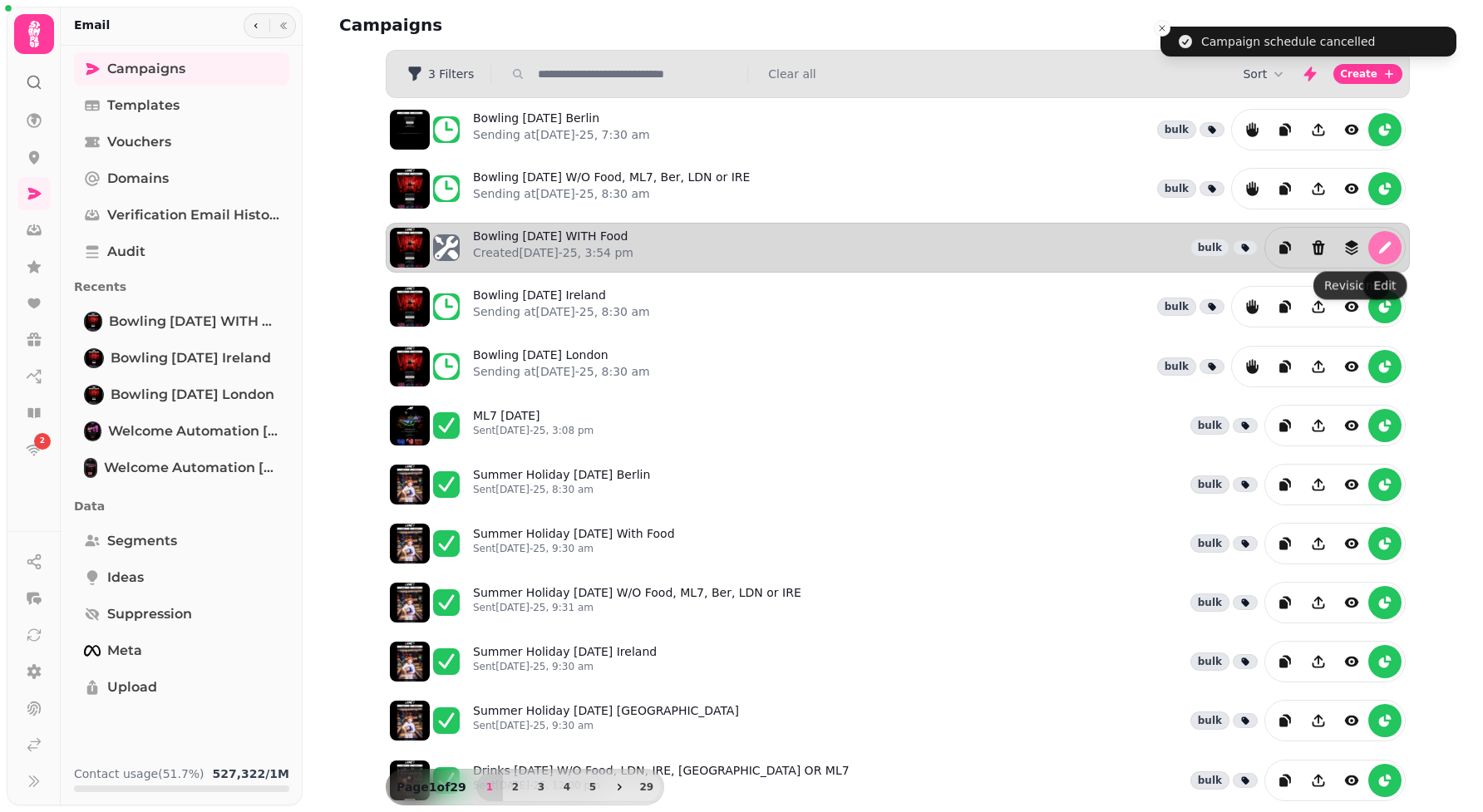
click at [1392, 239] on button "edit" at bounding box center [1383, 247] width 33 height 33
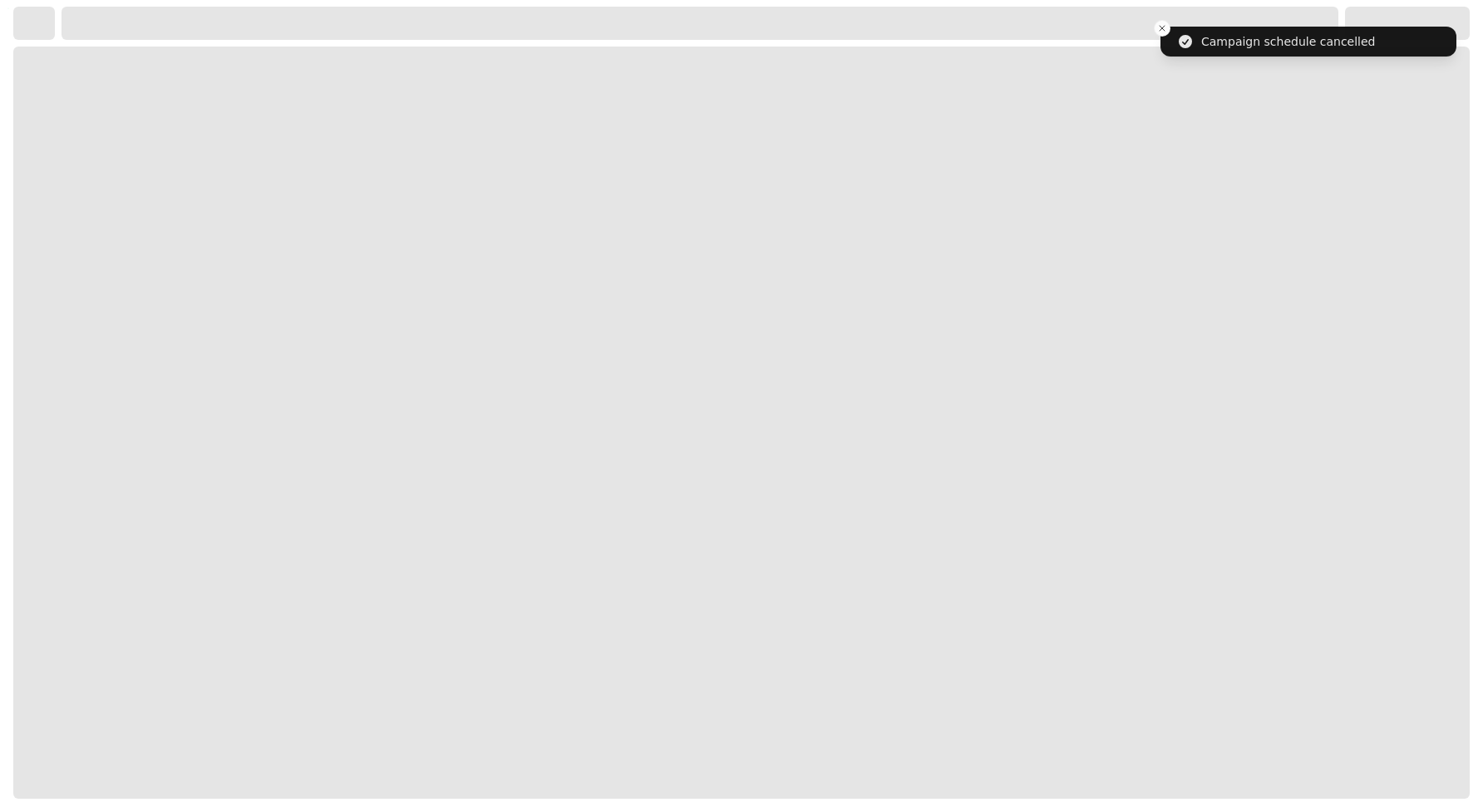
select select "**********"
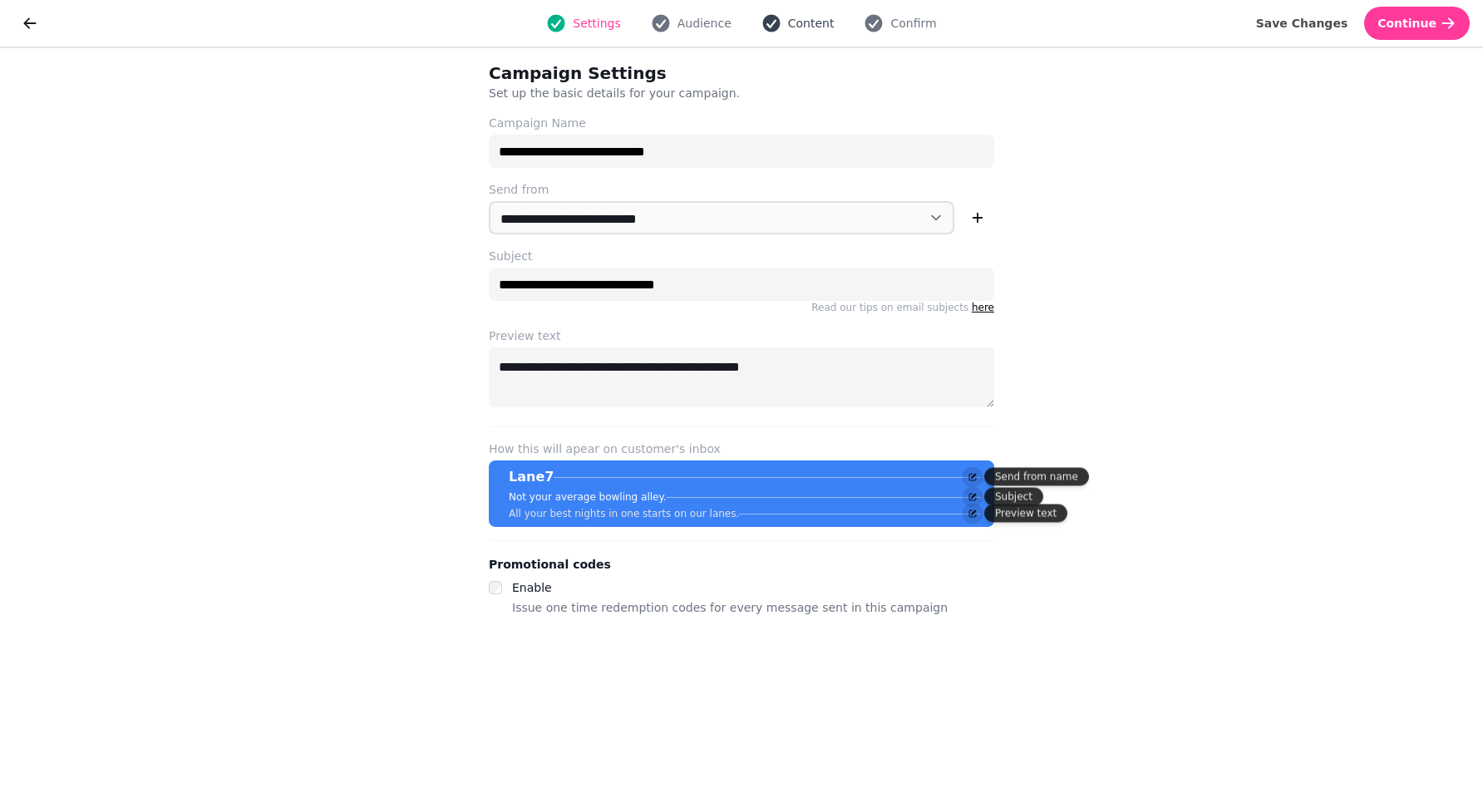
click at [812, 31] on span "Content" at bounding box center [811, 23] width 46 height 17
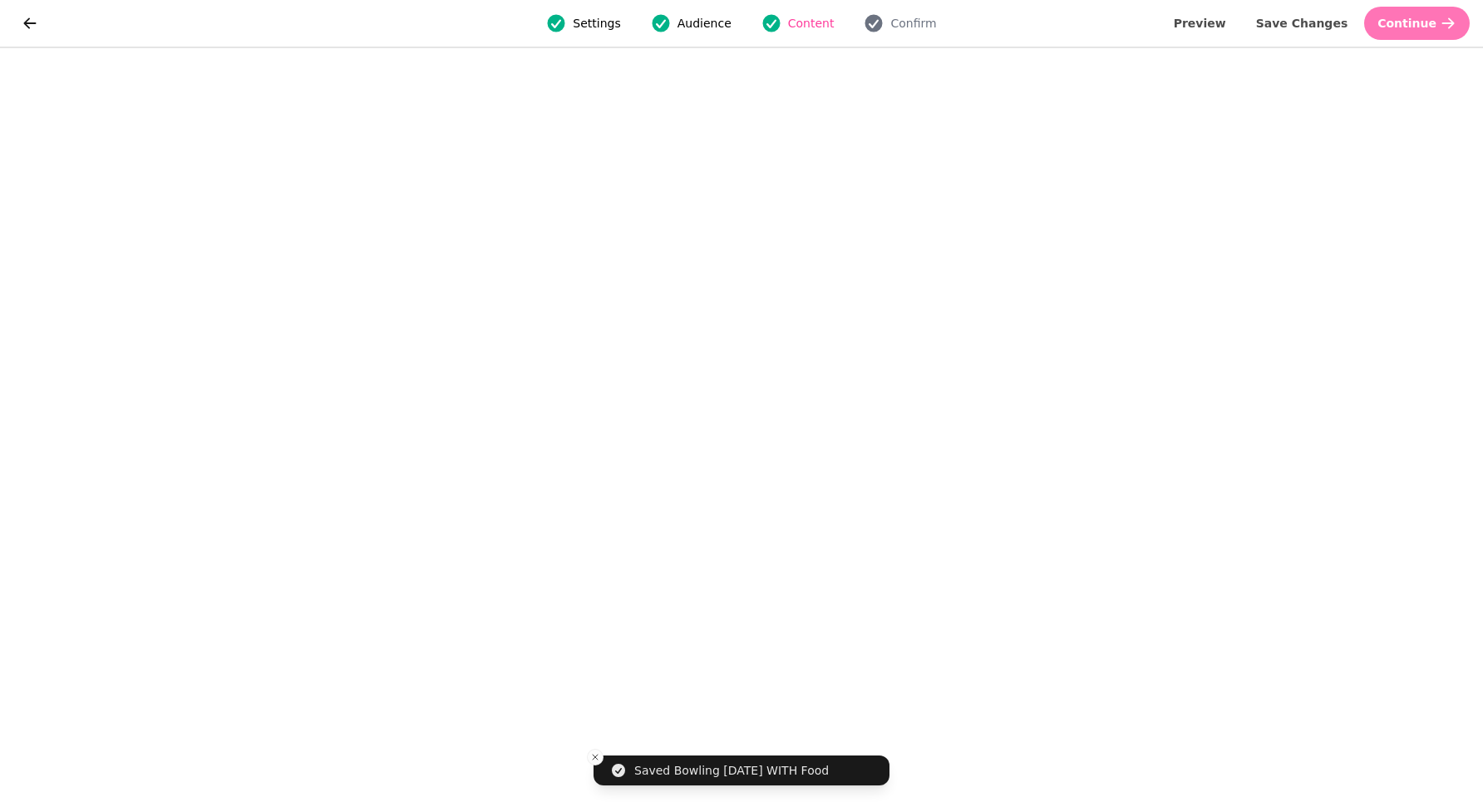
click at [1431, 30] on button "Continue" at bounding box center [1416, 22] width 106 height 33
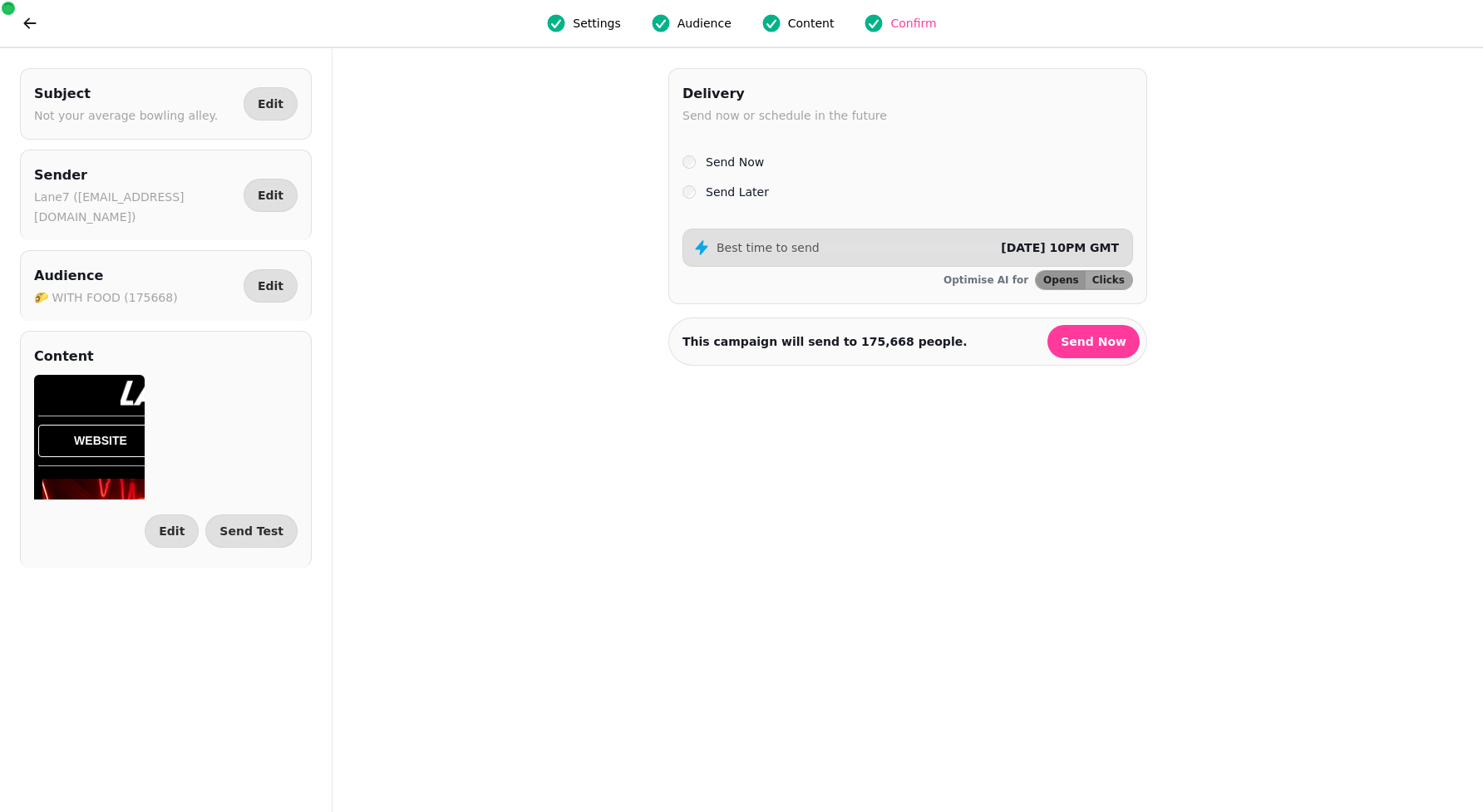
click at [705, 187] on div "Send Later" at bounding box center [907, 192] width 450 height 20
click at [726, 193] on label "Send Later" at bounding box center [737, 192] width 63 height 20
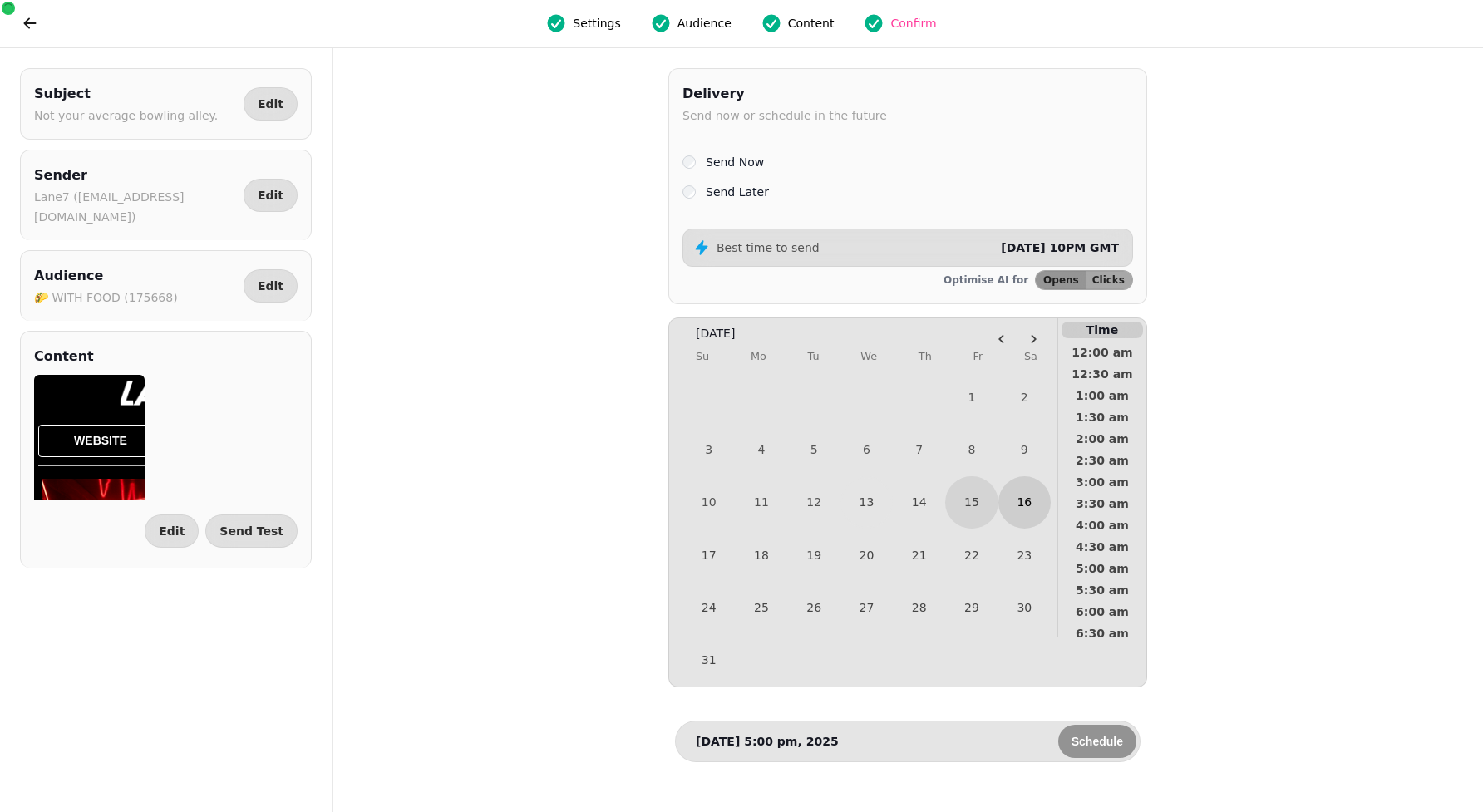
click at [1027, 517] on button "16" at bounding box center [1024, 502] width 52 height 52
click at [1111, 462] on span "8:30 am" at bounding box center [1102, 467] width 61 height 12
click at [1082, 741] on span "Schedule" at bounding box center [1097, 741] width 52 height 12
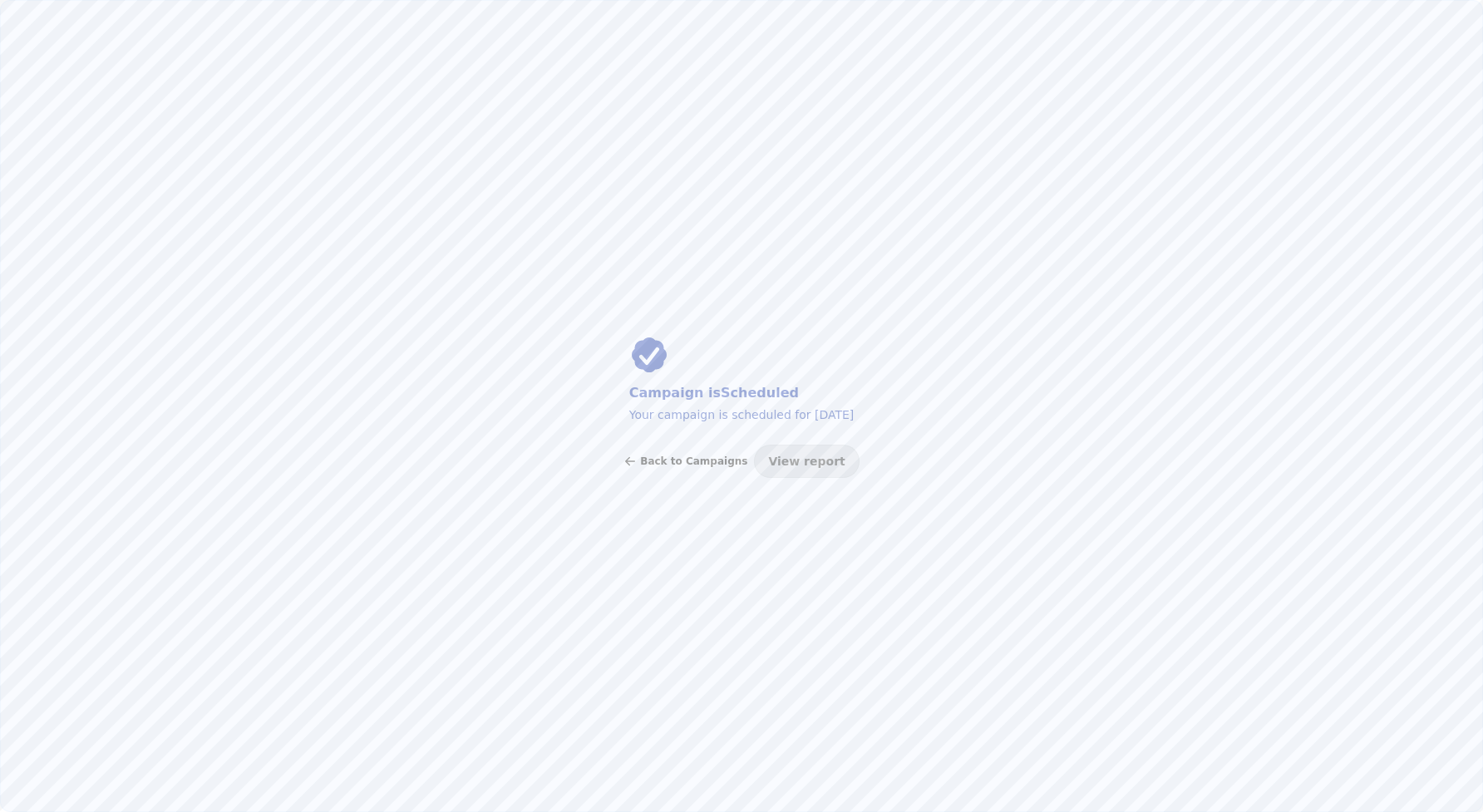
click at [728, 458] on span "Back to Campaigns" at bounding box center [693, 460] width 108 height 10
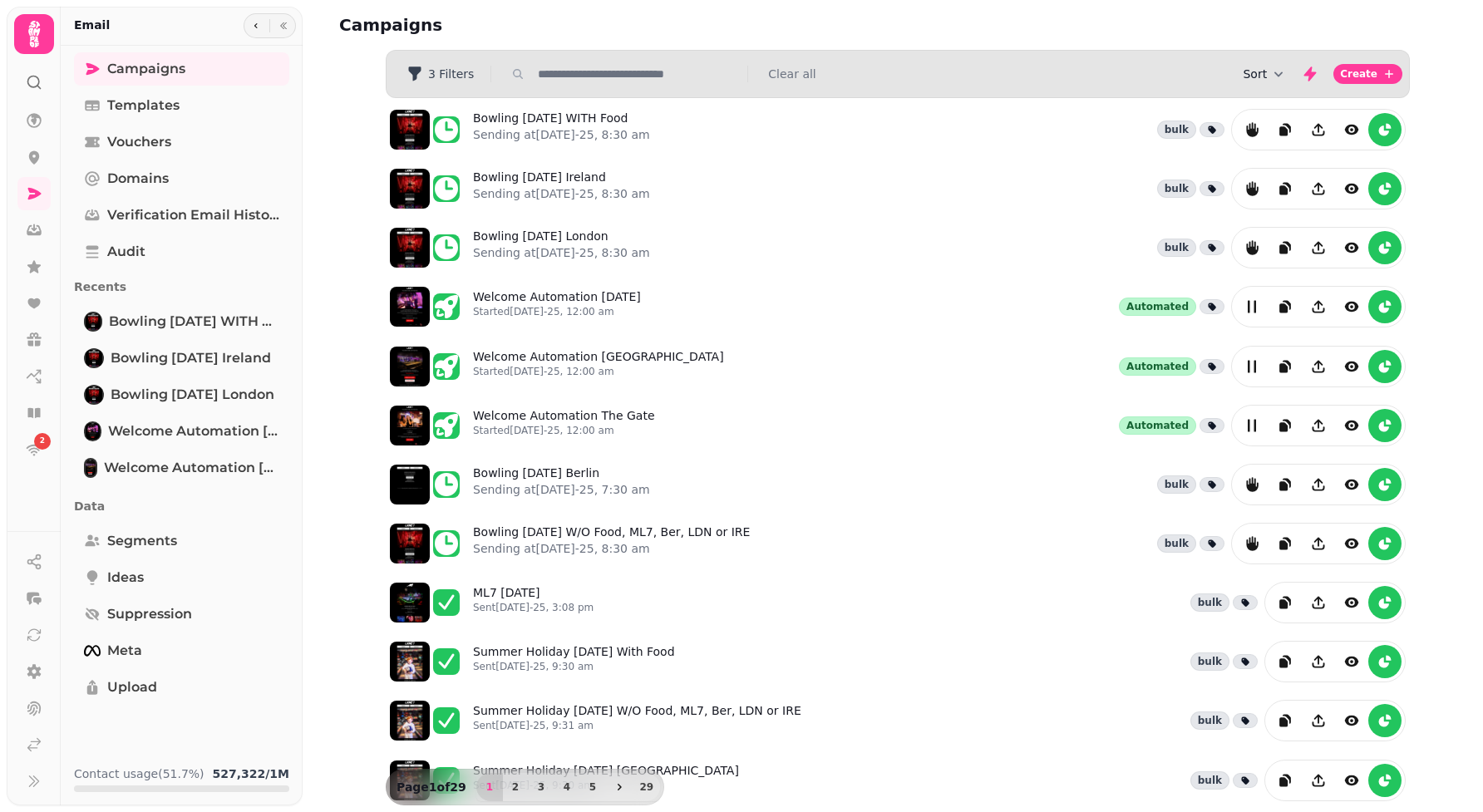
click at [1260, 67] on button "Sort" at bounding box center [1264, 74] width 44 height 17
click at [1251, 138] on span "Created At" at bounding box center [1249, 138] width 62 height 17
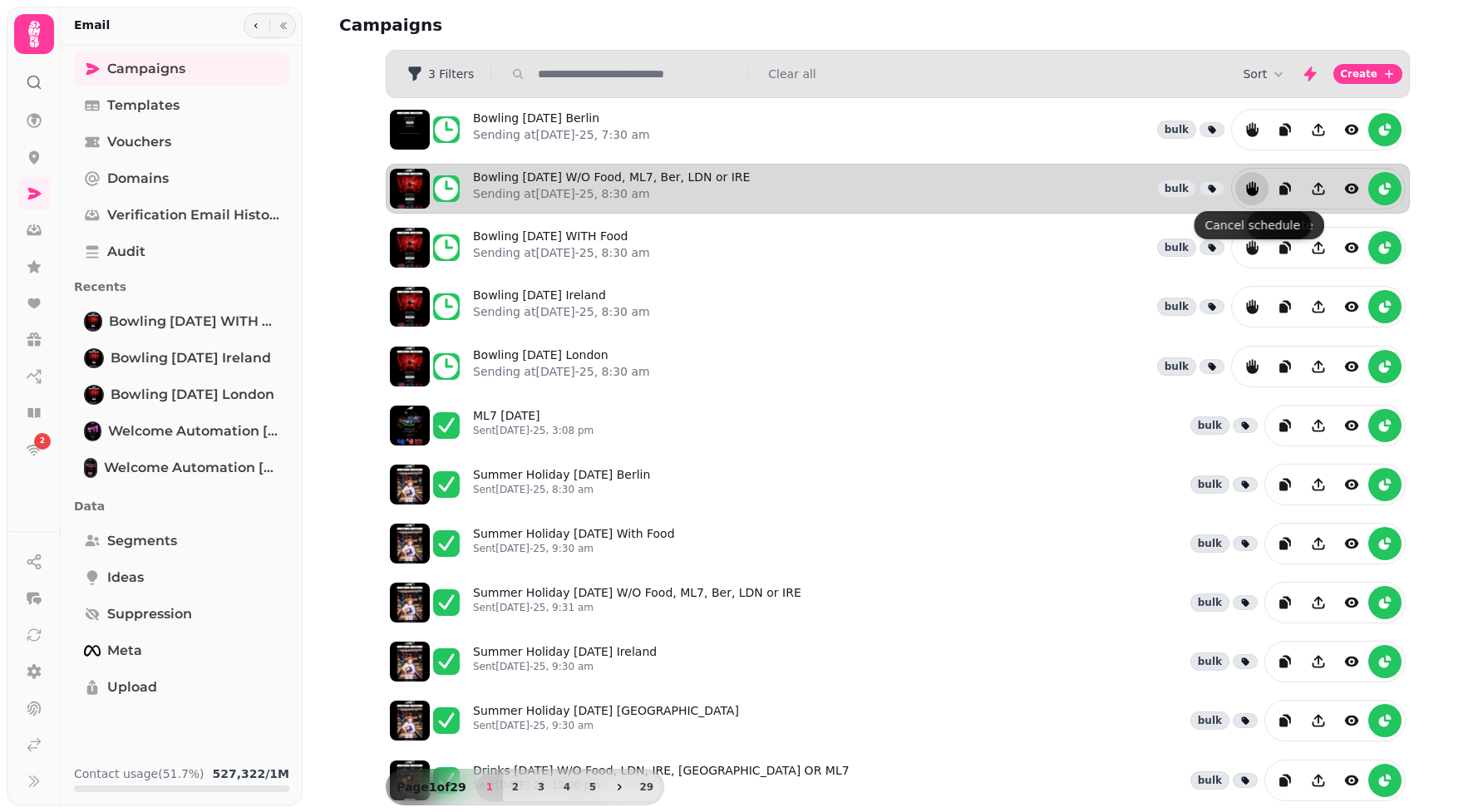
click at [1254, 187] on icon "reports" at bounding box center [1251, 188] width 12 height 15
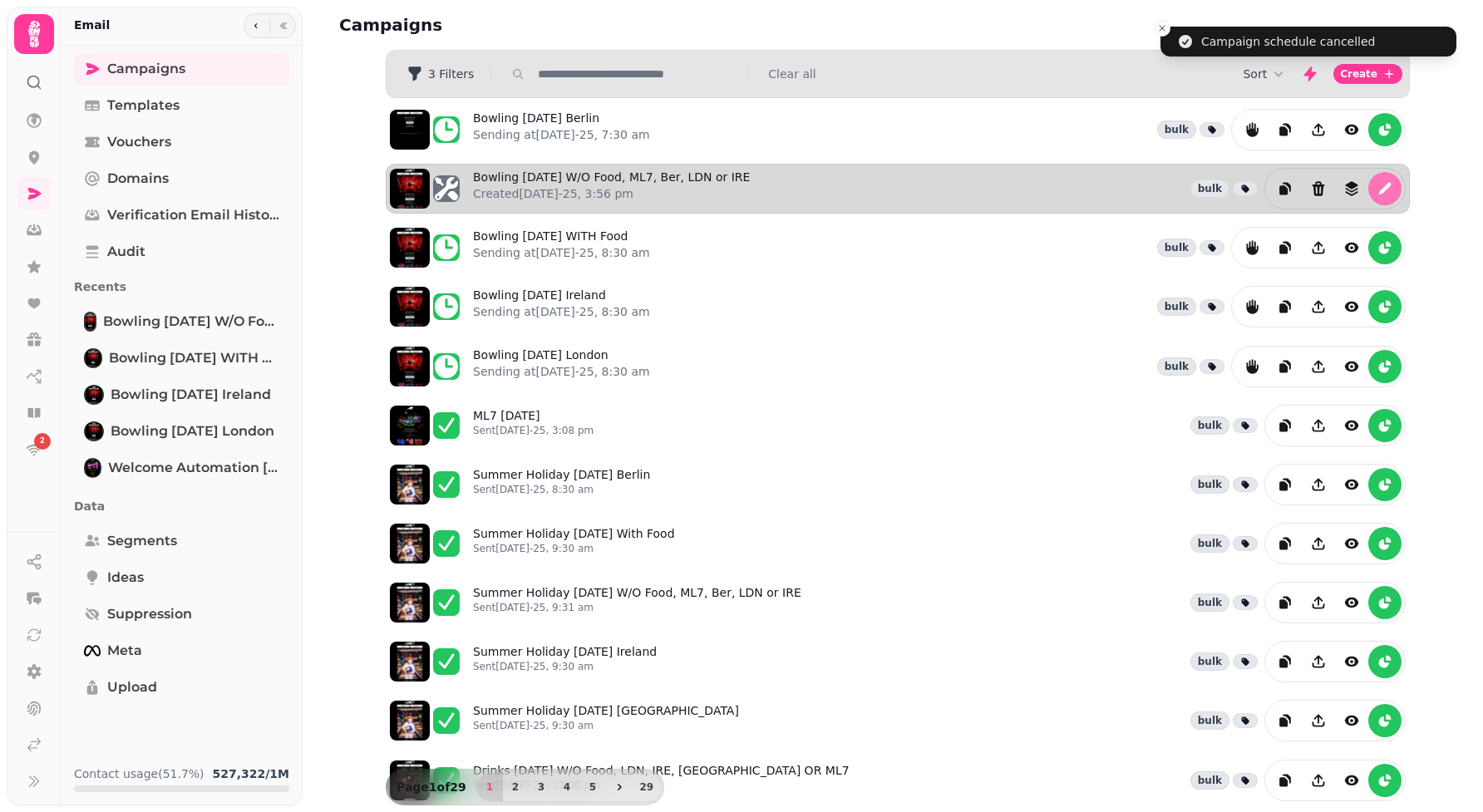
click at [1391, 186] on icon "edit" at bounding box center [1384, 188] width 17 height 17
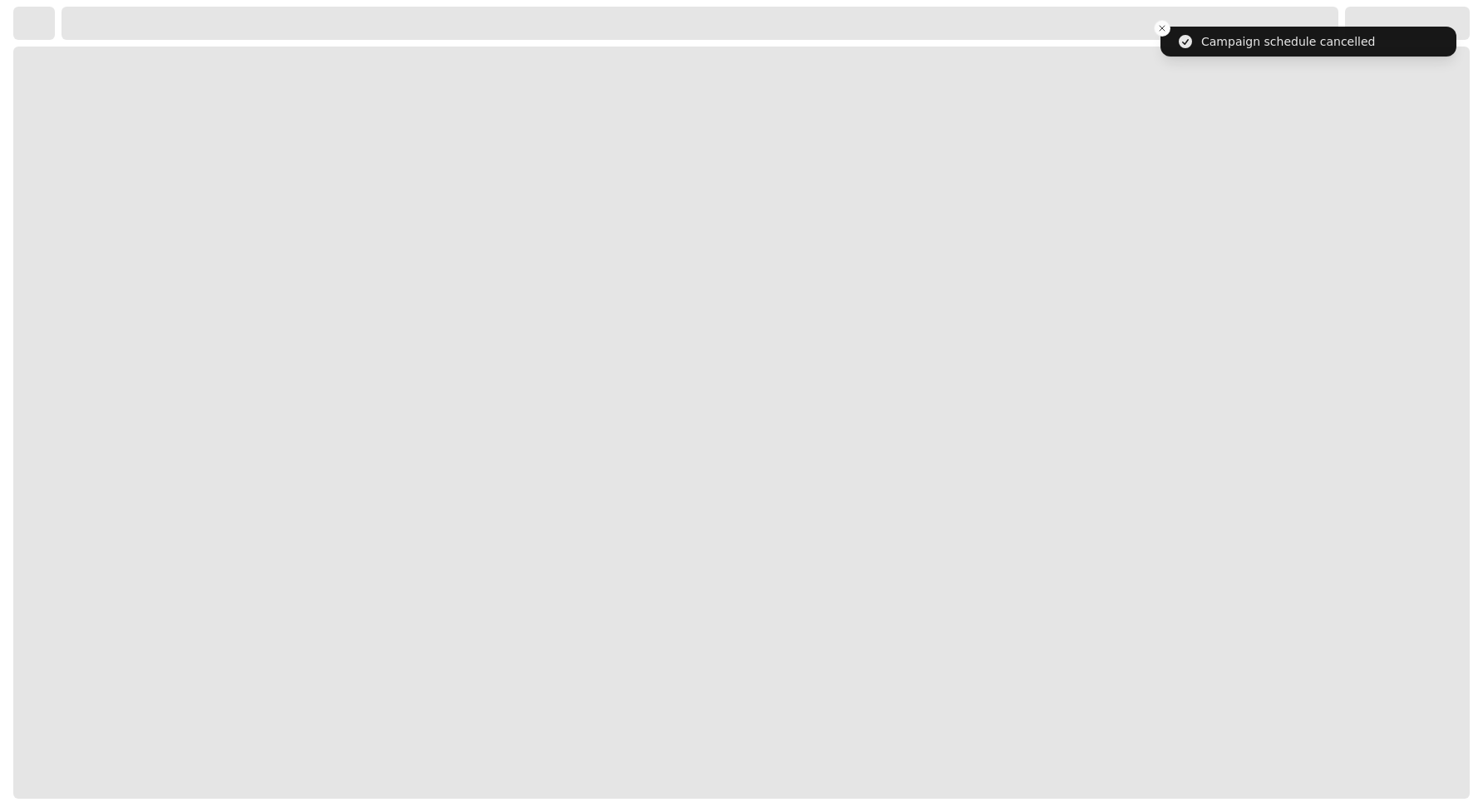
select select "**********"
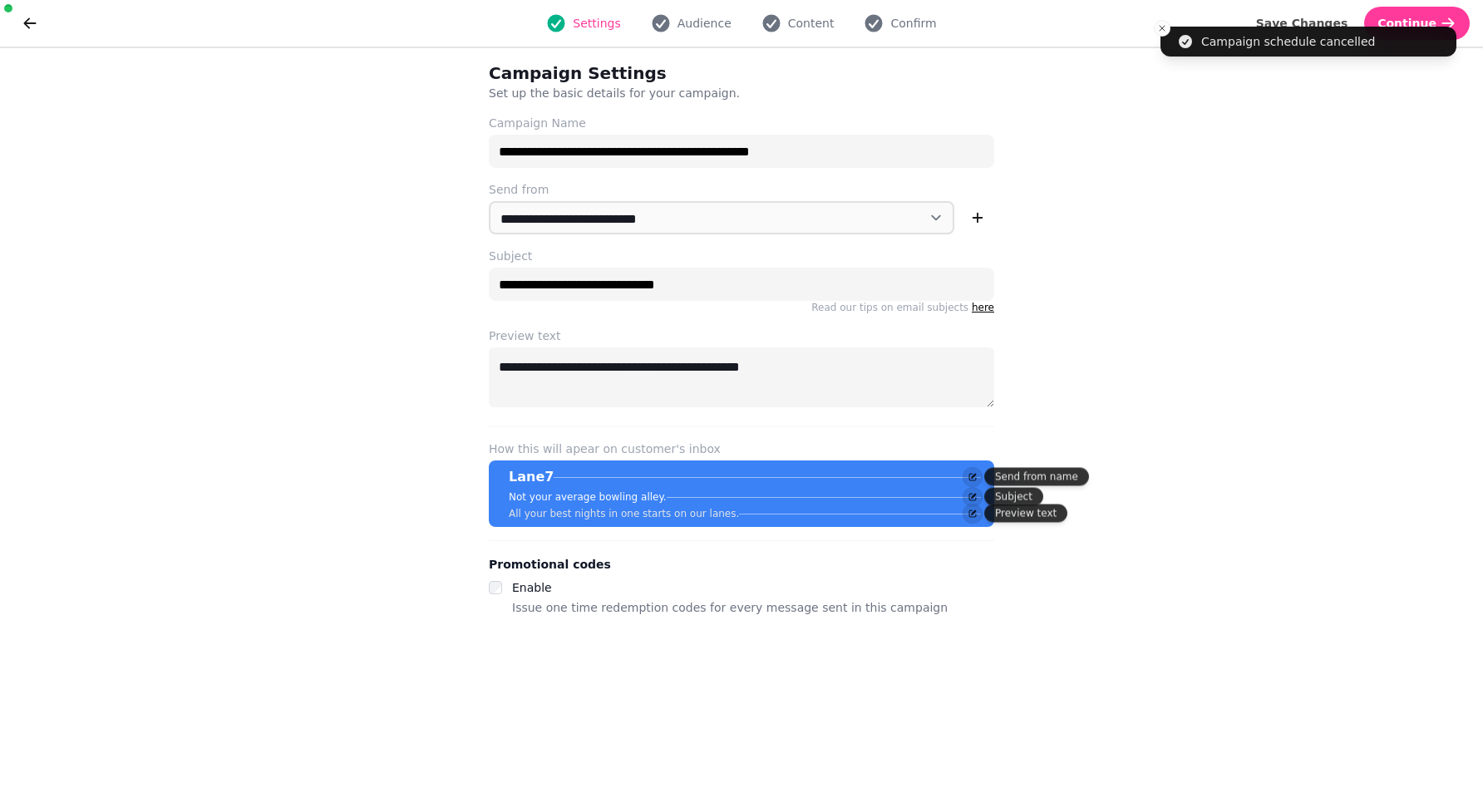
click at [782, 12] on div "Settings Audience Content Confirm" at bounding box center [741, 22] width 1373 height 33
click at [795, 20] on span "Content" at bounding box center [811, 23] width 46 height 17
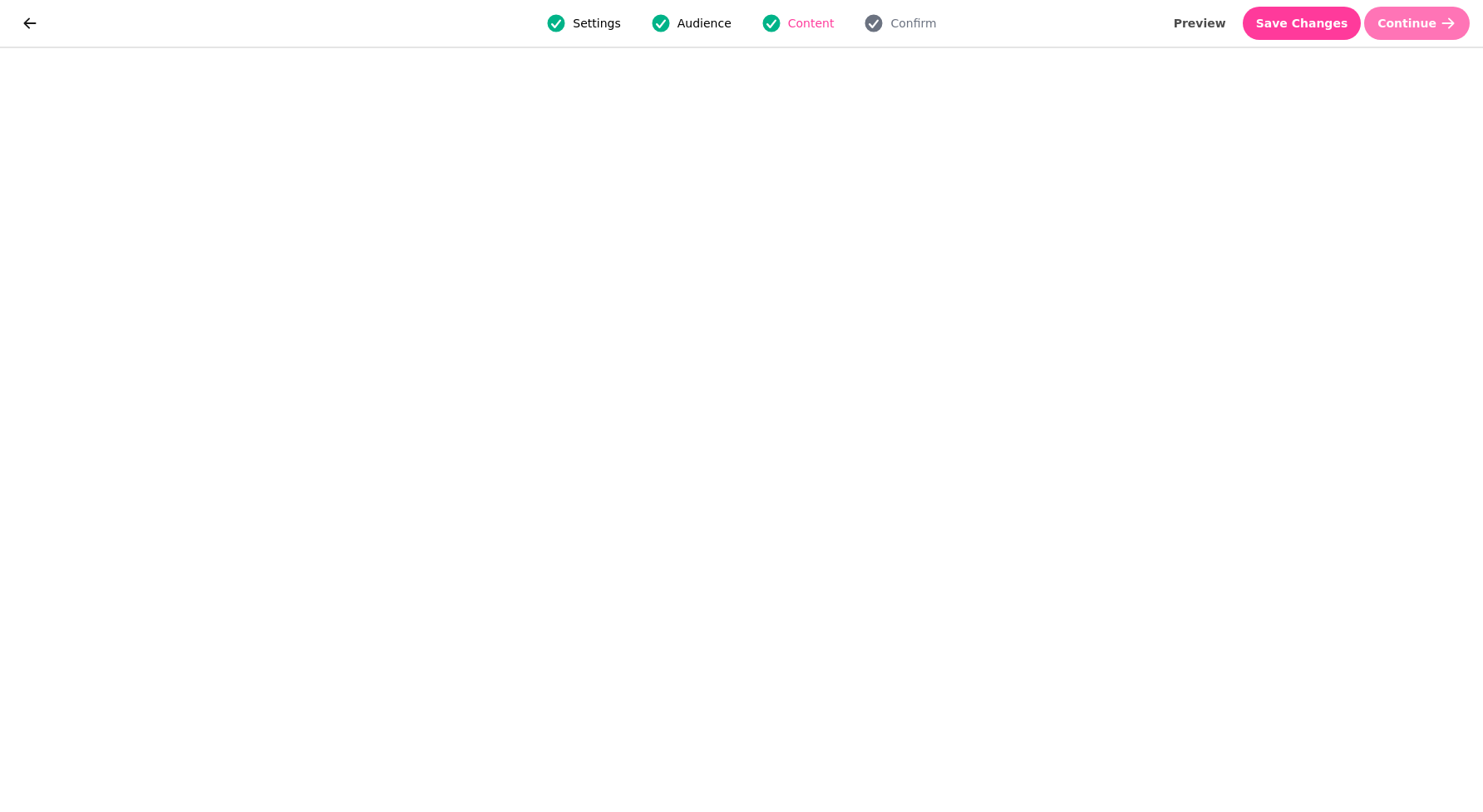
click at [1401, 24] on span "Continue" at bounding box center [1407, 23] width 59 height 12
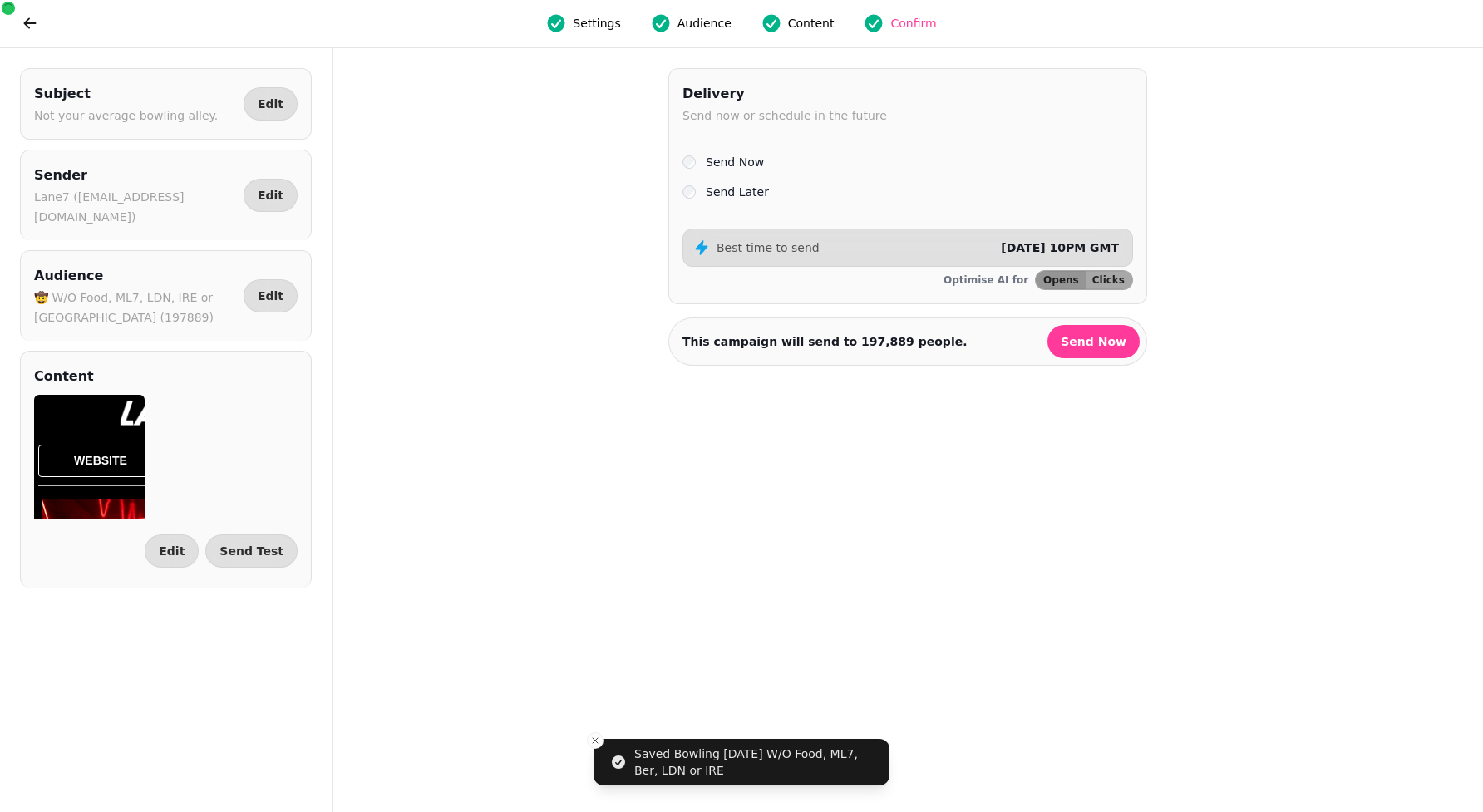
click at [693, 211] on div "Delivery Send now or schedule in the future Send Now Send Later Best time to se…" at bounding box center [907, 187] width 479 height 236
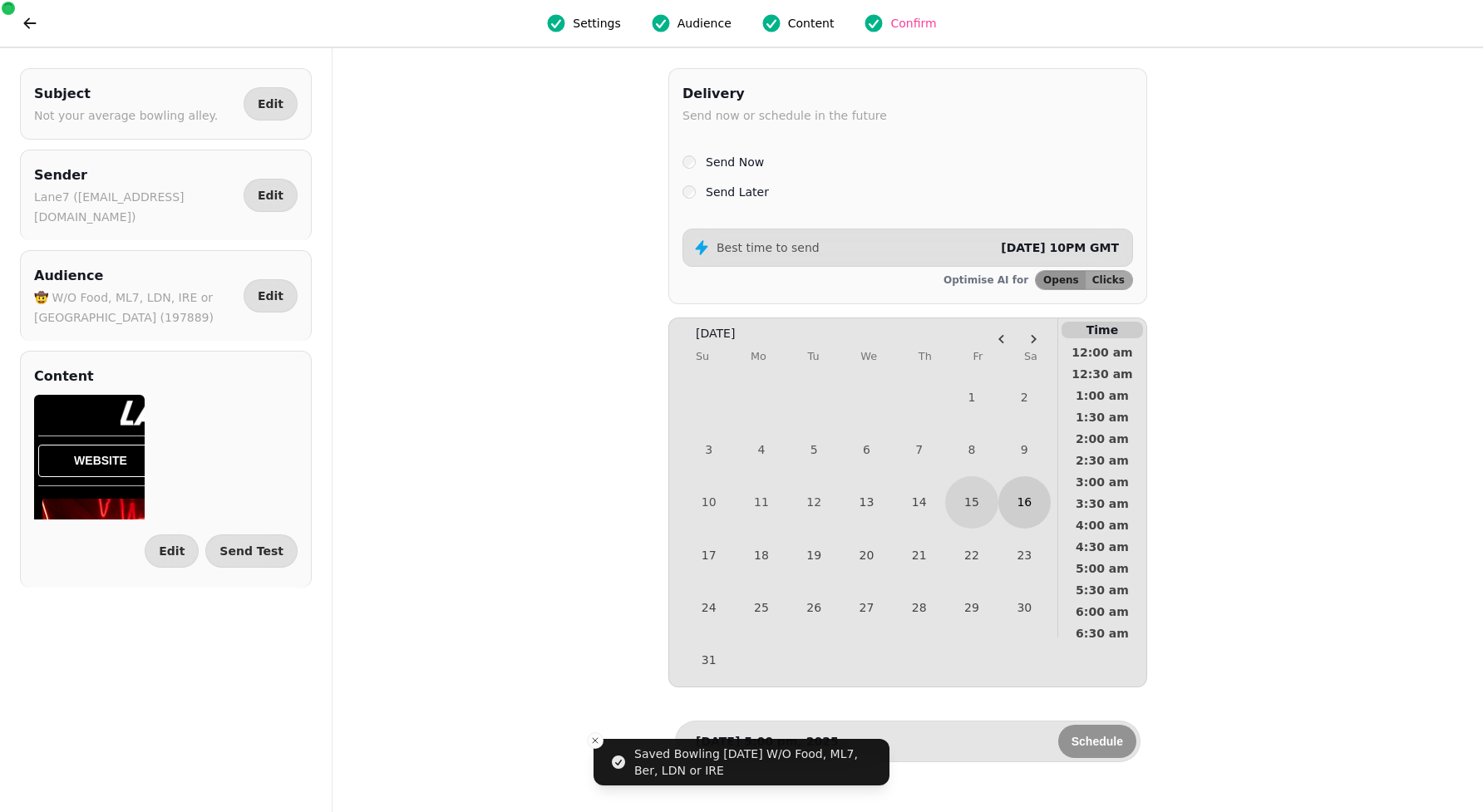
click at [1033, 504] on button "16" at bounding box center [1024, 502] width 52 height 52
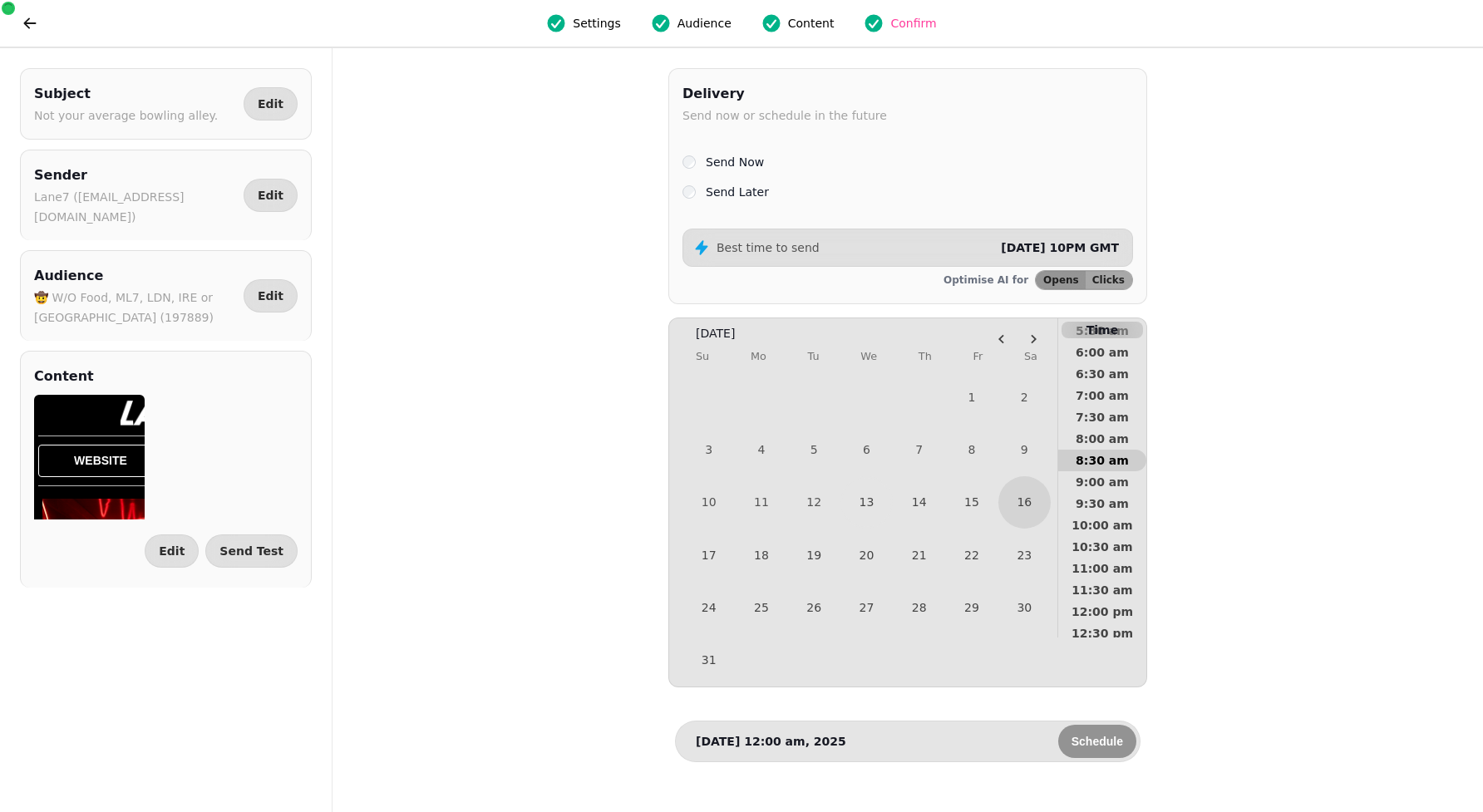
click at [1109, 455] on span "8:30 am" at bounding box center [1102, 460] width 61 height 12
click at [1108, 736] on button "Schedule" at bounding box center [1097, 741] width 78 height 33
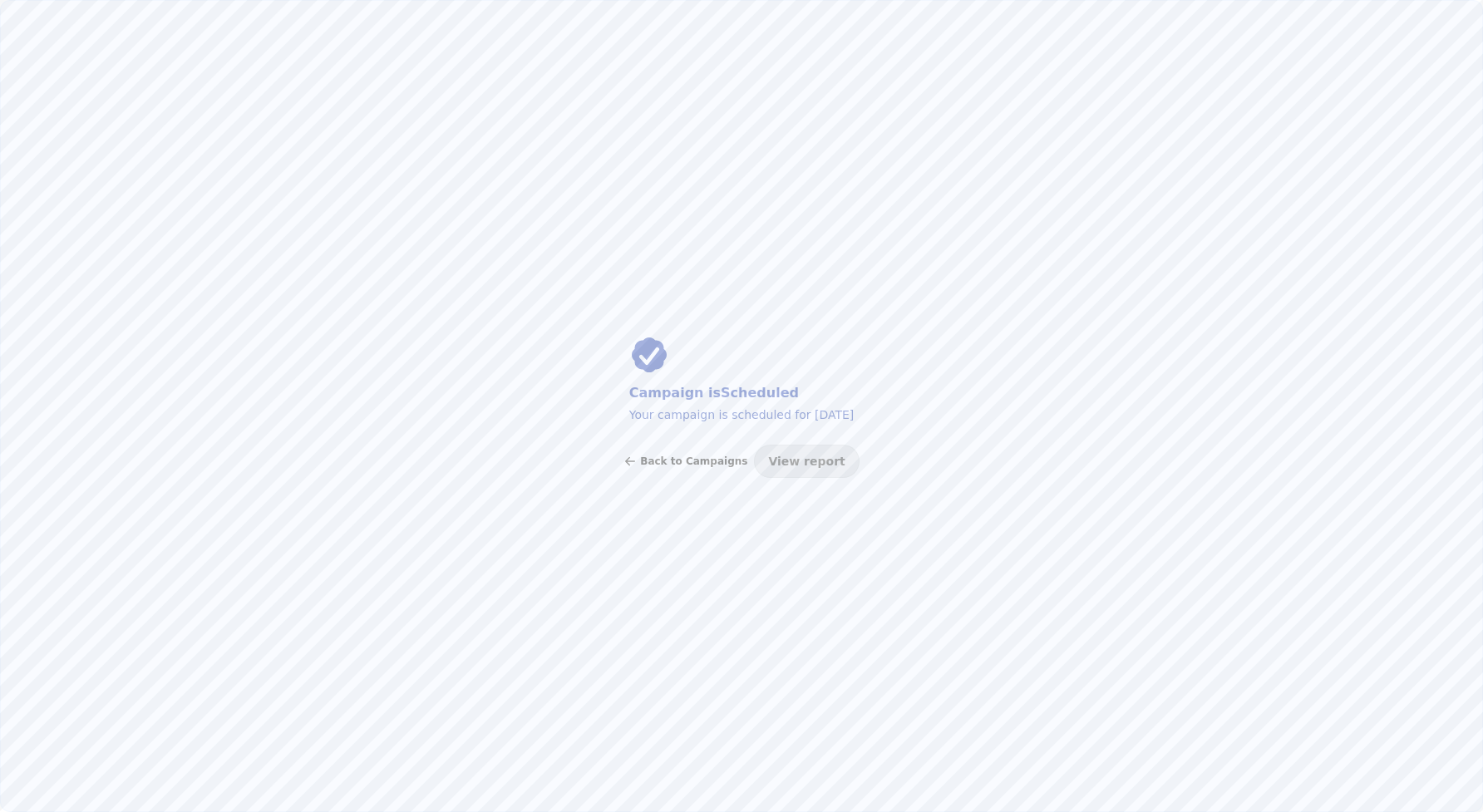
click at [658, 466] on span "Back to Campaigns" at bounding box center [693, 460] width 108 height 10
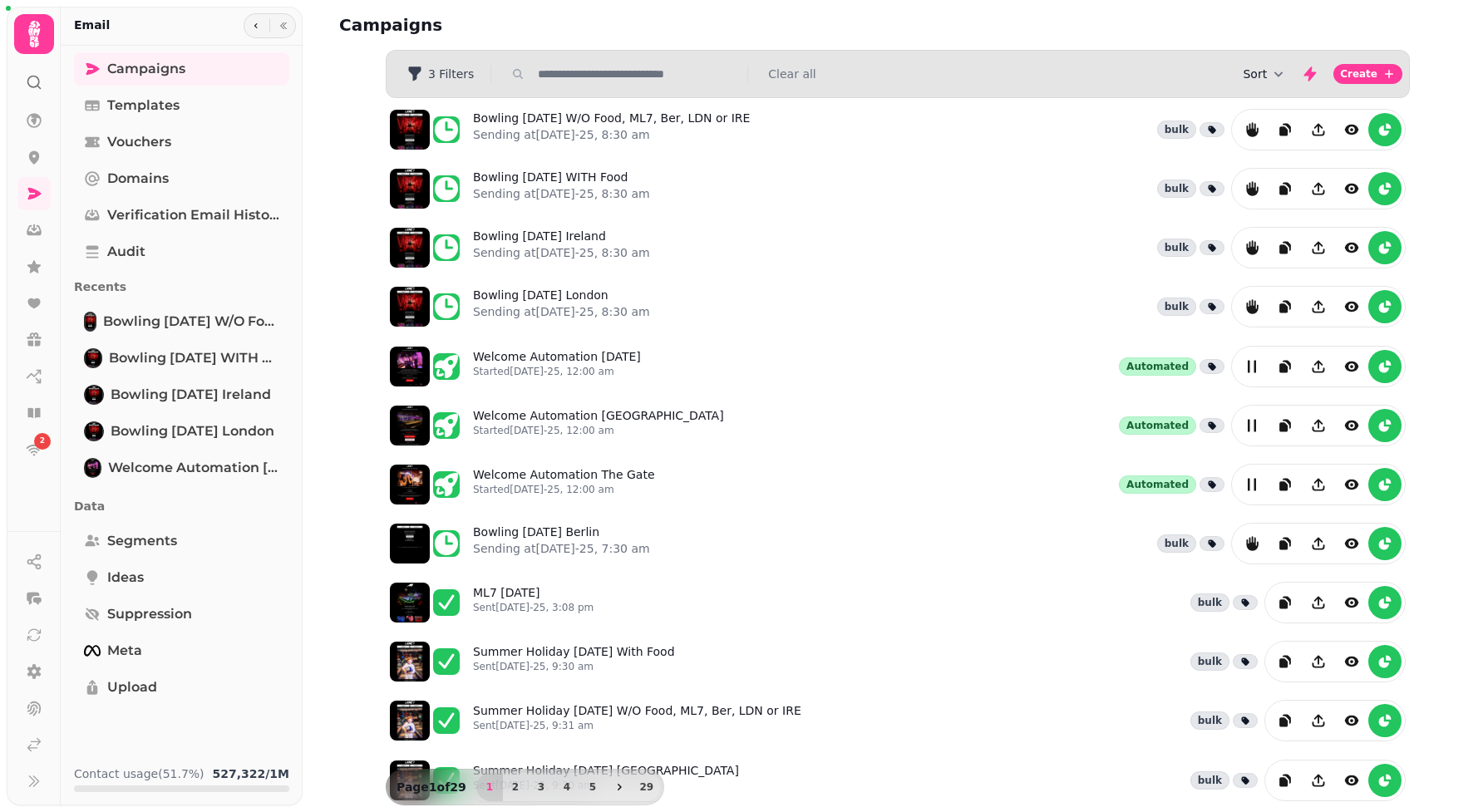
click at [1250, 78] on button "Sort" at bounding box center [1264, 74] width 44 height 17
click at [1251, 126] on button "Created At" at bounding box center [1268, 138] width 126 height 30
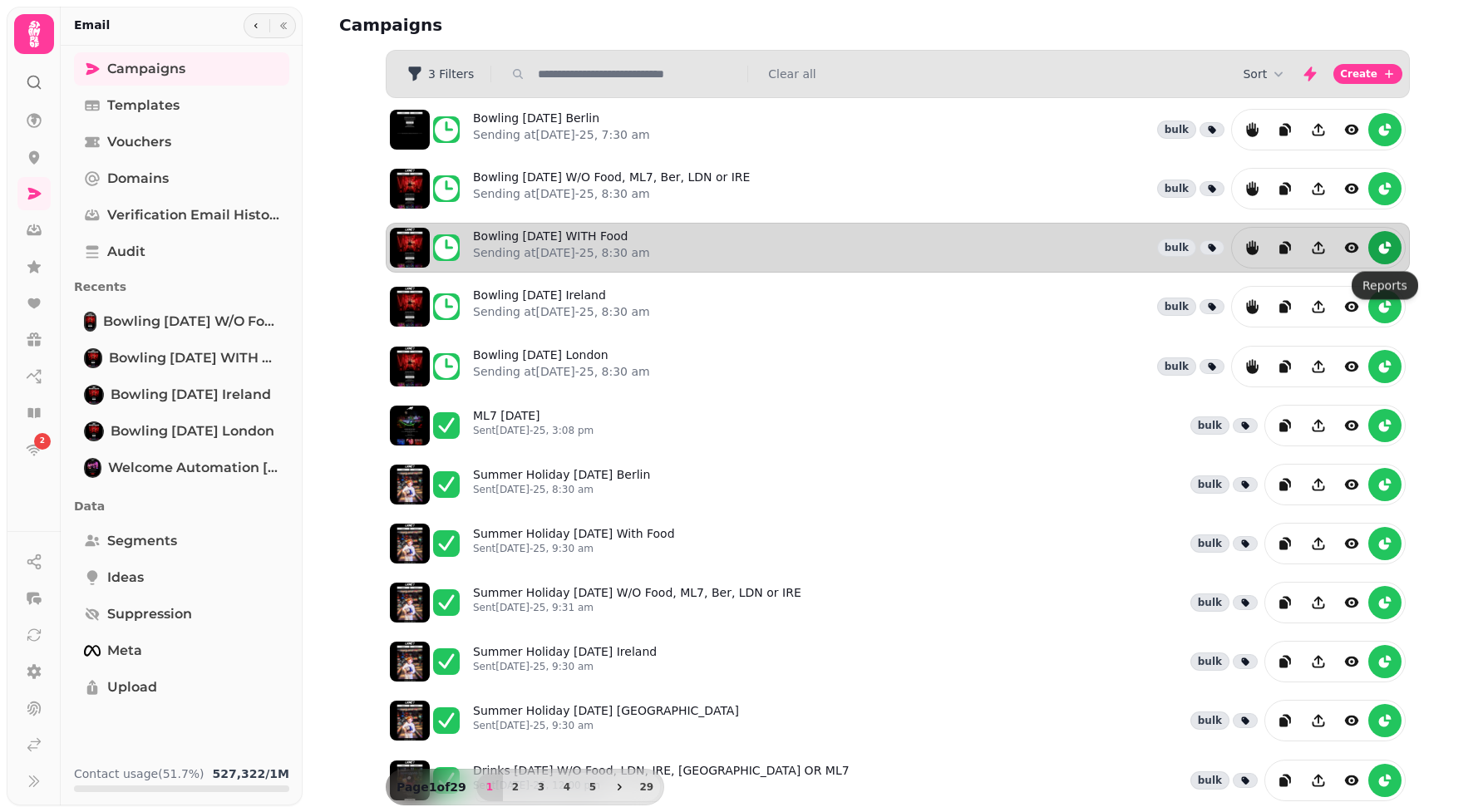
click at [1380, 250] on icon "reports" at bounding box center [1383, 248] width 10 height 10
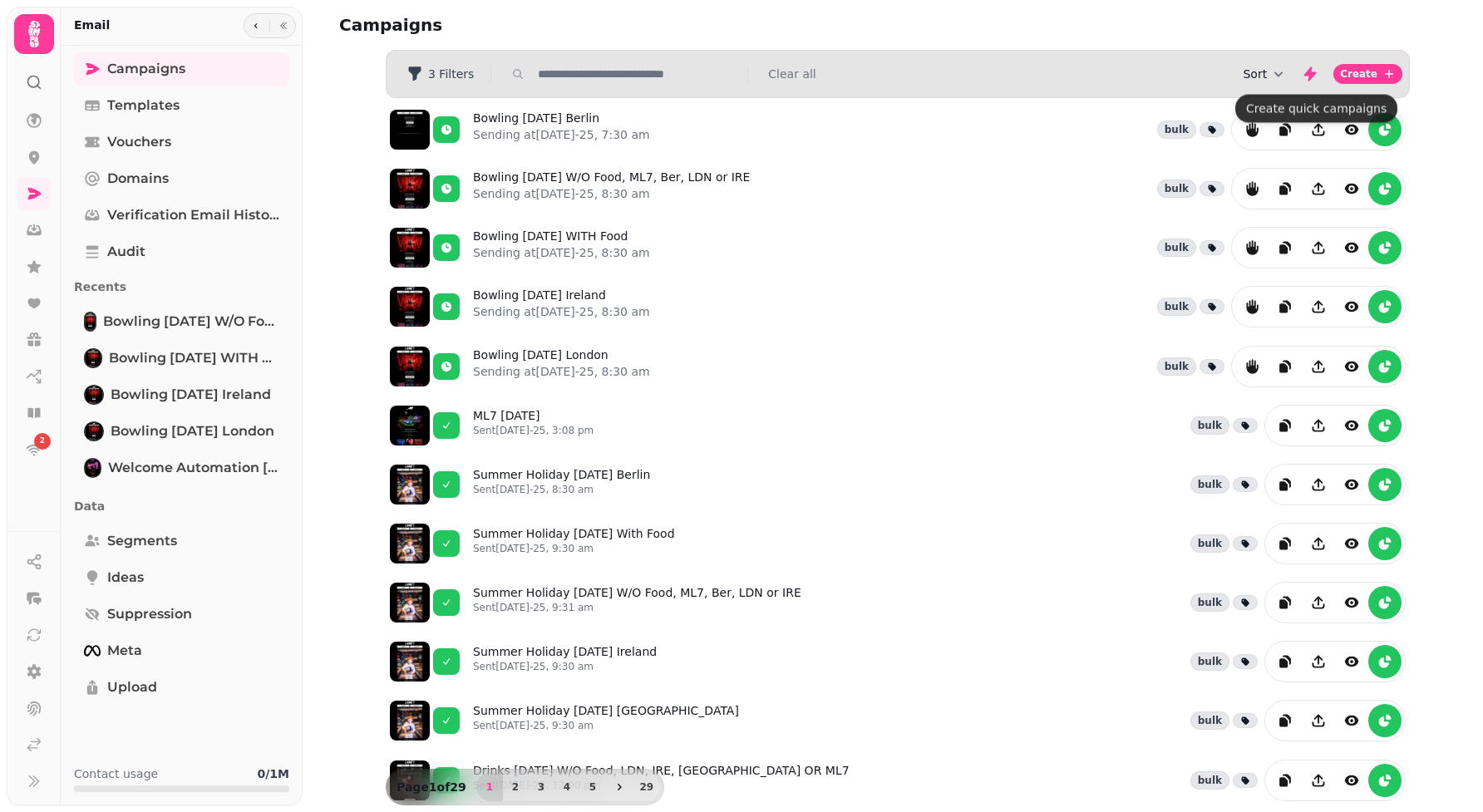
click at [1271, 70] on button "Sort" at bounding box center [1264, 74] width 44 height 17
click at [1409, 203] on div "Campaigns Filters 3 Filters Clear all Sort Create Bowling 16th August Berlin Se…" at bounding box center [892, 406] width 1180 height 812
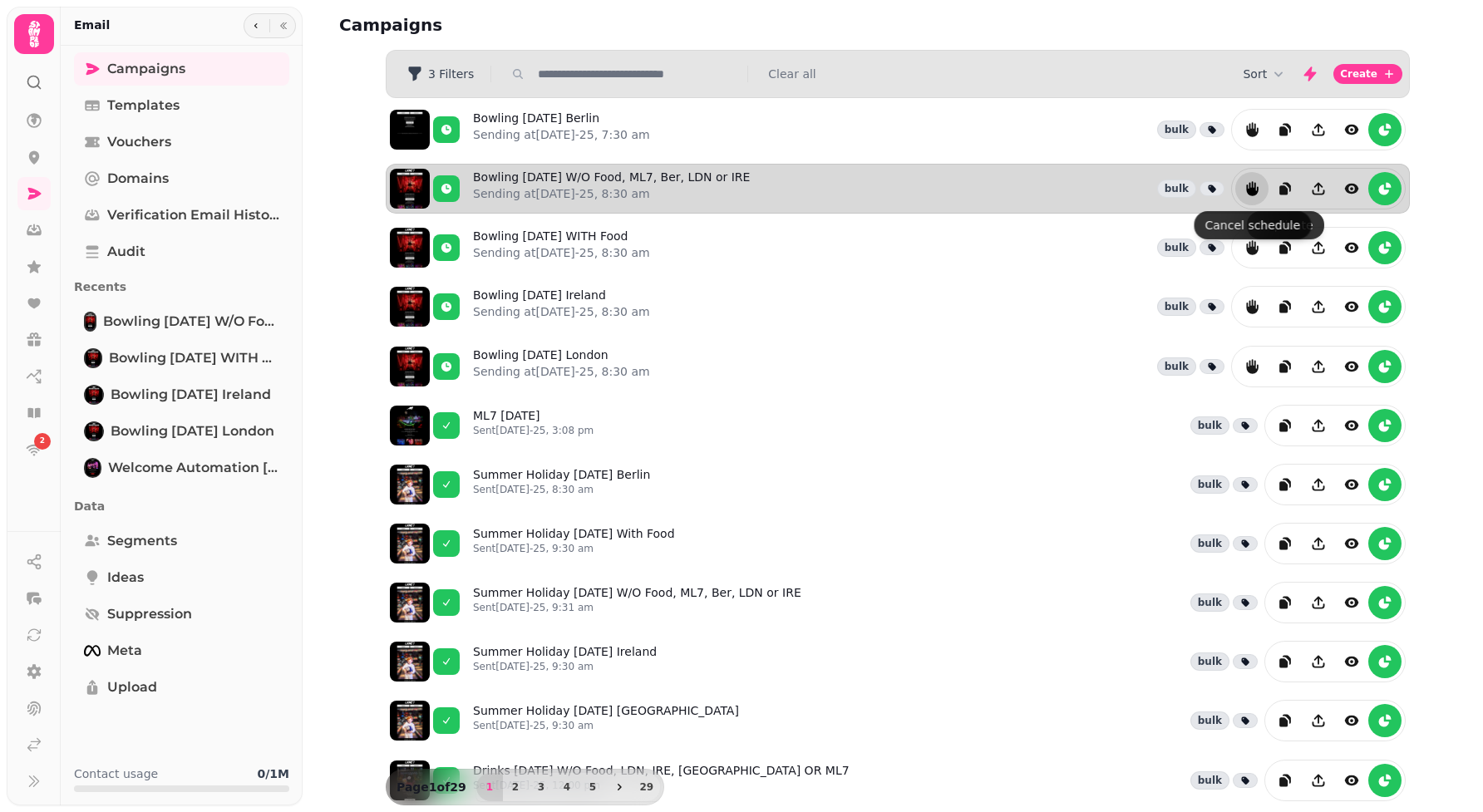
click at [1248, 196] on icon "reports" at bounding box center [1251, 188] width 12 height 15
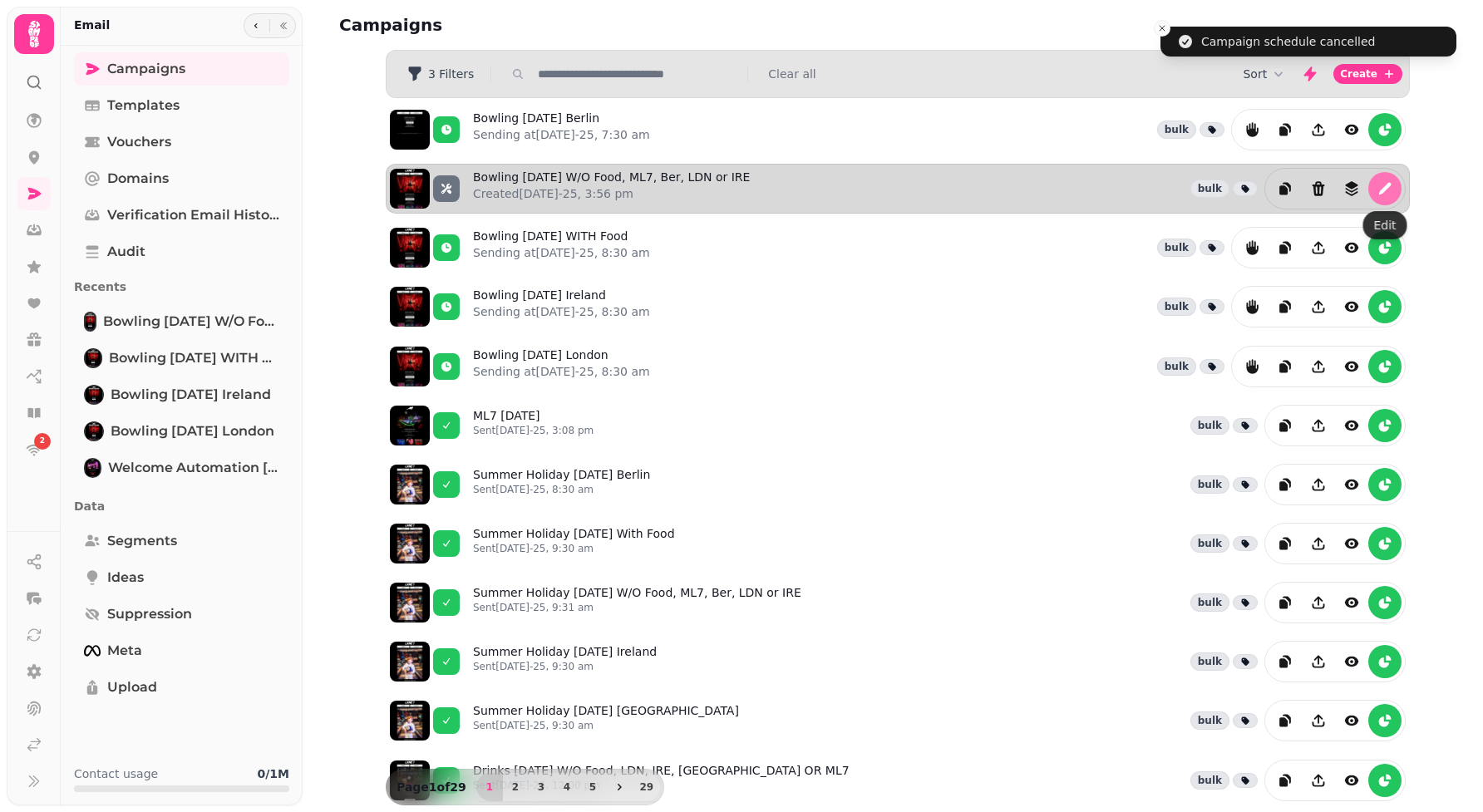
click at [1377, 199] on button "edit" at bounding box center [1383, 188] width 33 height 33
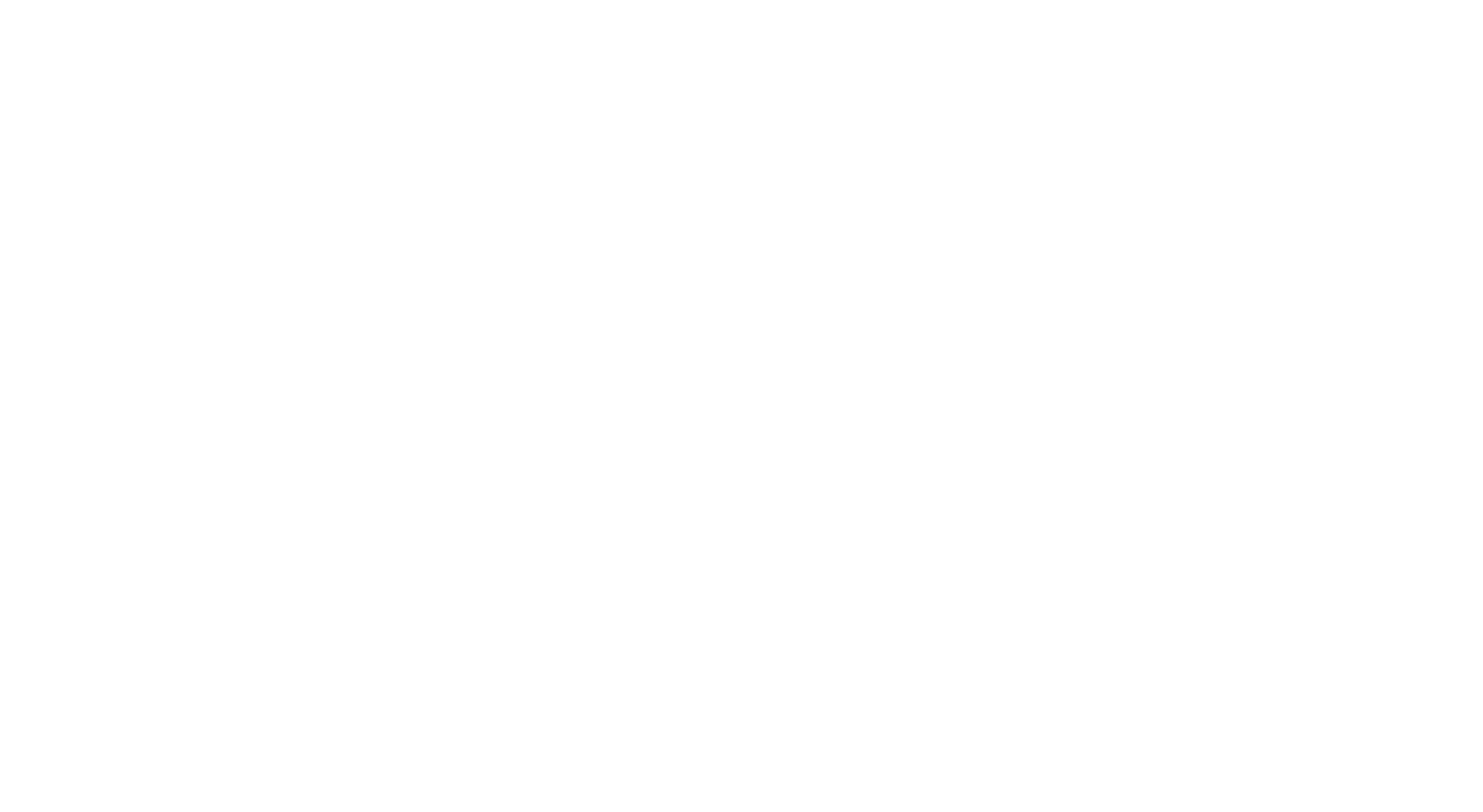
select select "**********"
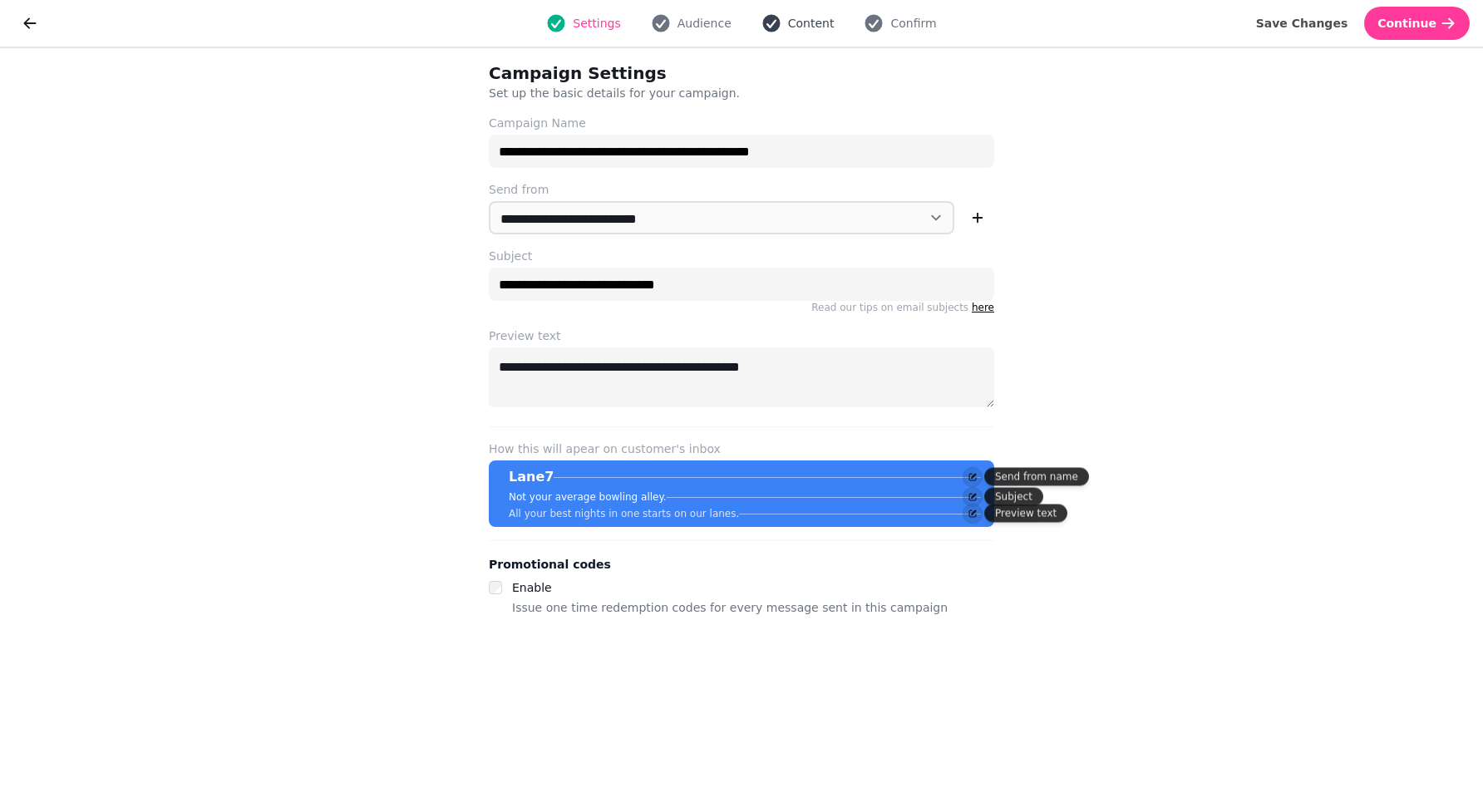
click at [806, 24] on span "Content" at bounding box center [811, 23] width 46 height 17
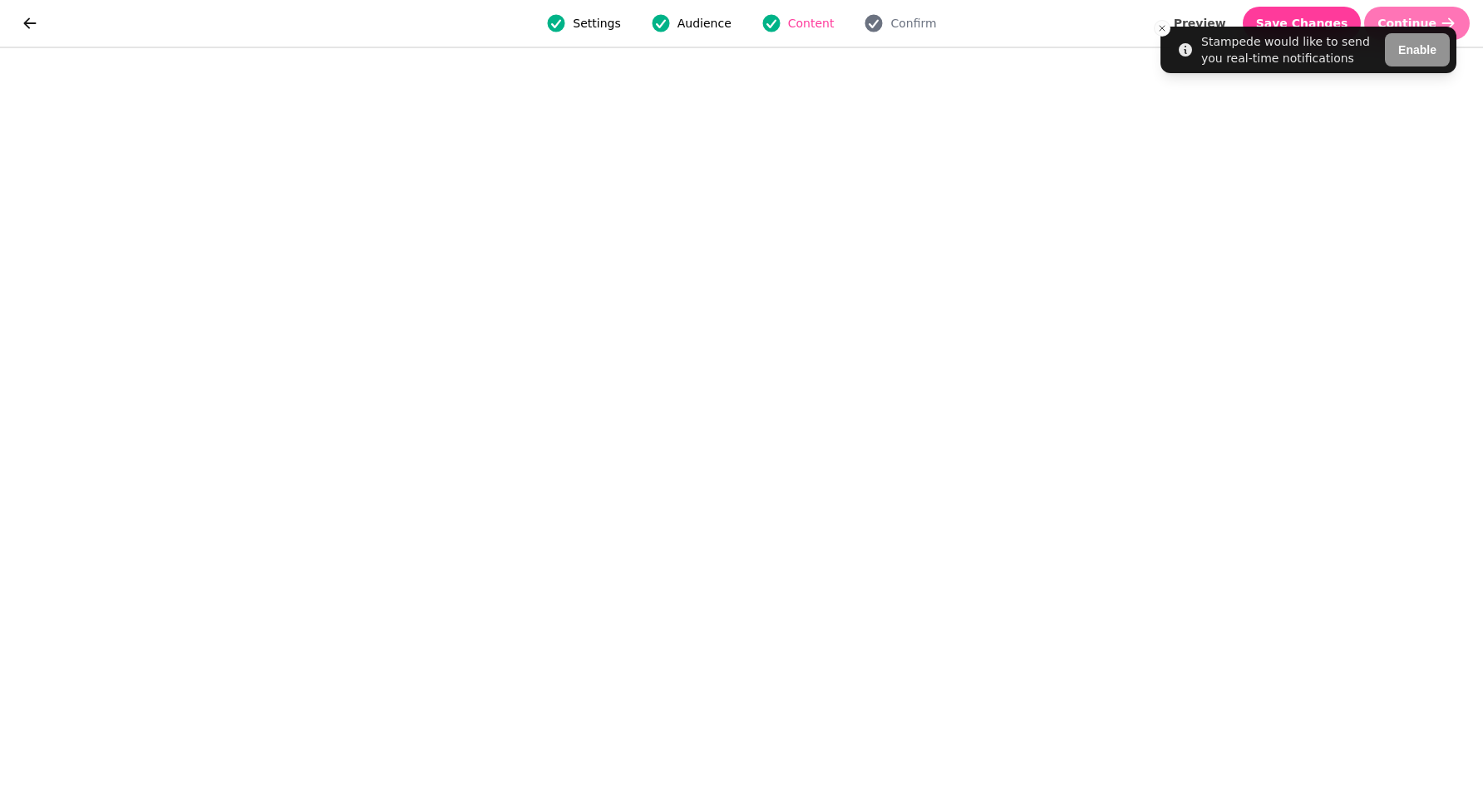
click at [1411, 12] on button "Continue" at bounding box center [1416, 22] width 106 height 33
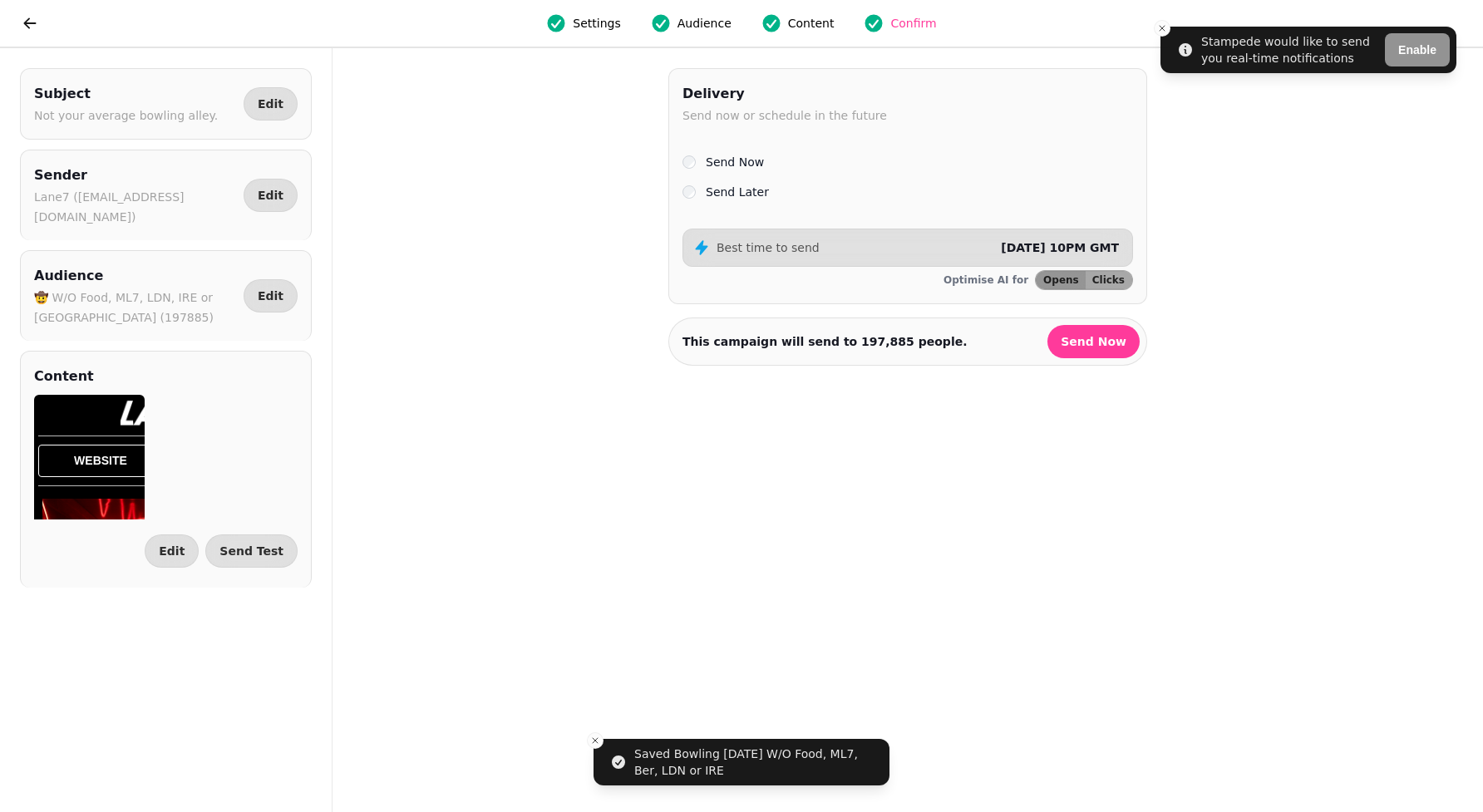
click at [692, 197] on div "Send Later" at bounding box center [907, 192] width 450 height 20
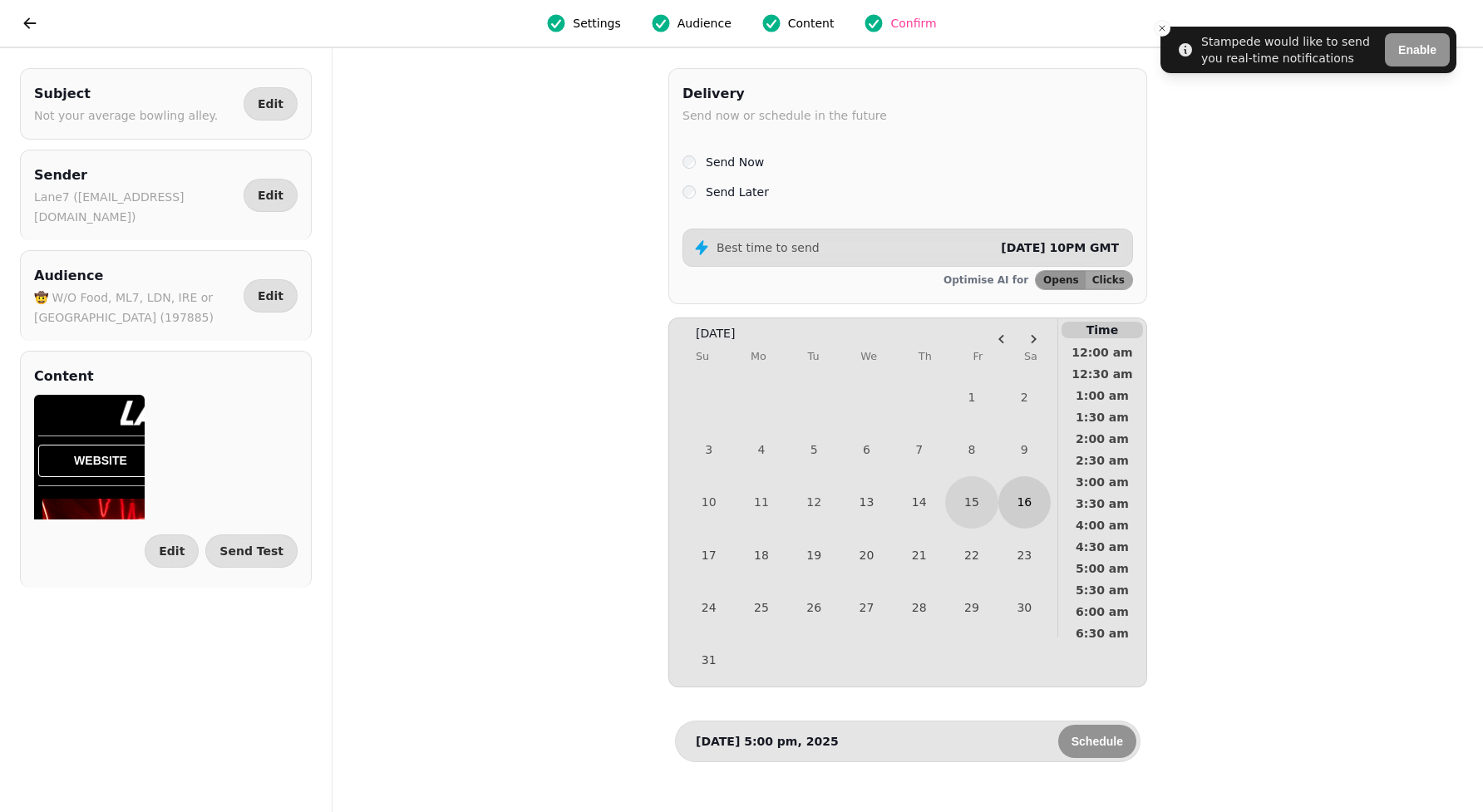
click at [1037, 506] on button "16" at bounding box center [1024, 502] width 52 height 52
click at [1115, 619] on span "9:00 am" at bounding box center [1102, 622] width 61 height 12
click at [1101, 585] on span "8:30 am" at bounding box center [1102, 589] width 61 height 12
click at [1097, 741] on span "Schedule" at bounding box center [1097, 741] width 52 height 12
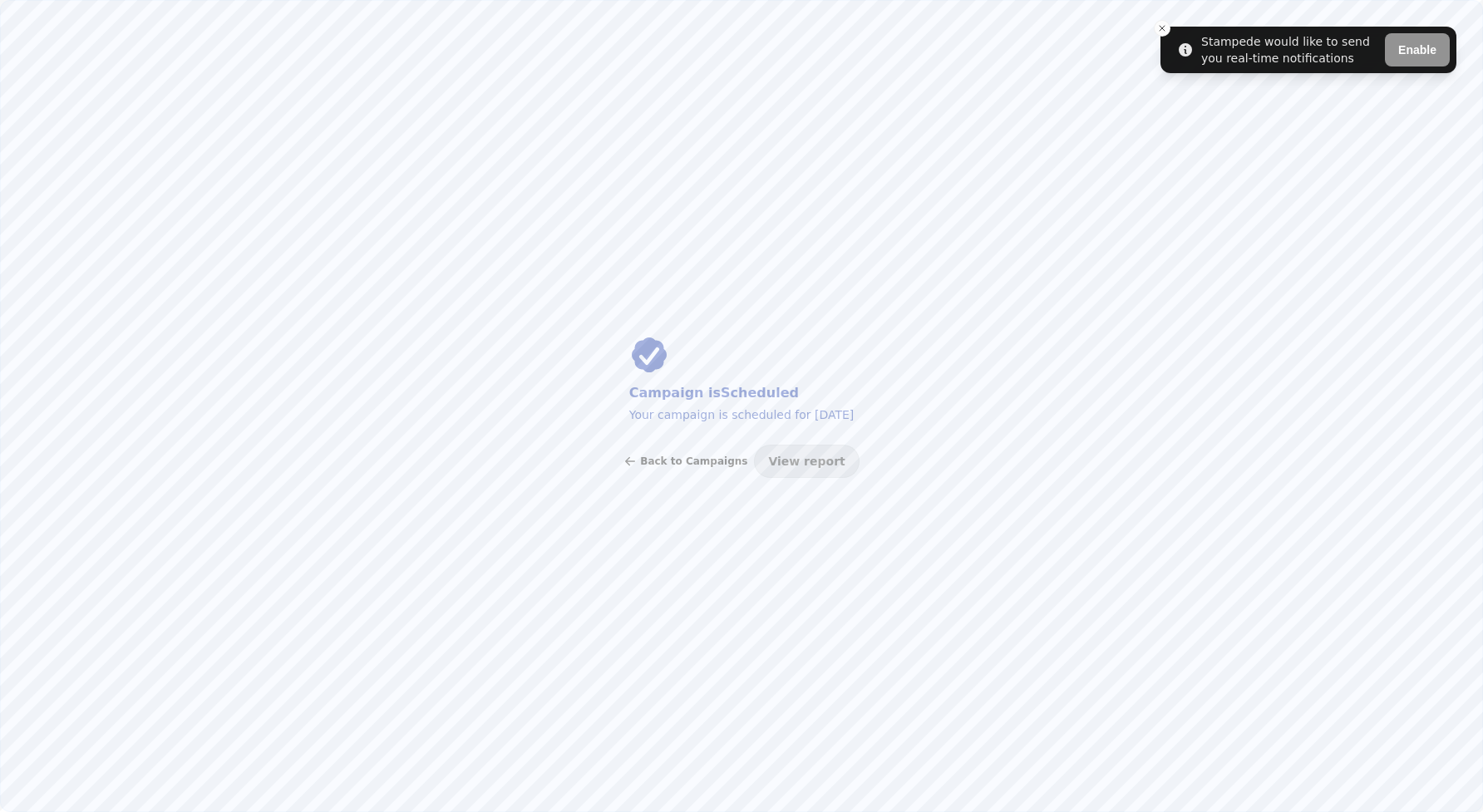
click at [678, 463] on span "Back to Campaigns" at bounding box center [693, 460] width 108 height 10
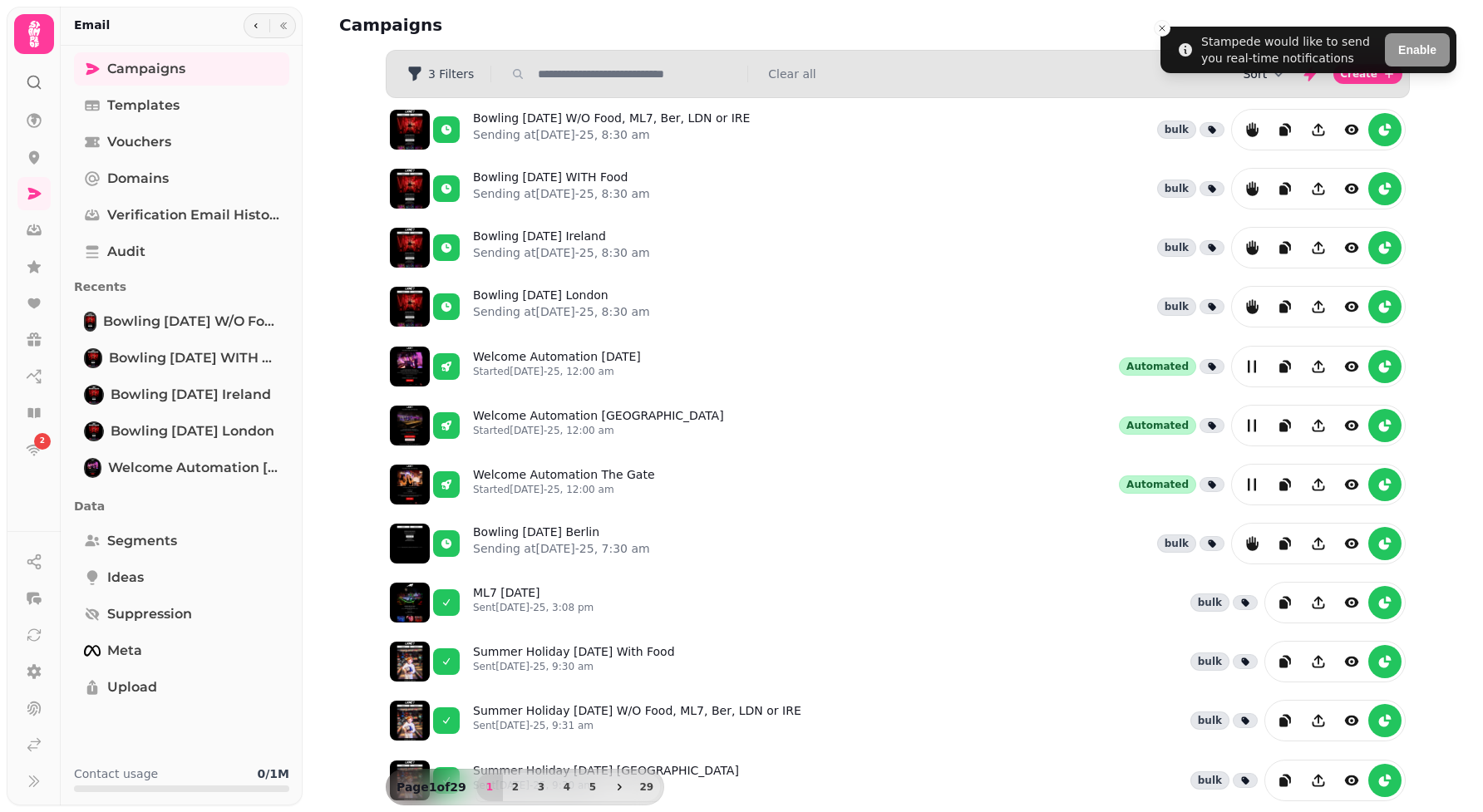
click at [1268, 75] on button "Sort" at bounding box center [1264, 74] width 44 height 17
click at [1268, 147] on button "Created At" at bounding box center [1268, 138] width 126 height 30
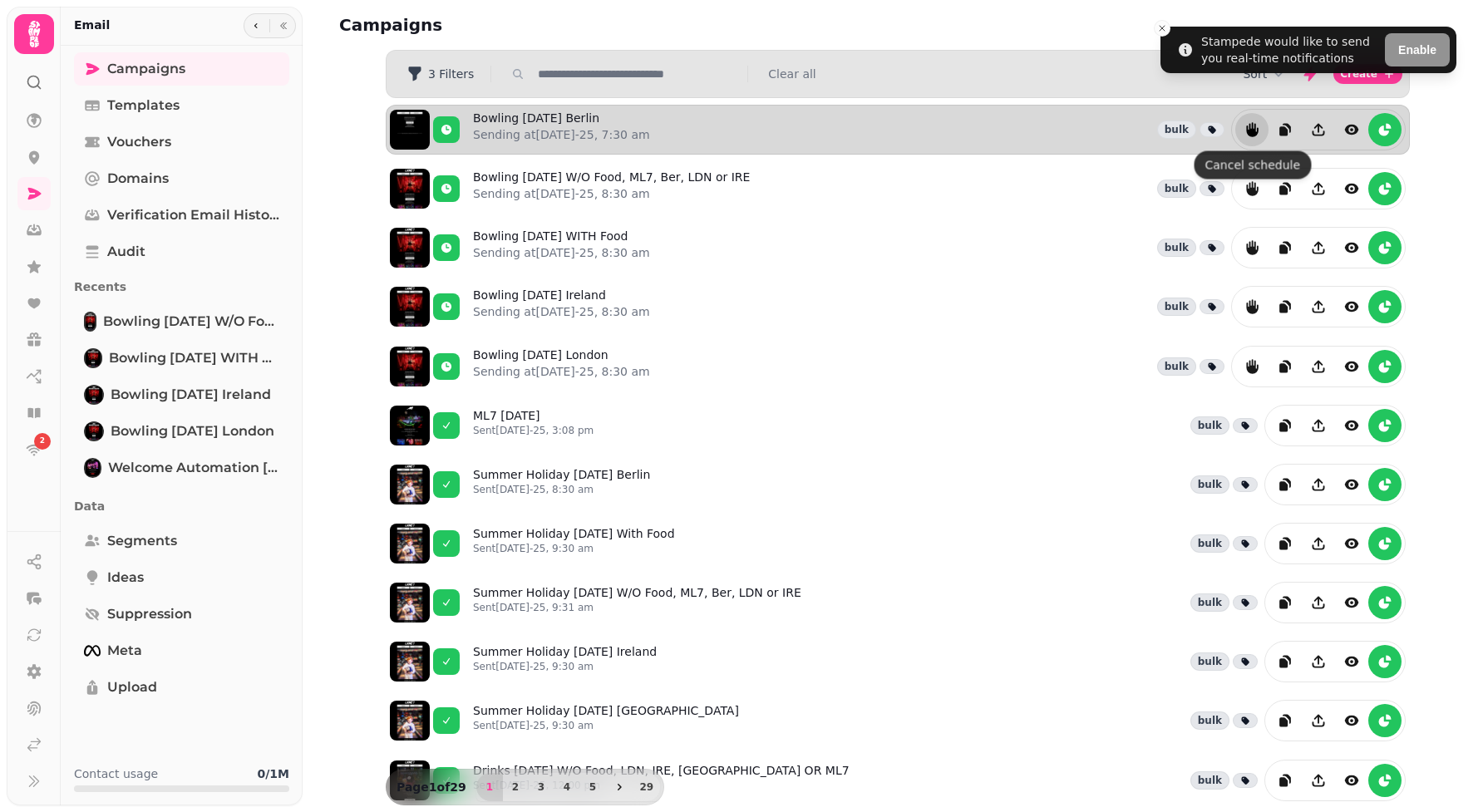
click at [1248, 139] on button "reports" at bounding box center [1251, 129] width 33 height 33
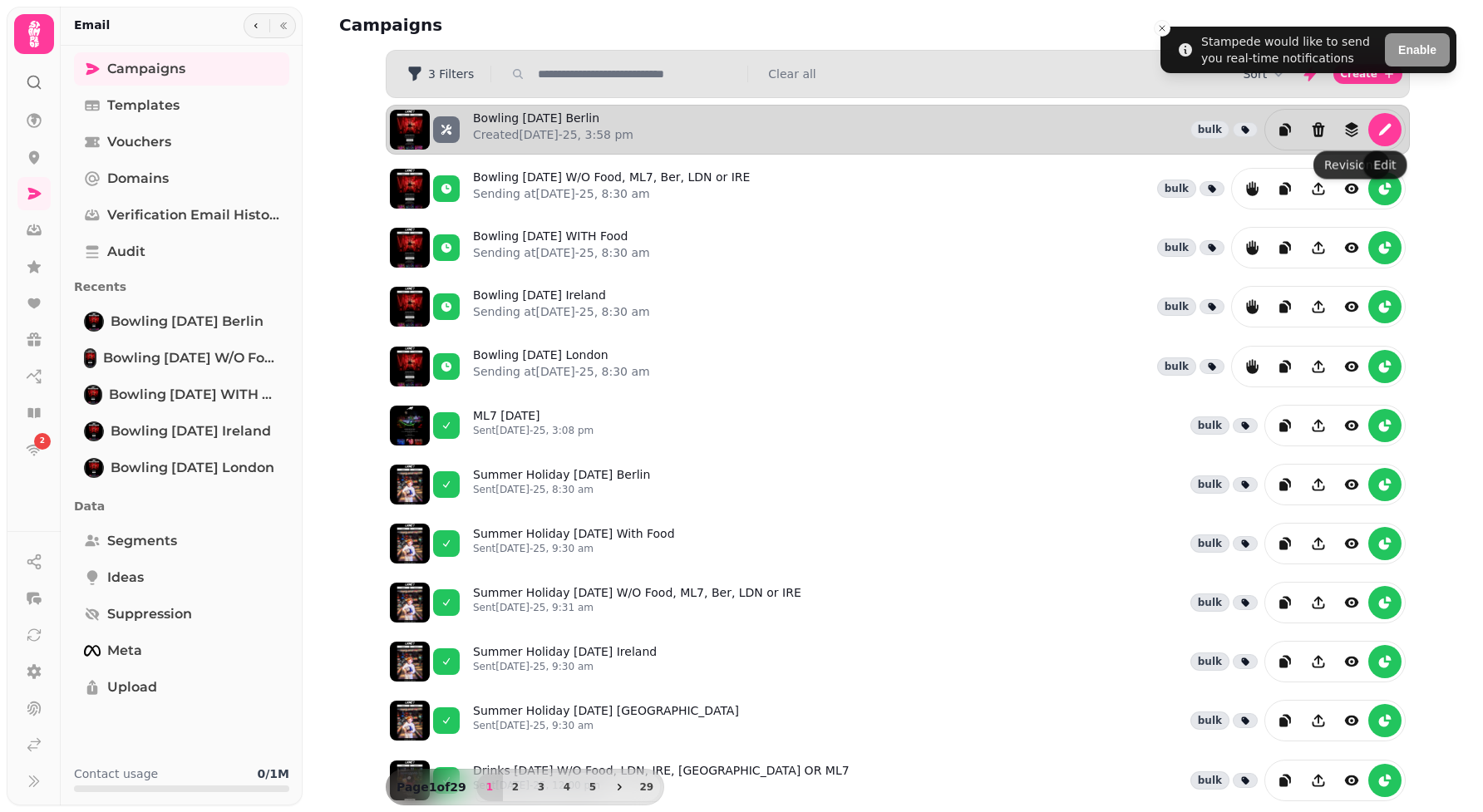
click at [1394, 145] on div at bounding box center [1335, 130] width 141 height 42
click at [1383, 138] on icon "edit" at bounding box center [1384, 130] width 17 height 17
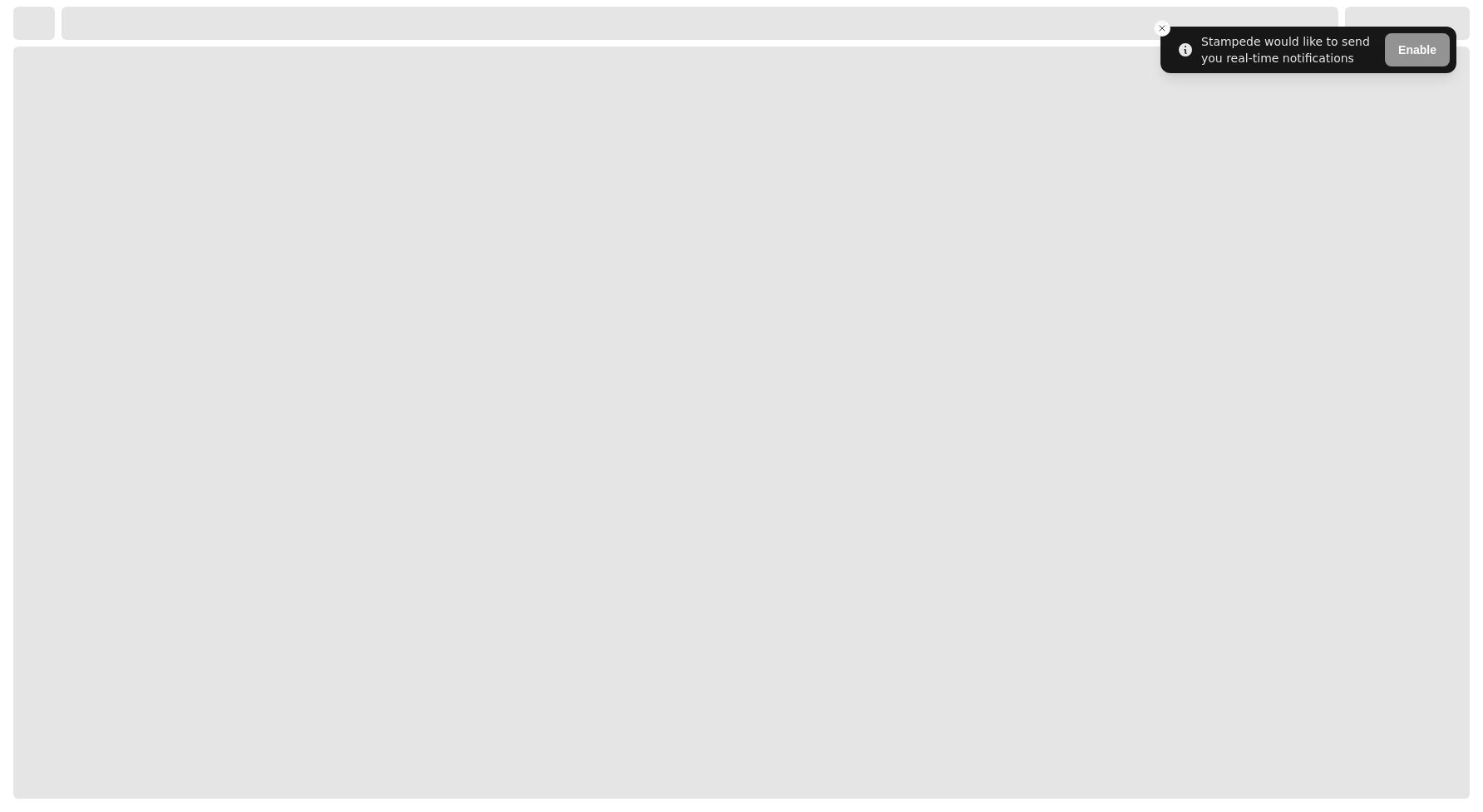
select select "**********"
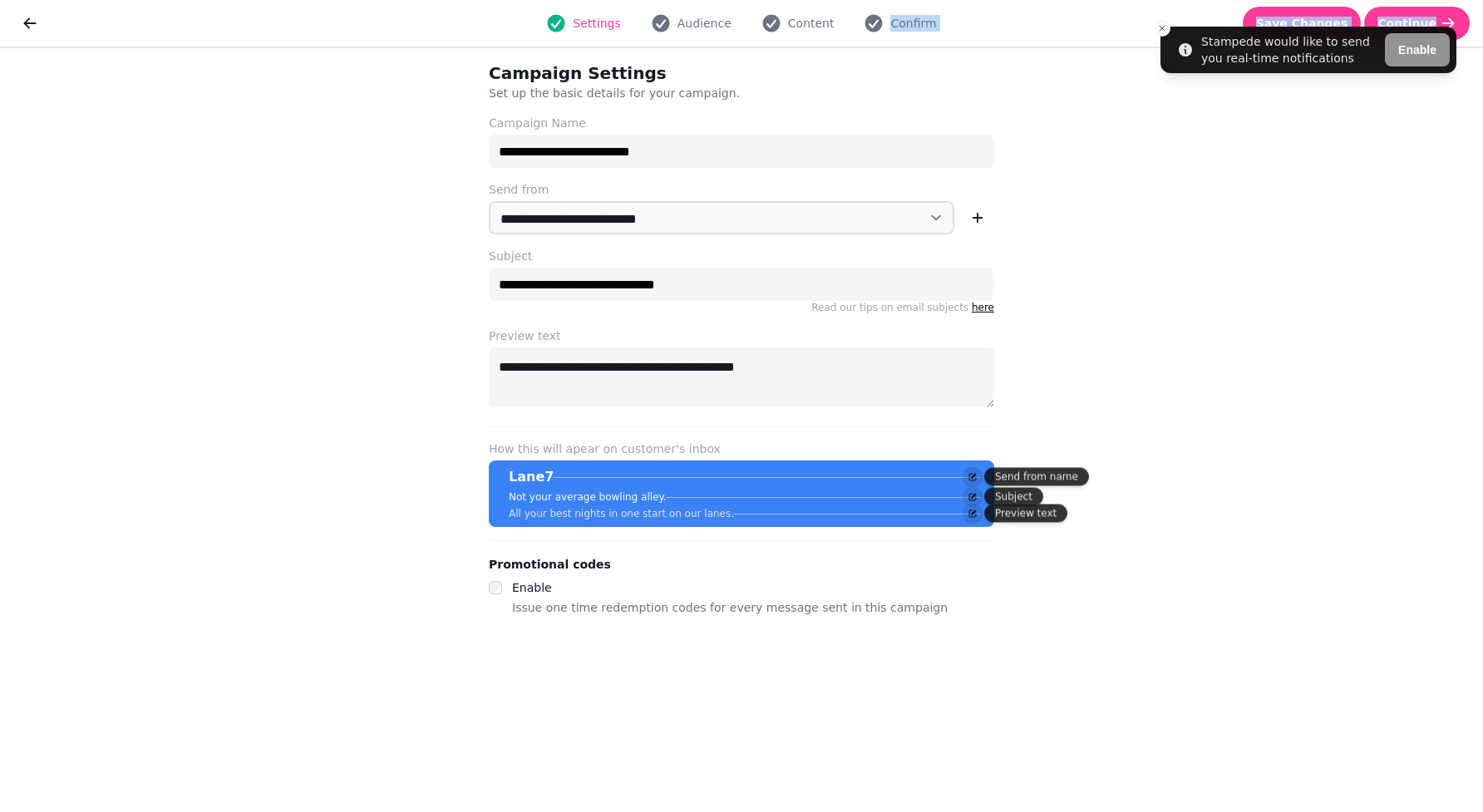
click at [795, 45] on div "**********" at bounding box center [741, 406] width 1483 height 812
click at [783, 18] on button "Content" at bounding box center [797, 23] width 93 height 20
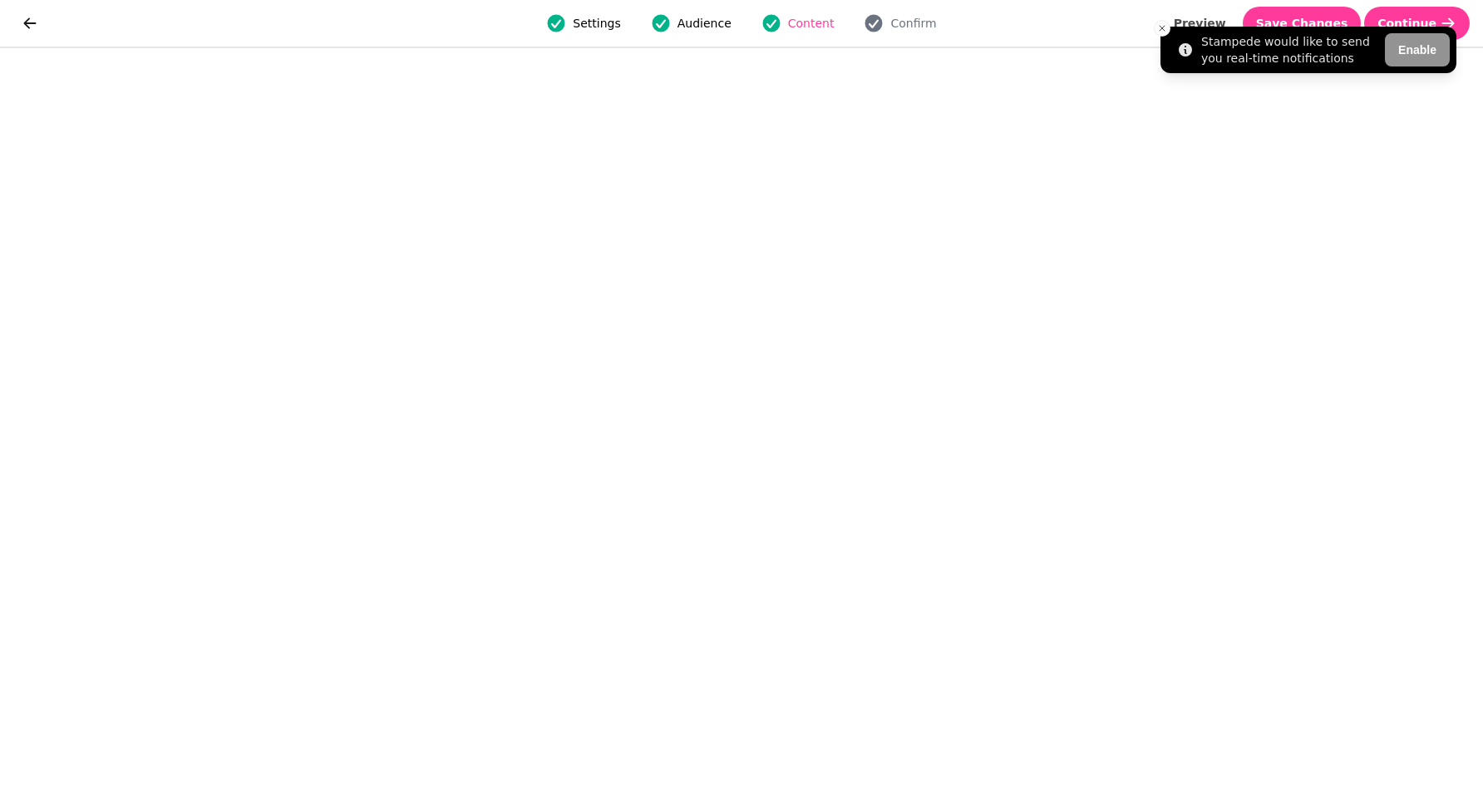
click at [1399, 27] on li "Stampede would like to send you real-time notifications Enable" at bounding box center [1308, 50] width 296 height 46
click at [1165, 28] on icon "Close toast" at bounding box center [1161, 28] width 10 height 10
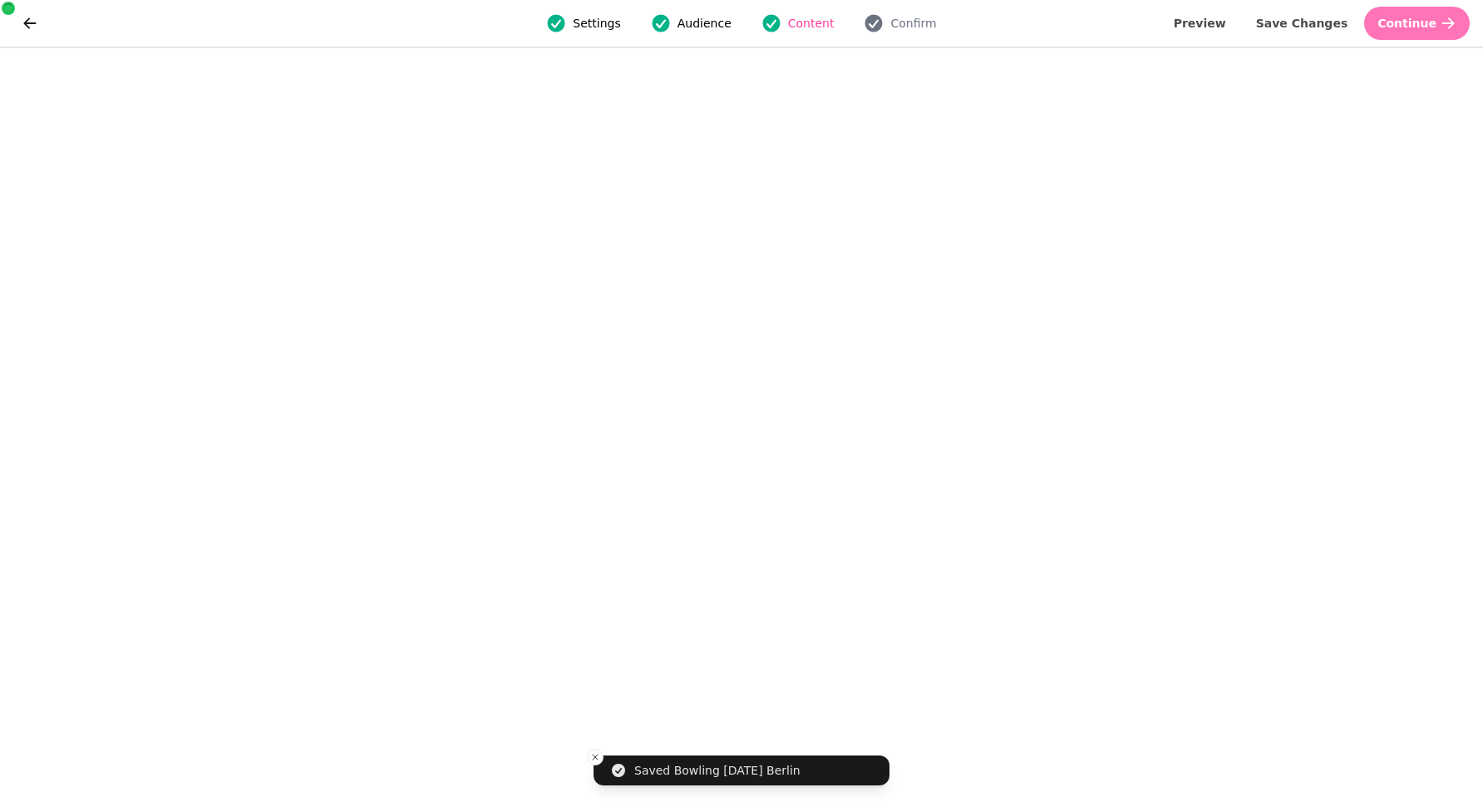
click at [1410, 30] on button "Continue" at bounding box center [1416, 22] width 106 height 33
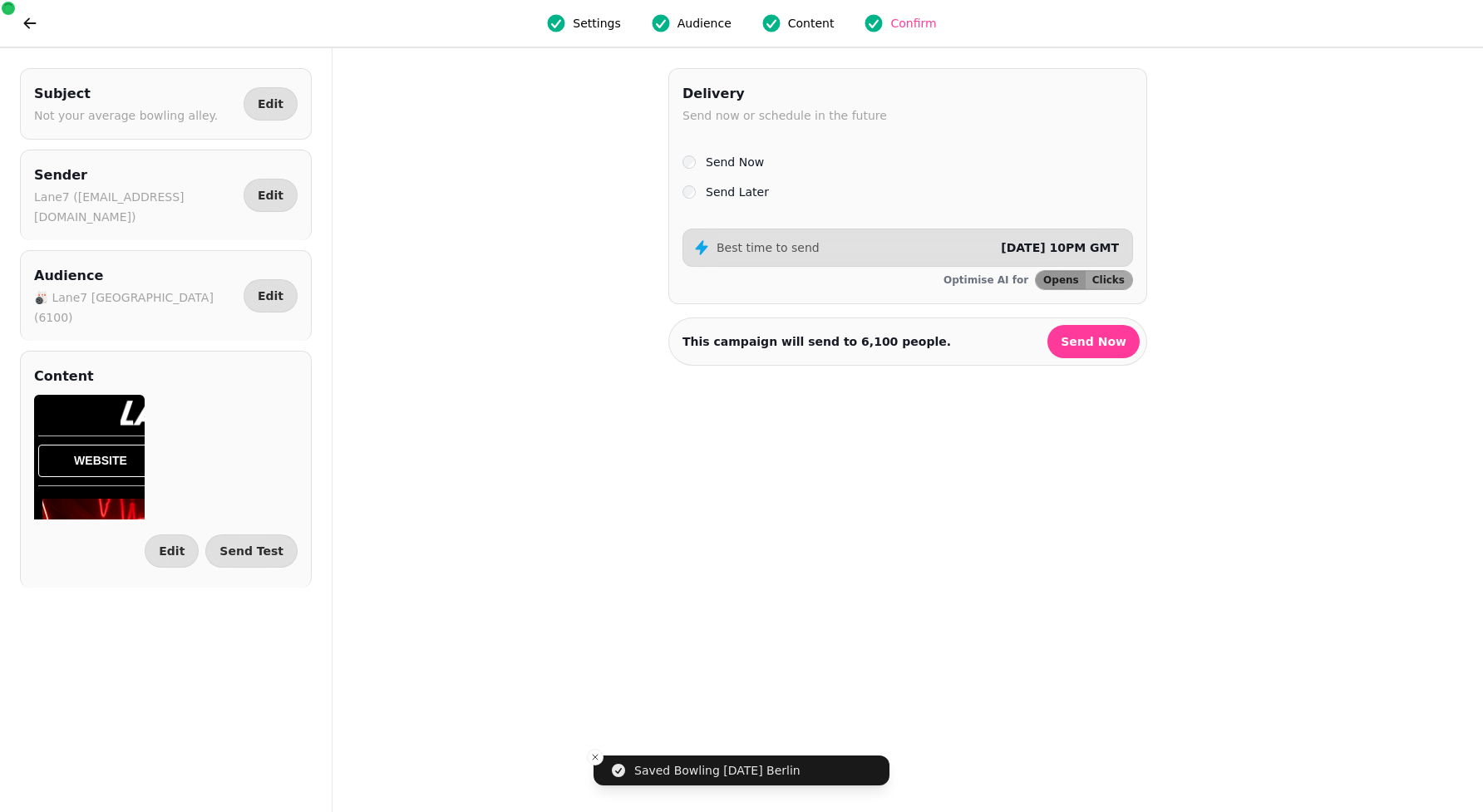
click at [722, 193] on label "Send Later" at bounding box center [737, 192] width 63 height 20
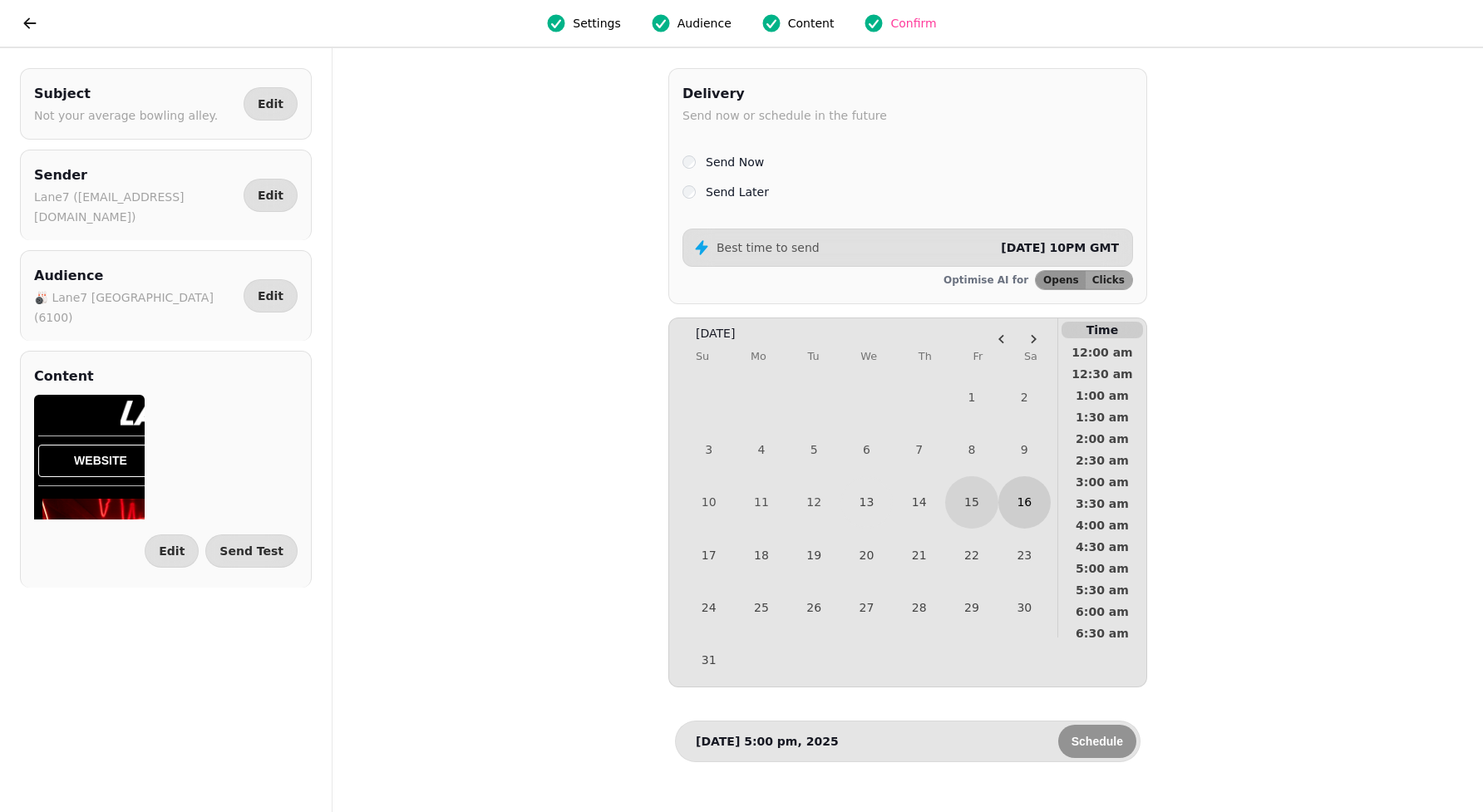
click at [1025, 500] on button "16" at bounding box center [1024, 502] width 52 height 52
click at [1104, 392] on span "7:30 am" at bounding box center [1102, 397] width 61 height 12
click at [1112, 743] on span "Schedule" at bounding box center [1097, 741] width 52 height 12
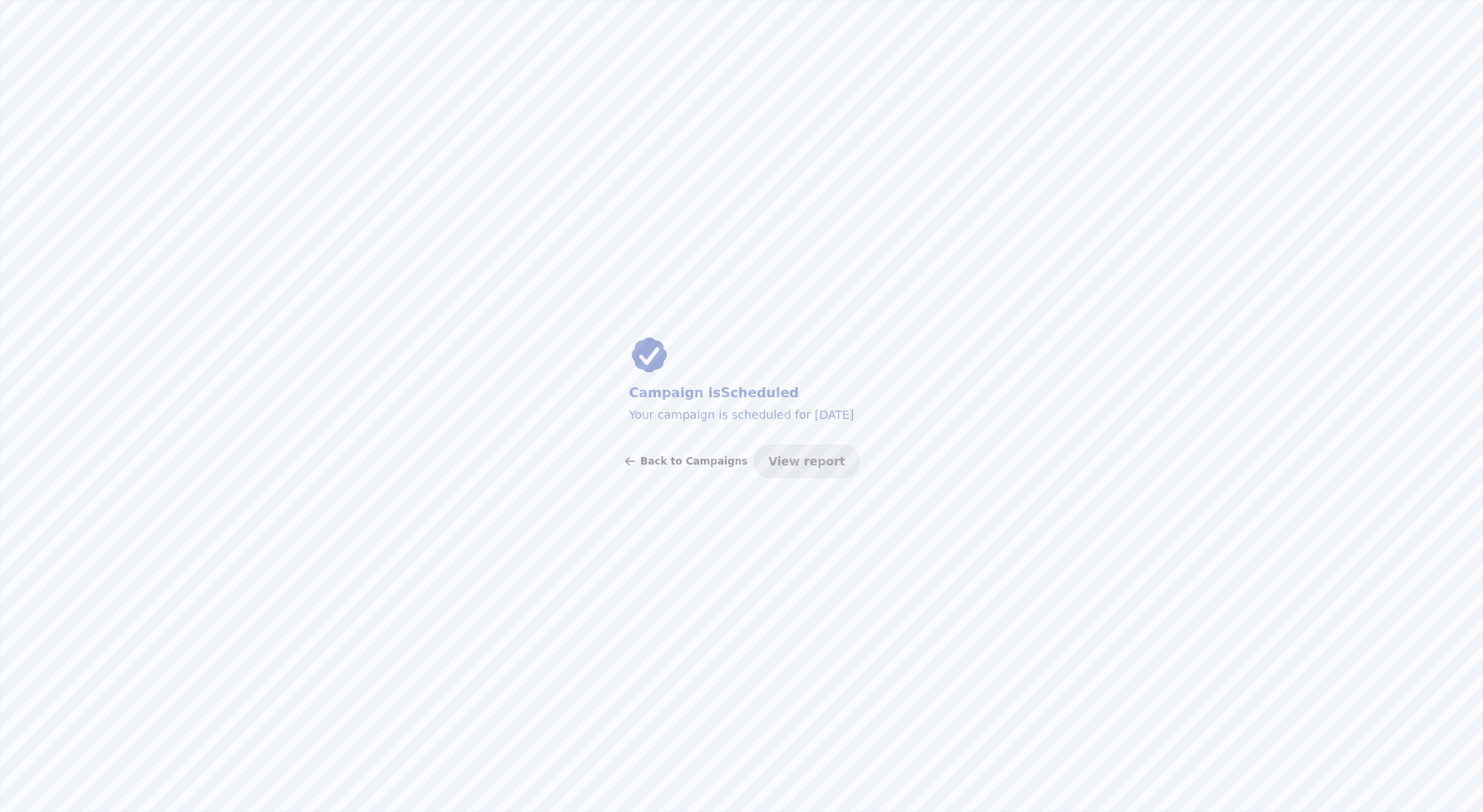
click at [699, 457] on span "Back to Campaigns" at bounding box center [693, 460] width 108 height 10
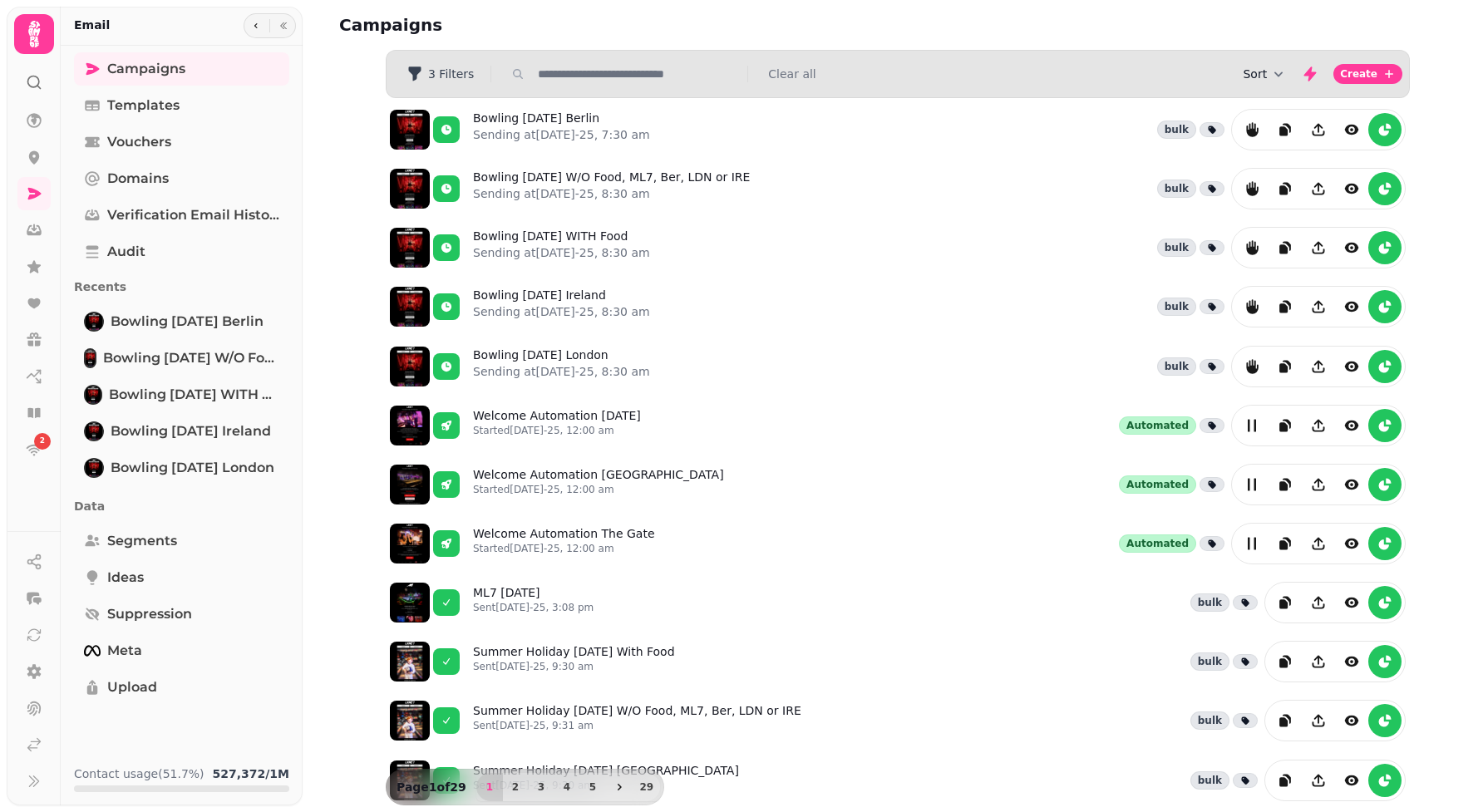
click at [1258, 68] on button "Sort" at bounding box center [1264, 74] width 44 height 17
click at [1256, 124] on button "Created At" at bounding box center [1268, 138] width 126 height 30
